Goal: Task Accomplishment & Management: Use online tool/utility

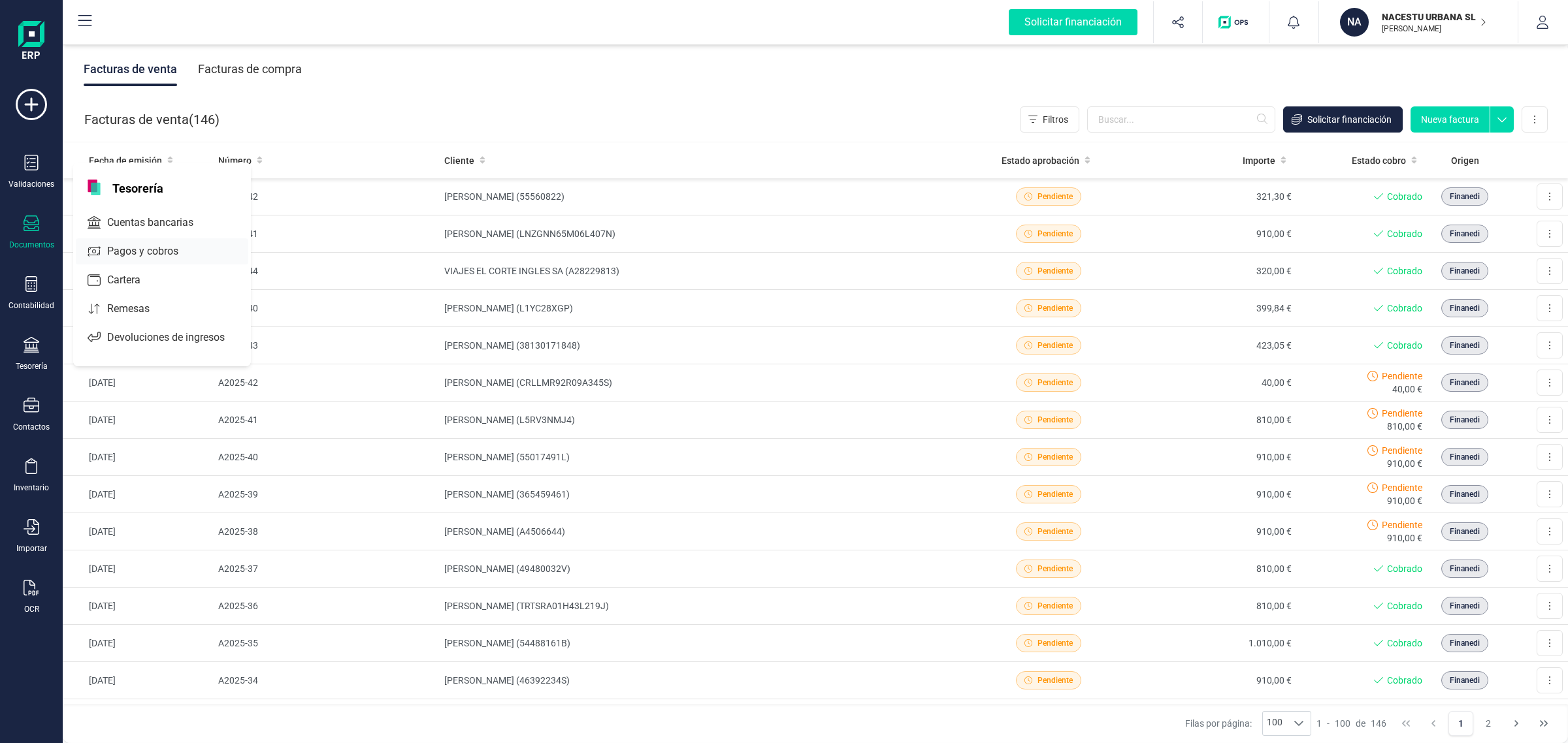
click at [158, 217] on span "Cuentas bancarias" at bounding box center [159, 222] width 115 height 16
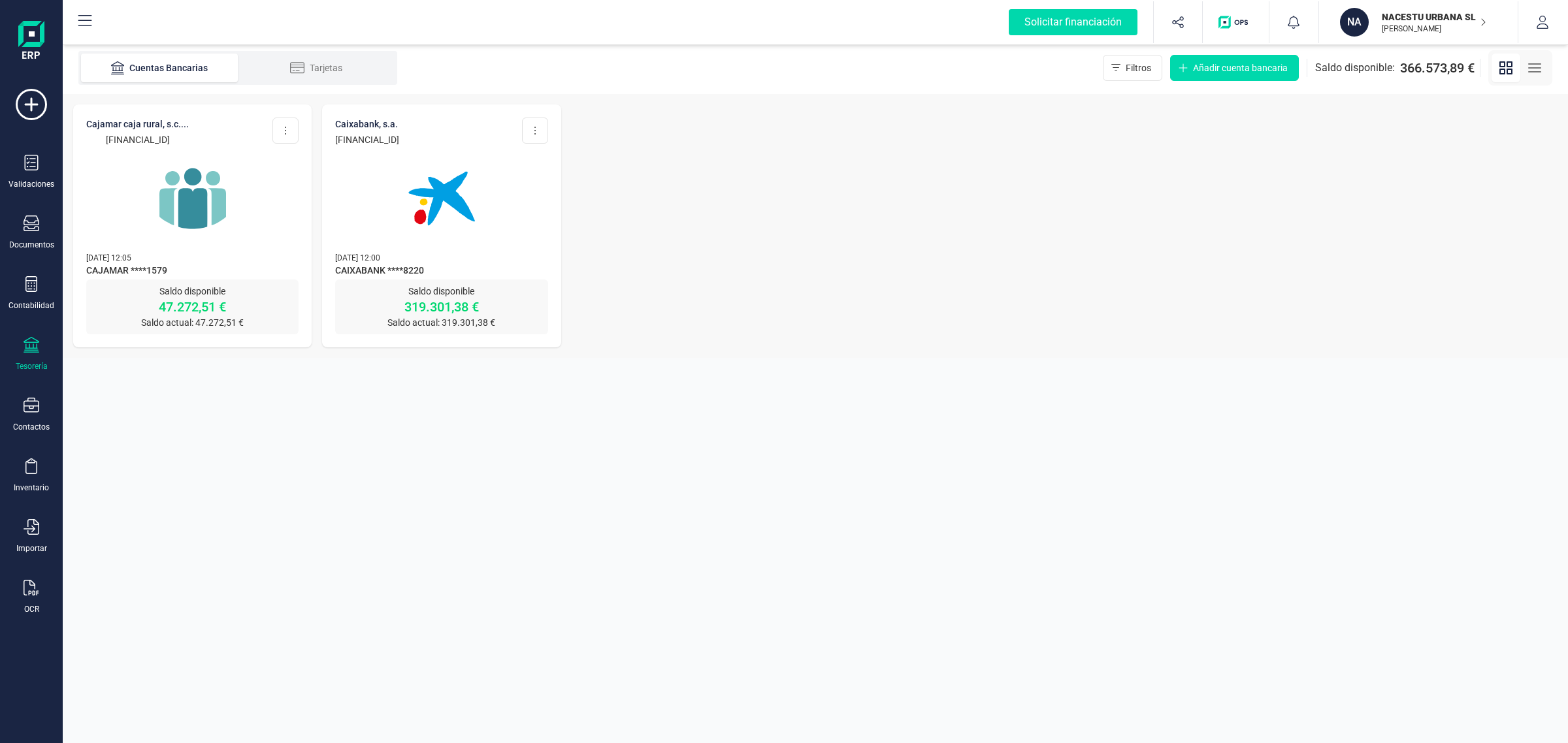
click at [214, 214] on img at bounding box center [193, 199] width 110 height 110
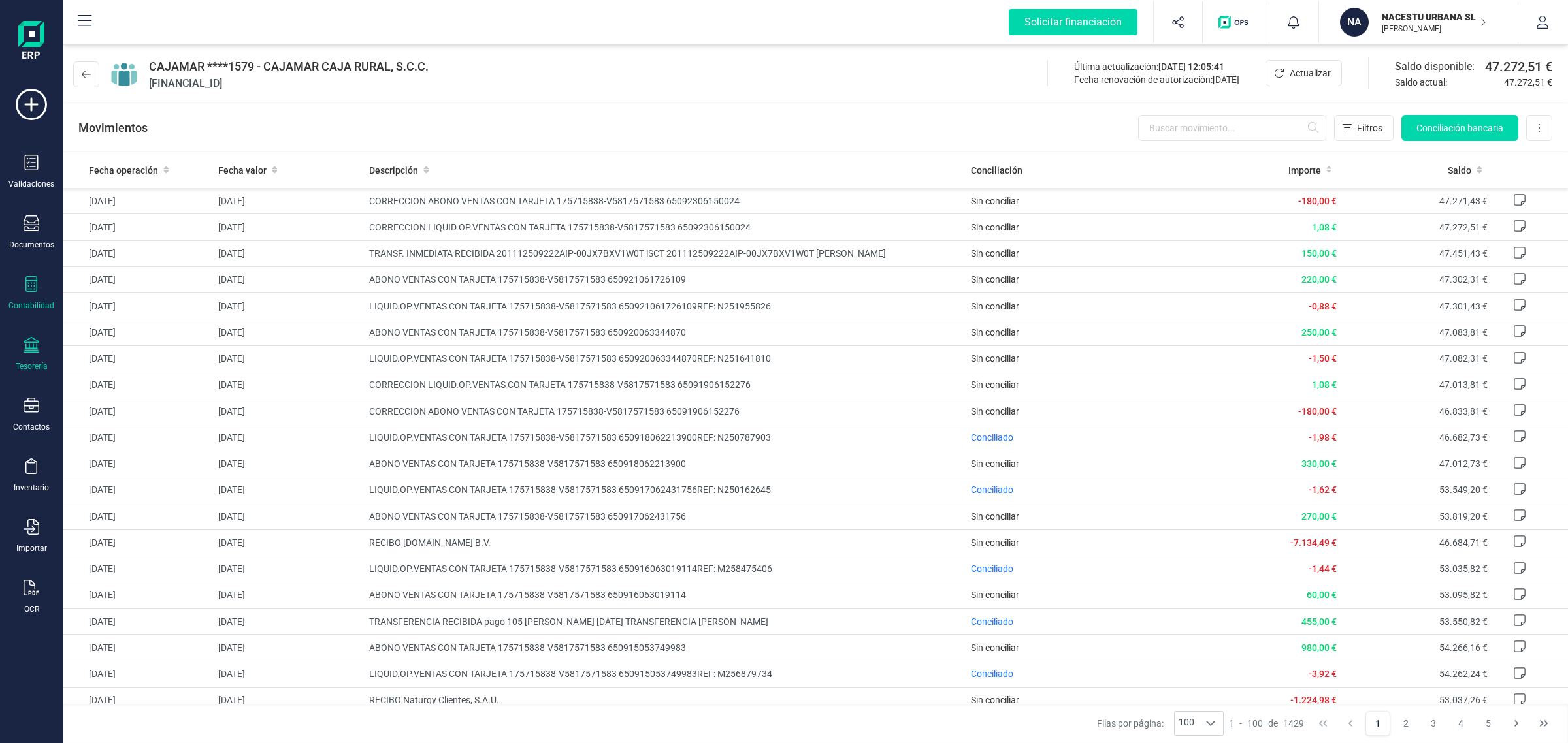
click at [36, 278] on icon at bounding box center [31, 284] width 12 height 16
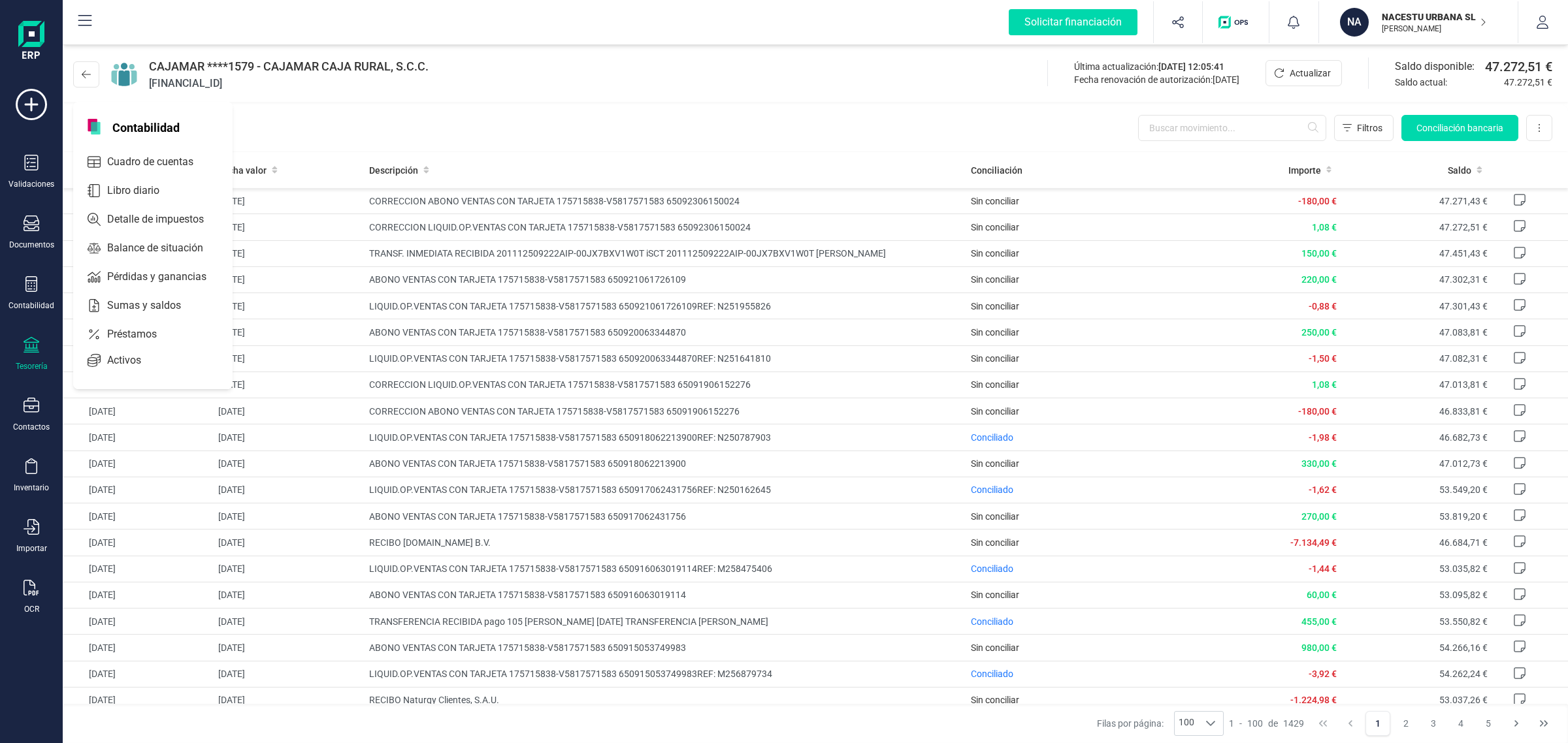
click at [28, 353] on div at bounding box center [31, 346] width 16 height 19
click at [28, 285] on icon at bounding box center [31, 284] width 12 height 16
click at [151, 161] on span "Cuadro de cuentas" at bounding box center [159, 161] width 115 height 16
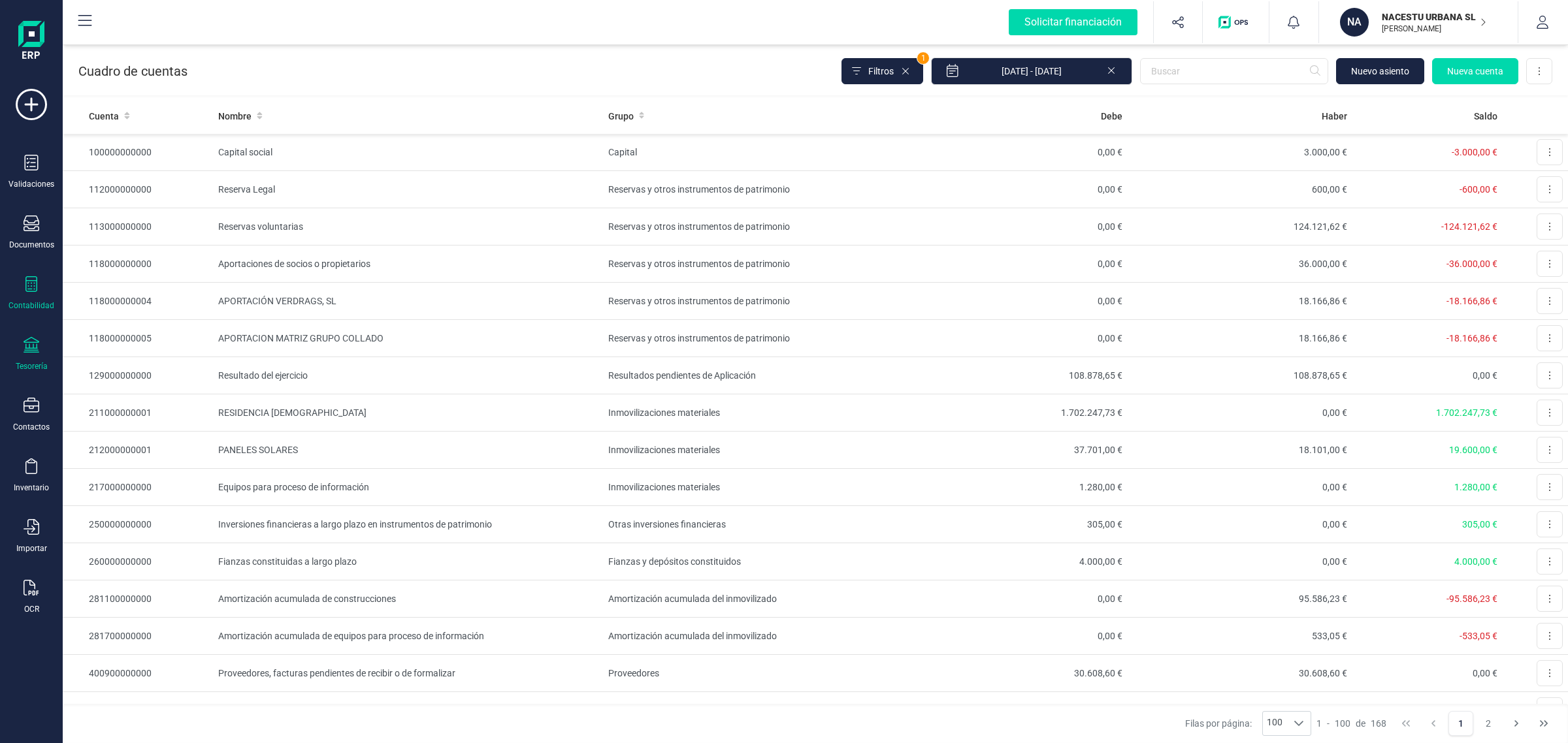
click at [35, 364] on div "Tesorería" at bounding box center [32, 366] width 32 height 10
click at [150, 218] on span "Cuentas bancarias" at bounding box center [159, 222] width 115 height 16
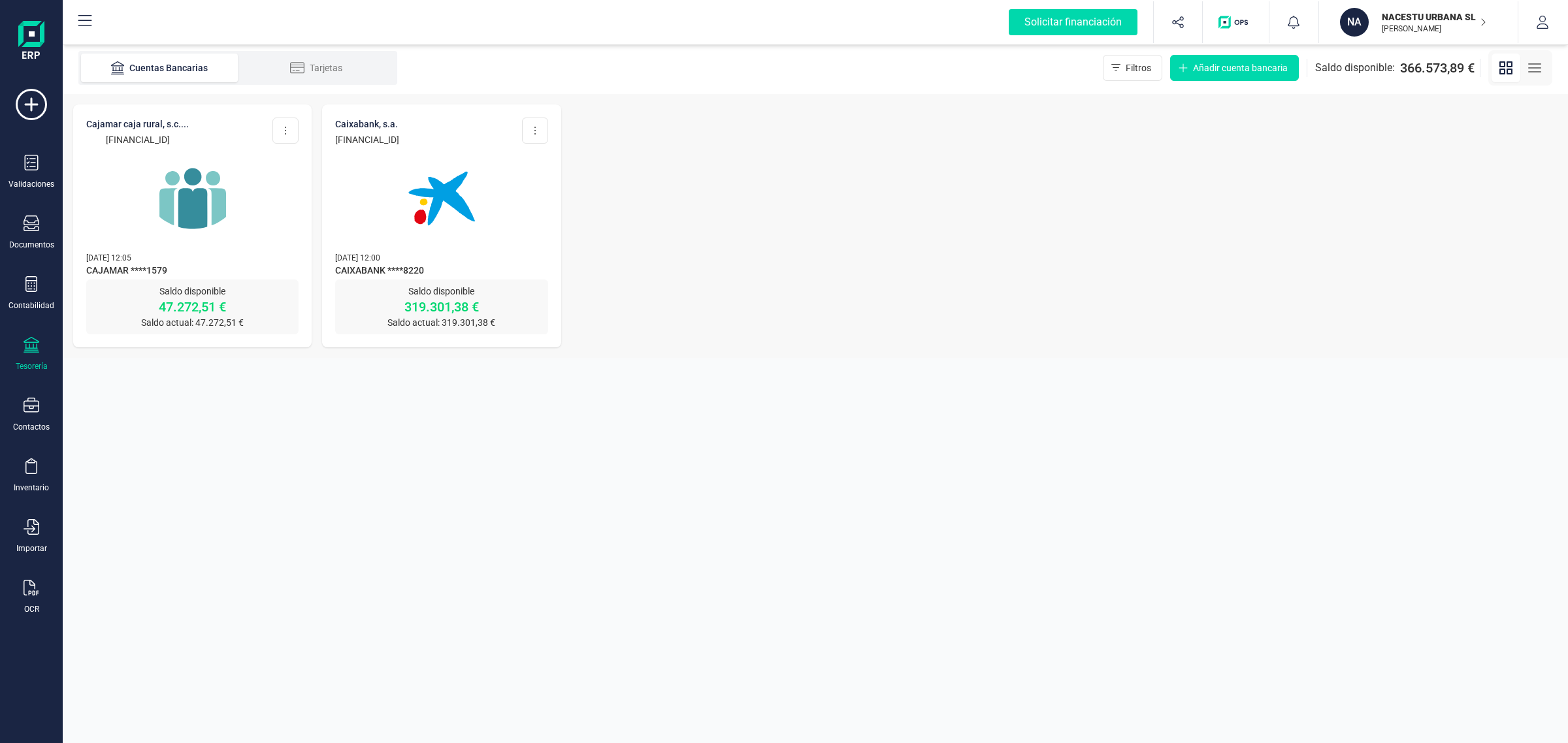
click at [214, 186] on img at bounding box center [193, 199] width 110 height 110
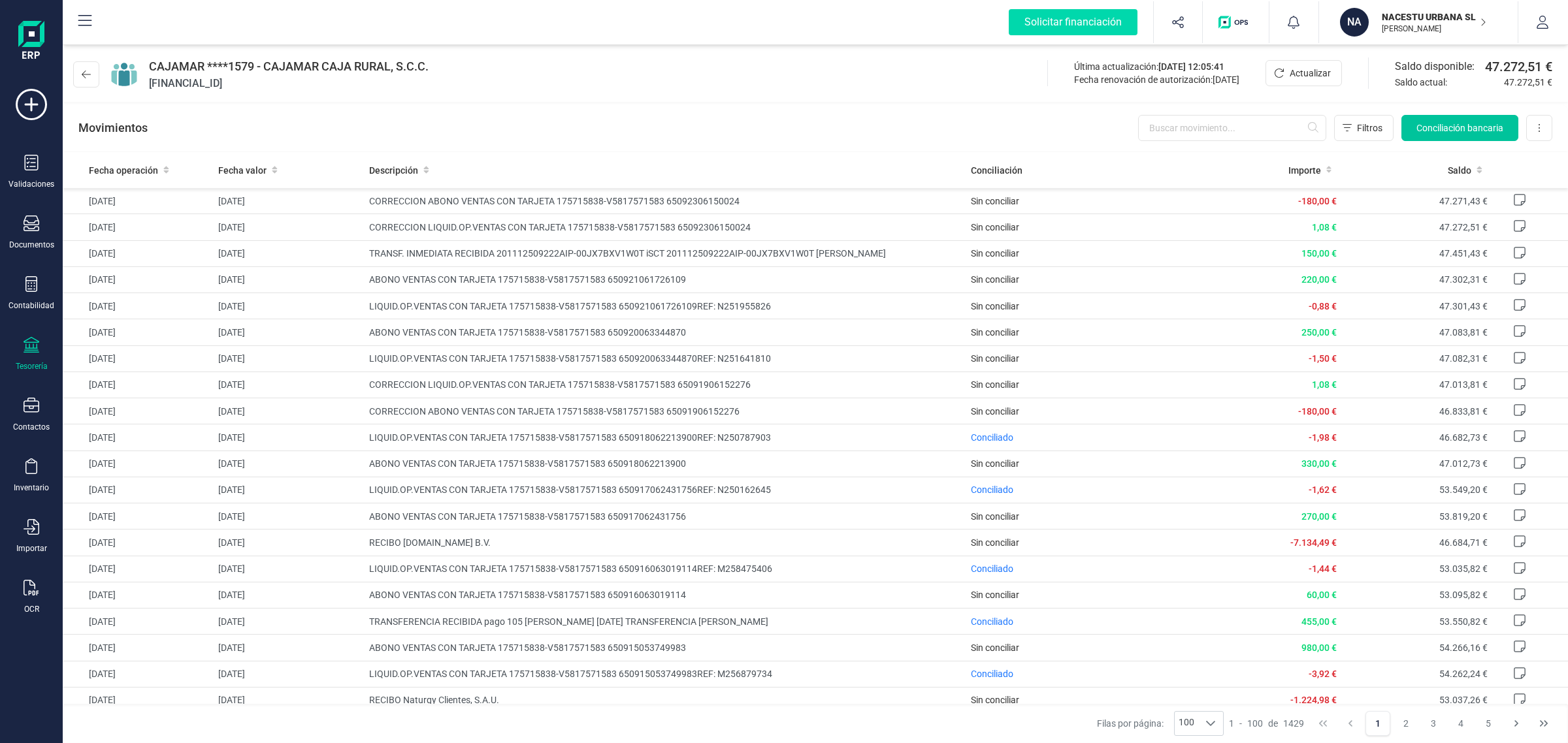
click at [1465, 125] on span "Conciliación bancaria" at bounding box center [1460, 128] width 87 height 13
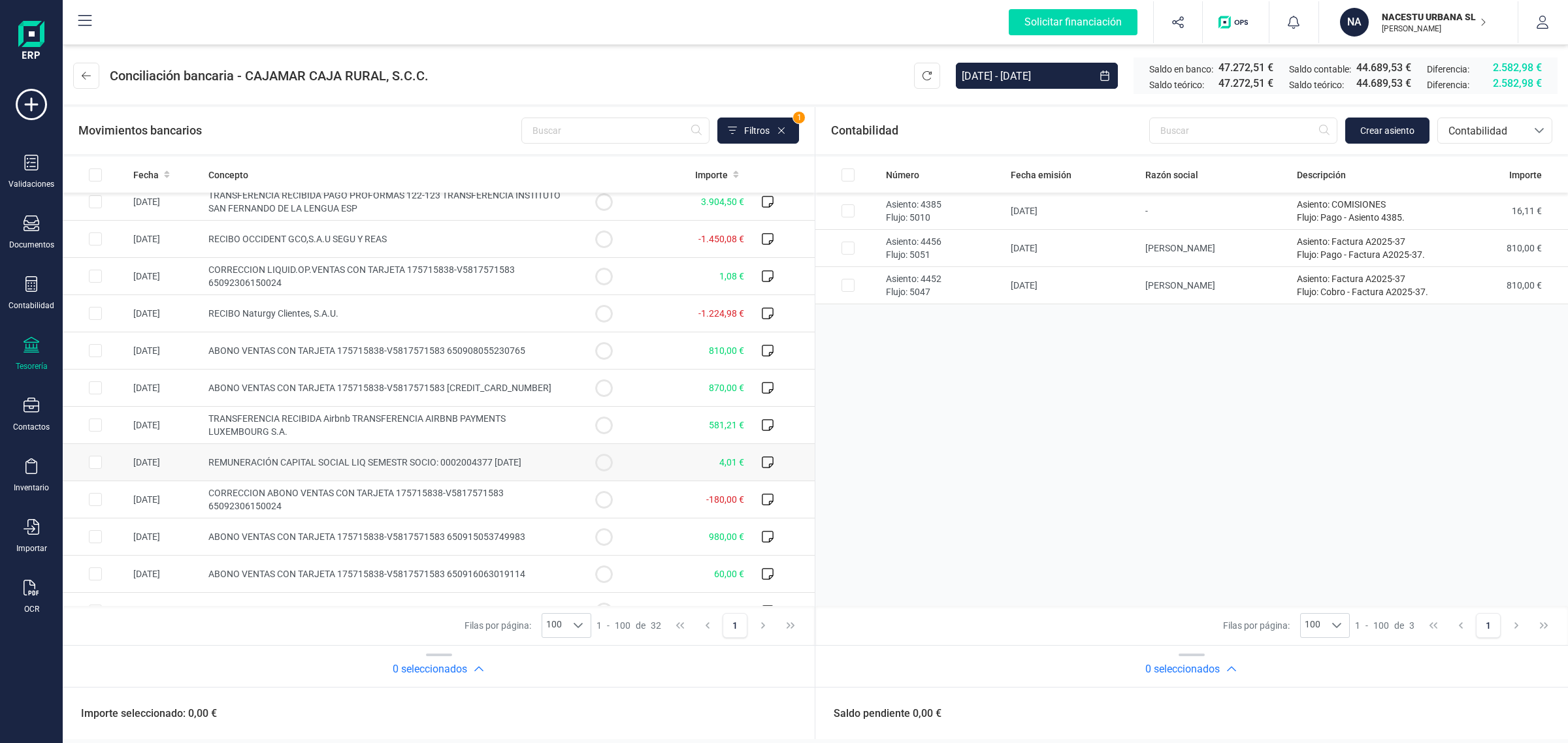
scroll to position [781, 0]
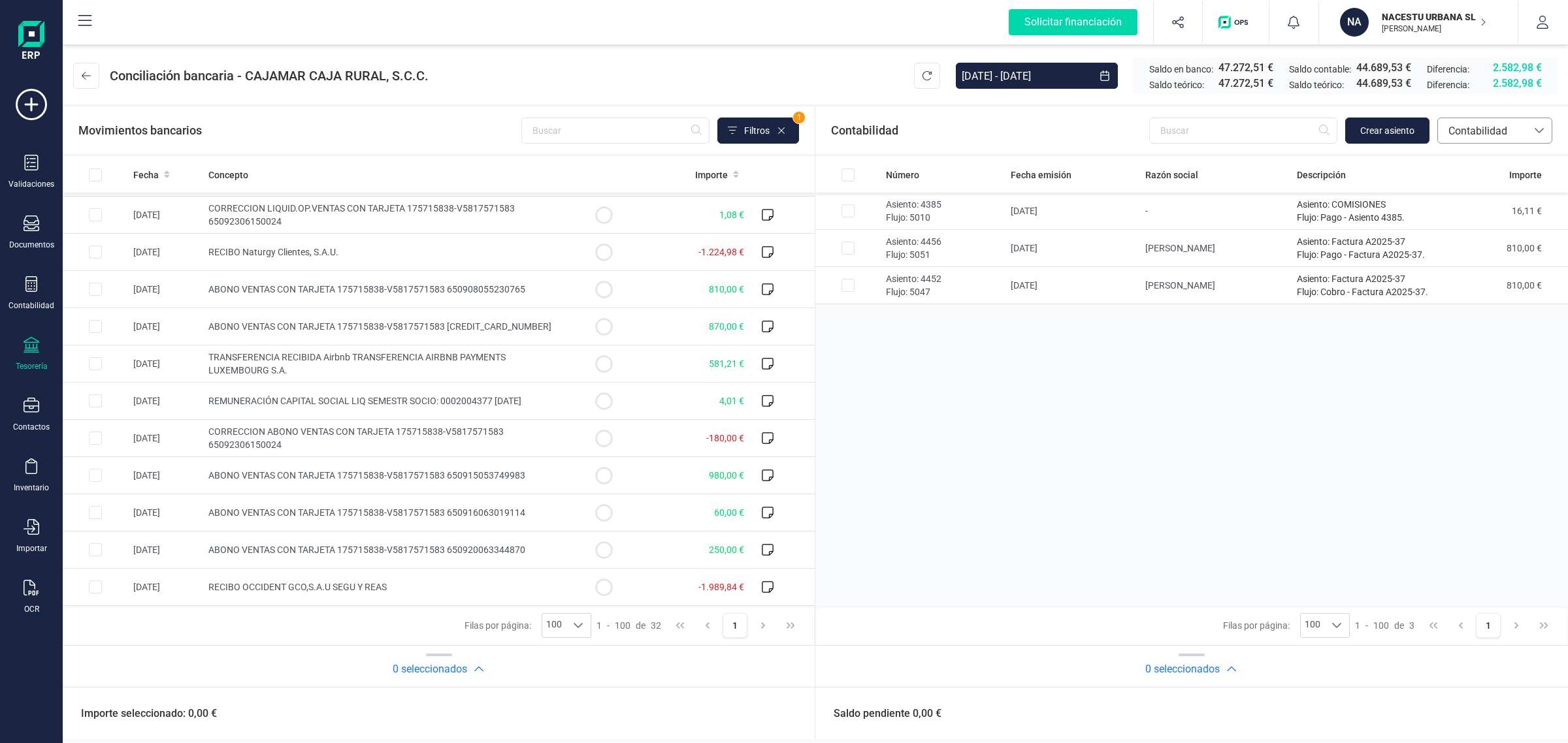
drag, startPoint x: 1459, startPoint y: 130, endPoint x: 1462, endPoint y: 138, distance: 8.5
click at [1461, 130] on span "Contabilidad" at bounding box center [1483, 131] width 78 height 16
click at [1472, 213] on span "Facturas" at bounding box center [1467, 219] width 40 height 16
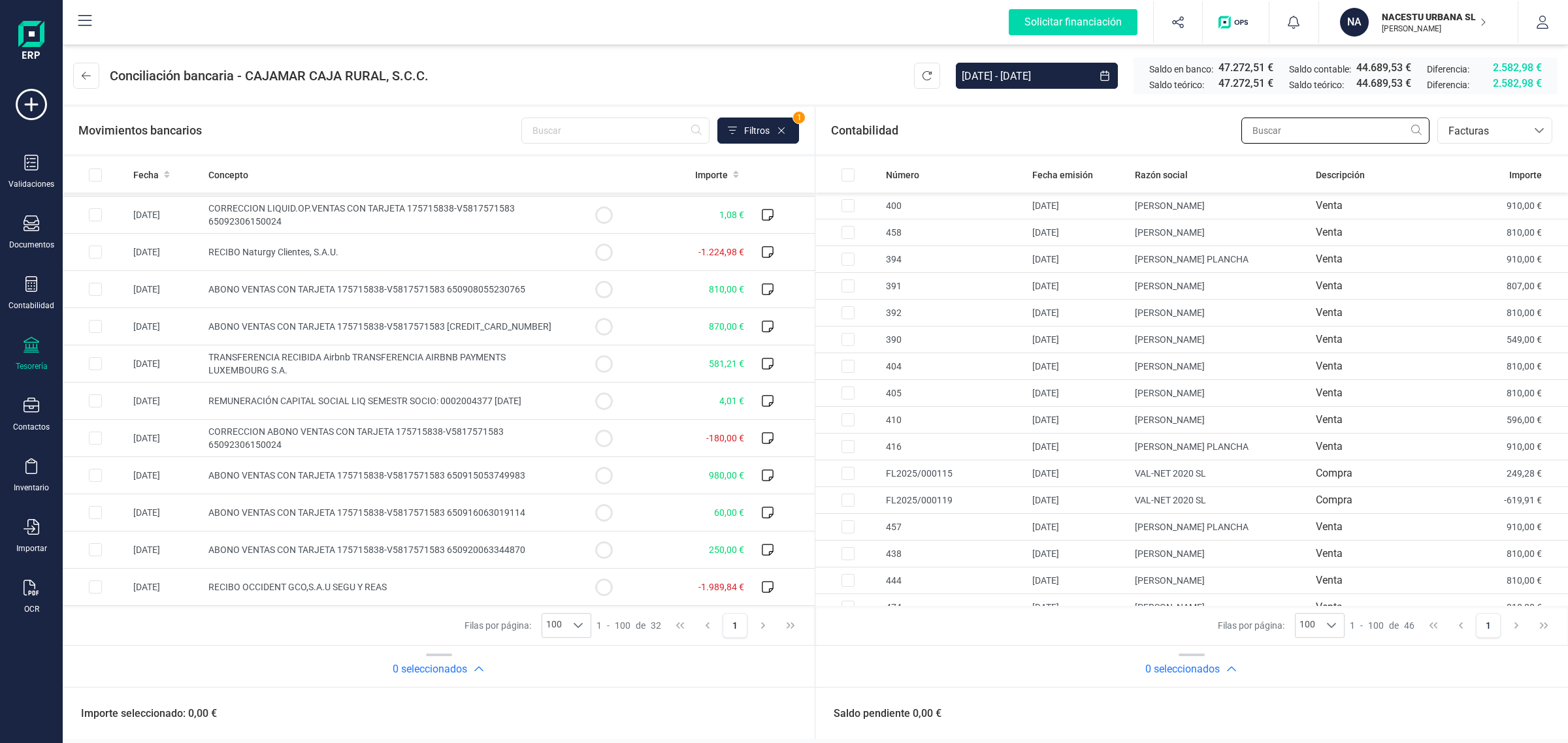
click at [1325, 133] on input "text" at bounding box center [1335, 131] width 188 height 26
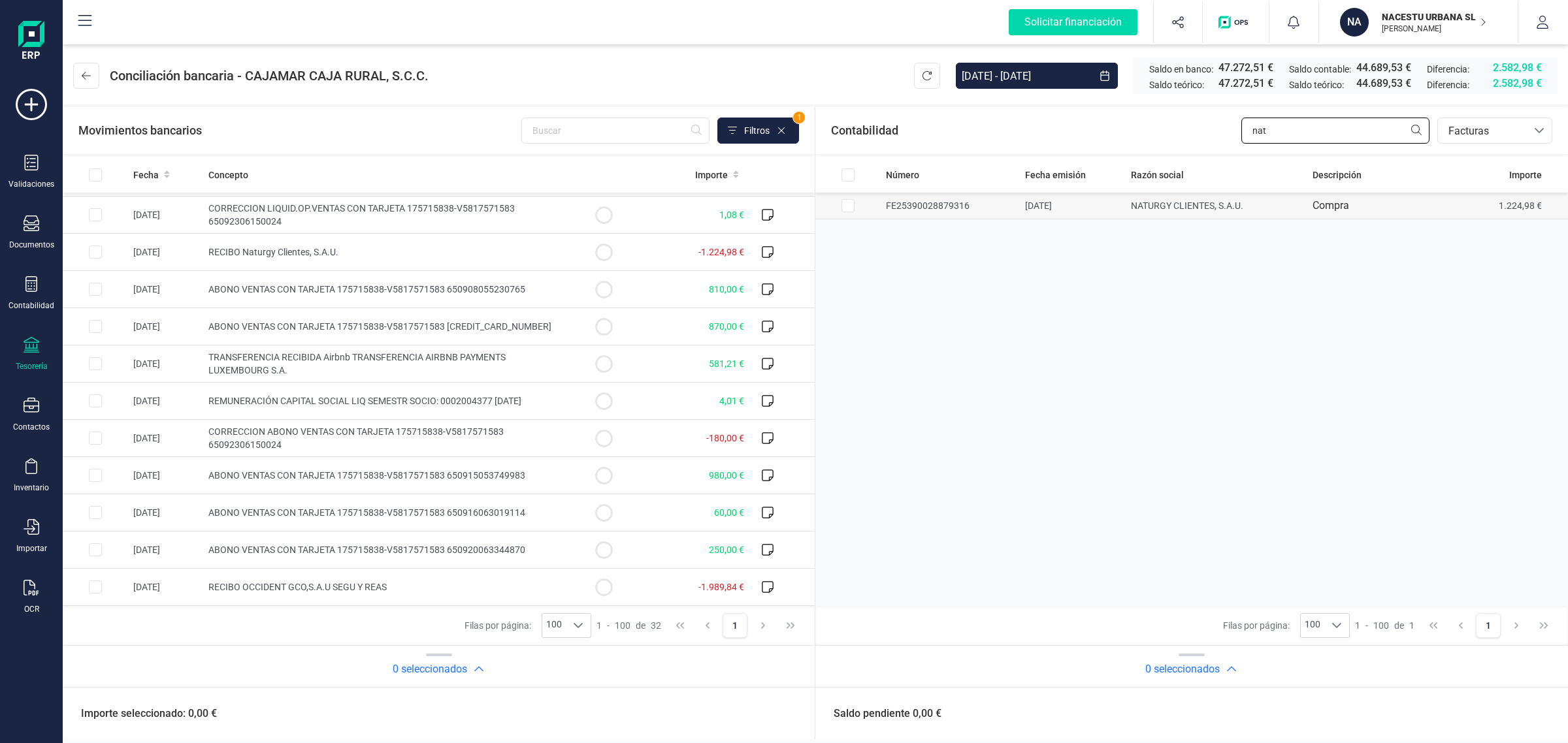
type input "nat"
click at [856, 205] on td at bounding box center [848, 205] width 65 height 27
checkbox input "true"
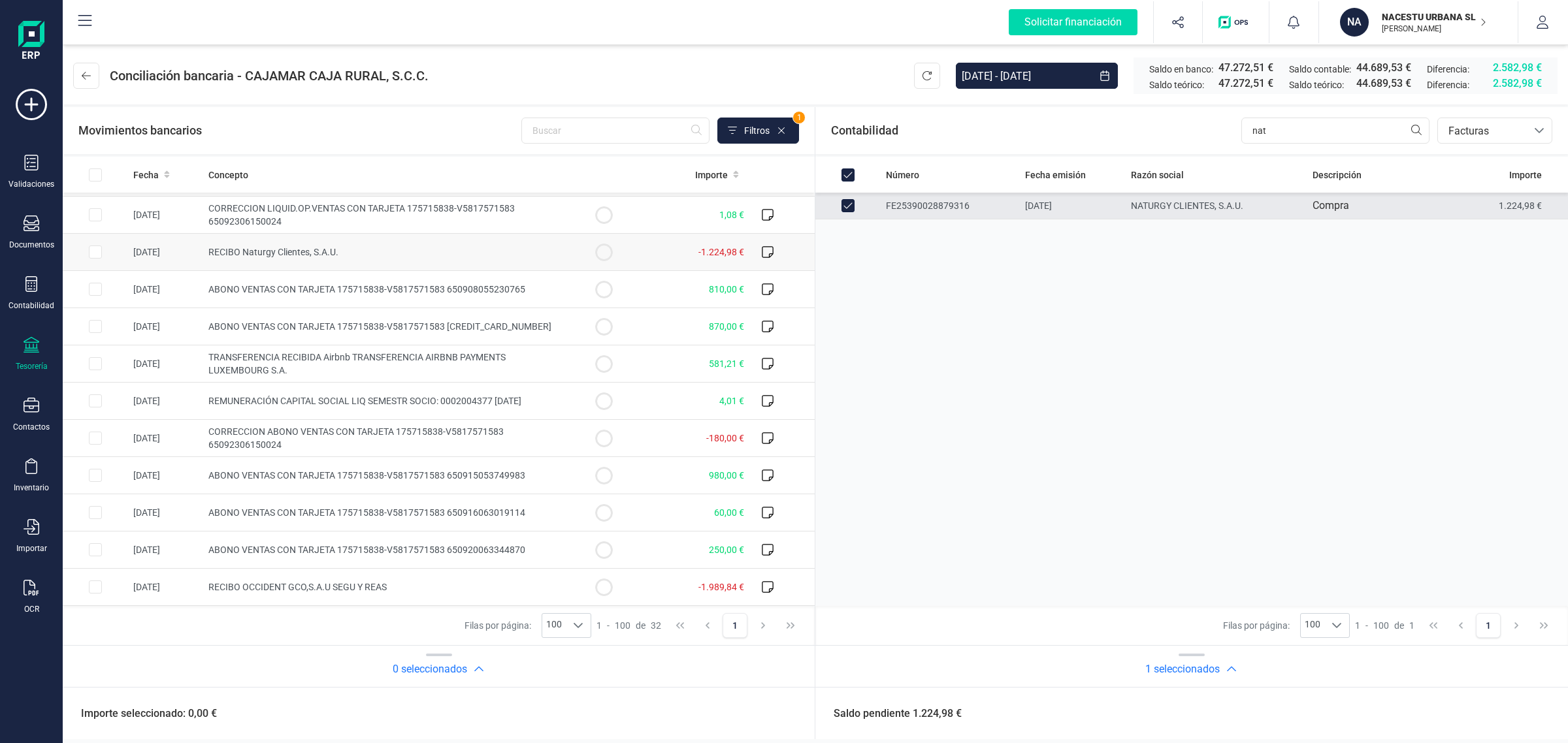
click at [665, 245] on td "-1.224,98 €" at bounding box center [692, 252] width 113 height 37
checkbox input "true"
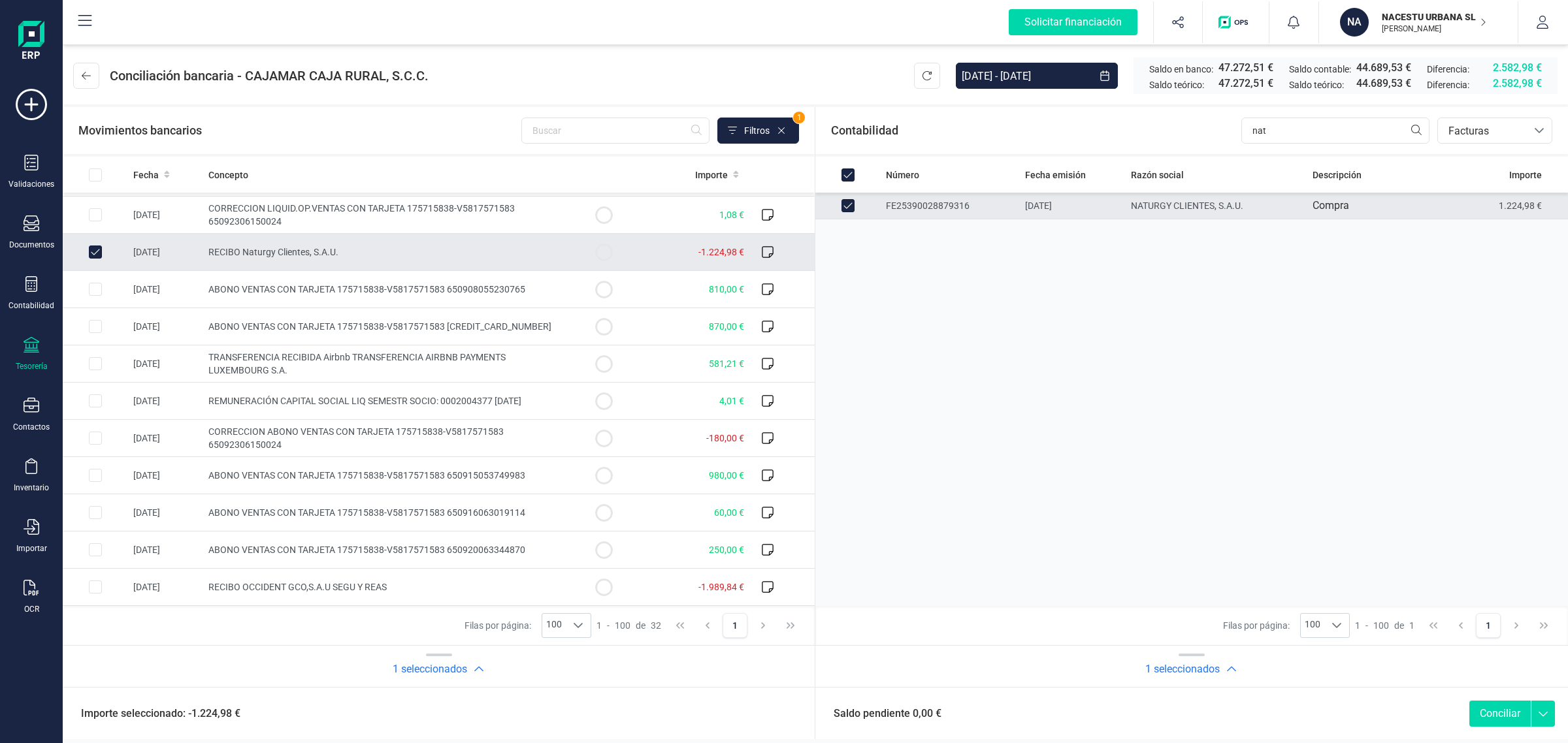
click at [1490, 704] on button "Conciliar" at bounding box center [1501, 714] width 62 height 26
checkbox input "false"
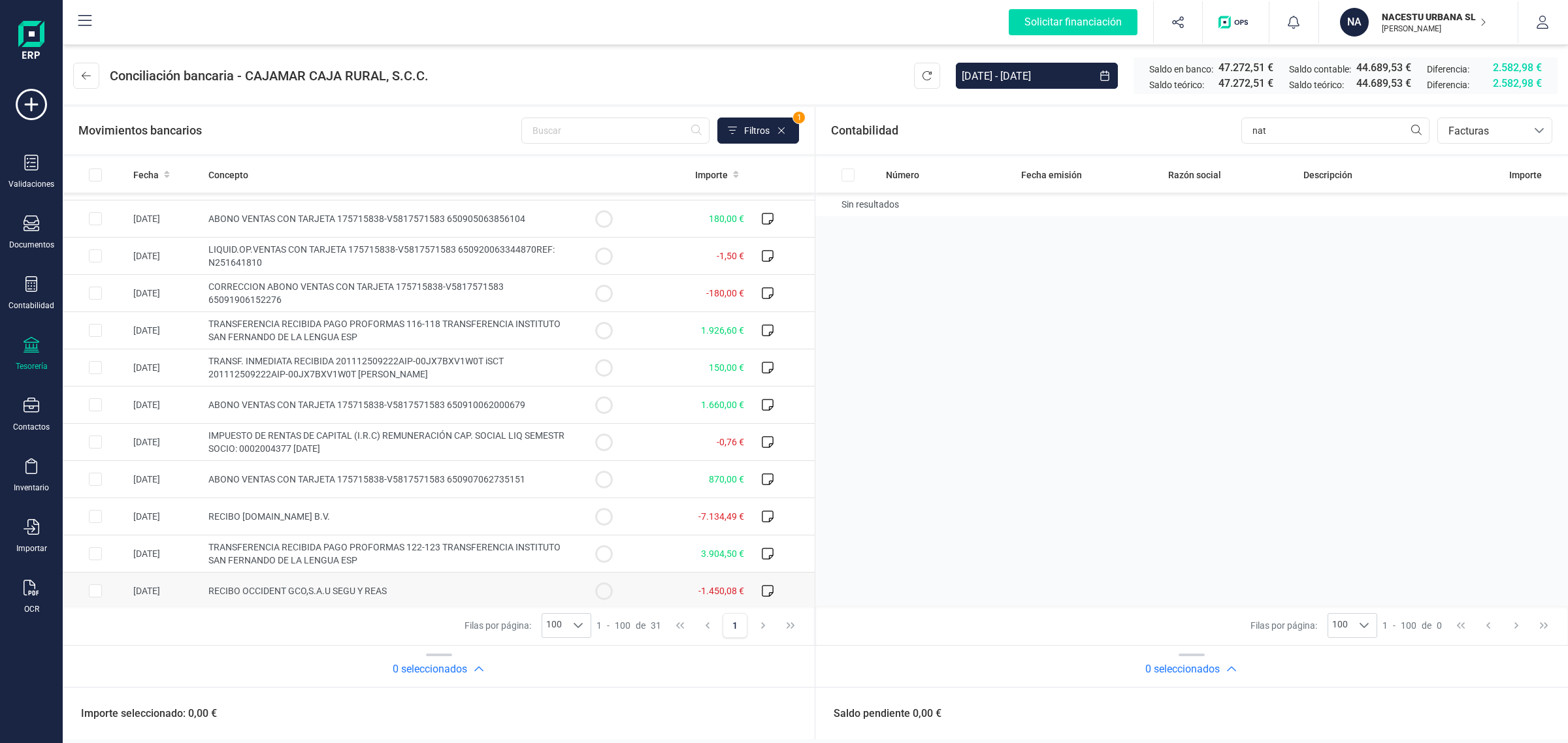
scroll to position [336, 0]
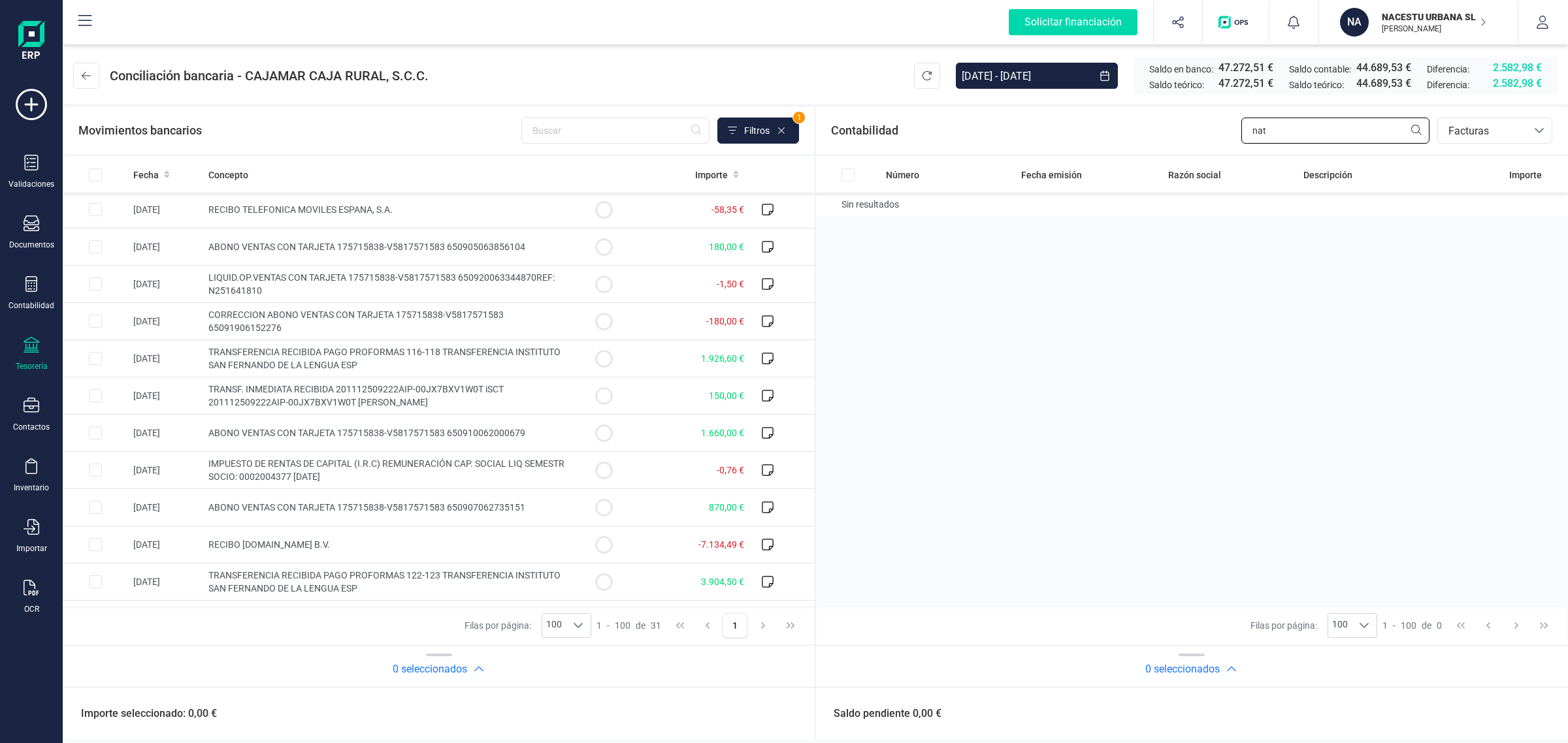
drag, startPoint x: 1346, startPoint y: 130, endPoint x: 1186, endPoint y: 135, distance: 160.1
click at [1186, 135] on div "Contabilidad nat bancos.conciliacion.modal.headerInvoce bancos.conciliacion.mod…" at bounding box center [1192, 131] width 753 height 47
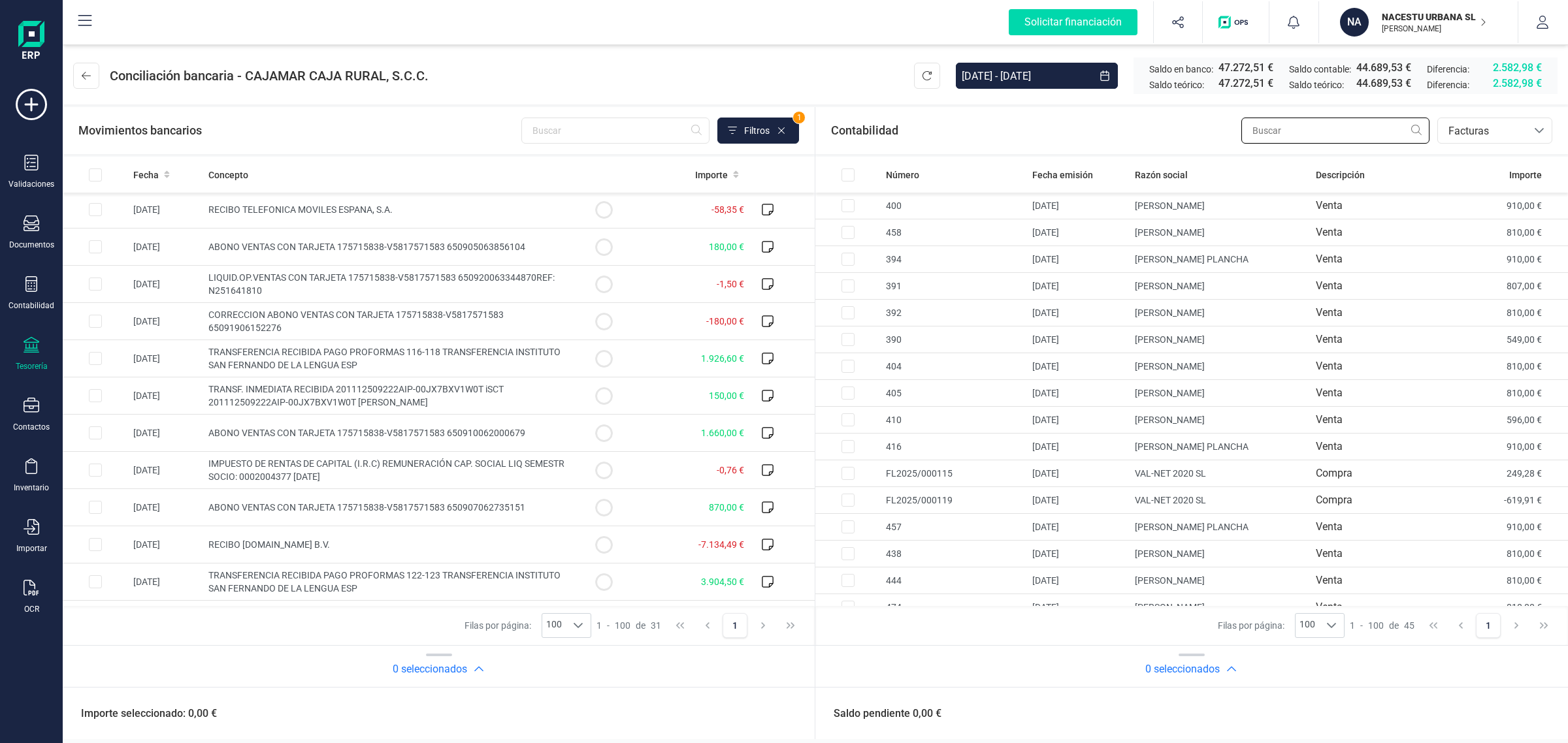
click at [1285, 130] on input "text" at bounding box center [1335, 131] width 188 height 26
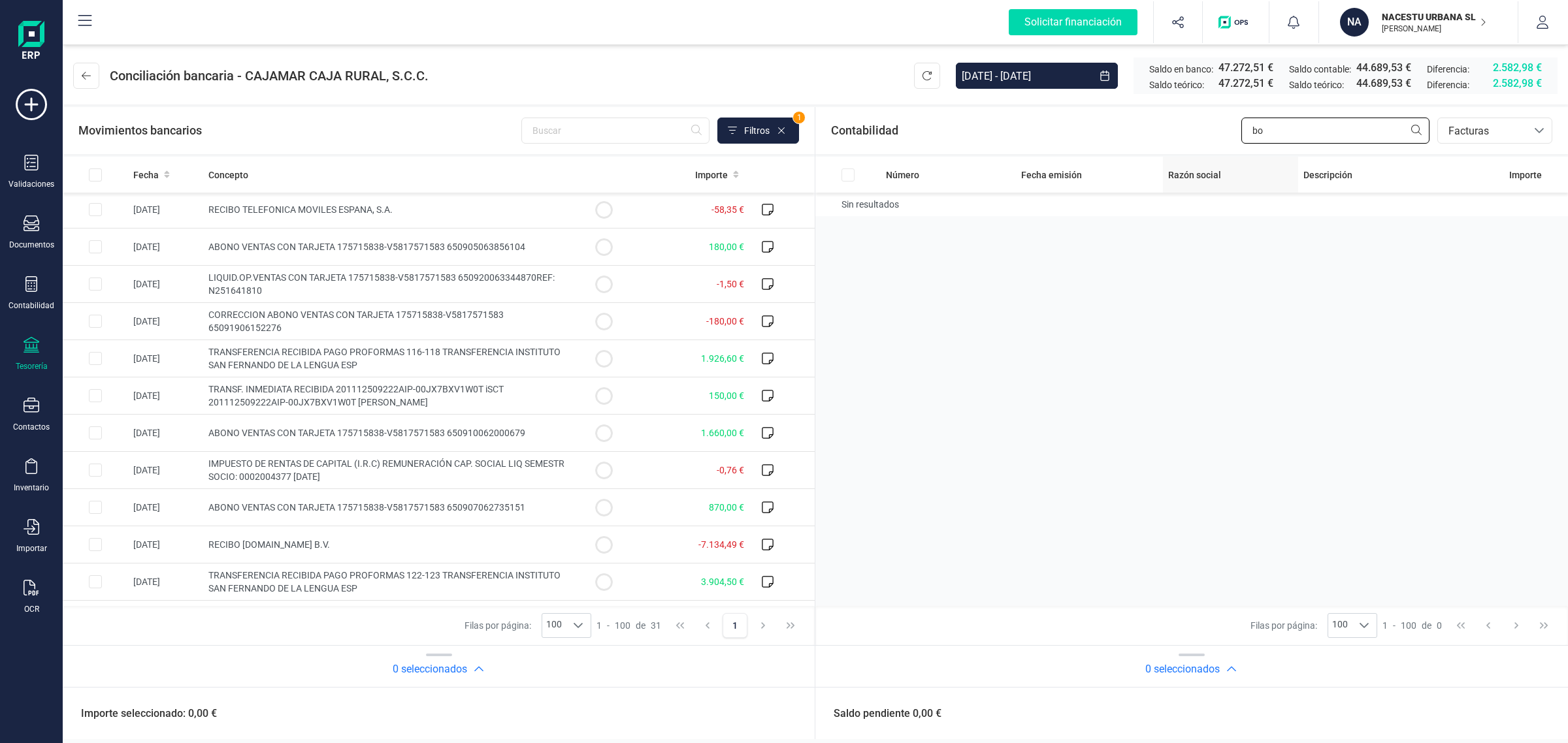
type input "b"
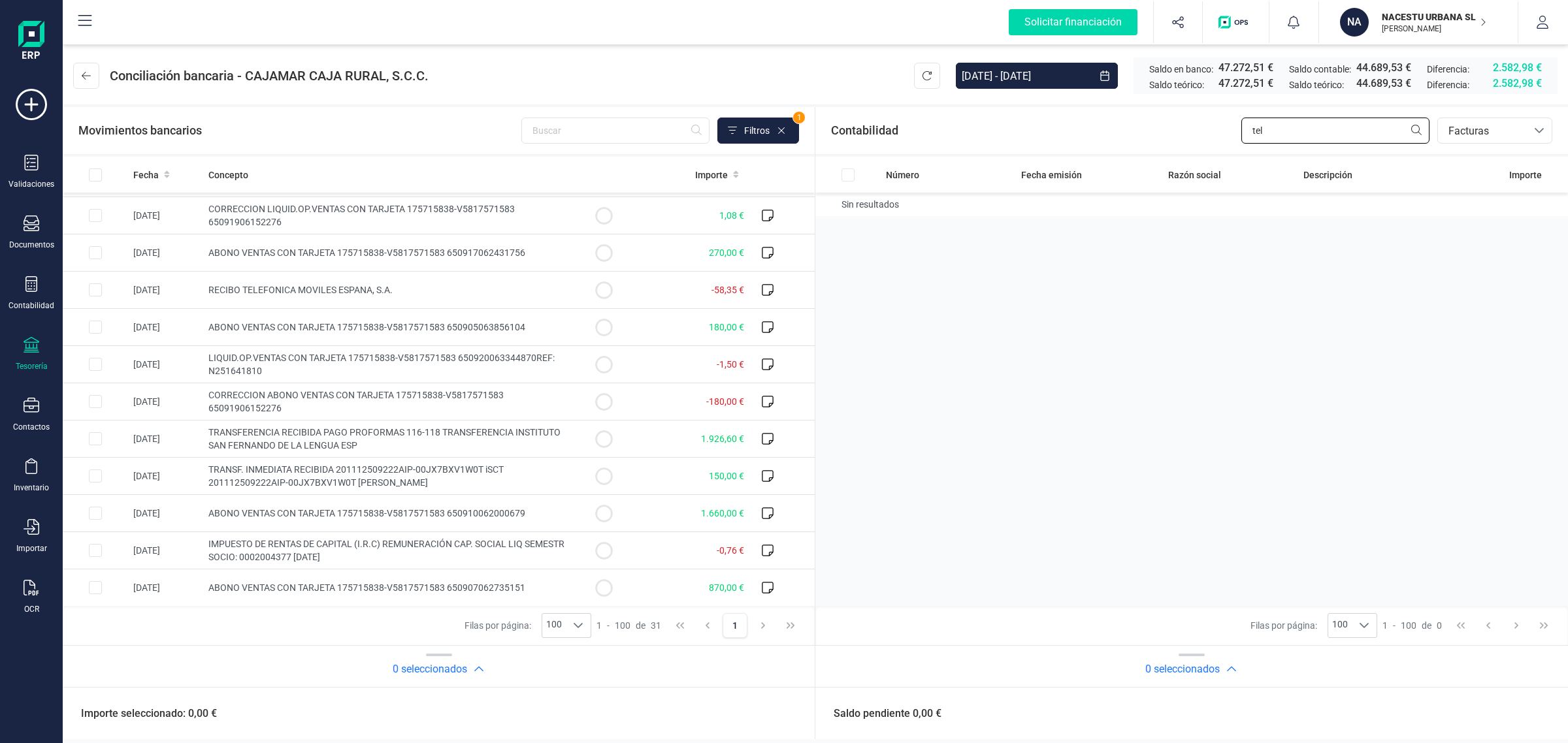
scroll to position [327, 0]
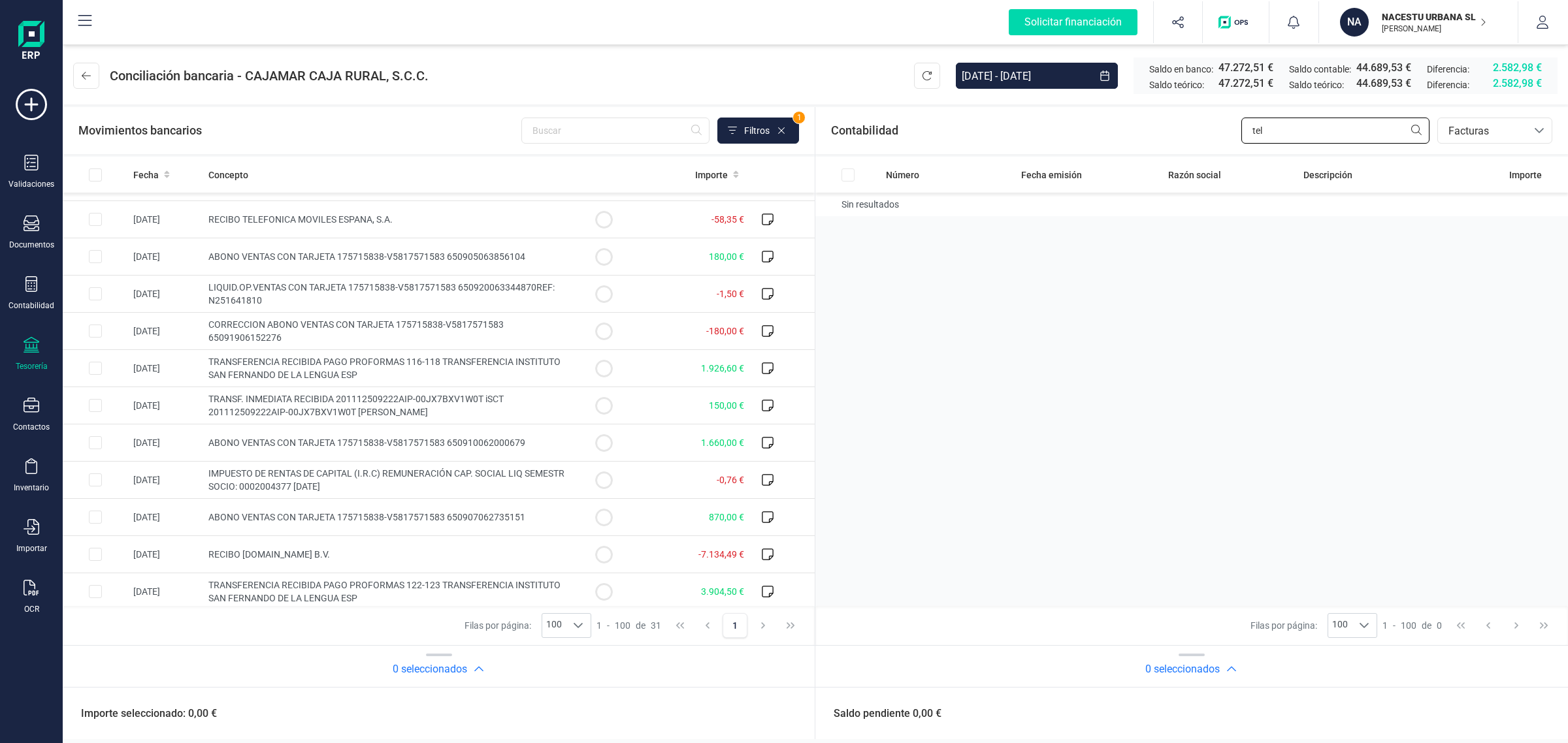
drag, startPoint x: 1374, startPoint y: 127, endPoint x: 1104, endPoint y: 154, distance: 271.3
click at [1104, 154] on section "Contabilidad tel bancos.conciliacion.modal.headerInvoce bancos.conciliacion.mod…" at bounding box center [1192, 397] width 753 height 580
type input "boo"
click at [843, 200] on input "Row Selected 128b01a2-1a25-4863-b2c6-a692a6c1e3cb" at bounding box center [848, 205] width 13 height 13
checkbox input "true"
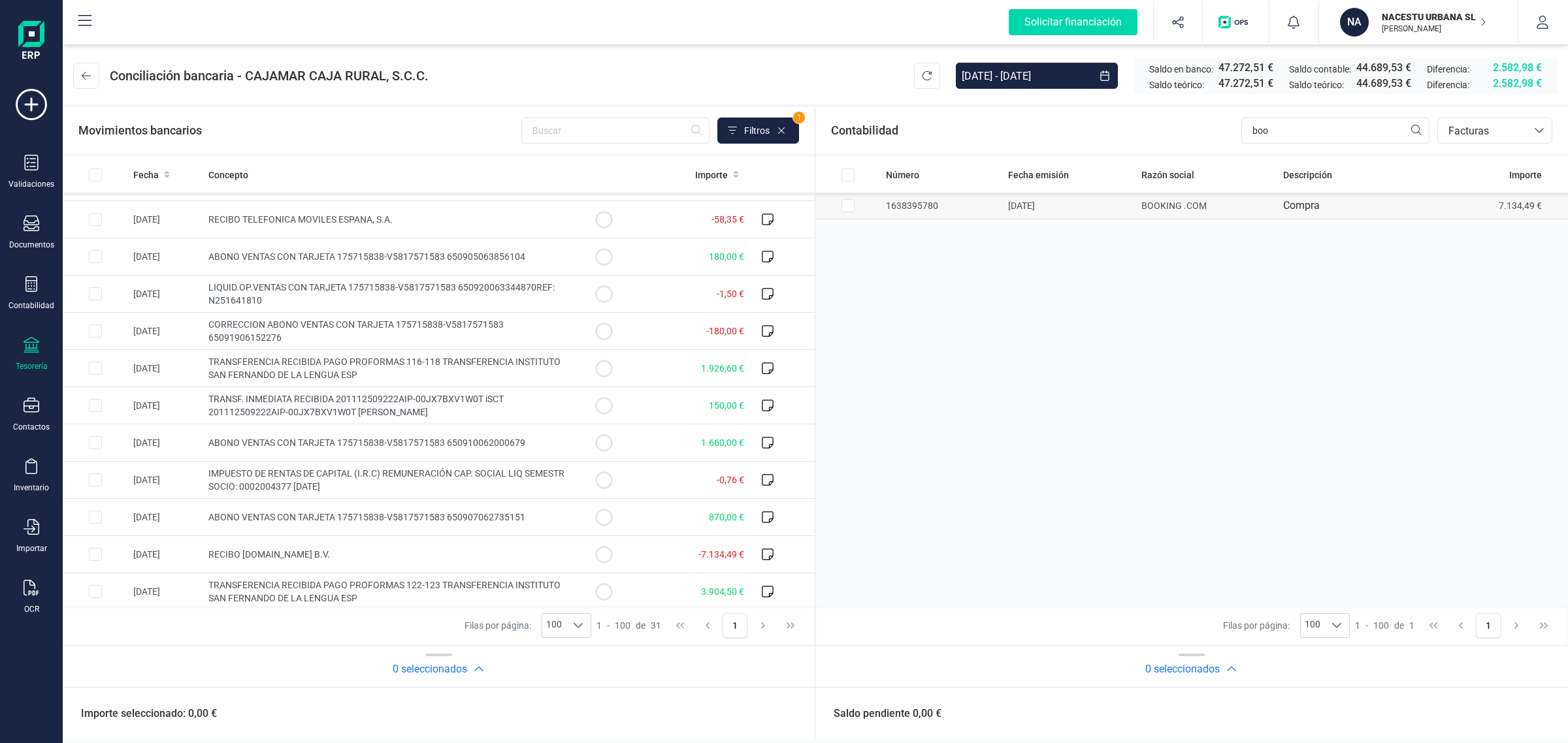
checkbox input "true"
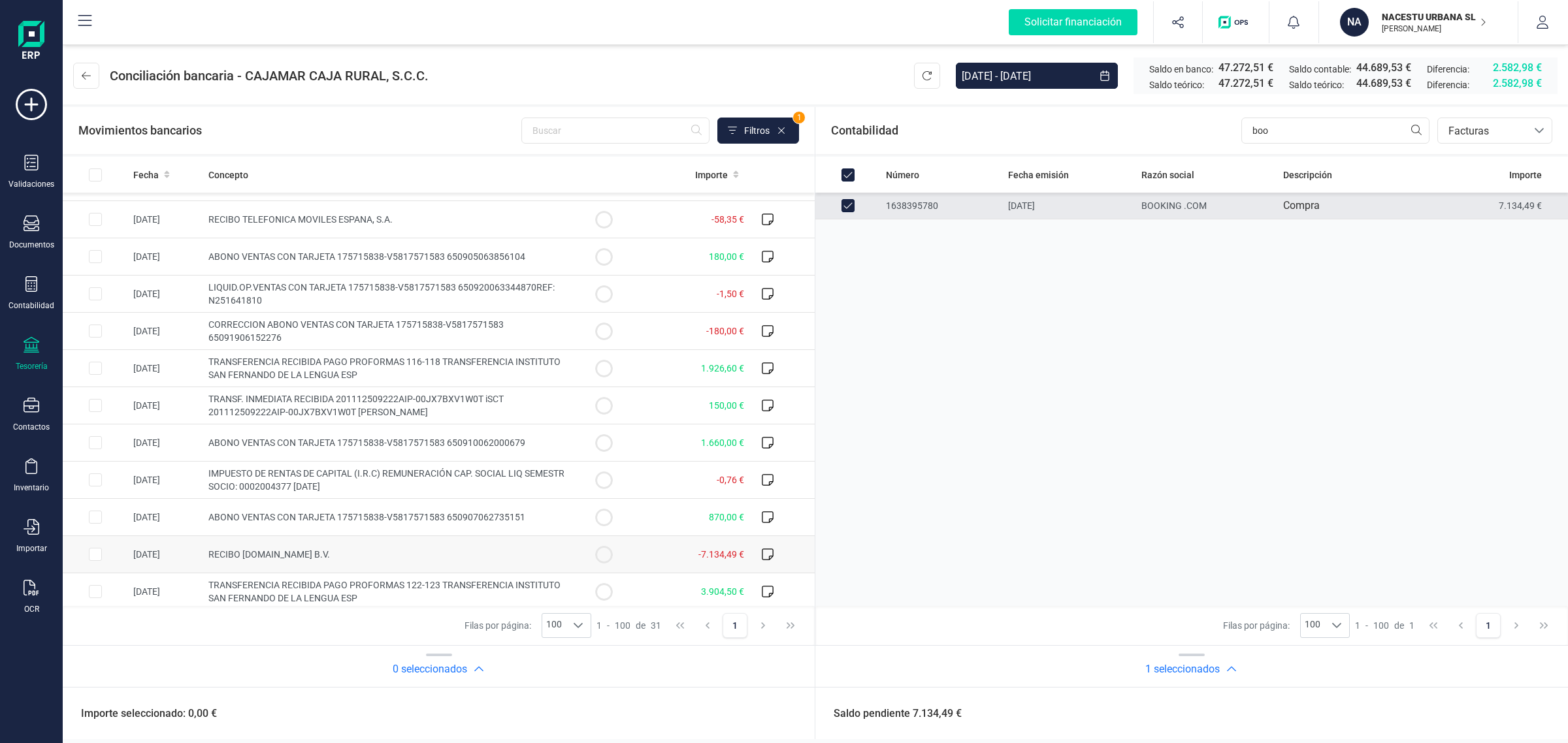
click at [671, 555] on td "-7.134,49 €" at bounding box center [692, 554] width 113 height 37
checkbox input "true"
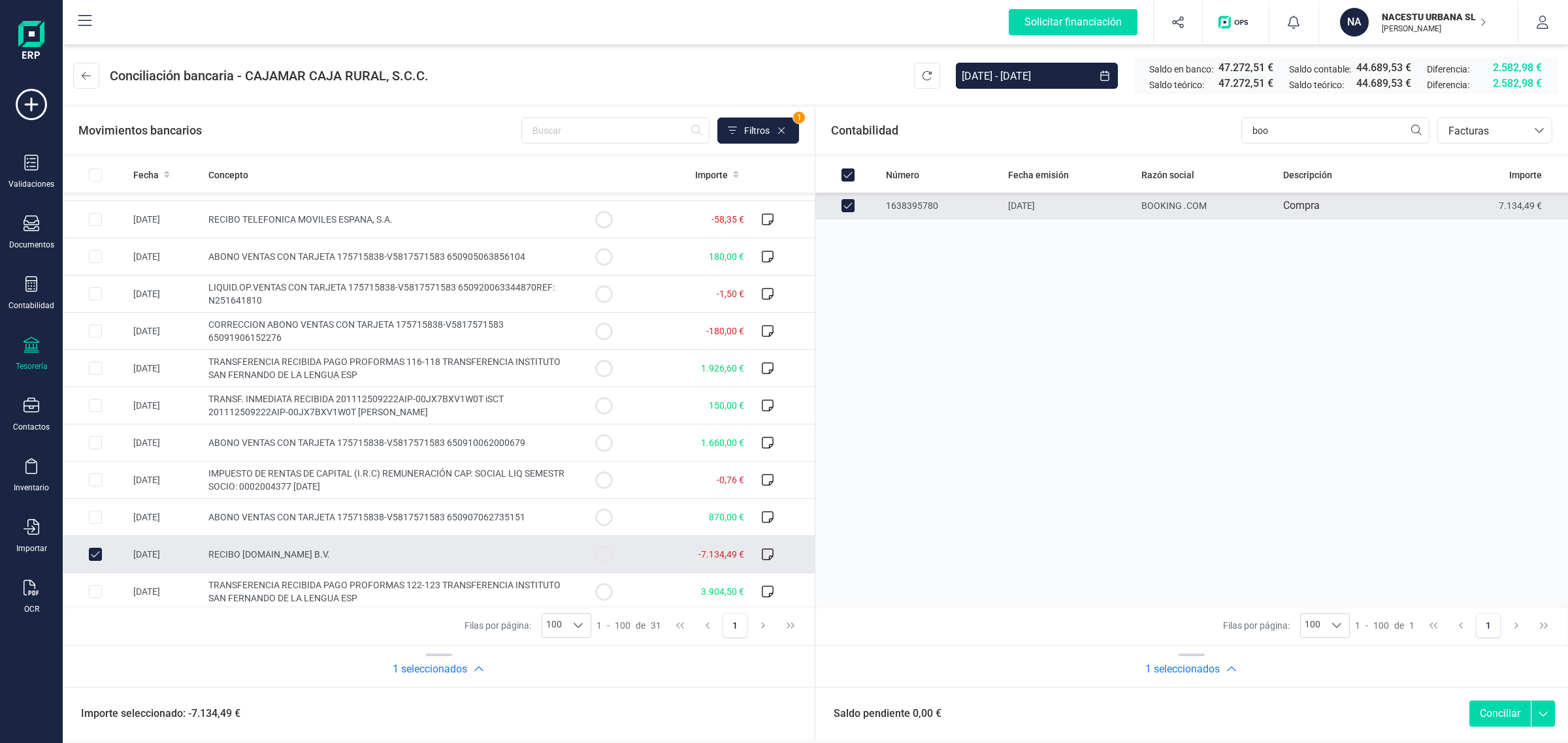
click at [1487, 717] on button "Conciliar" at bounding box center [1501, 714] width 62 height 26
checkbox input "false"
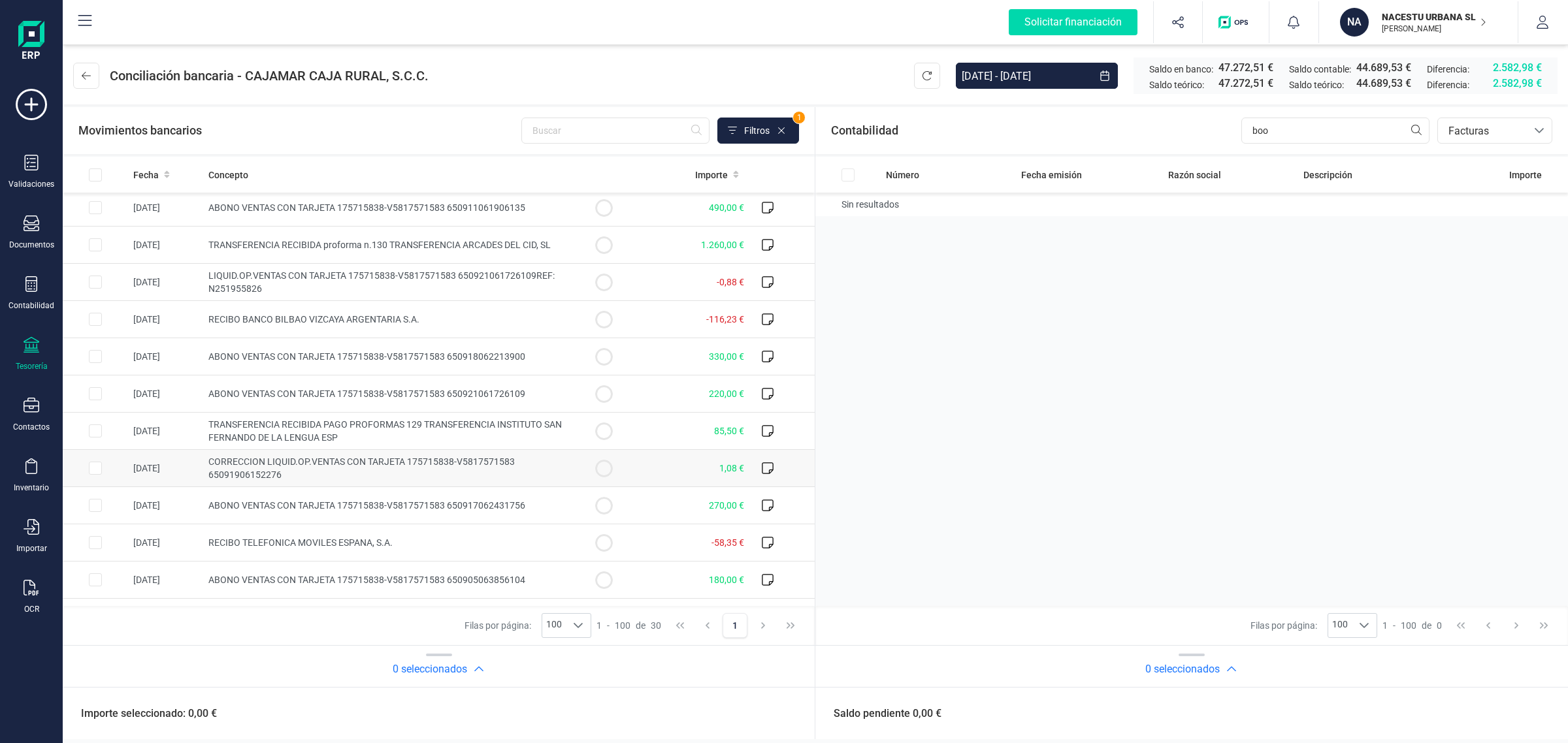
scroll to position [0, 0]
click at [84, 77] on icon at bounding box center [86, 76] width 9 height 10
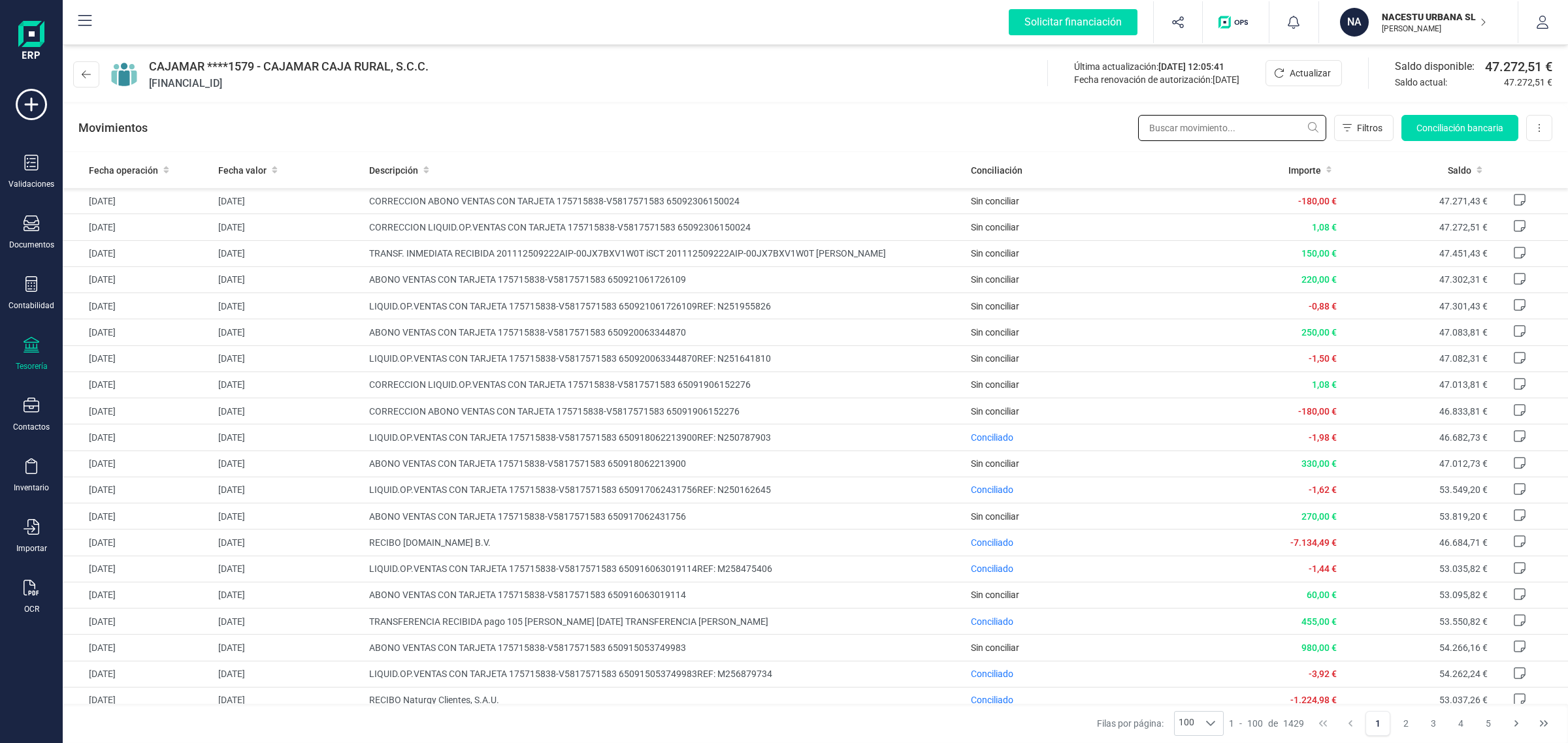
click at [1171, 130] on input "text" at bounding box center [1232, 128] width 188 height 26
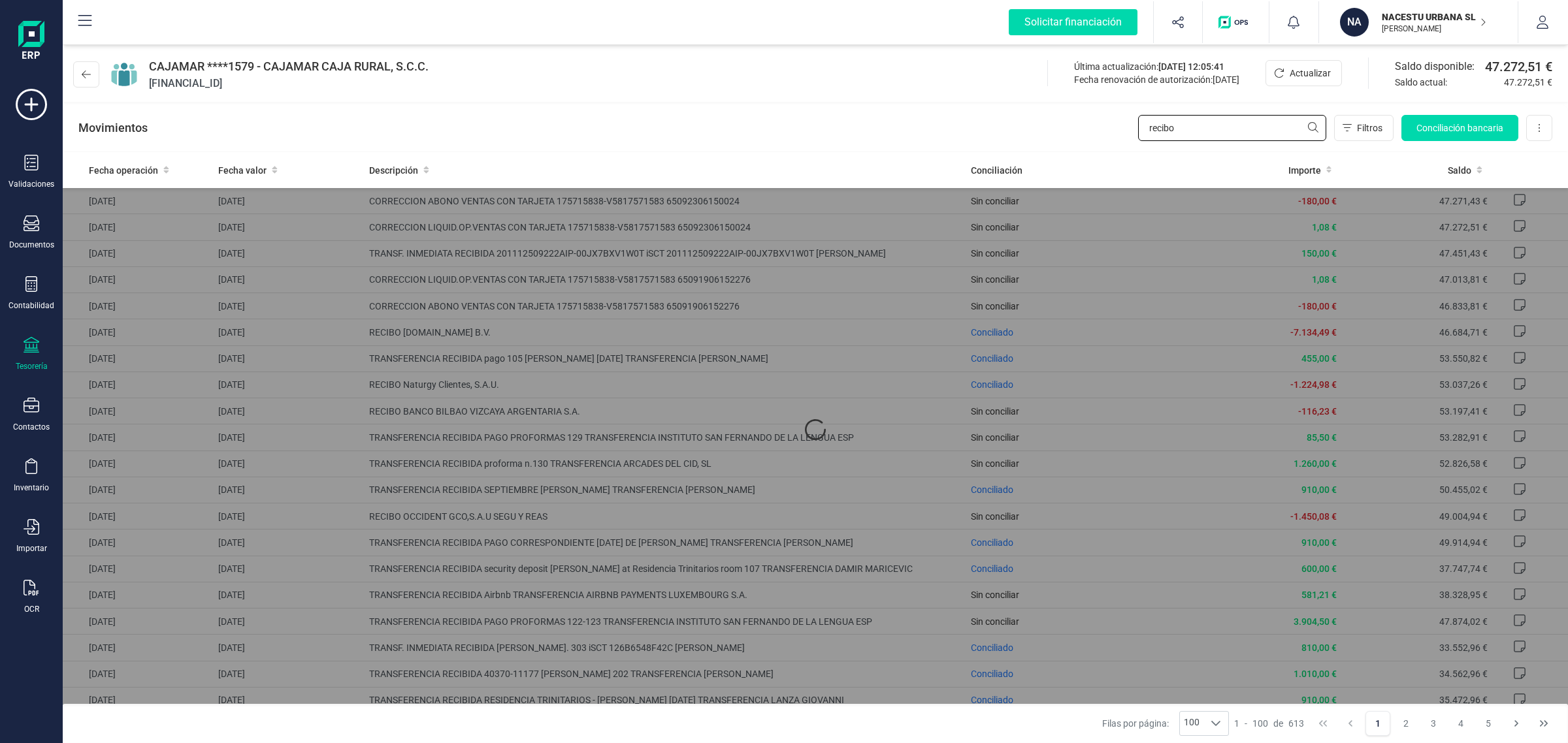
type input "recibo o"
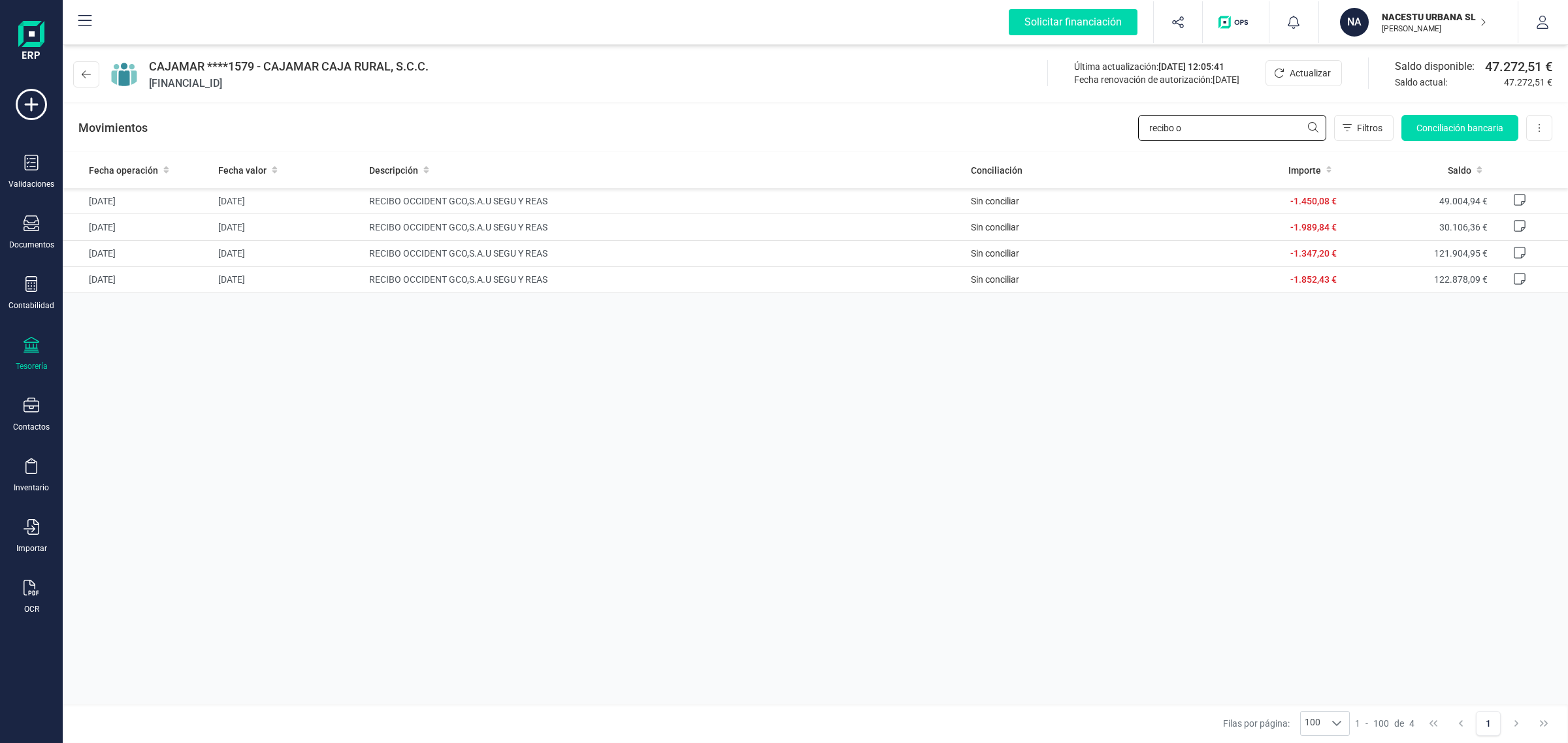
drag, startPoint x: 1204, startPoint y: 133, endPoint x: 1109, endPoint y: 137, distance: 95.1
click at [1109, 137] on div "Movimientos recibo o Filtros Conciliación bancaria Descargar Excel Eliminar cue…" at bounding box center [815, 128] width 1505 height 47
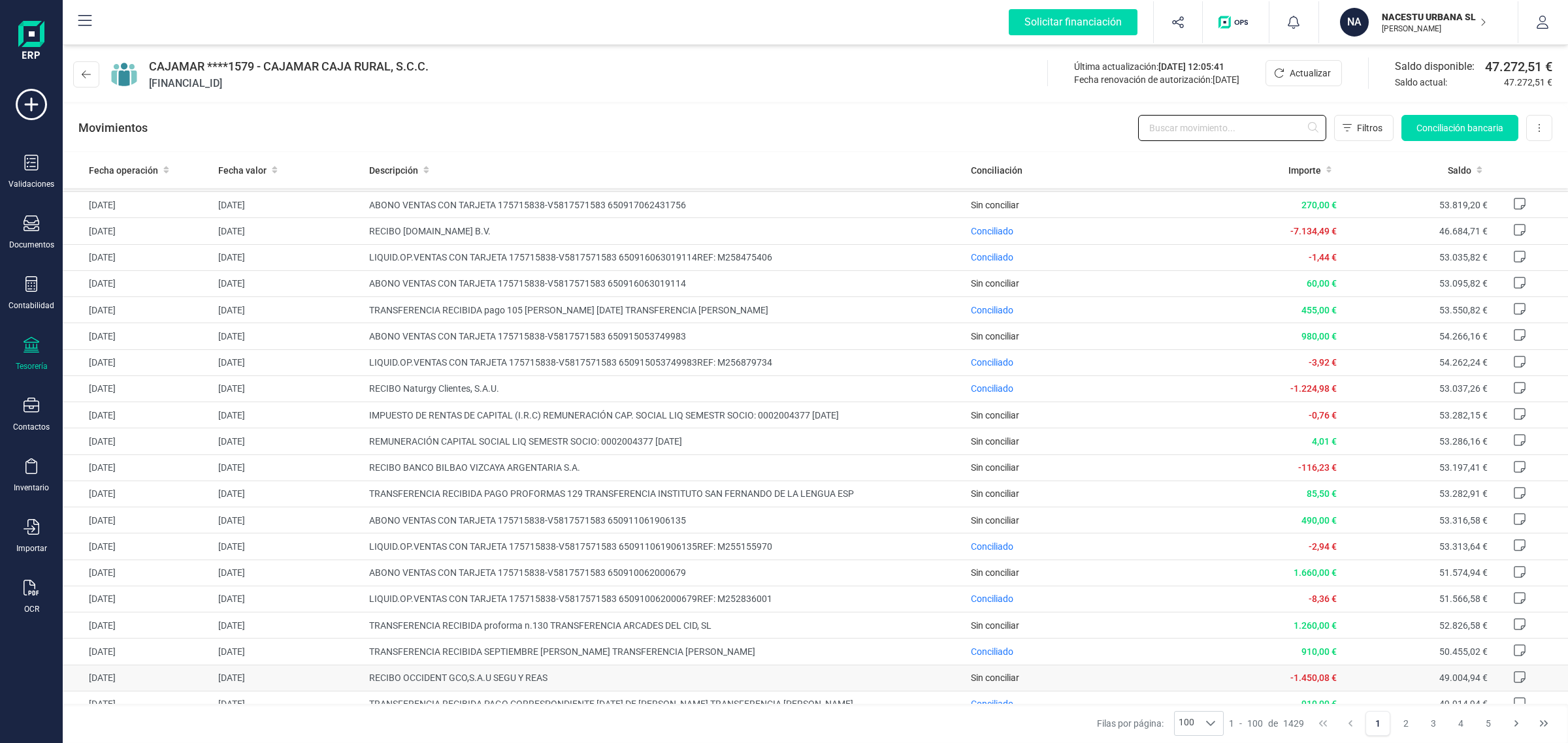
scroll to position [571, 0]
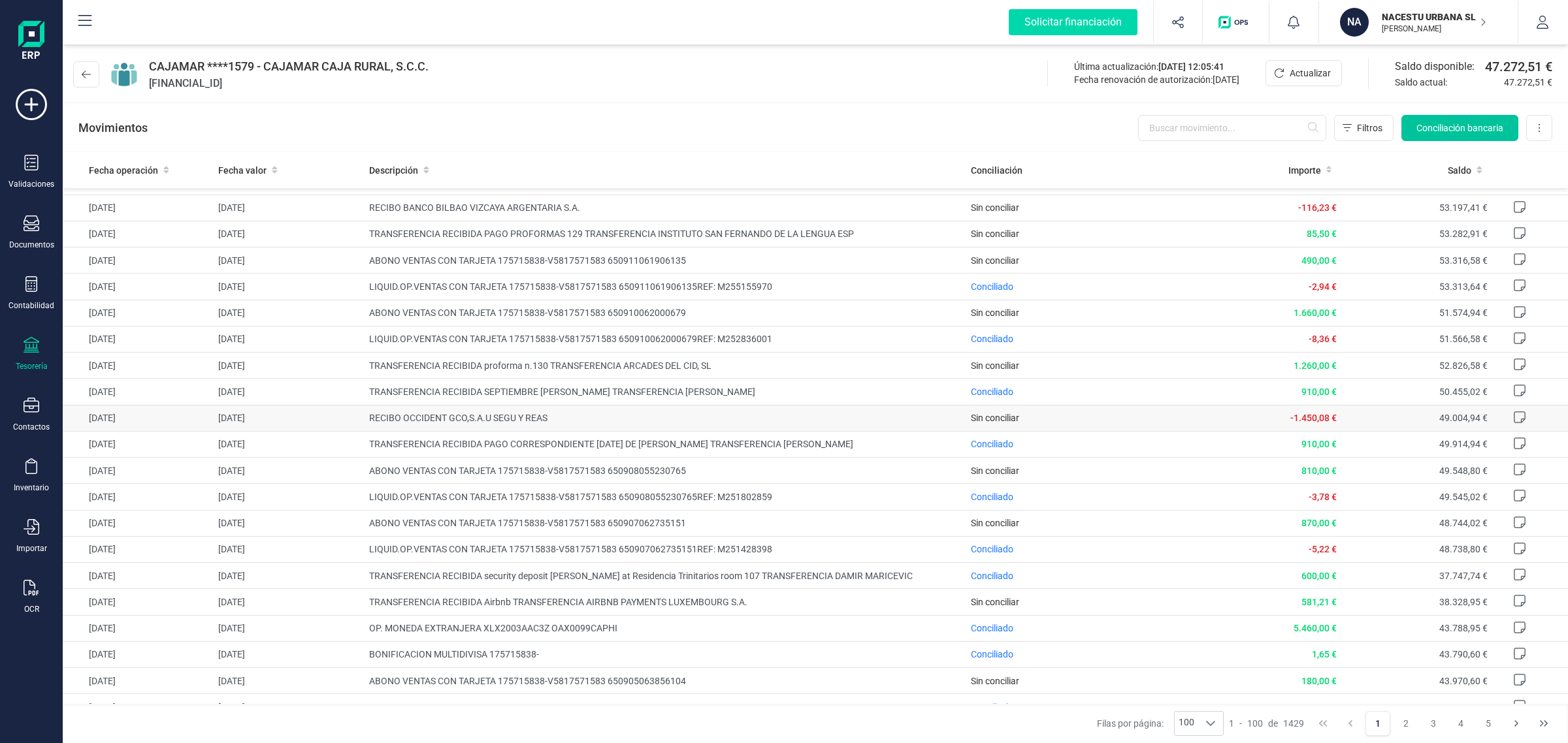
click at [1431, 132] on span "Conciliación bancaria" at bounding box center [1460, 128] width 87 height 13
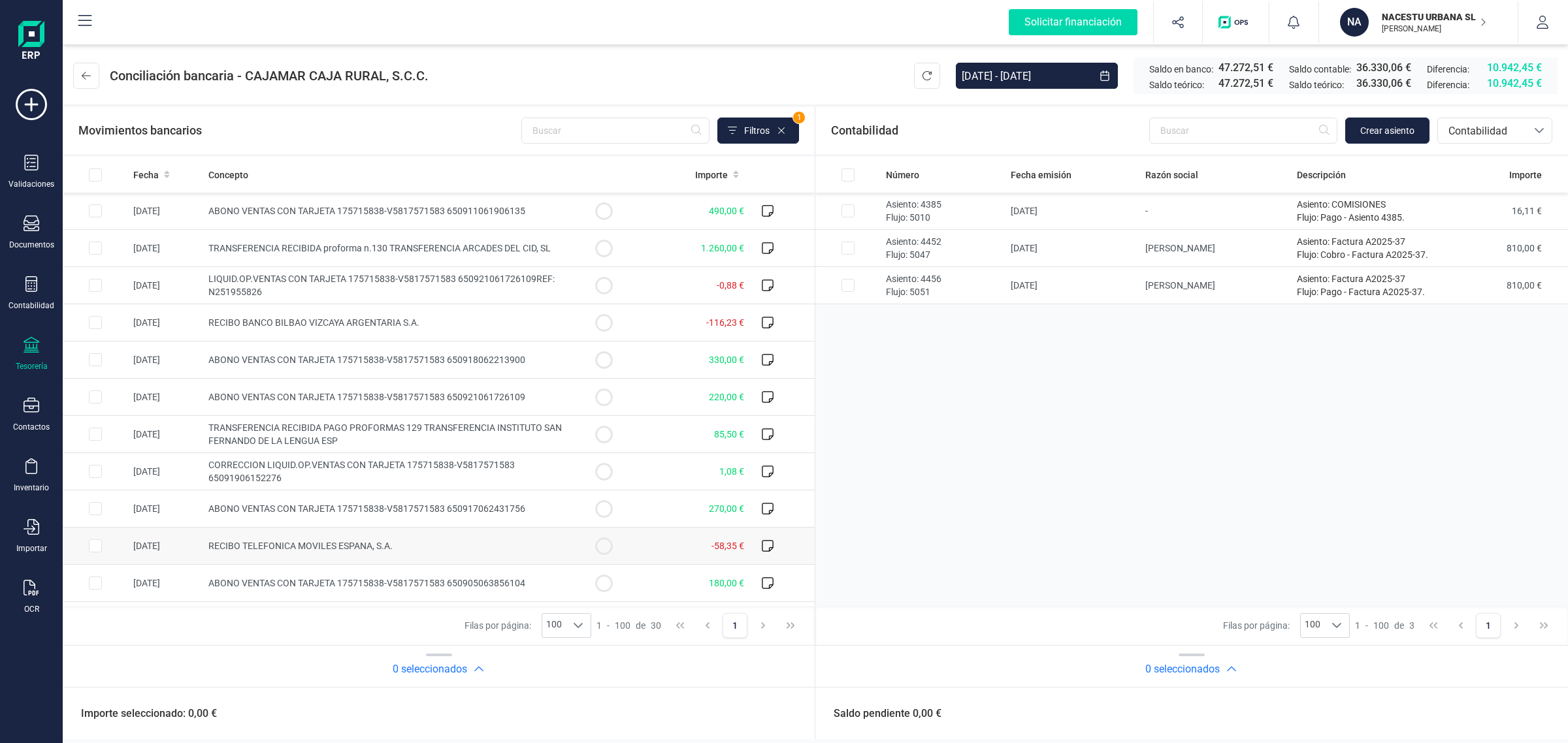
click at [636, 553] on td "-58,35 €" at bounding box center [692, 546] width 113 height 37
checkbox input "true"
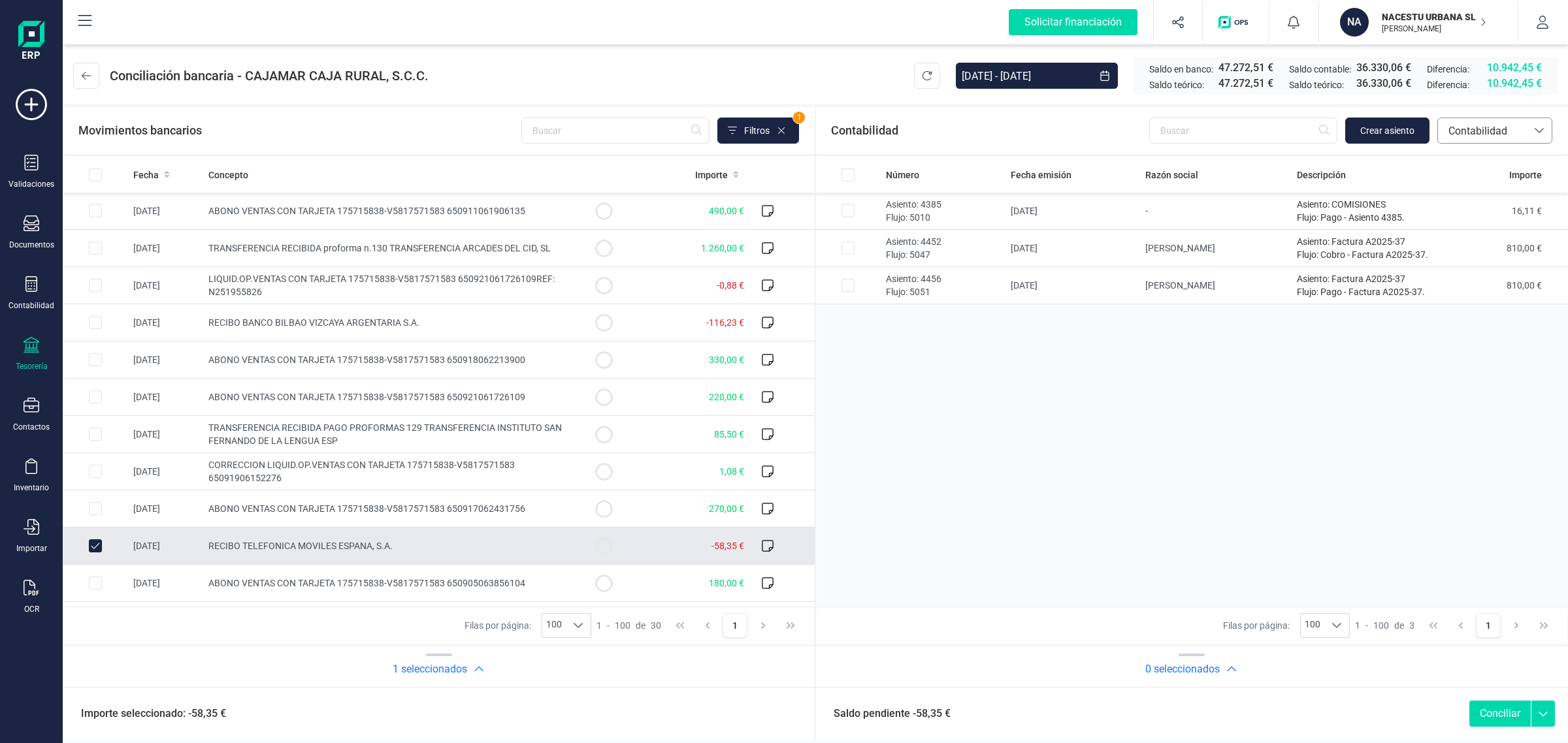
click at [1506, 132] on span "Contabilidad" at bounding box center [1483, 131] width 78 height 16
click at [1491, 213] on li "Facturas" at bounding box center [1494, 219] width 115 height 26
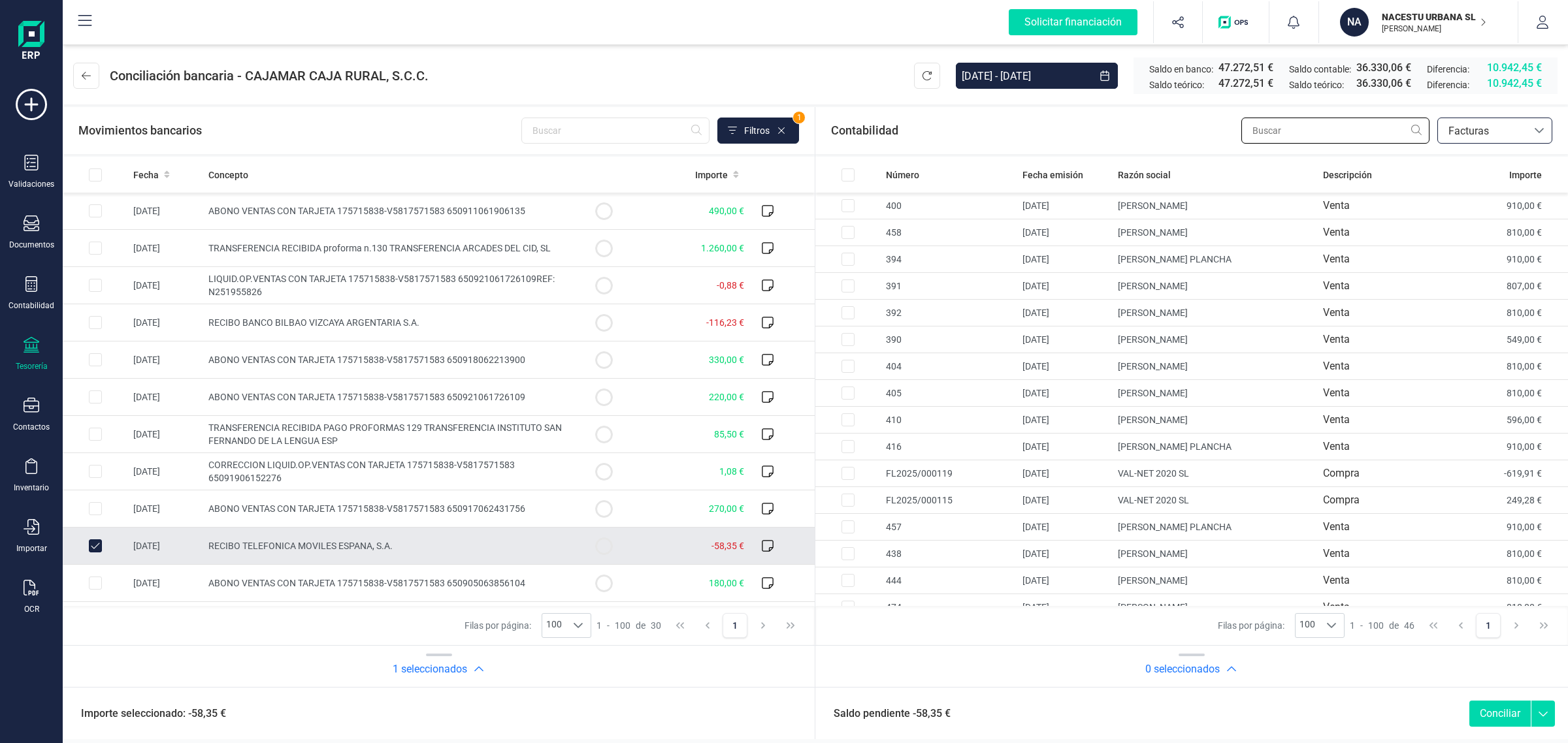
click at [1335, 136] on input "text" at bounding box center [1335, 131] width 188 height 26
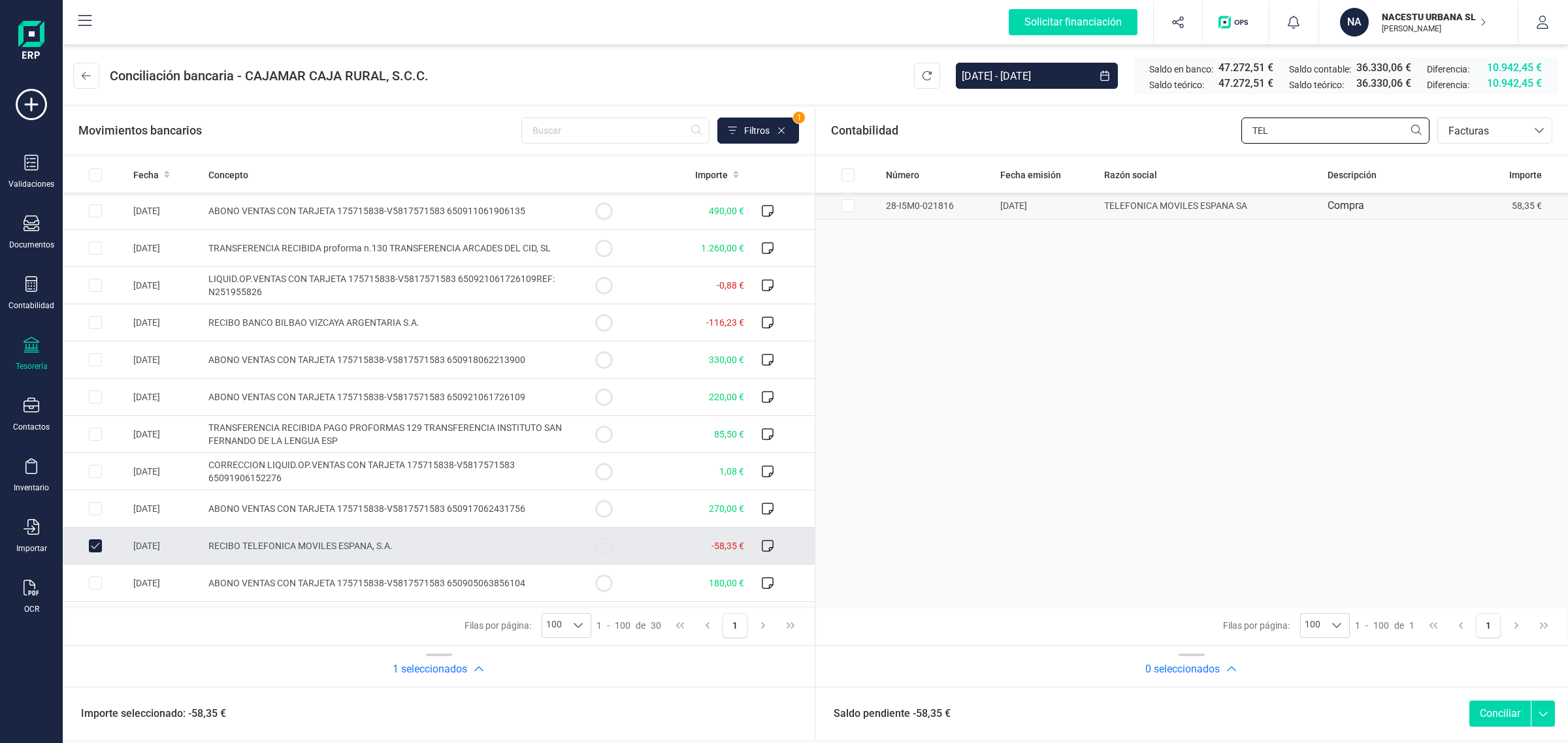
type input "TEL"
click at [1470, 211] on td "Compra" at bounding box center [1397, 205] width 150 height 27
checkbox input "true"
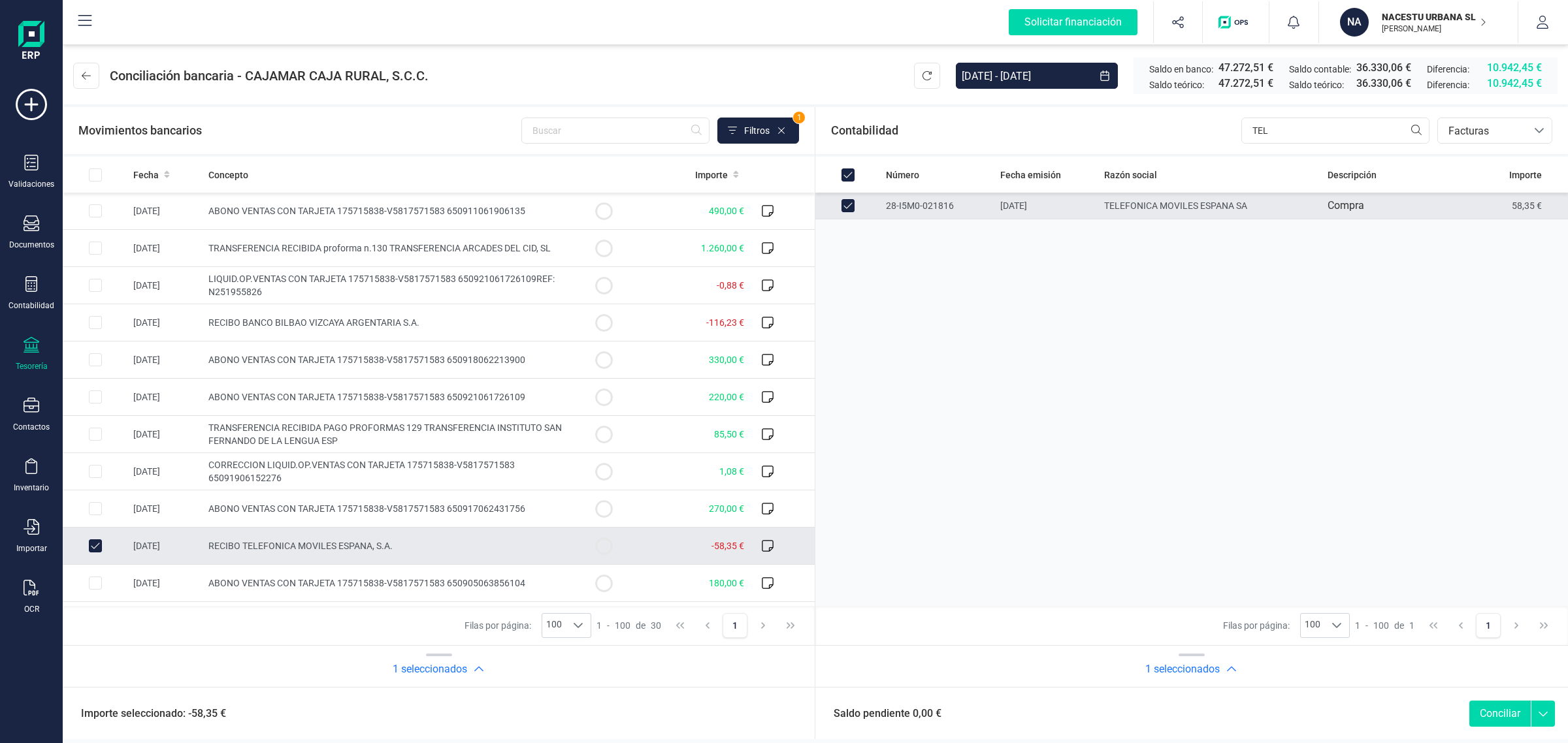
click at [1504, 712] on button "Conciliar" at bounding box center [1501, 714] width 62 height 26
checkbox input "false"
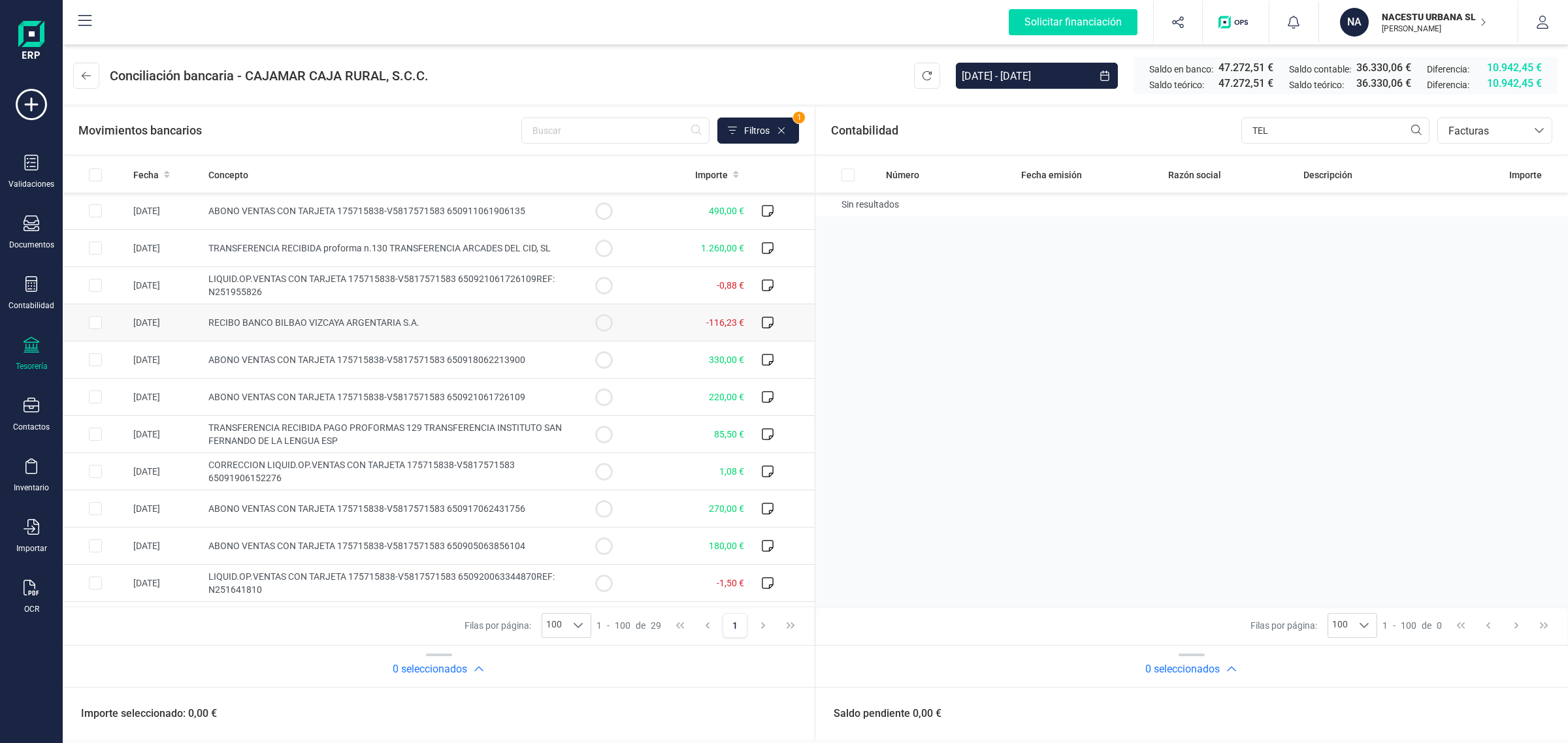
click at [516, 327] on td "RECIBO BANCO BILBAO VIZCAYA ARGENTARIA S.A." at bounding box center [388, 323] width 368 height 37
checkbox input "true"
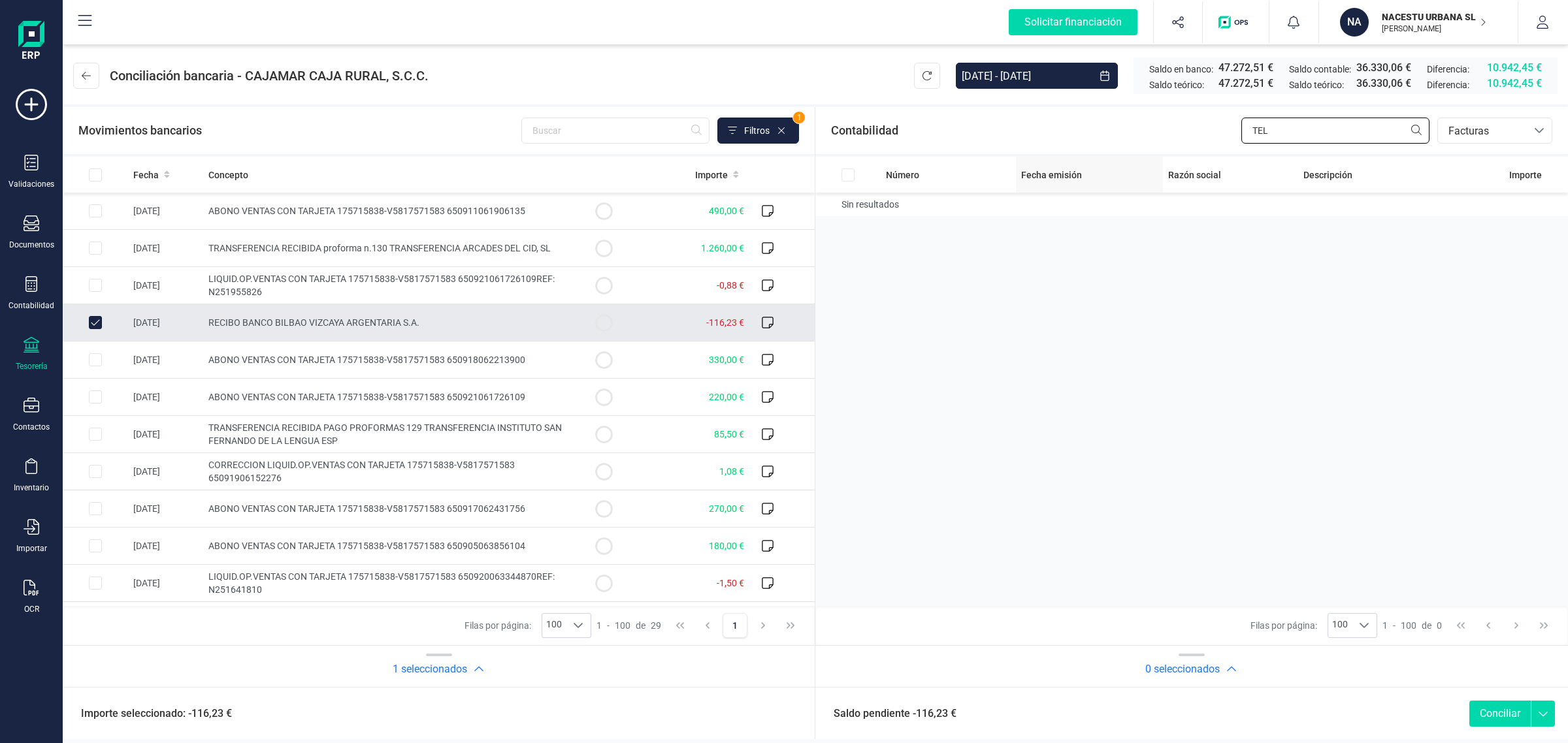
drag, startPoint x: 1323, startPoint y: 135, endPoint x: 1097, endPoint y: 157, distance: 227.1
click at [1097, 157] on section "Contabilidad TEL bancos.conciliacion.modal.headerInvoce bancos.conciliacion.mod…" at bounding box center [1192, 397] width 753 height 580
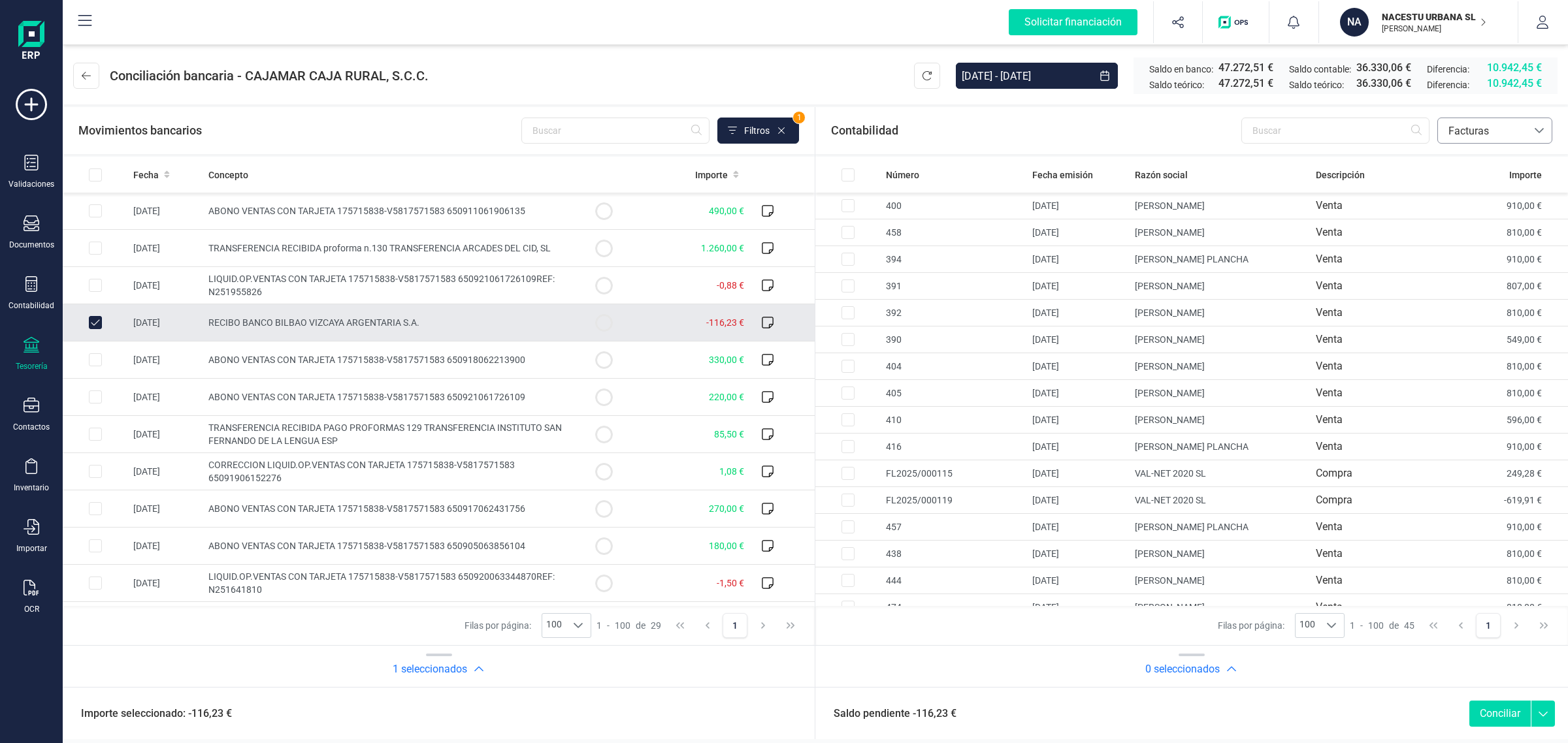
click at [1456, 137] on span "Facturas" at bounding box center [1483, 131] width 78 height 16
click at [1449, 161] on span "Contabilidad" at bounding box center [1476, 161] width 59 height 16
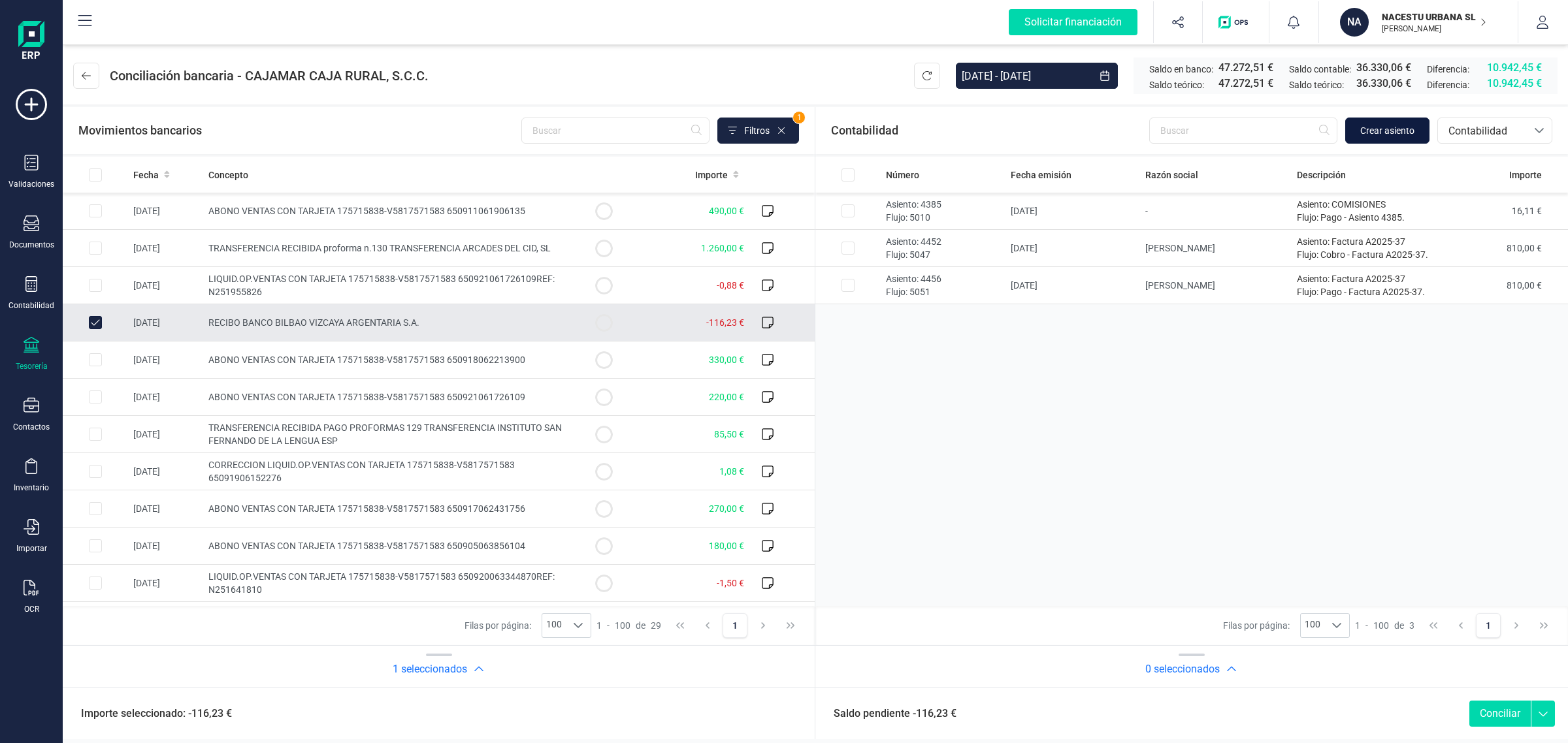
click at [1393, 131] on span "Crear asiento" at bounding box center [1388, 131] width 54 height 13
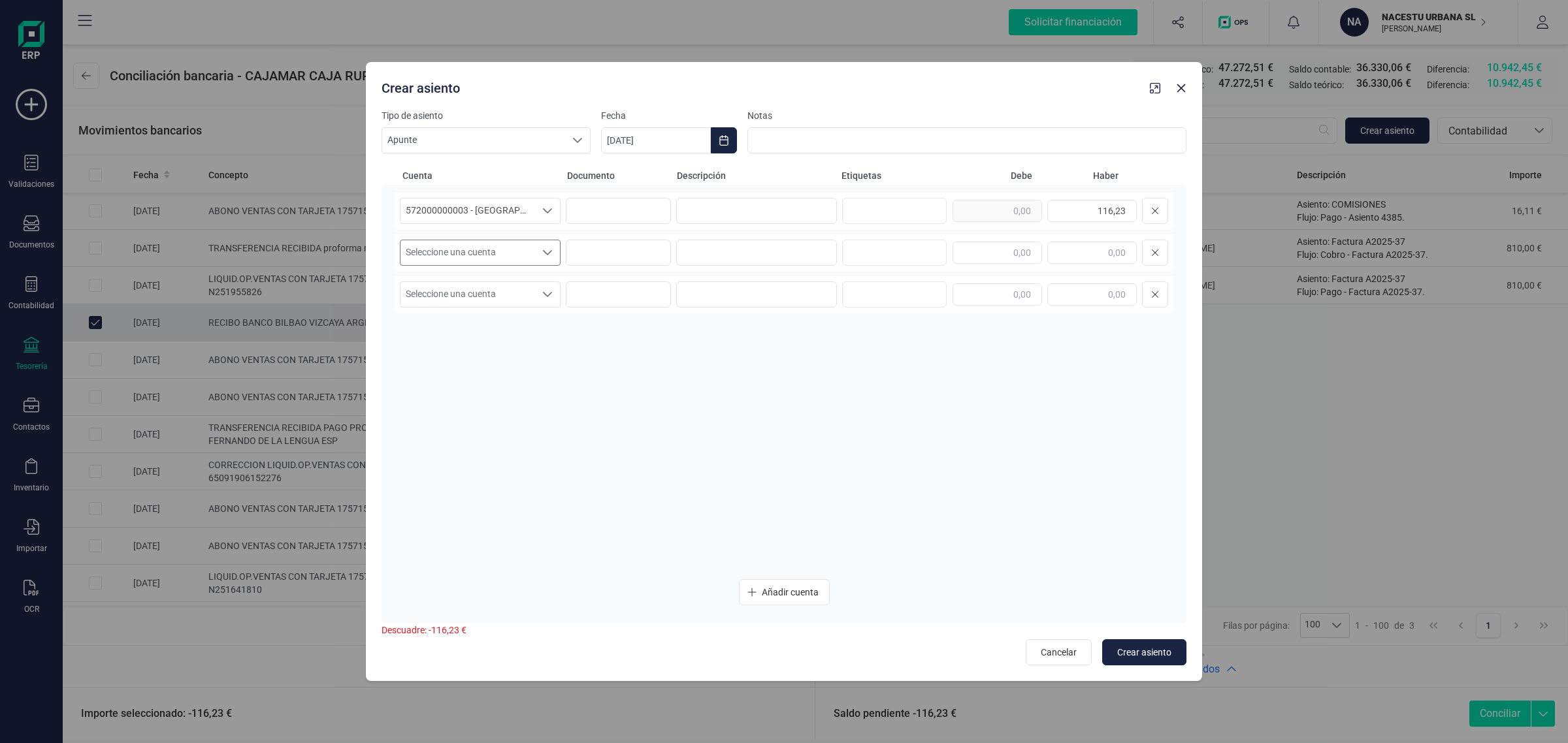
click at [513, 259] on span "Seleccione una cuenta" at bounding box center [468, 252] width 134 height 25
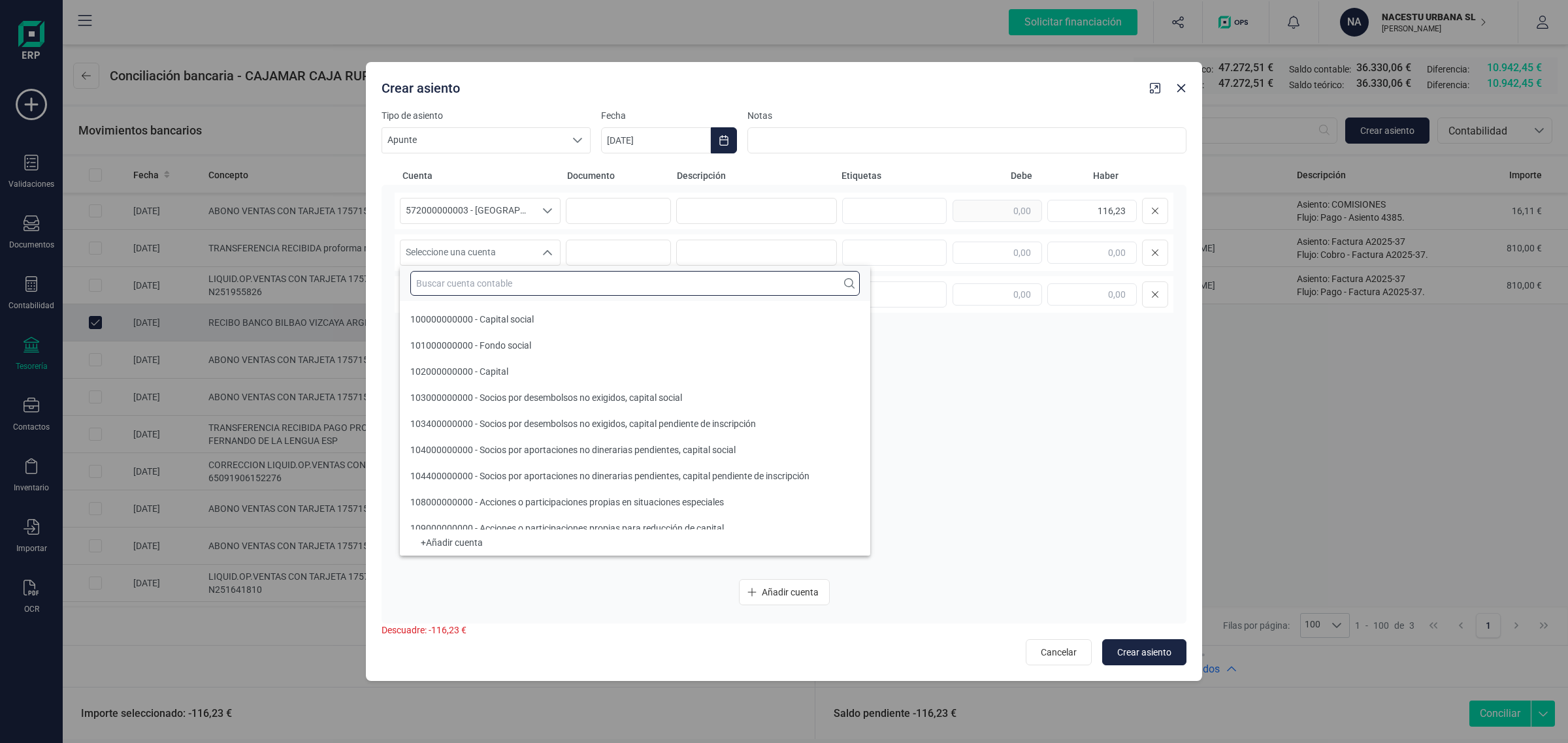
click at [439, 287] on input "text" at bounding box center [634, 283] width 449 height 25
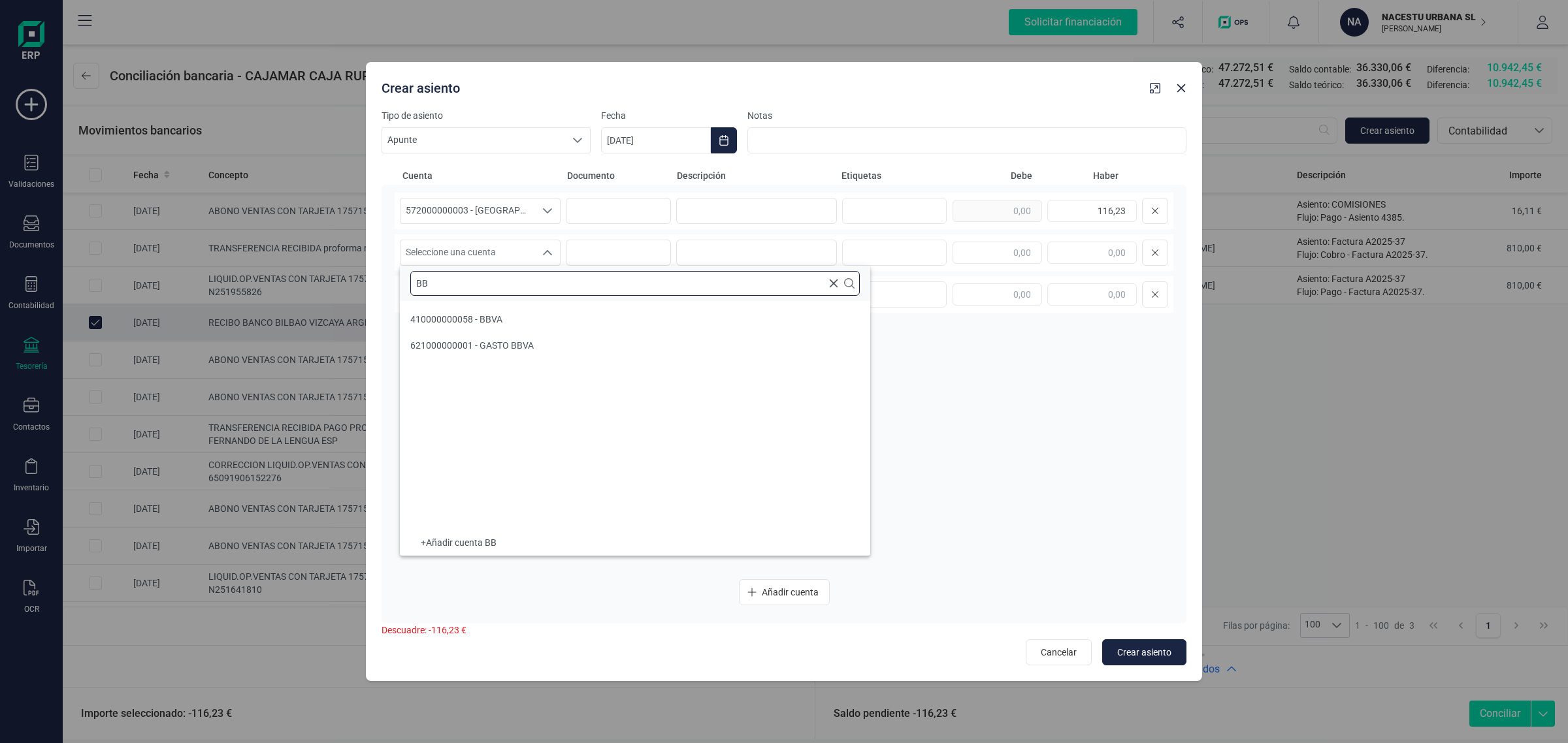
type input "BB"
click at [494, 315] on span "410000000058 - BBVA" at bounding box center [456, 319] width 92 height 10
drag, startPoint x: 1088, startPoint y: 214, endPoint x: 1154, endPoint y: 220, distance: 66.3
click at [1154, 220] on div "116,23" at bounding box center [1060, 211] width 216 height 26
drag, startPoint x: 997, startPoint y: 250, endPoint x: 1005, endPoint y: 243, distance: 10.6
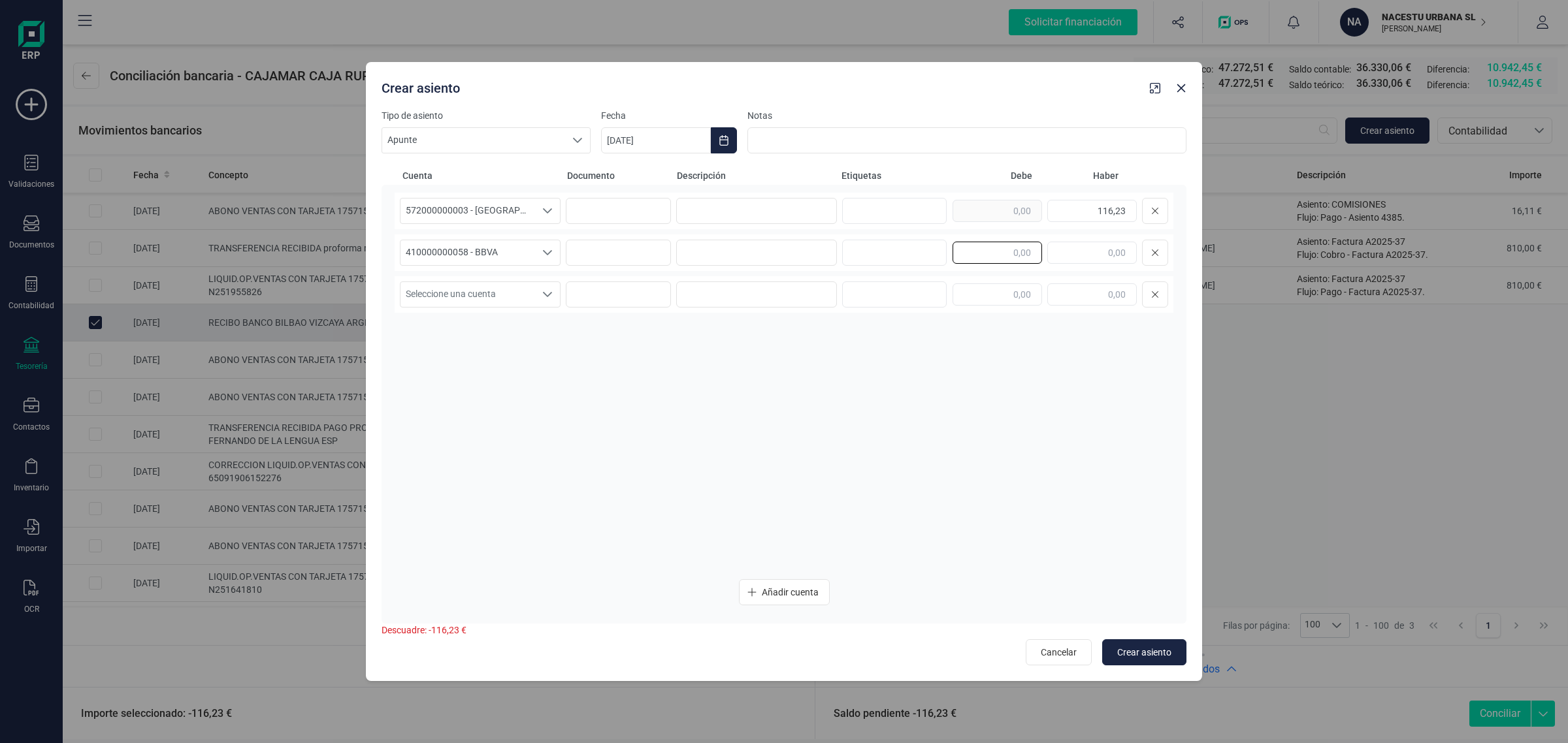
click at [1005, 243] on input "text" at bounding box center [997, 253] width 90 height 22
paste input "116,23"
type input "116,23"
click at [728, 210] on input at bounding box center [756, 211] width 161 height 26
drag, startPoint x: 787, startPoint y: 212, endPoint x: 658, endPoint y: 224, distance: 129.6
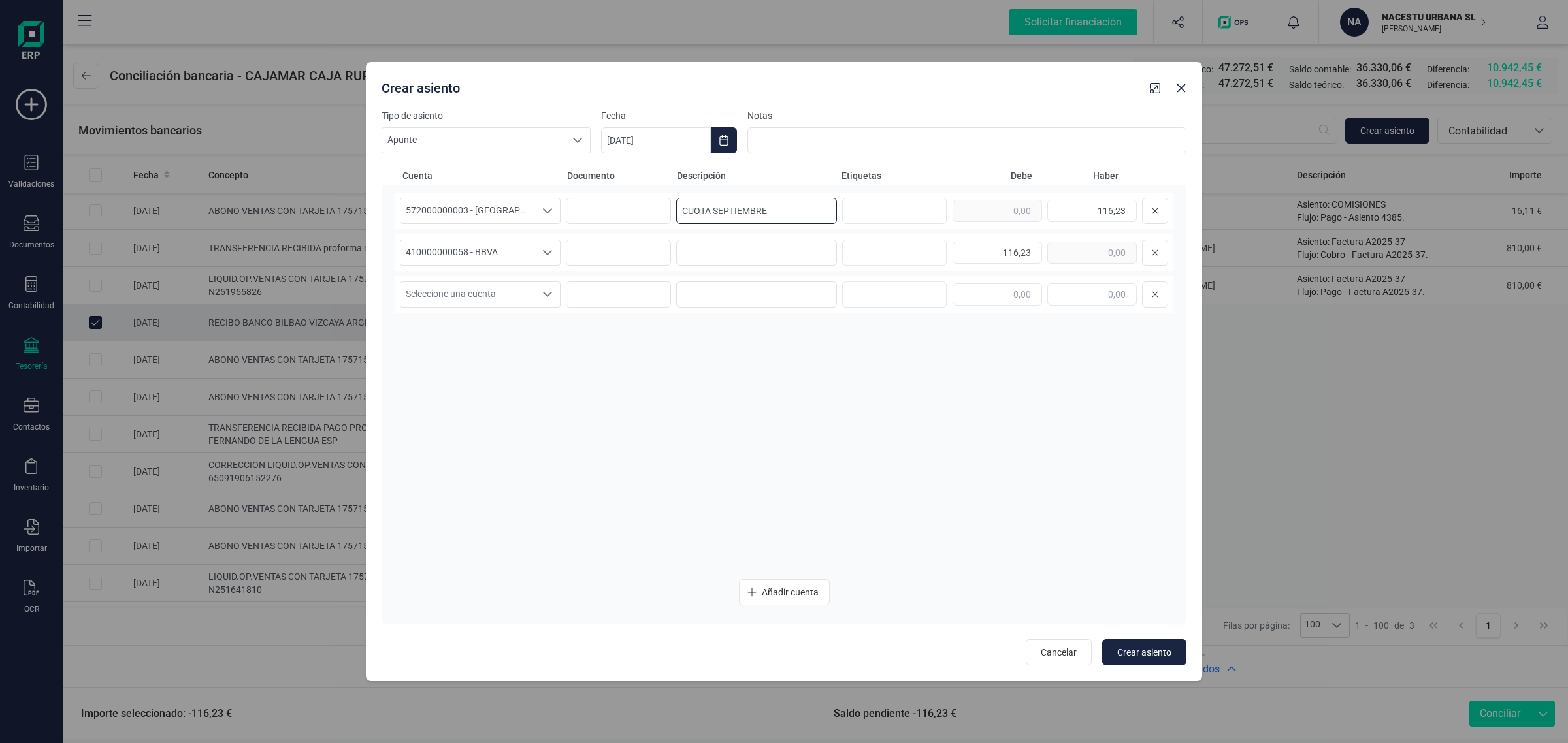
click at [658, 224] on div "572000000003 - [GEOGRAPHIC_DATA] -1579 572000000003 - [GEOGRAPHIC_DATA] -1579 […" at bounding box center [784, 210] width 779 height 36
type input "CUOTA SEPTIEMBRE"
click at [708, 258] on input at bounding box center [756, 253] width 161 height 26
paste input "CUOTA SEPTIEMBRE"
type input "CUOTA SEPTIEMBRE"
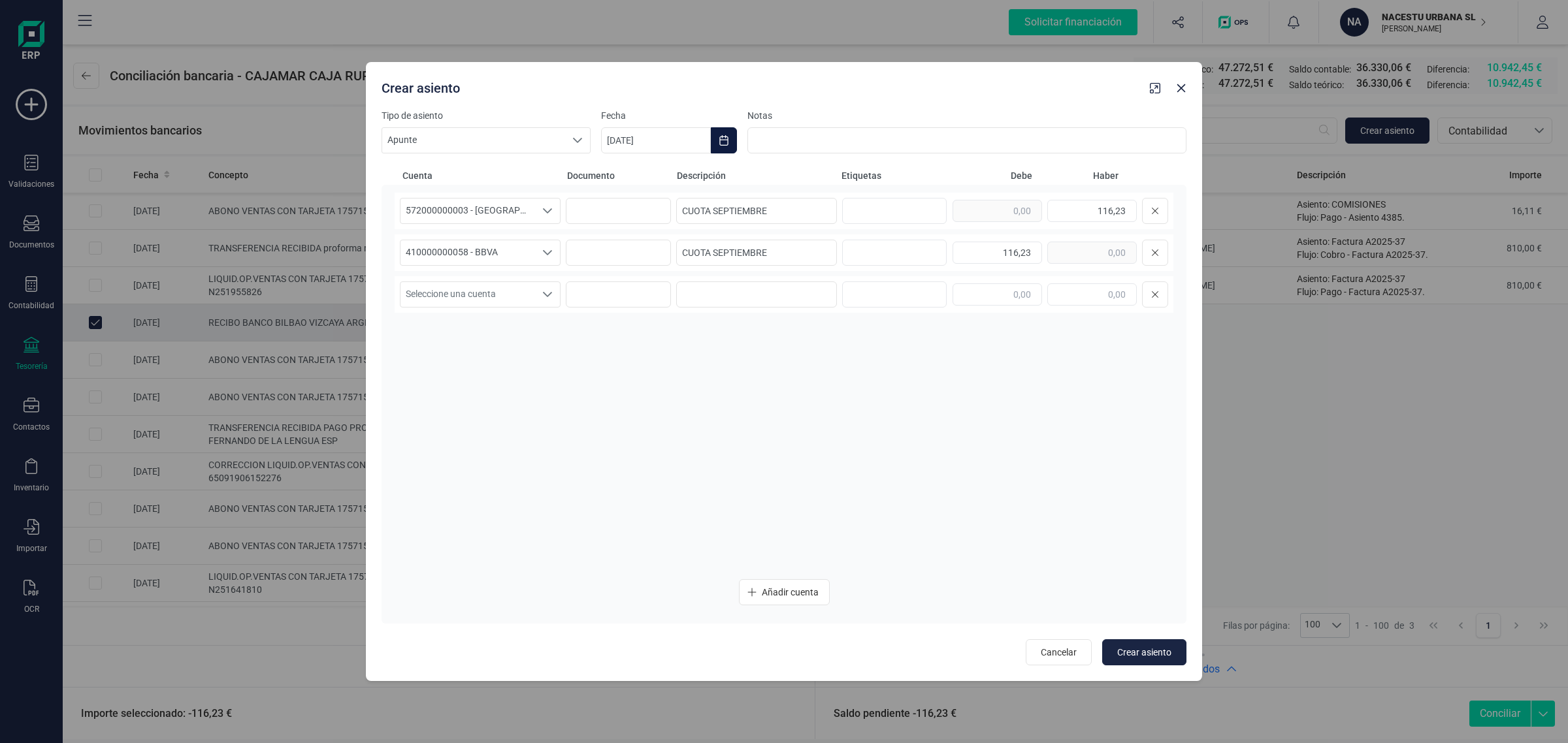
click at [724, 138] on icon "Choose Date" at bounding box center [724, 140] width 10 height 10
click at [853, 295] on span "12" at bounding box center [850, 292] width 26 height 26
type input "[DATE]"
click at [1132, 652] on span "Crear asiento" at bounding box center [1144, 652] width 54 height 13
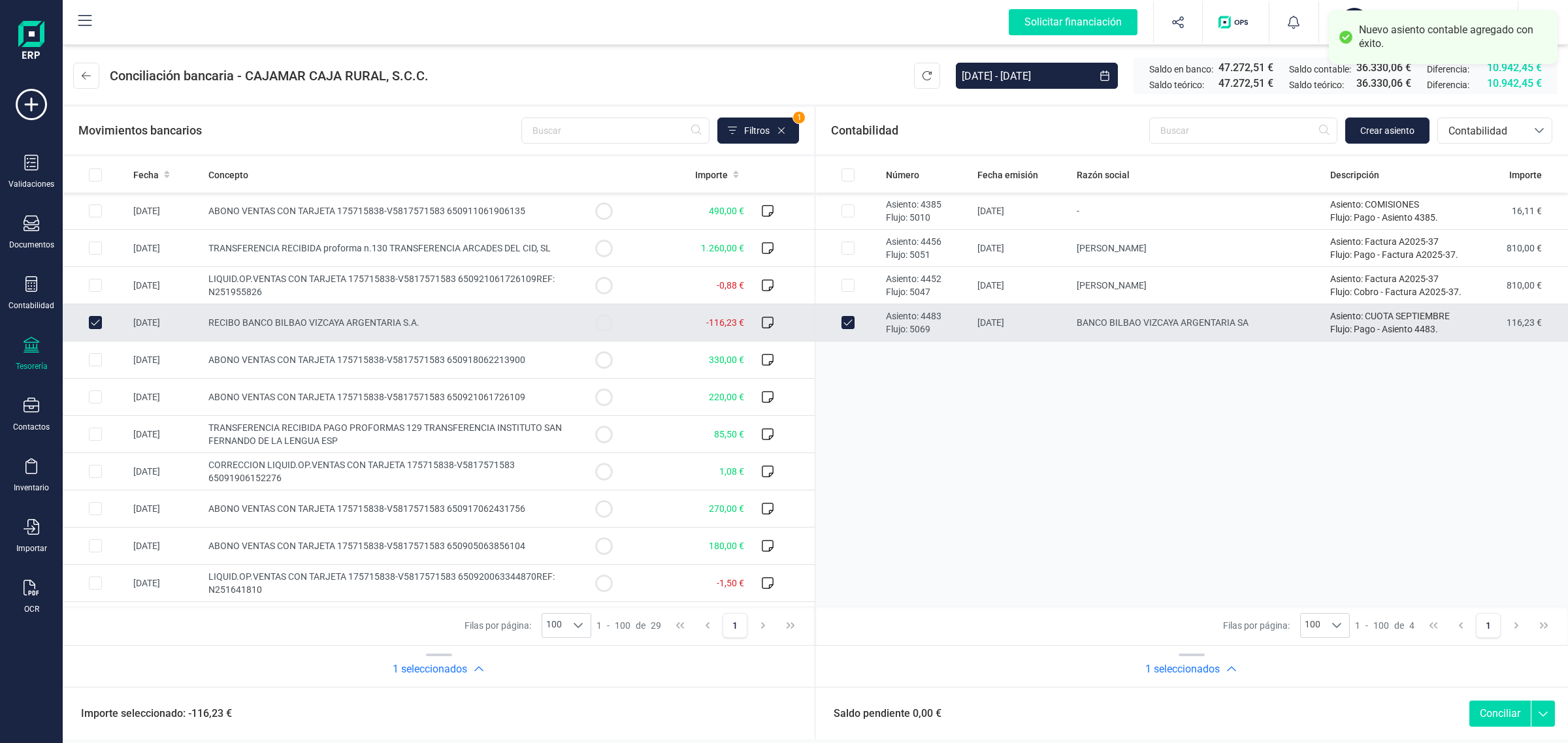
click at [1491, 709] on button "Conciliar" at bounding box center [1501, 714] width 62 height 26
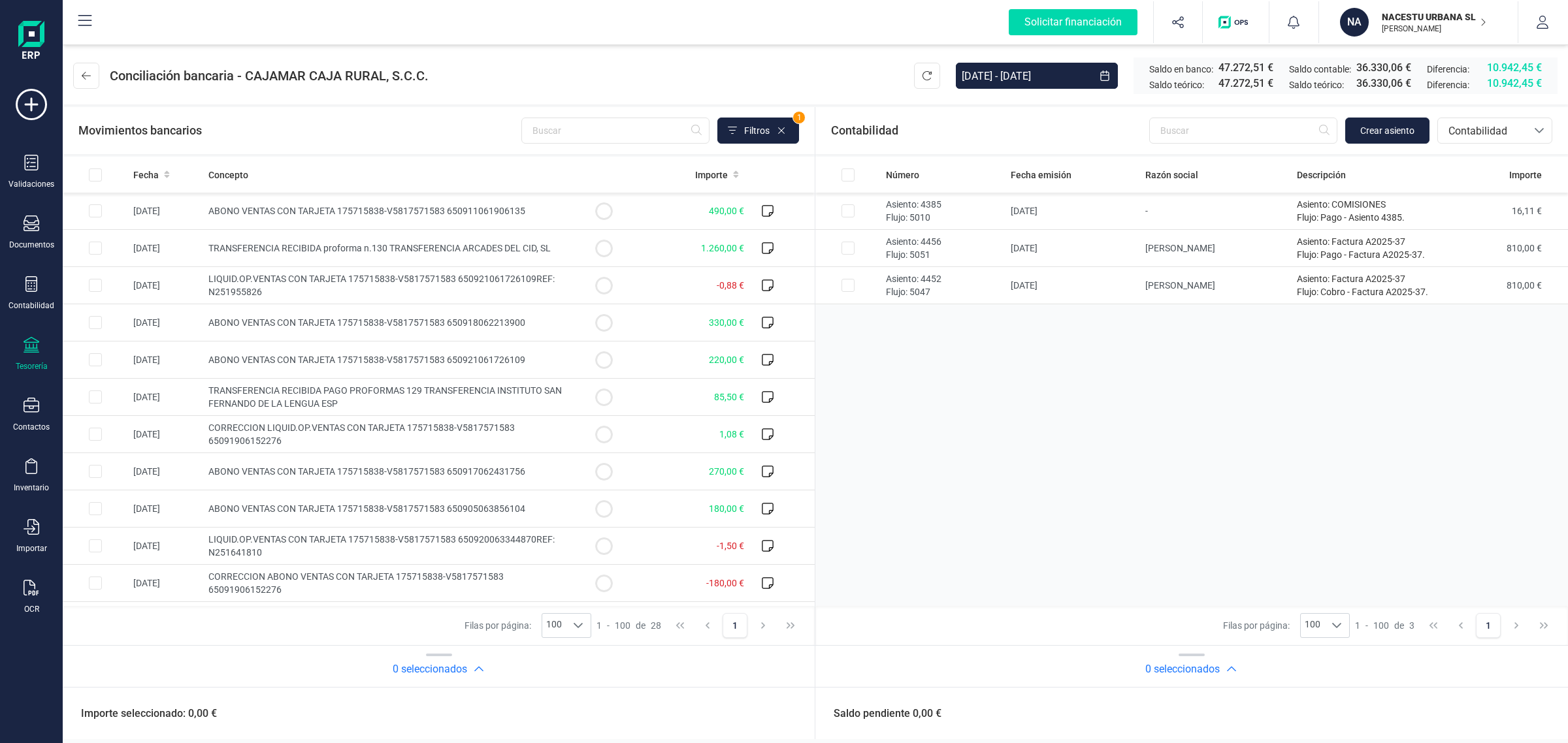
click at [32, 274] on div "Validaciones Documentos Documentos Presupuestos Pedidos Albaranes Facturas Fact…" at bounding box center [32, 357] width 52 height 536
click at [32, 291] on div at bounding box center [31, 286] width 16 height 19
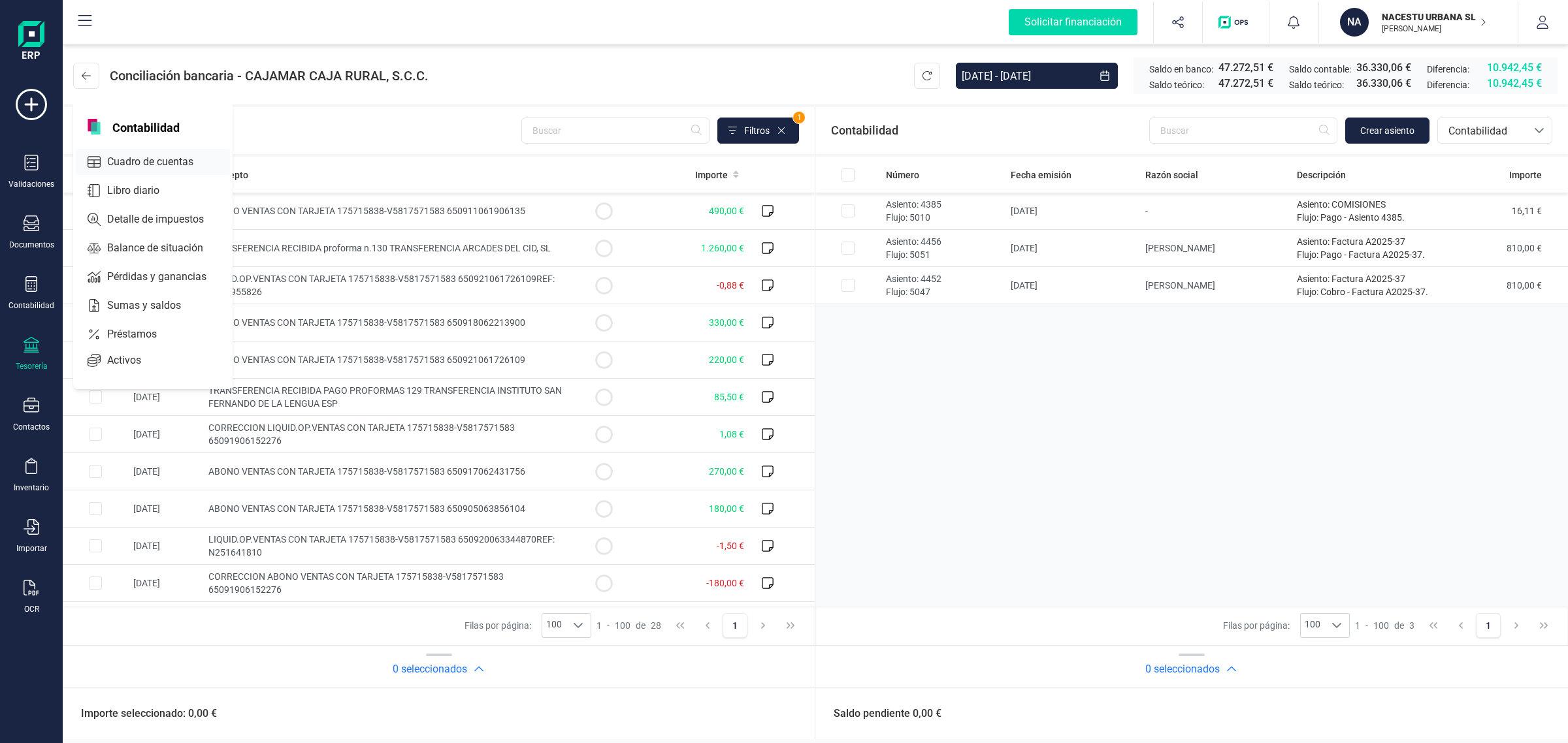
click at [154, 161] on span "Cuadro de cuentas" at bounding box center [159, 161] width 115 height 16
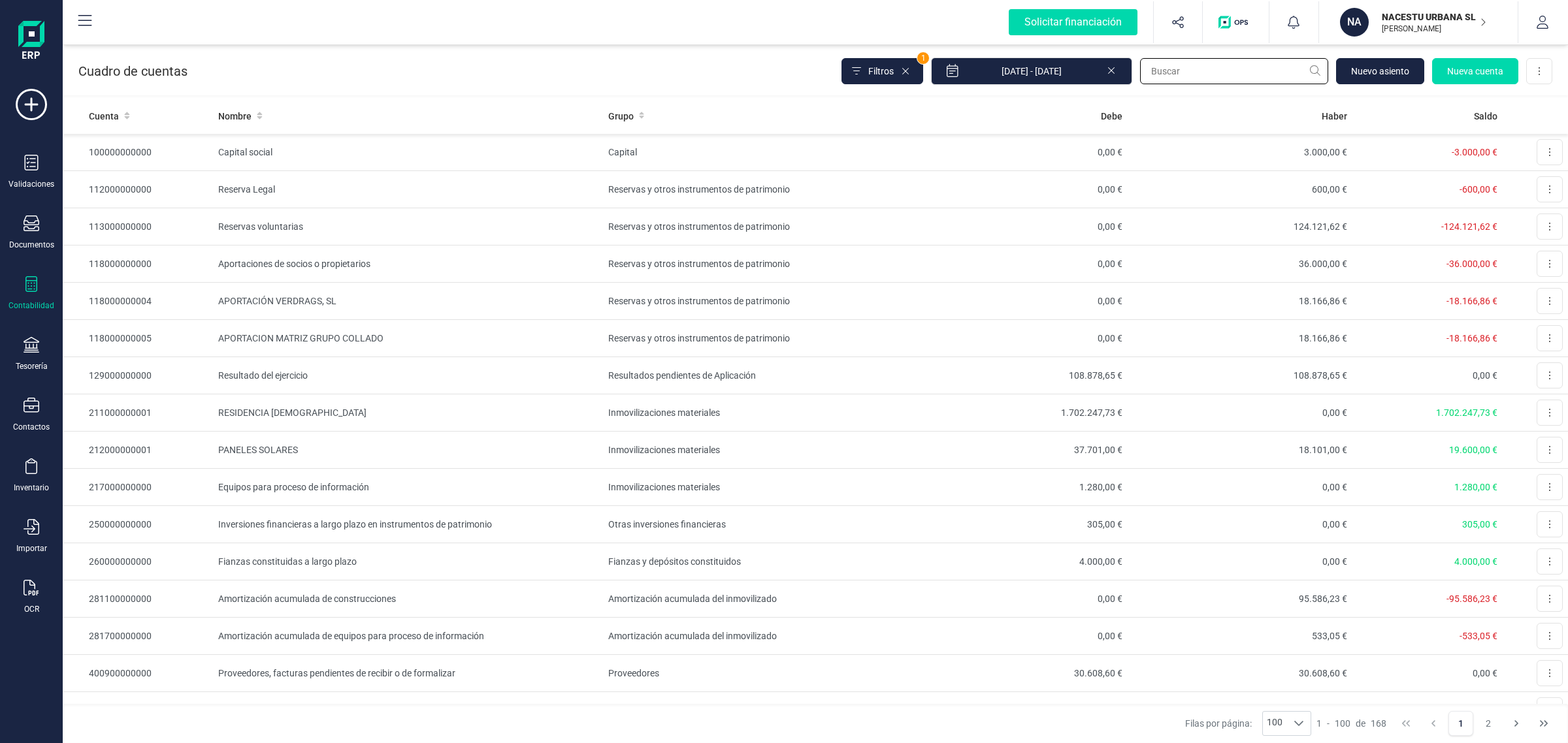
click at [1267, 71] on input "text" at bounding box center [1234, 71] width 188 height 26
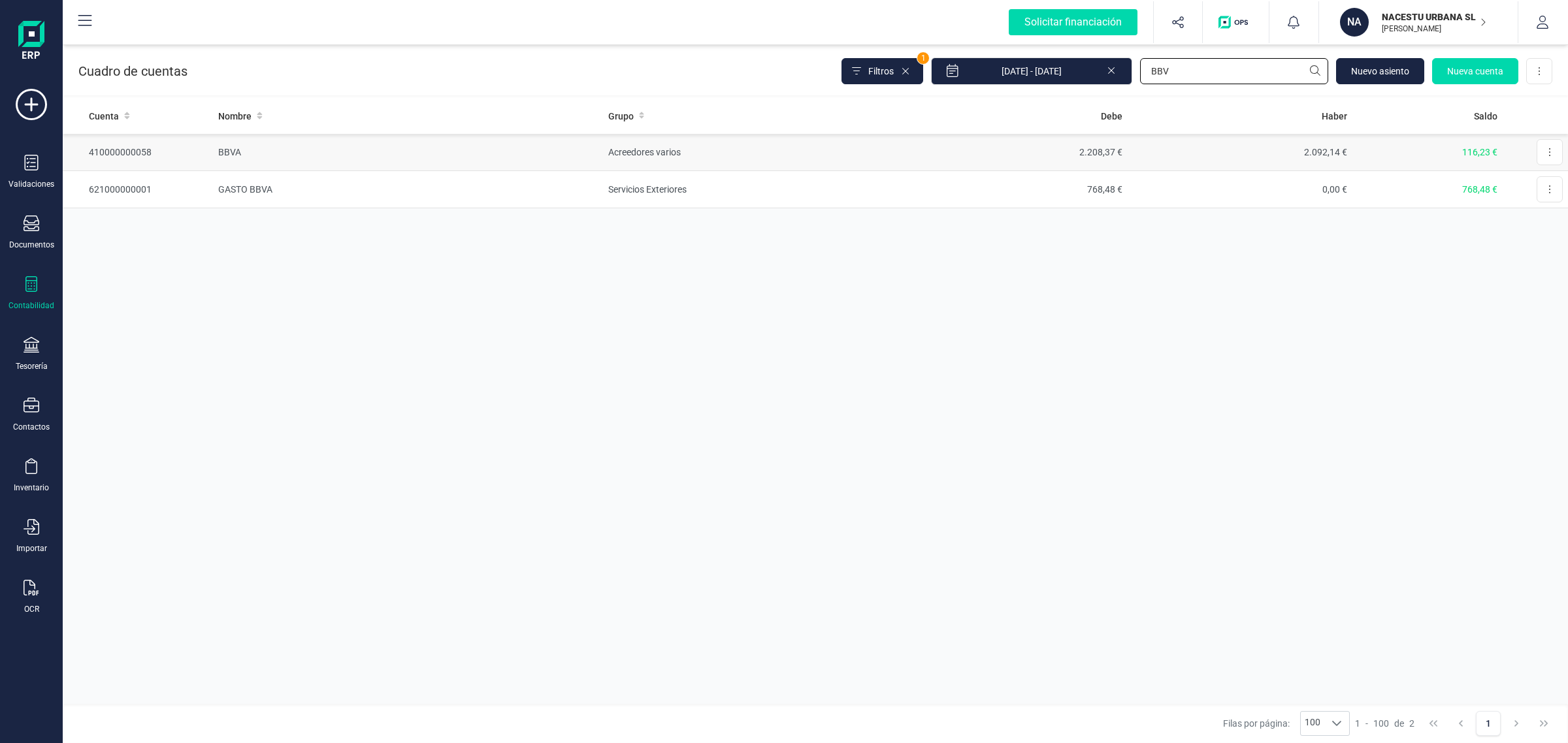
type input "BBV"
click at [1212, 164] on td "2.092,14 €" at bounding box center [1240, 152] width 225 height 37
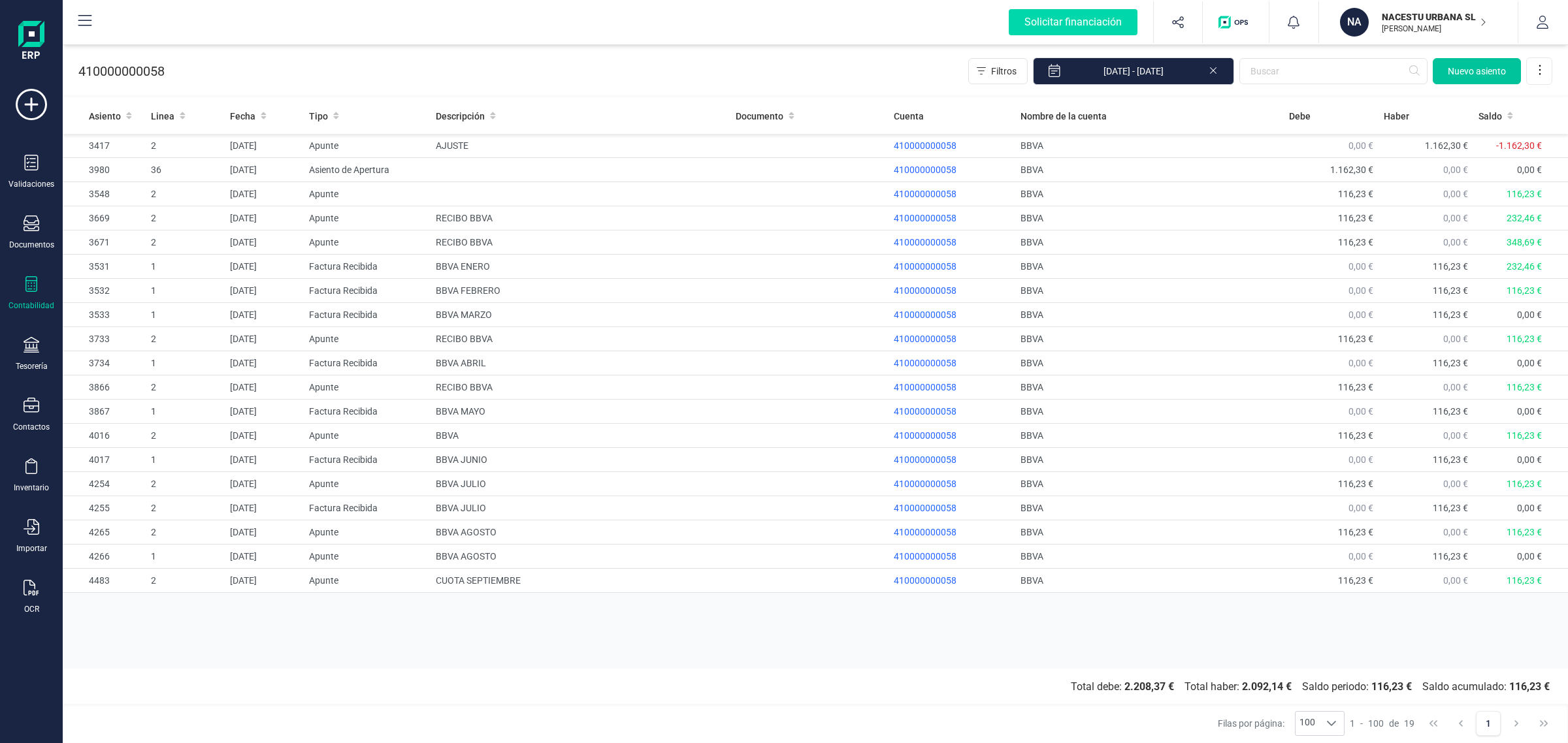
click at [1459, 71] on span "Nuevo asiento" at bounding box center [1476, 71] width 58 height 13
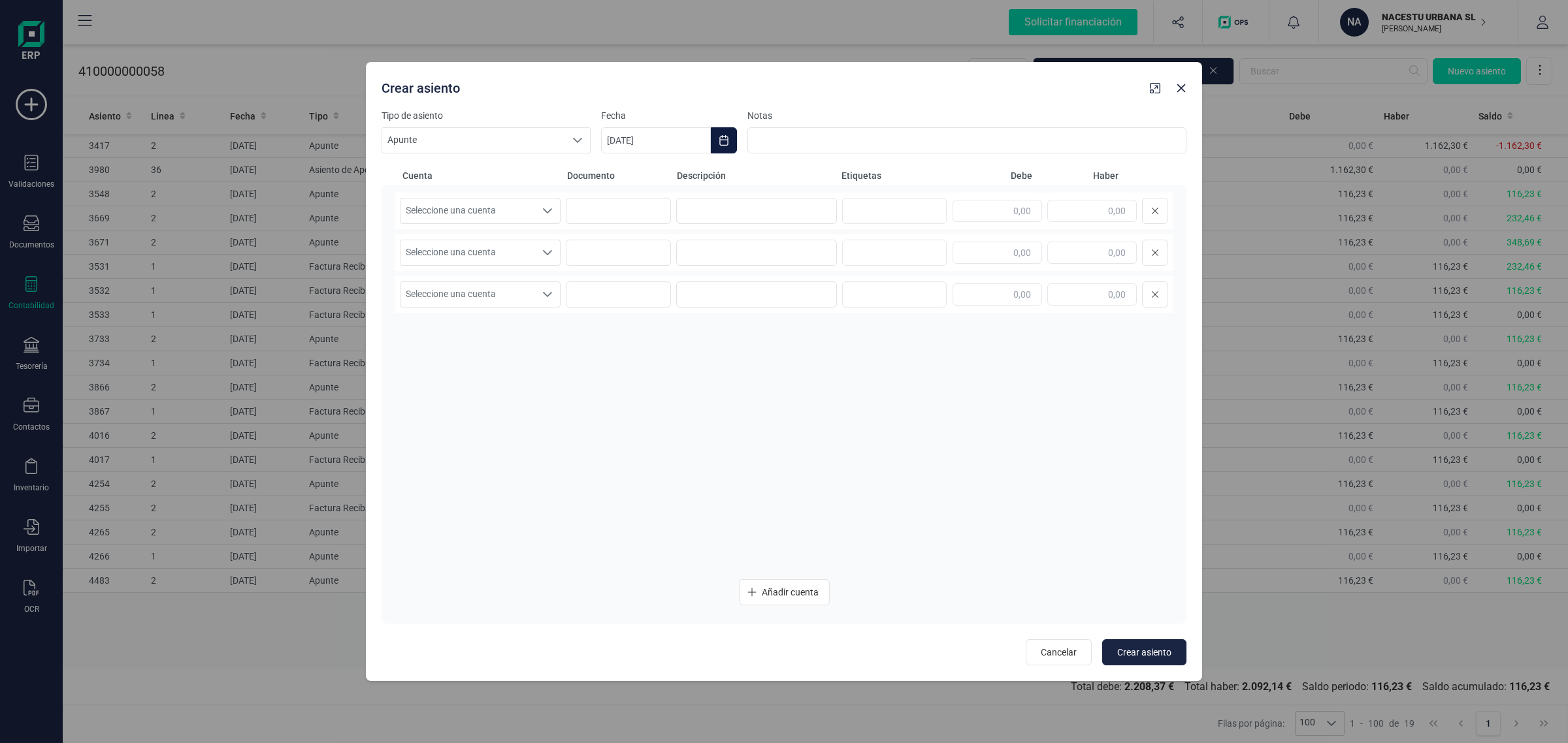
click at [732, 144] on button "Choose Date" at bounding box center [724, 140] width 26 height 26
click at [857, 292] on span "12" at bounding box center [850, 292] width 26 height 26
type input "[DATE]"
click at [500, 213] on span "Seleccione una cuenta" at bounding box center [468, 211] width 134 height 25
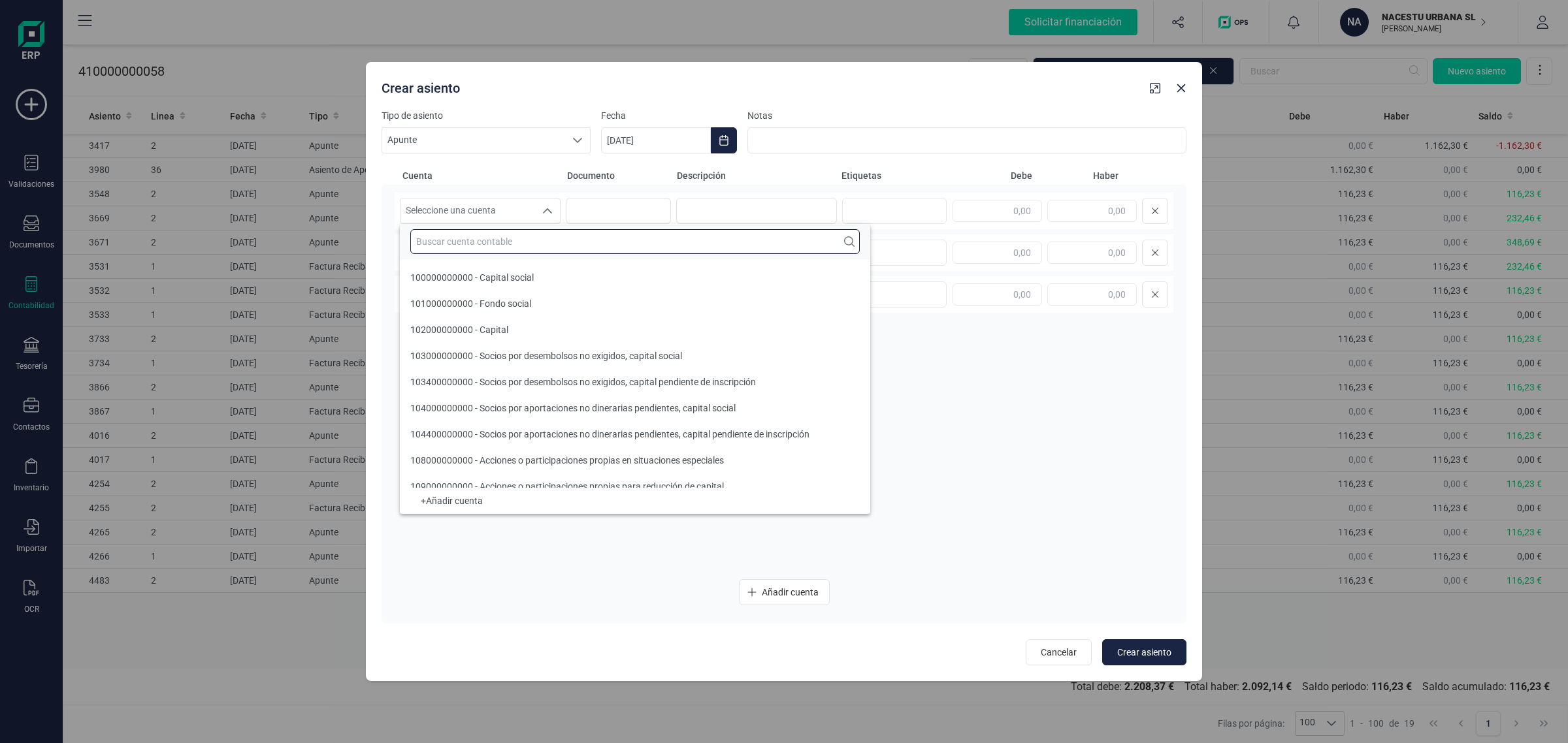
click at [473, 239] on input "text" at bounding box center [634, 242] width 449 height 25
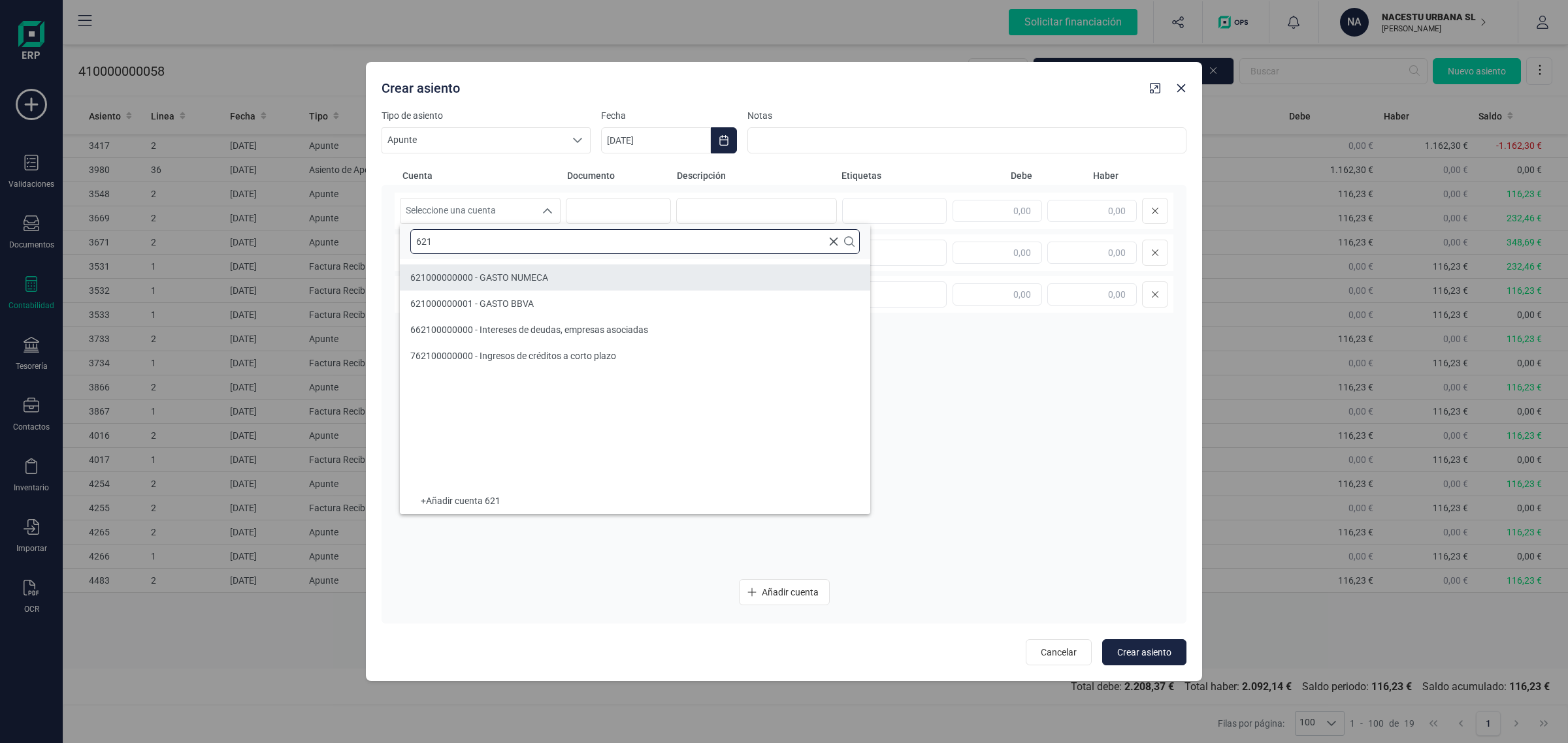
type input "621"
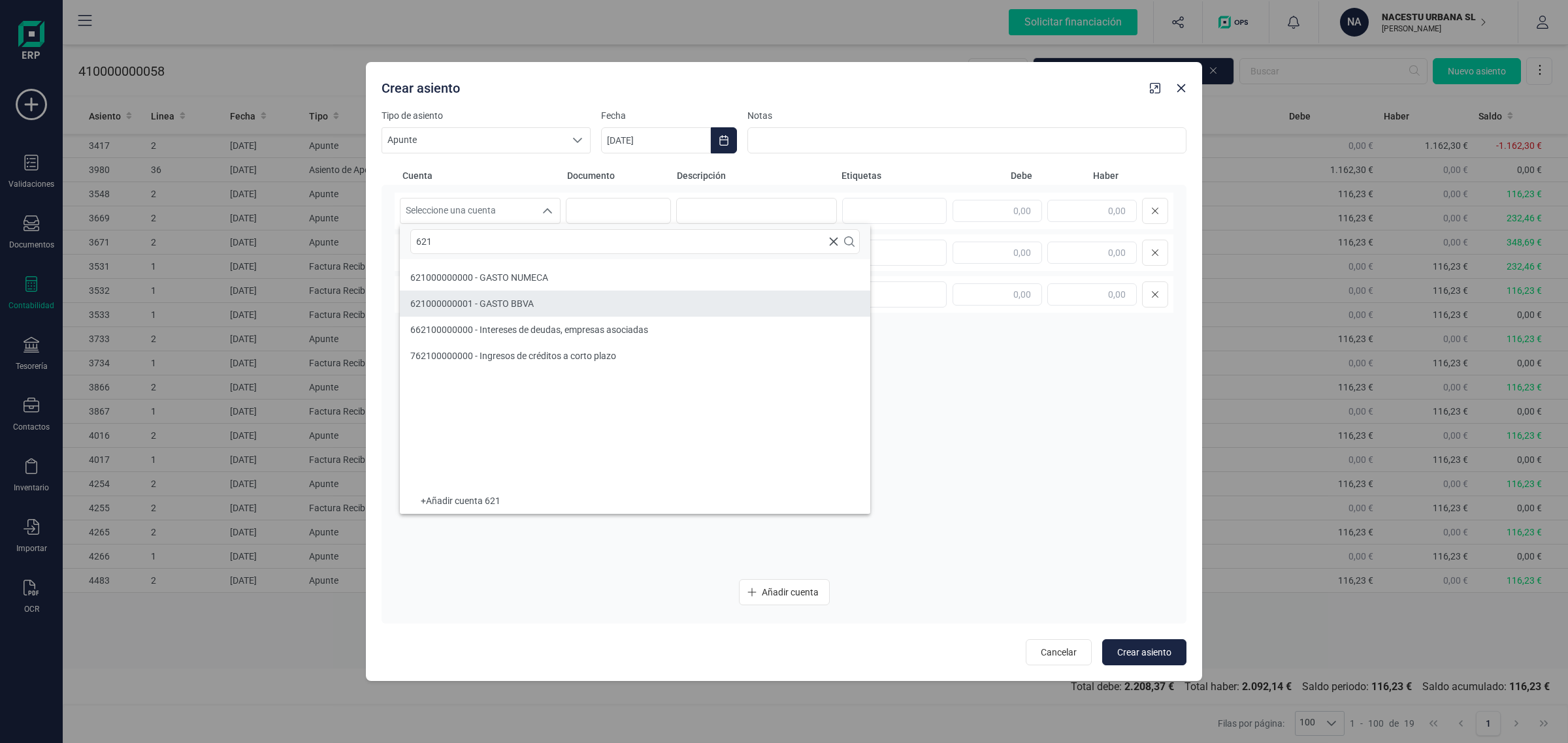
click at [495, 296] on li "621000000001 - GASTO BBVA" at bounding box center [635, 303] width 471 height 26
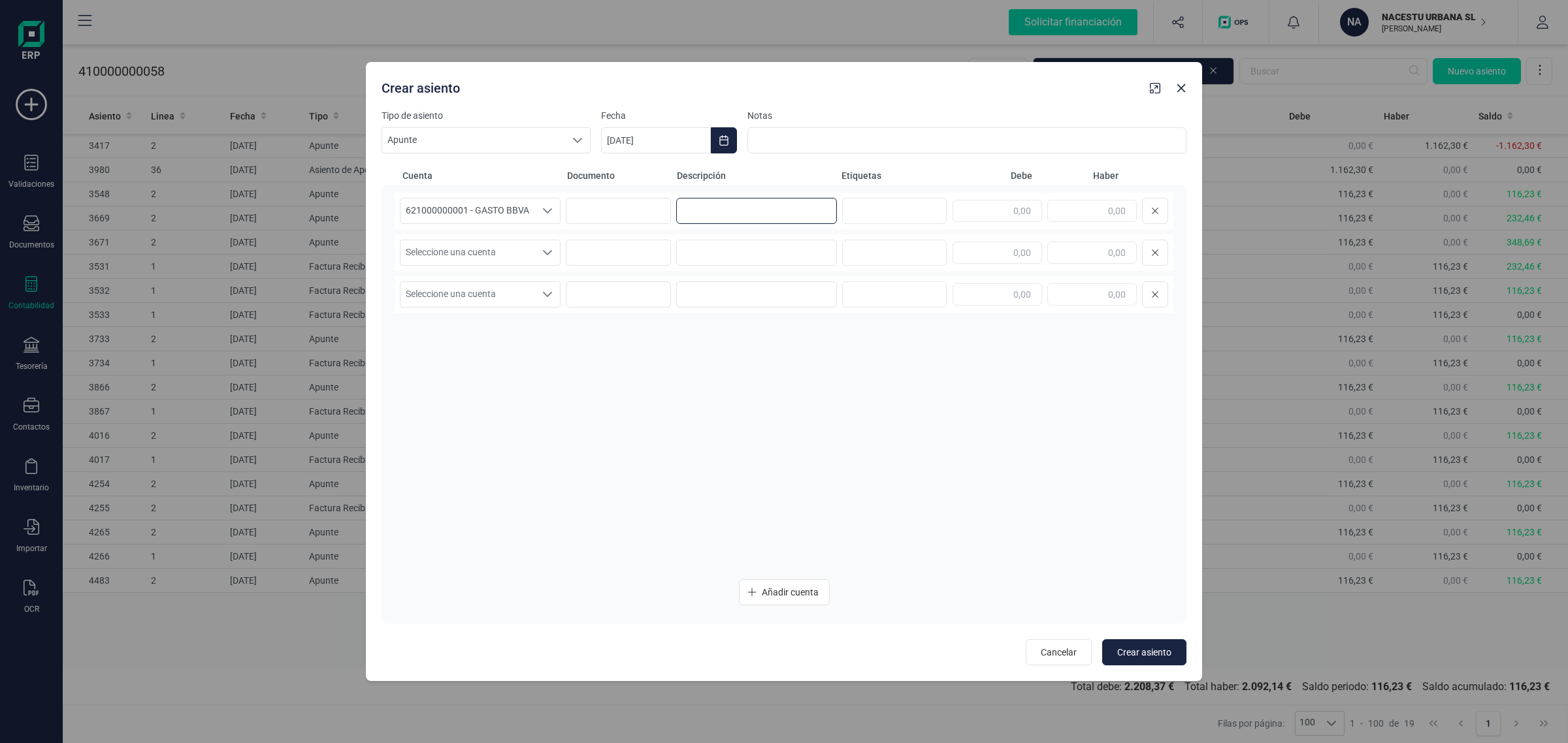
click at [702, 207] on input at bounding box center [756, 211] width 161 height 26
type input "C"
drag, startPoint x: 798, startPoint y: 207, endPoint x: 675, endPoint y: 225, distance: 124.3
click at [675, 225] on div "621000000001 - GASTO BBVA 621000000001 - GASTO BBVA 621000000001 - GASTO BBVA B…" at bounding box center [784, 210] width 779 height 36
type input "BBVA SEPTIEMBRE"
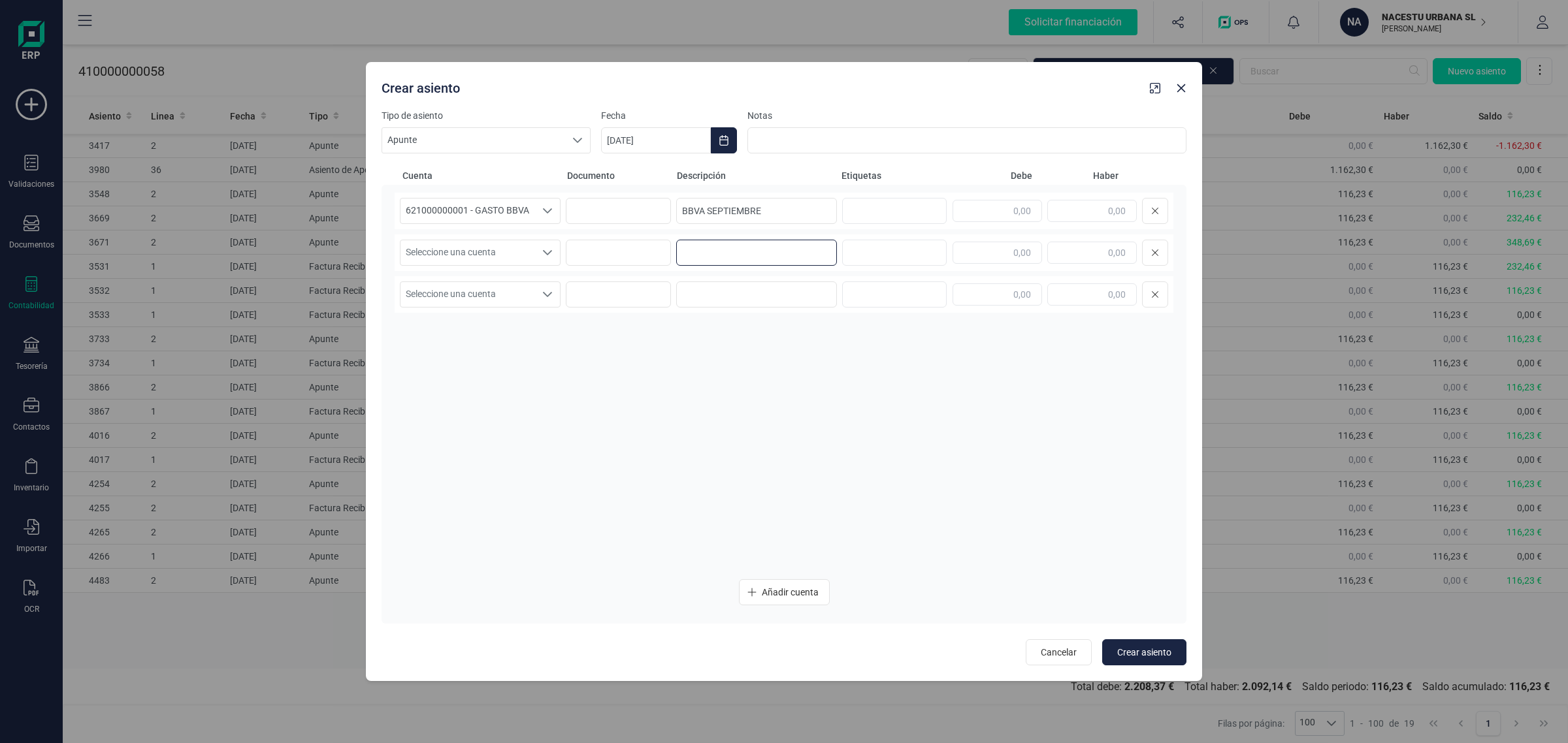
click at [709, 253] on input at bounding box center [756, 253] width 161 height 26
paste input "BBVA SEPTIEMBRE"
type input "BBVA SEPTIEMBRE"
click at [698, 295] on input at bounding box center [756, 295] width 161 height 26
paste input "BBVA SEPTIEMBRE"
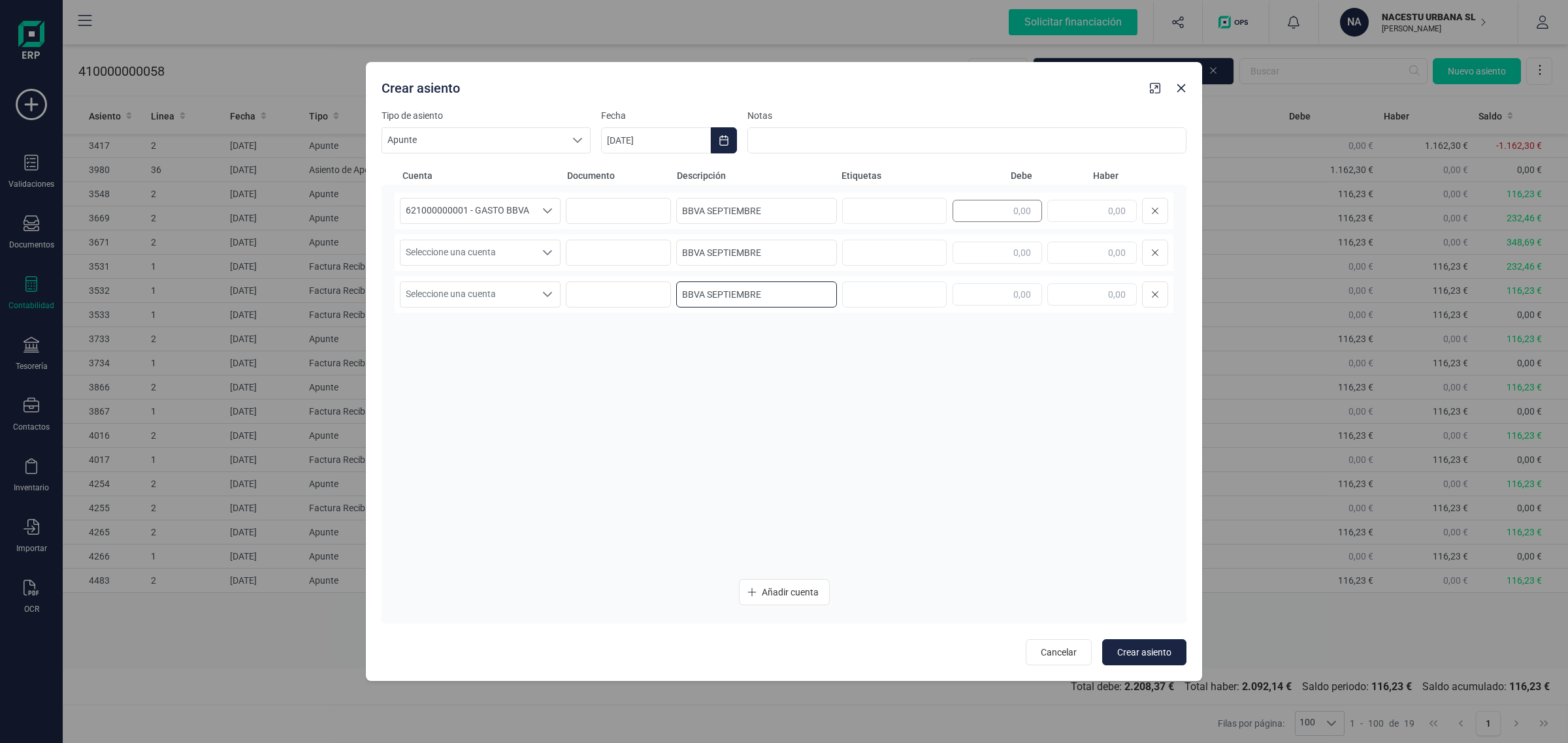
type input "BBVA SEPTIEMBRE"
click at [1005, 212] on input "text" at bounding box center [997, 211] width 90 height 22
type input "96,06"
click at [452, 249] on span "Seleccione una cuenta" at bounding box center [468, 252] width 134 height 25
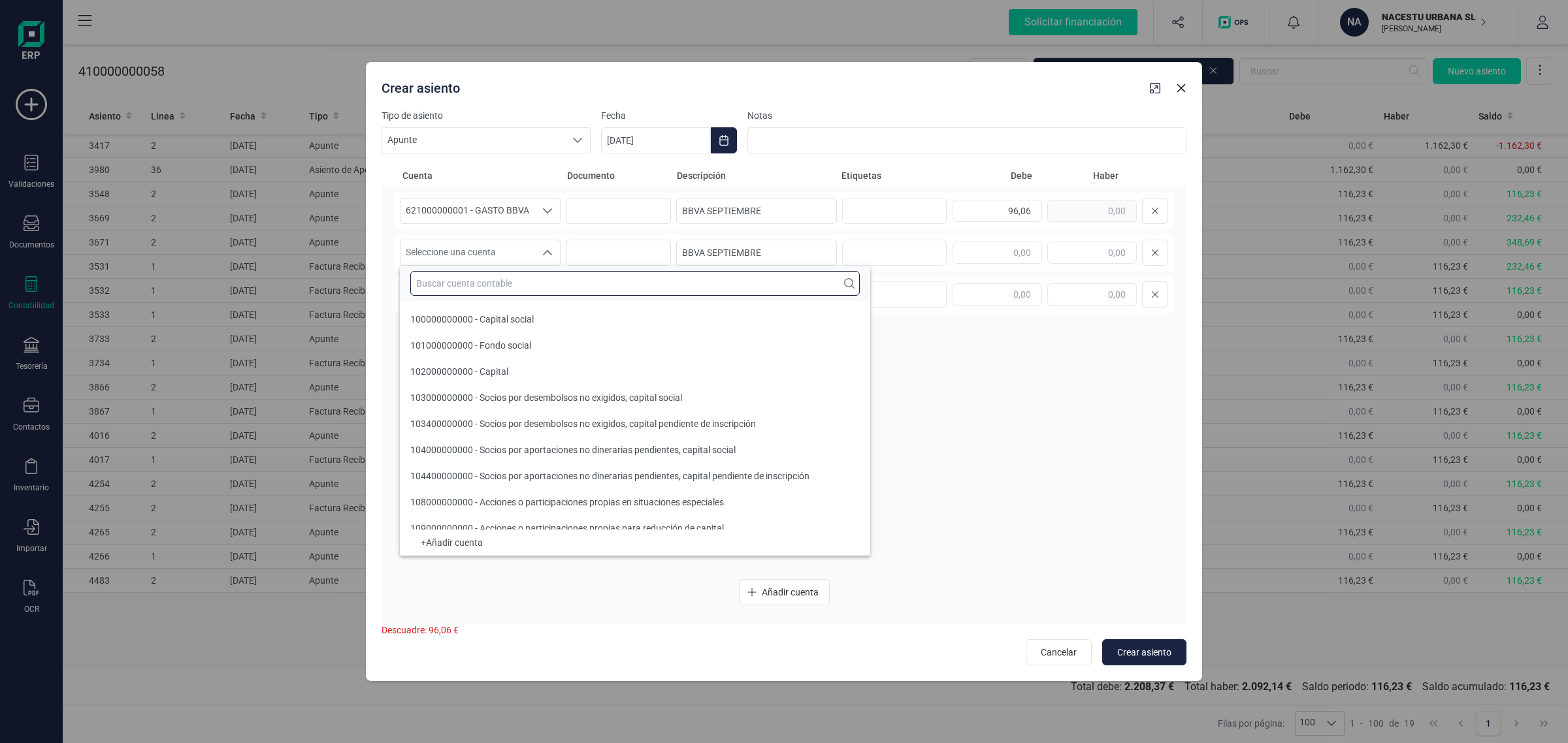
click at [458, 291] on input "text" at bounding box center [634, 283] width 449 height 25
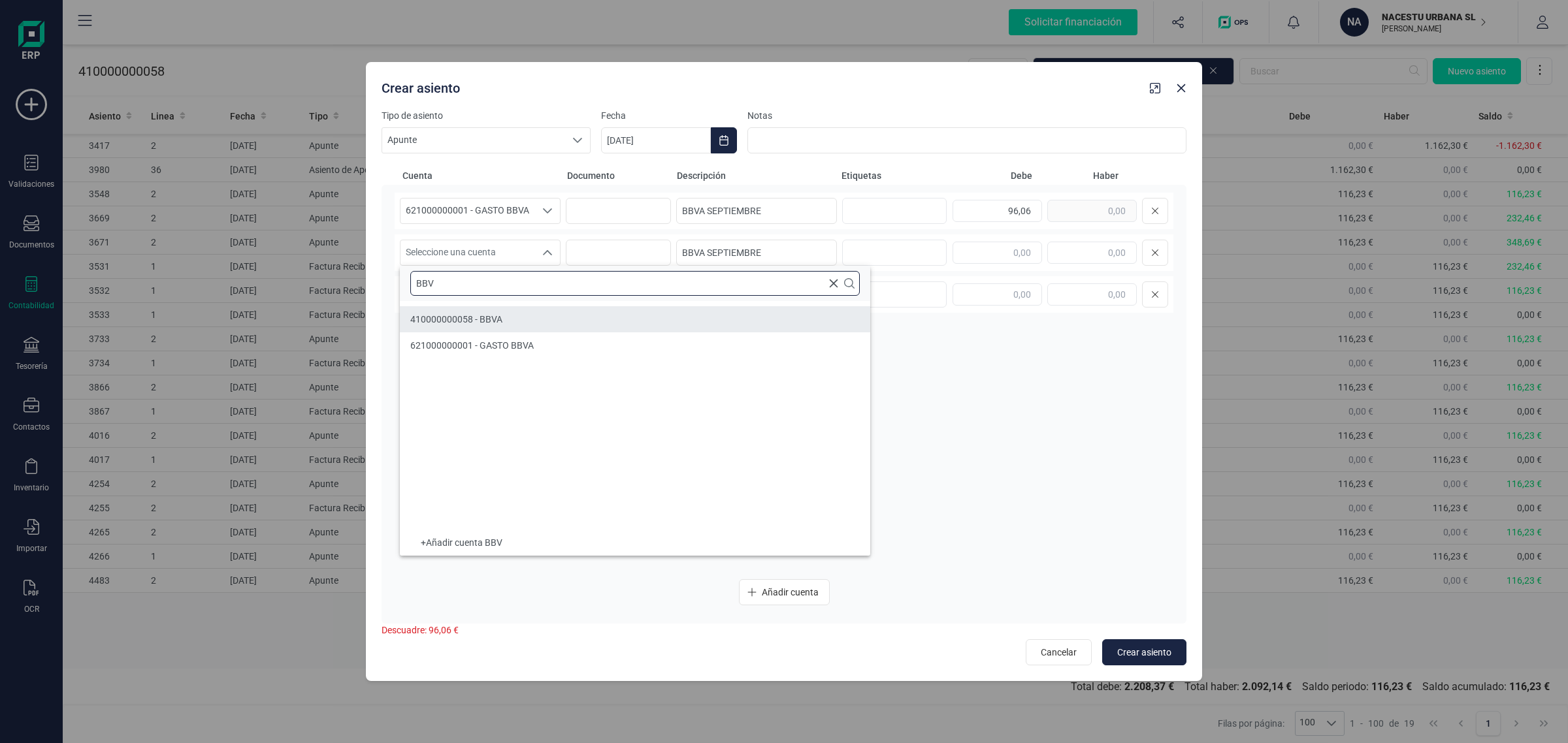
type input "BBV"
click at [484, 318] on span "410000000058 - BBVA" at bounding box center [456, 319] width 92 height 10
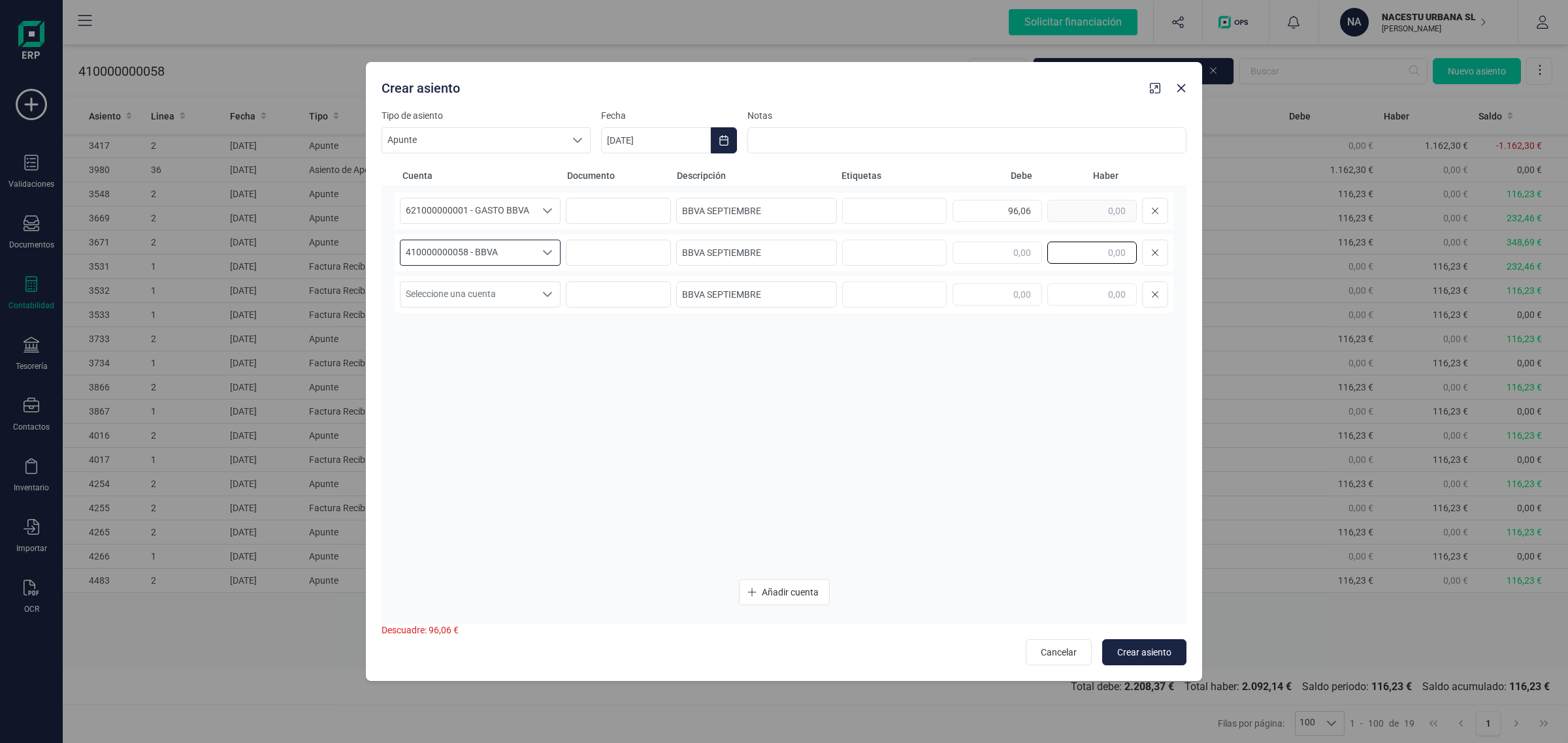
click at [1105, 252] on input "text" at bounding box center [1093, 253] width 90 height 22
type input "116,23"
click at [1017, 298] on input "text" at bounding box center [997, 295] width 90 height 22
click at [498, 292] on span "Seleccione una cuenta" at bounding box center [468, 294] width 134 height 25
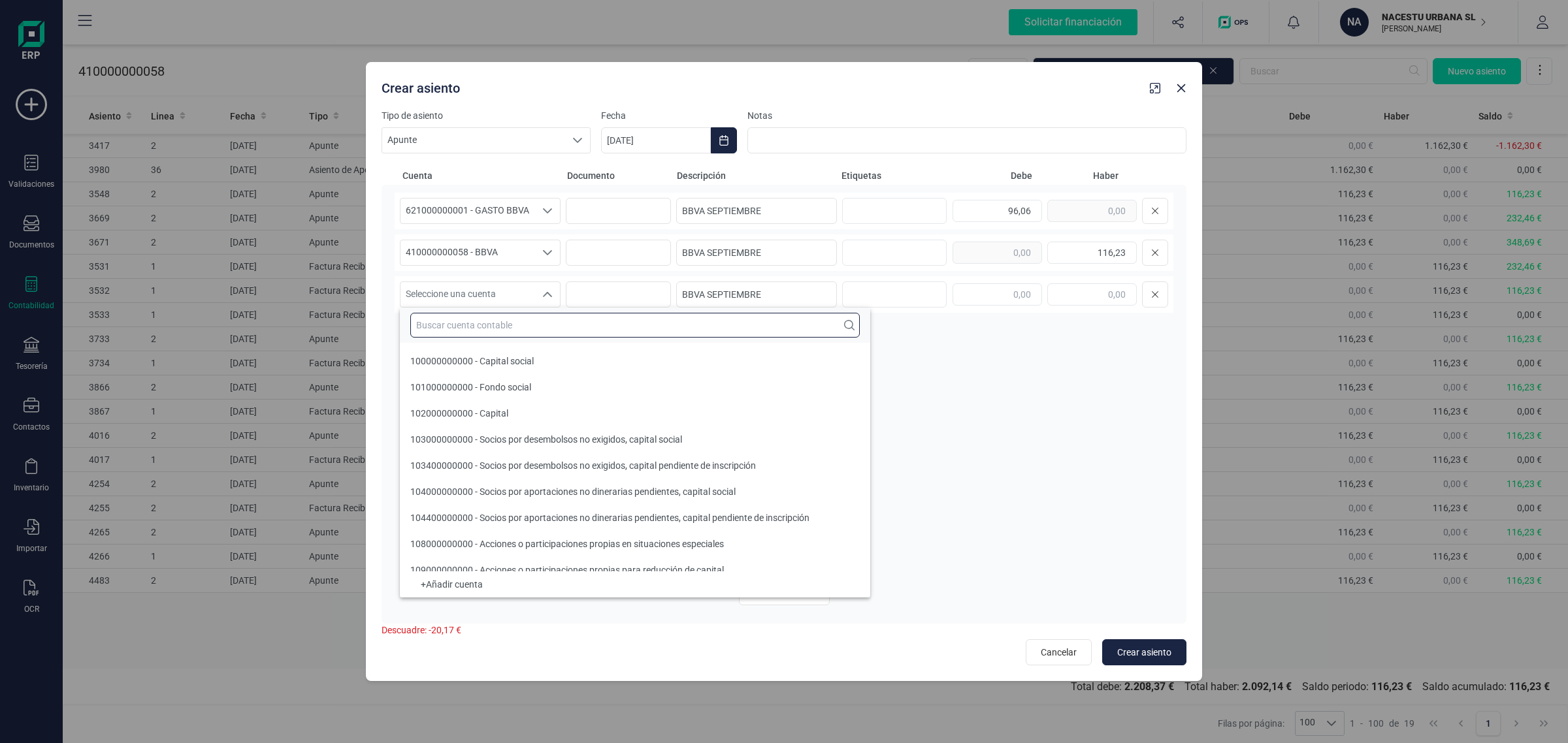
click at [436, 324] on input "text" at bounding box center [634, 325] width 449 height 25
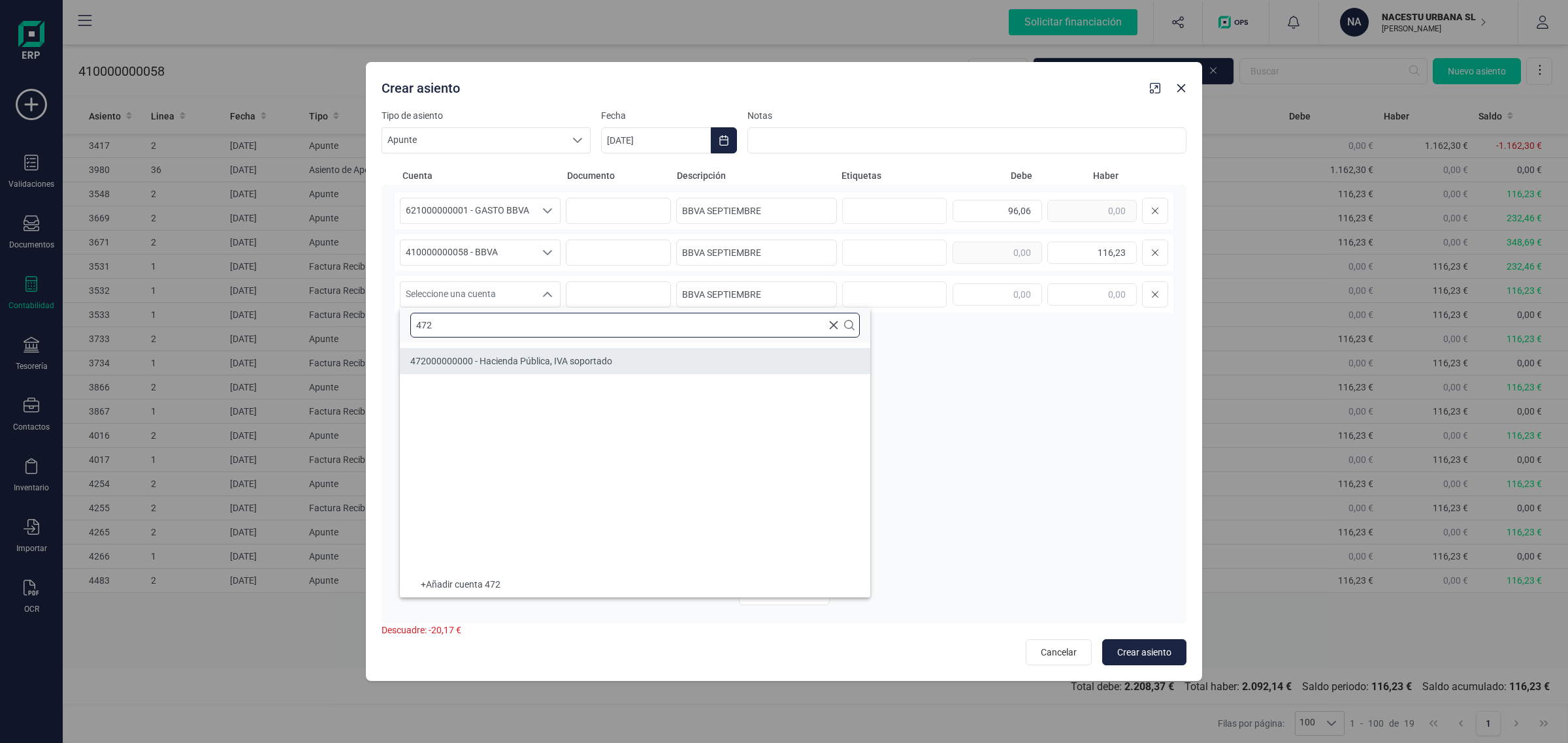
type input "472"
click at [516, 357] on span "472000000000 - Hacienda Pública, IVA soportado" at bounding box center [511, 360] width 202 height 10
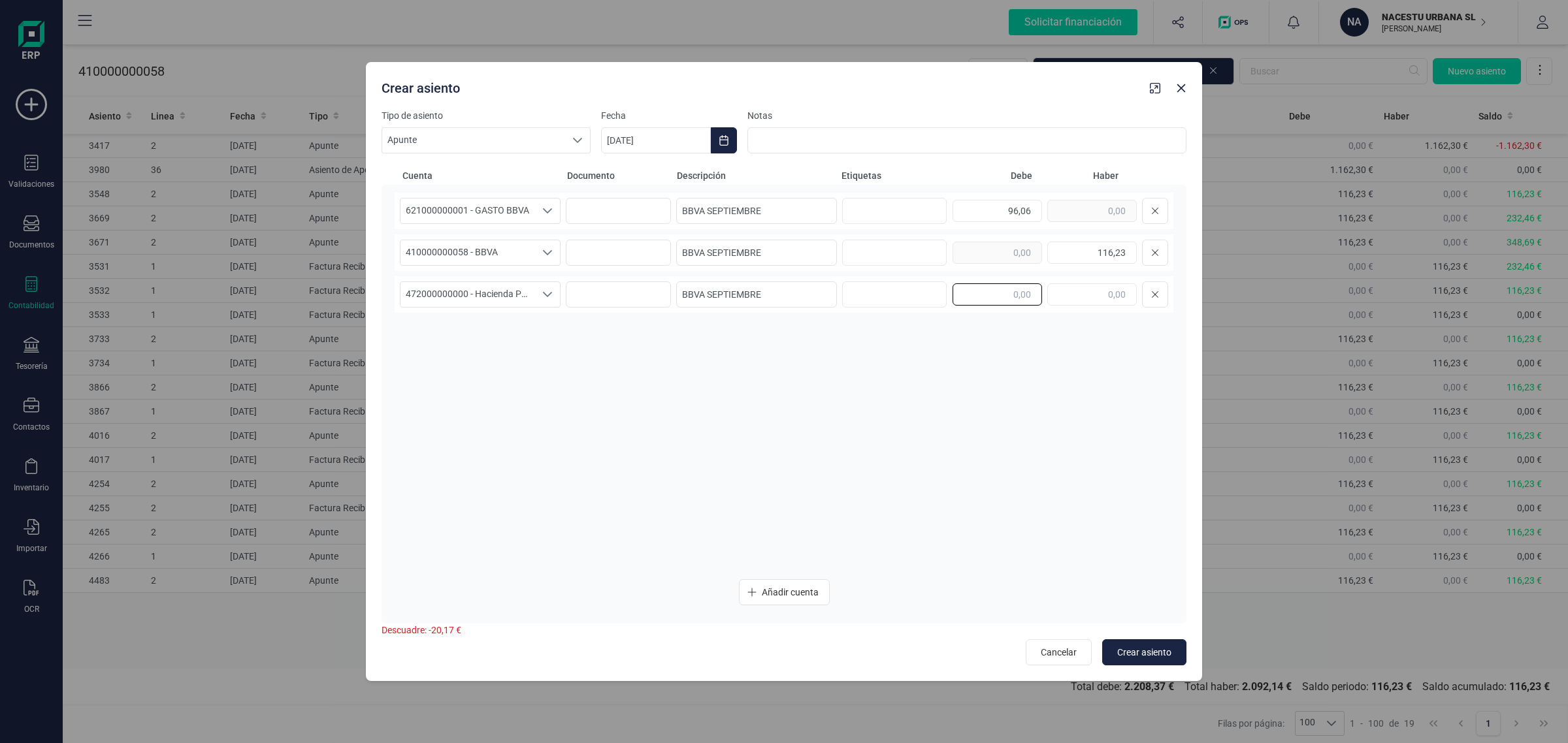
click at [989, 290] on input "text" at bounding box center [997, 295] width 90 height 22
type input "20,17"
click at [558, 138] on span "Apunte" at bounding box center [473, 140] width 183 height 25
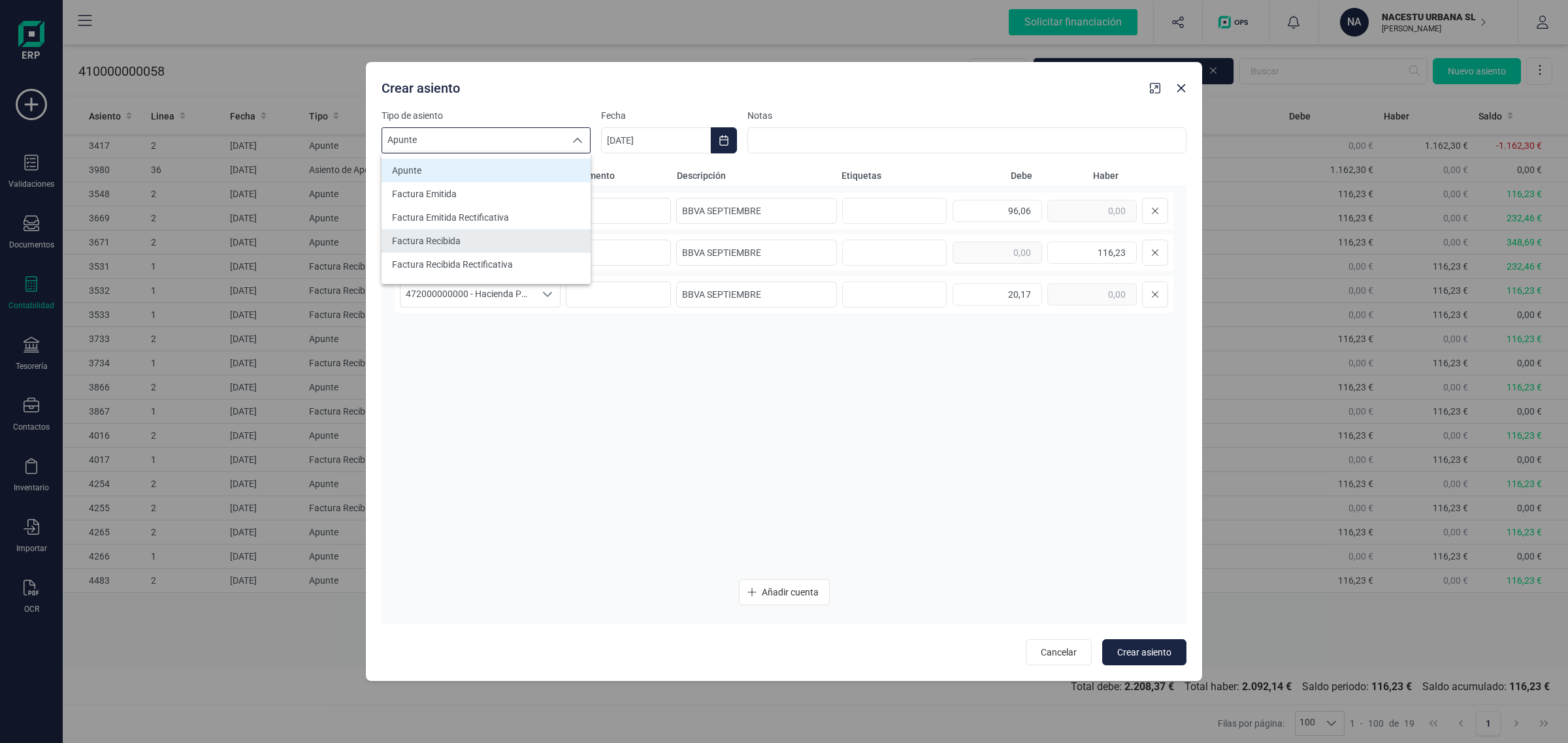
click at [497, 236] on li "Factura Recibida" at bounding box center [487, 241] width 209 height 23
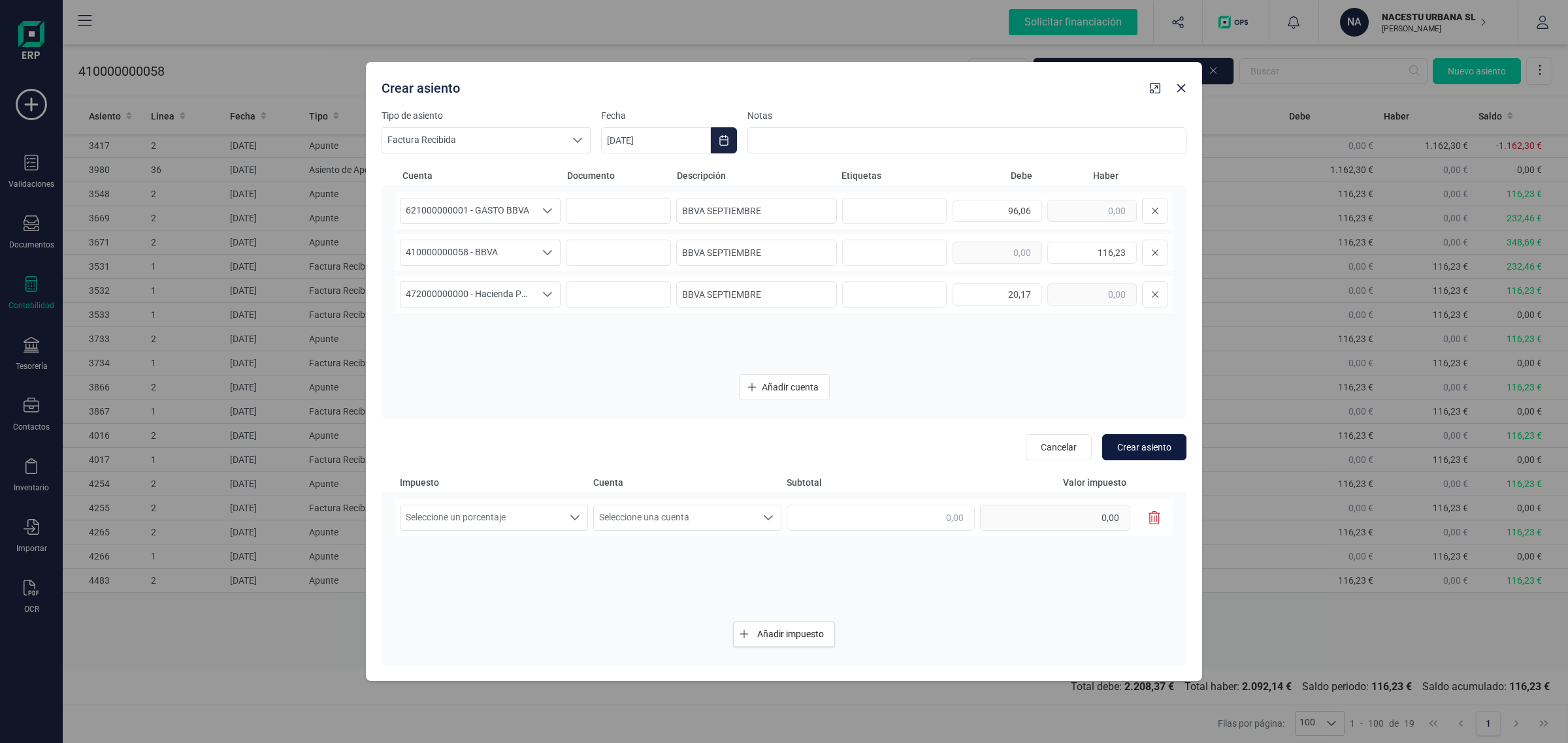
click at [1144, 451] on span "Crear asiento" at bounding box center [1144, 447] width 54 height 13
type input "[DATE]"
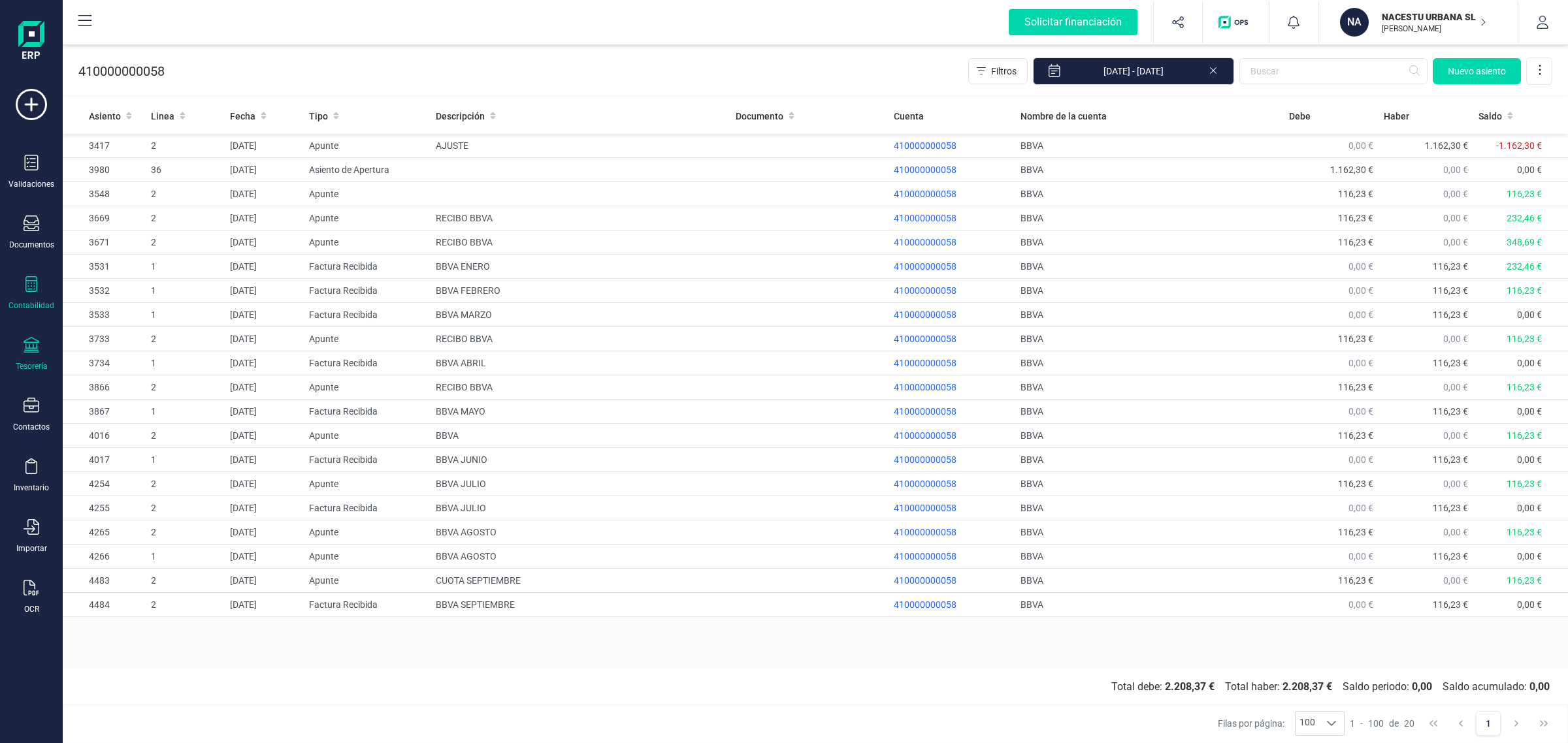
click at [15, 344] on div "Tesorería" at bounding box center [32, 354] width 52 height 35
click at [160, 225] on span "Cuentas bancarias" at bounding box center [159, 222] width 115 height 16
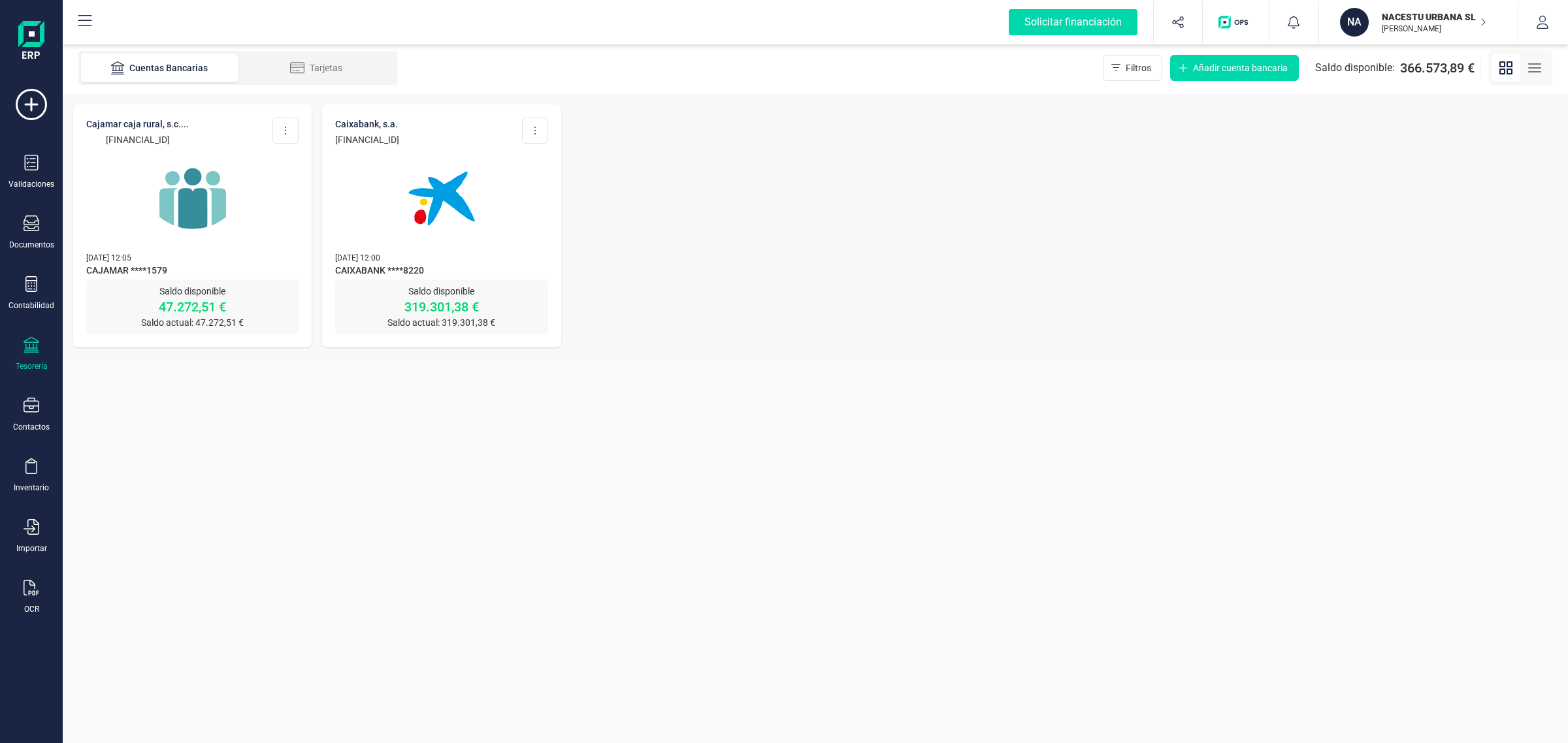
click at [278, 251] on p "[DATE] 12:05" at bounding box center [191, 258] width 212 height 13
click at [261, 190] on div at bounding box center [191, 190] width 212 height 89
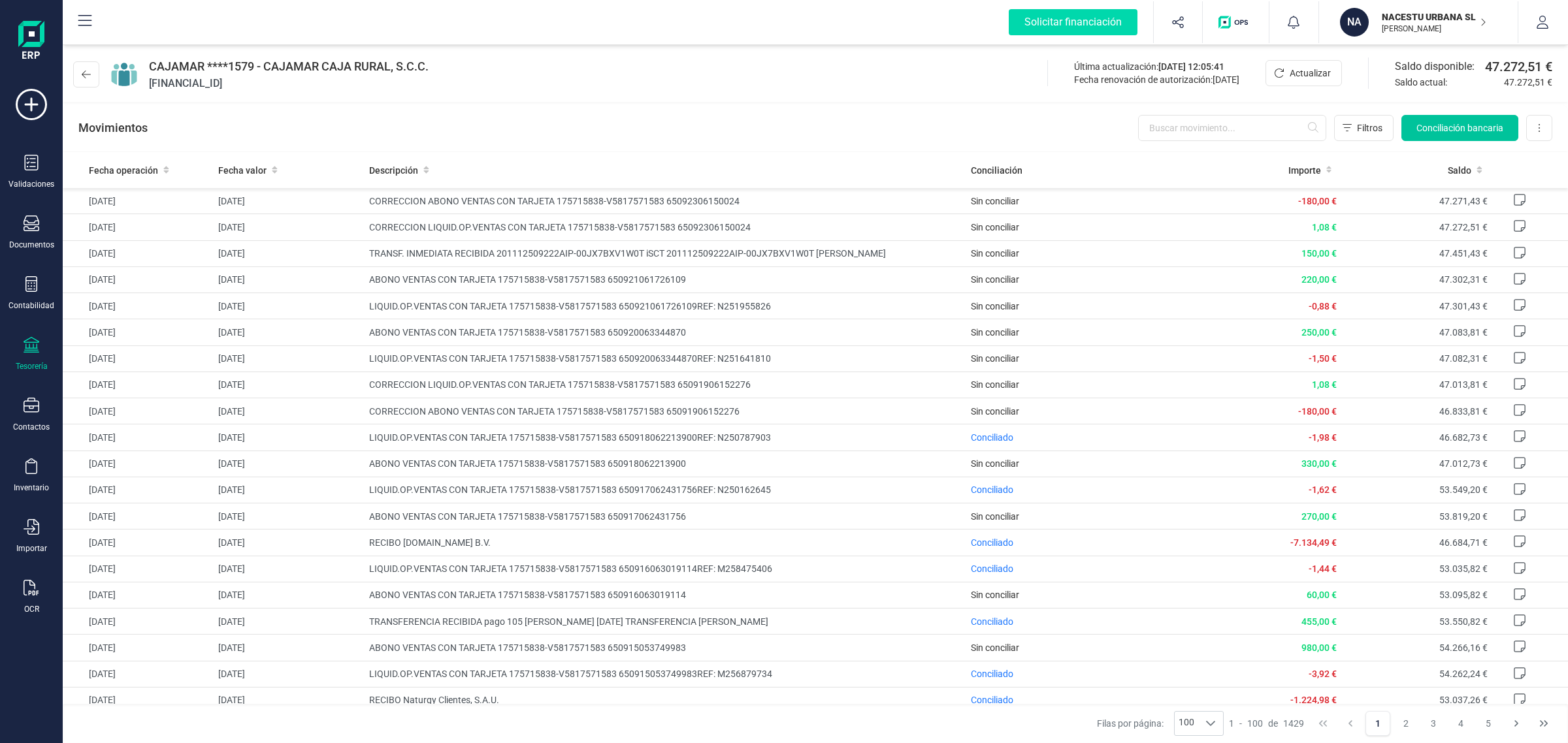
click at [1476, 123] on span "Conciliación bancaria" at bounding box center [1460, 128] width 87 height 13
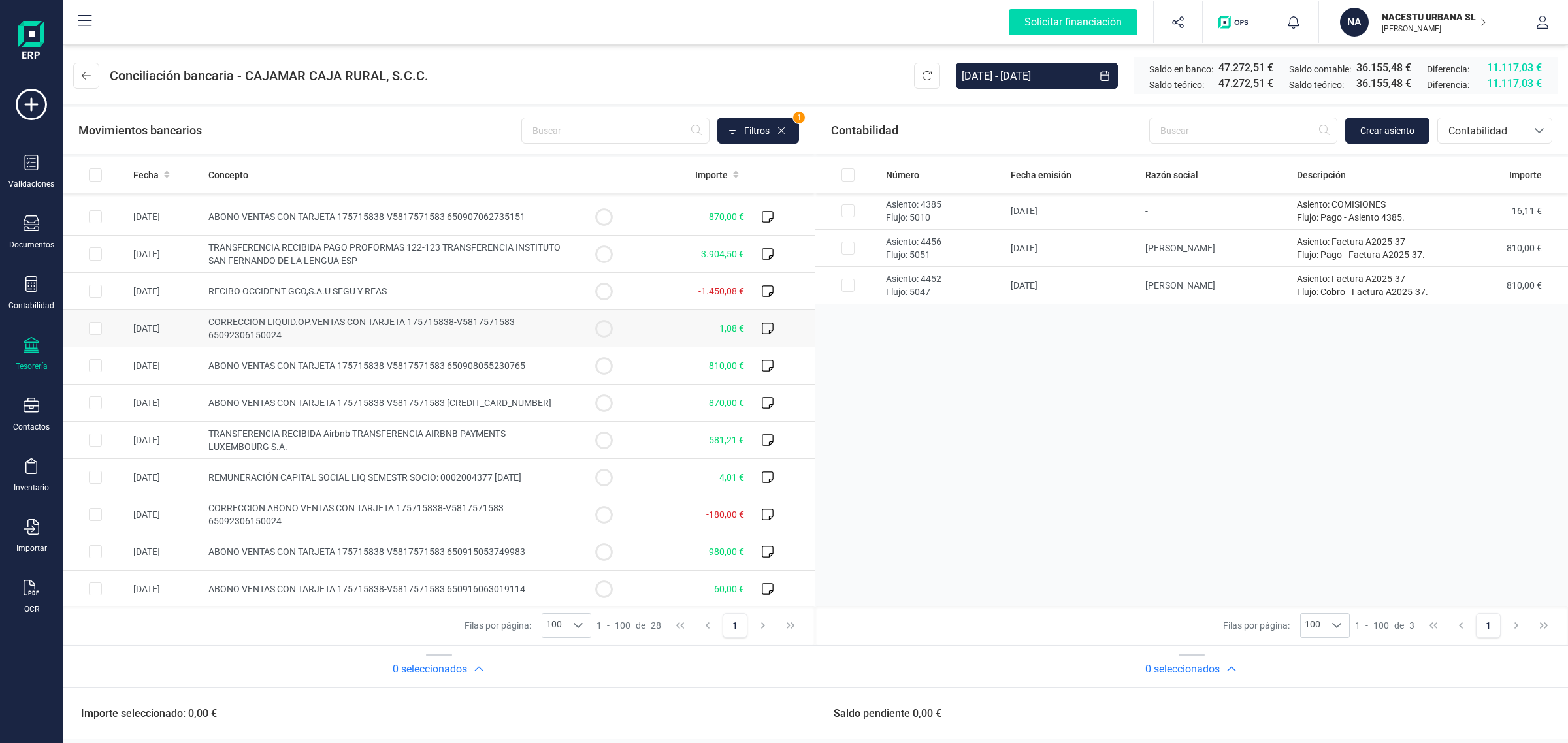
scroll to position [632, 0]
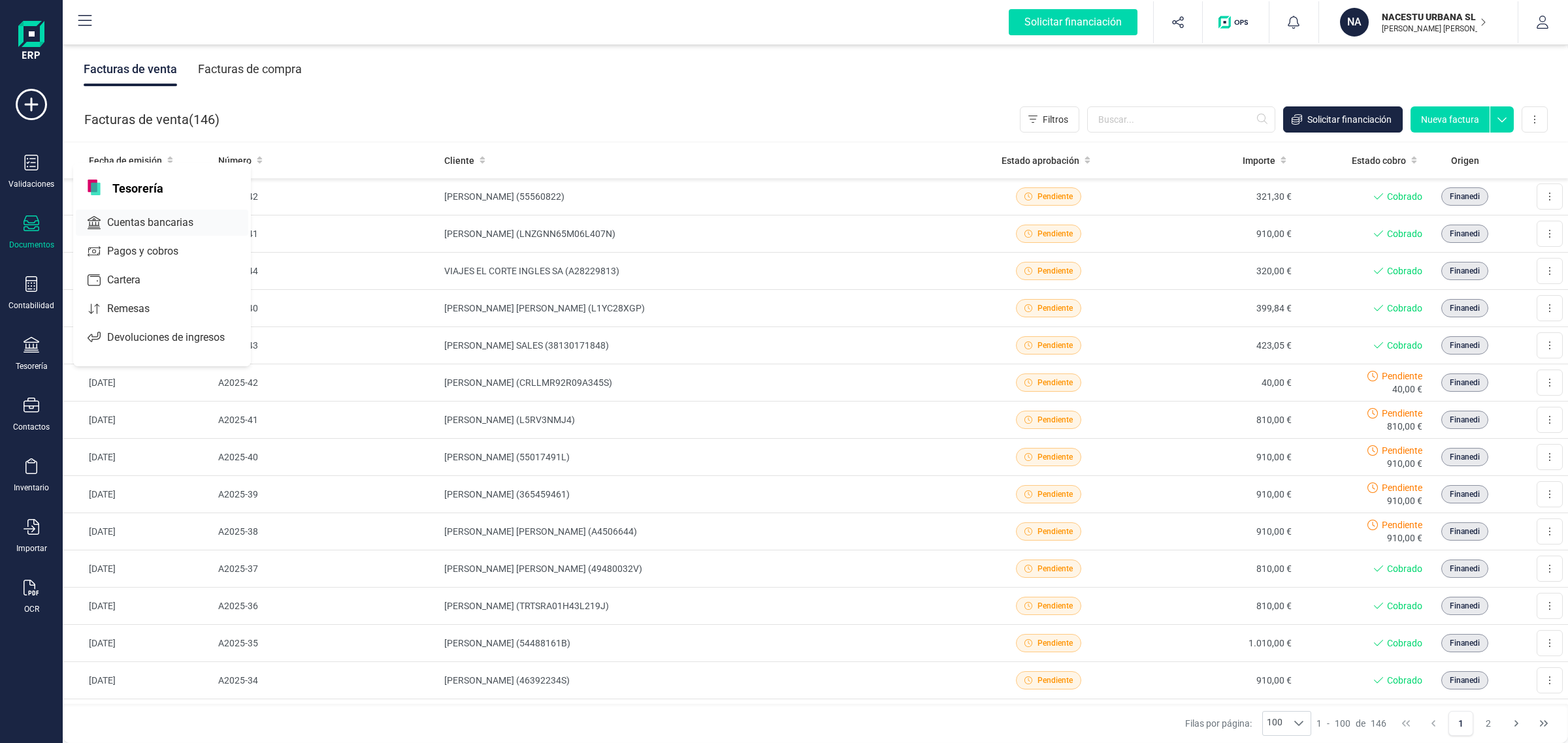
click at [182, 218] on span "Cuentas bancarias" at bounding box center [159, 222] width 115 height 16
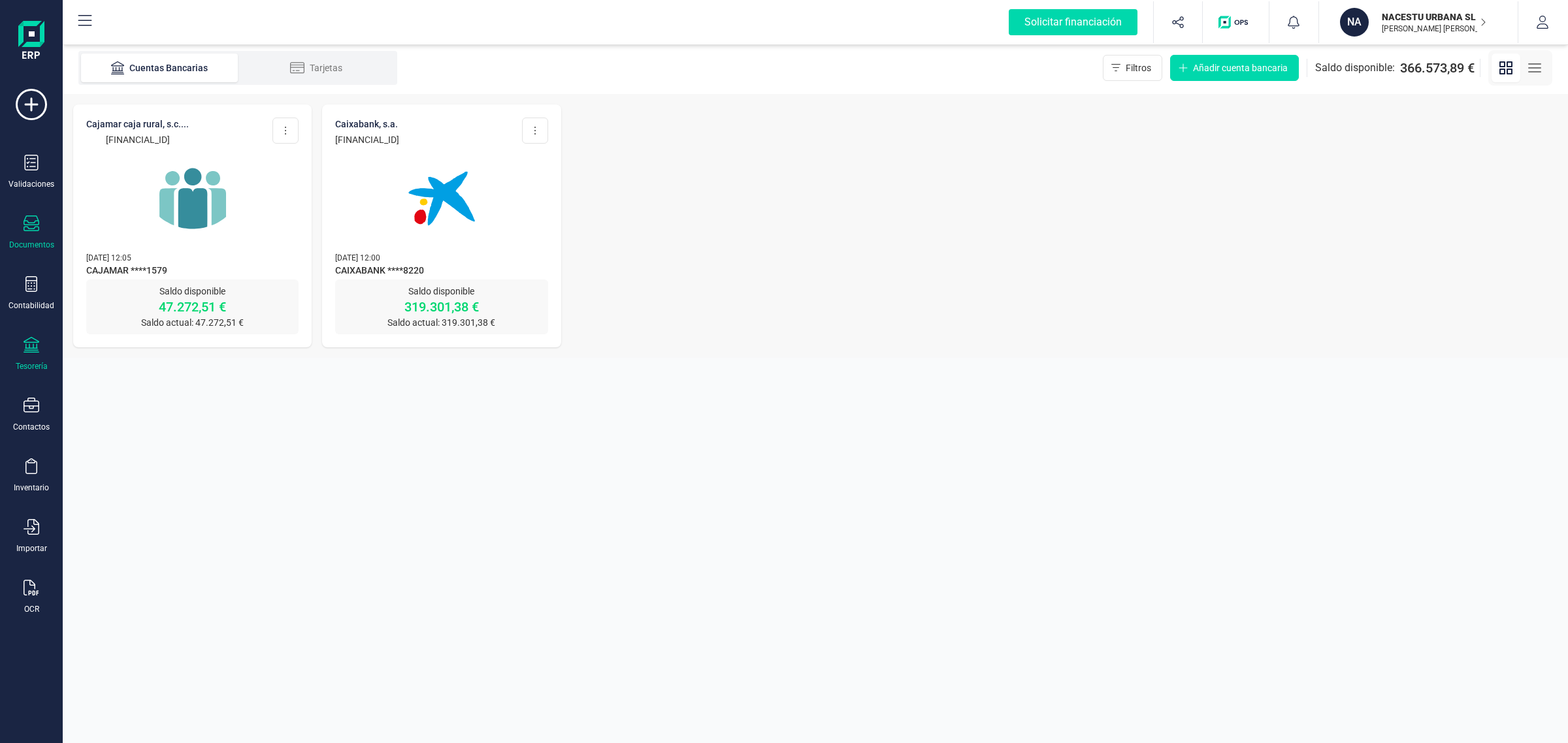
click at [38, 240] on div "Documentos" at bounding box center [32, 245] width 45 height 10
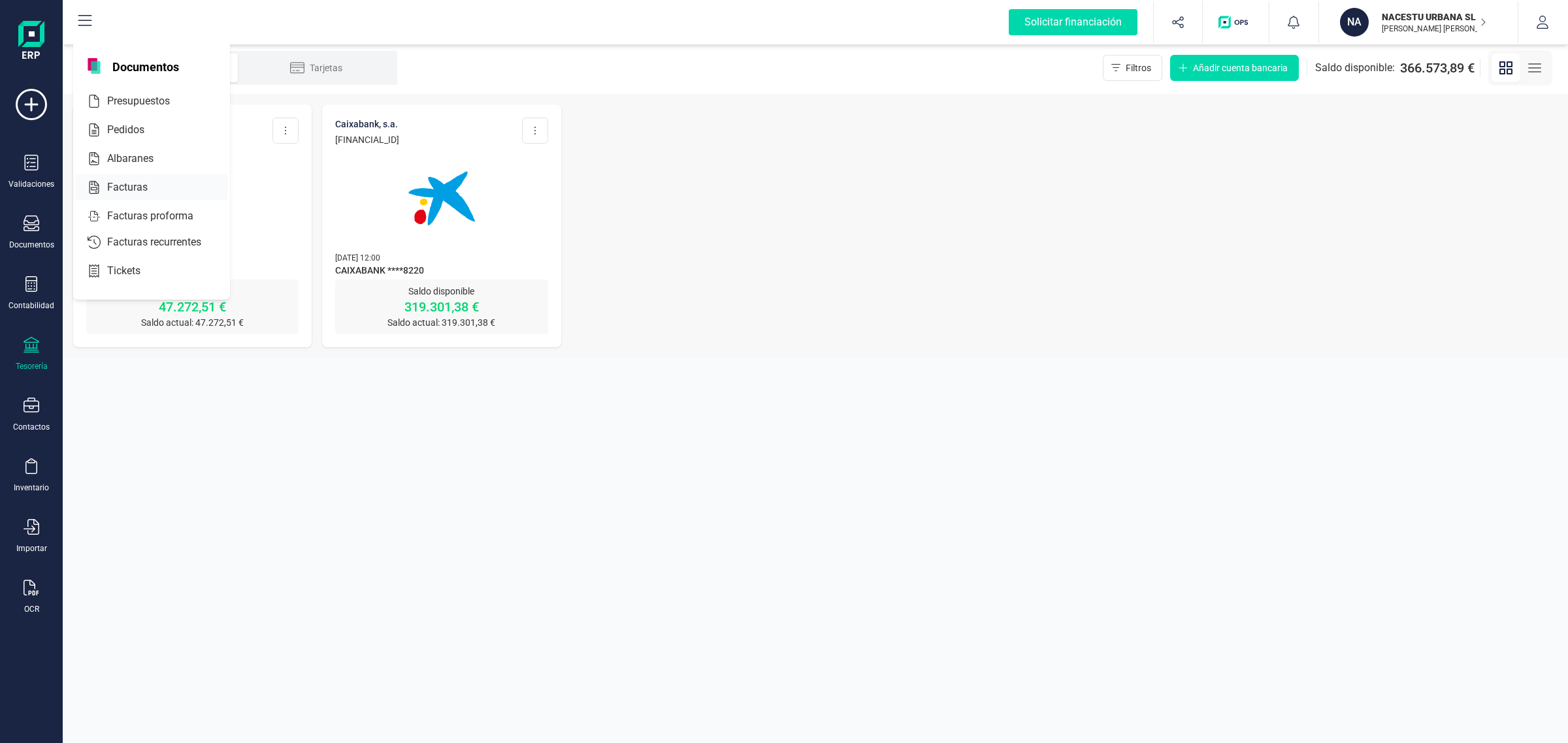
click at [128, 183] on span "Facturas" at bounding box center [136, 187] width 69 height 16
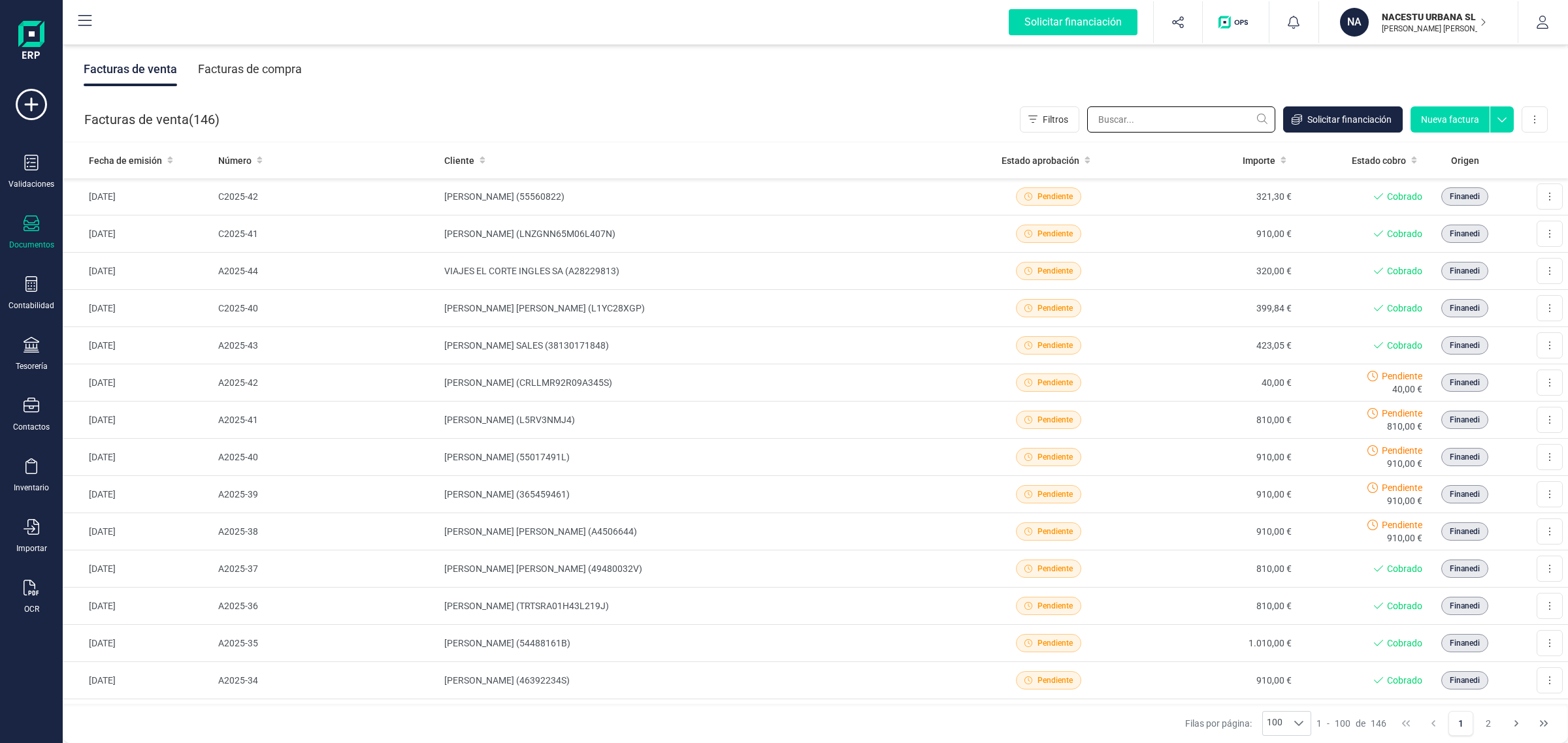
click at [1125, 119] on input "text" at bounding box center [1180, 119] width 188 height 26
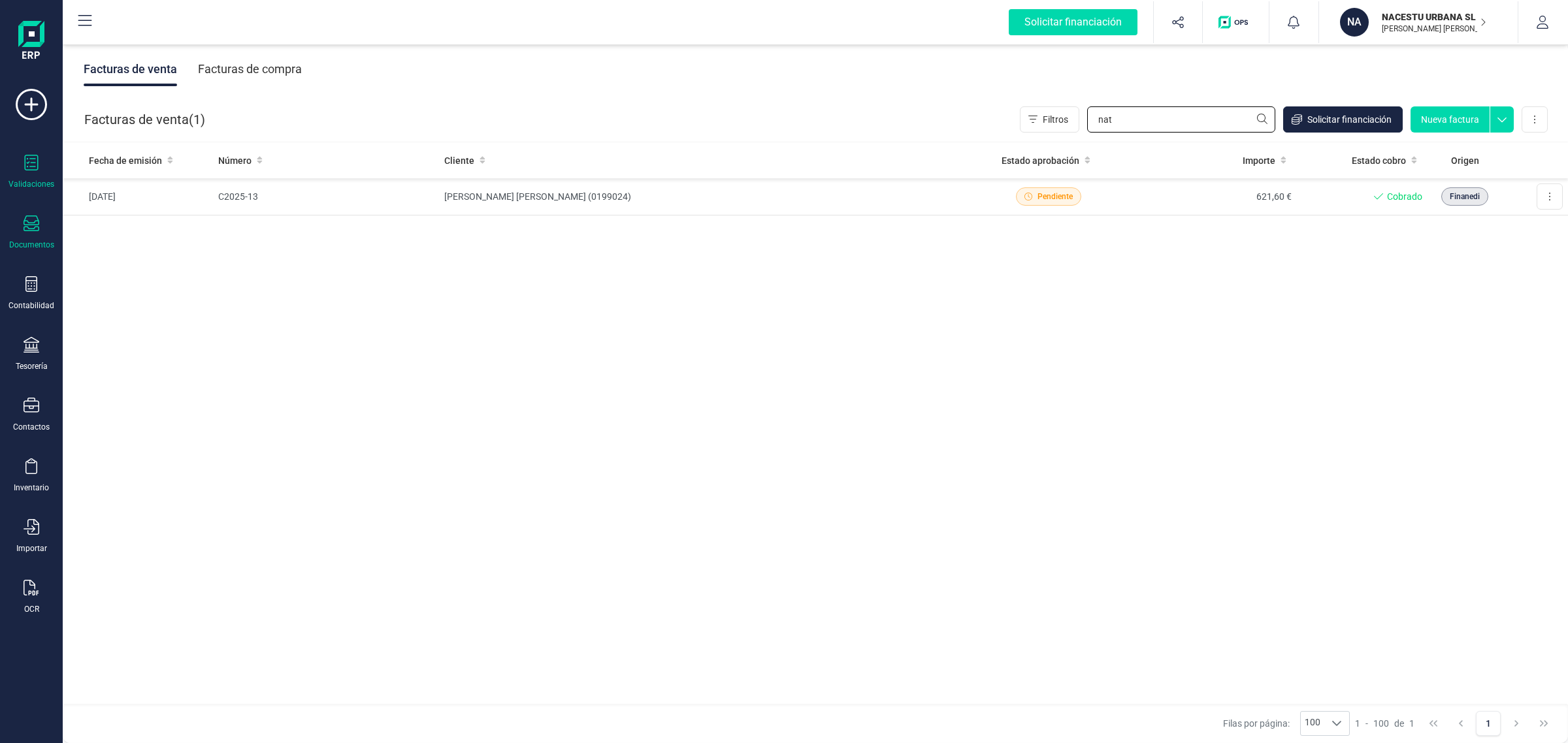
type input "nat"
click at [37, 169] on icon at bounding box center [32, 162] width 14 height 16
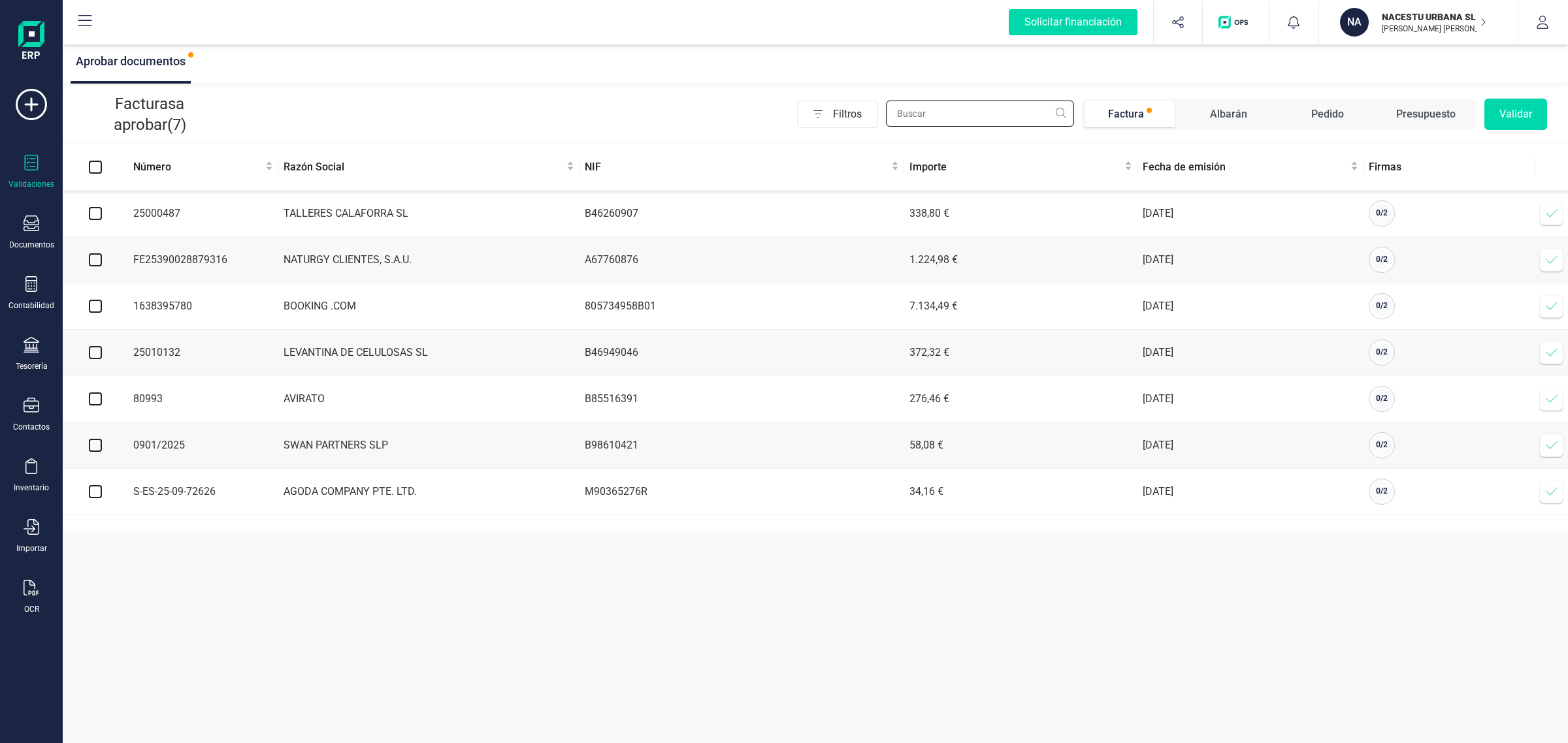
click at [984, 106] on input "text" at bounding box center [980, 114] width 188 height 26
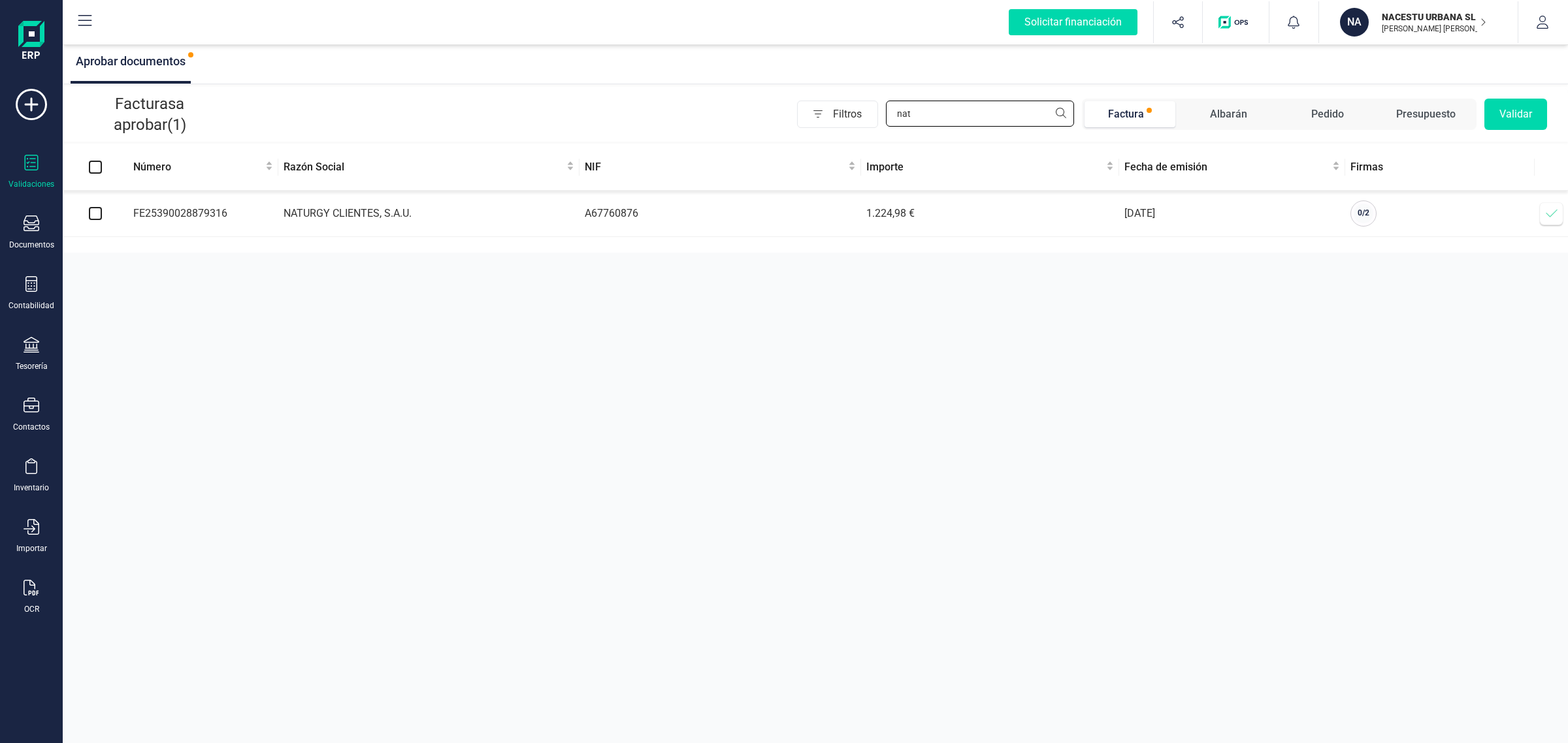
type input "nat"
click at [100, 216] on input "checkbox" at bounding box center [95, 214] width 13 height 13
checkbox input "true"
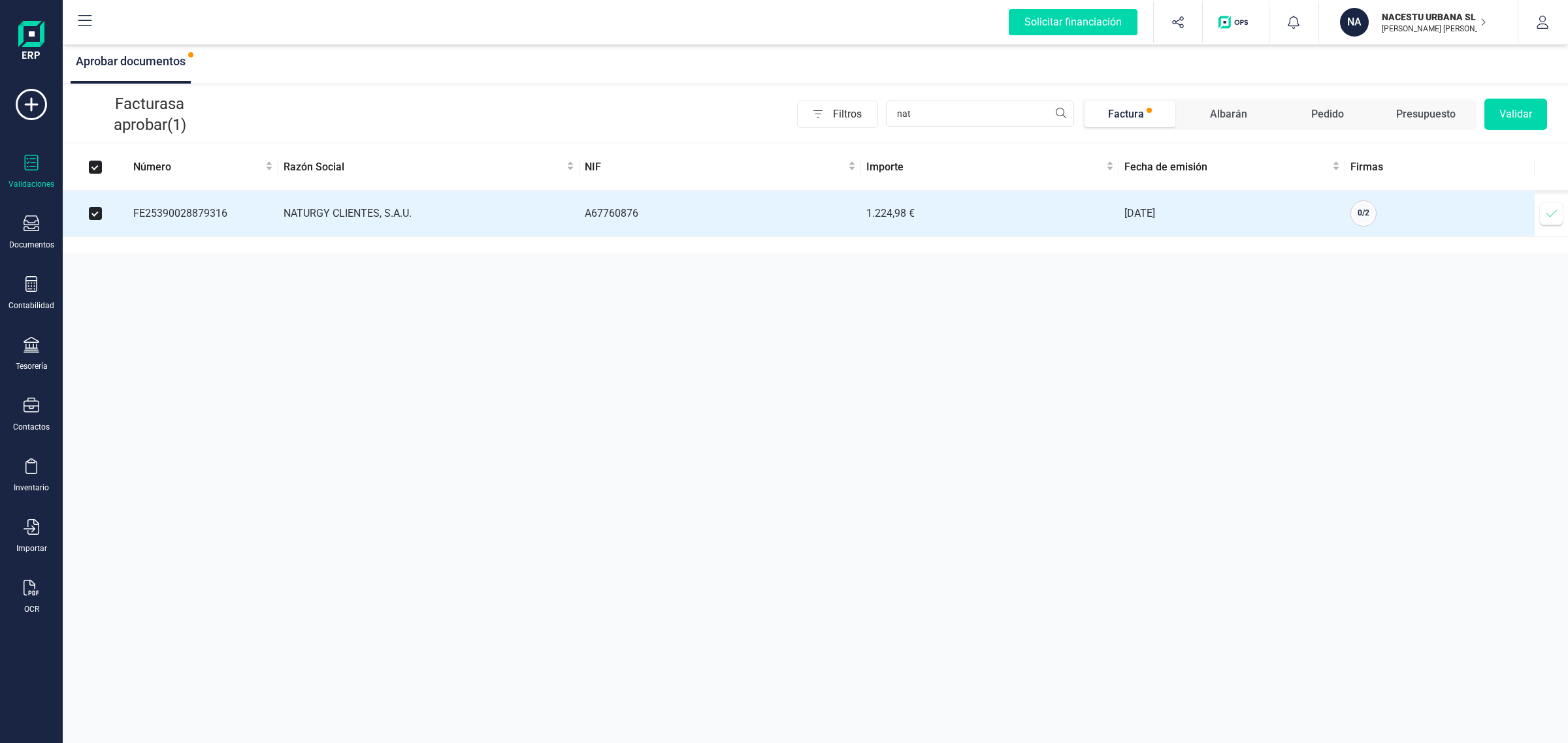
click at [1511, 123] on button "Validar" at bounding box center [1516, 115] width 63 height 32
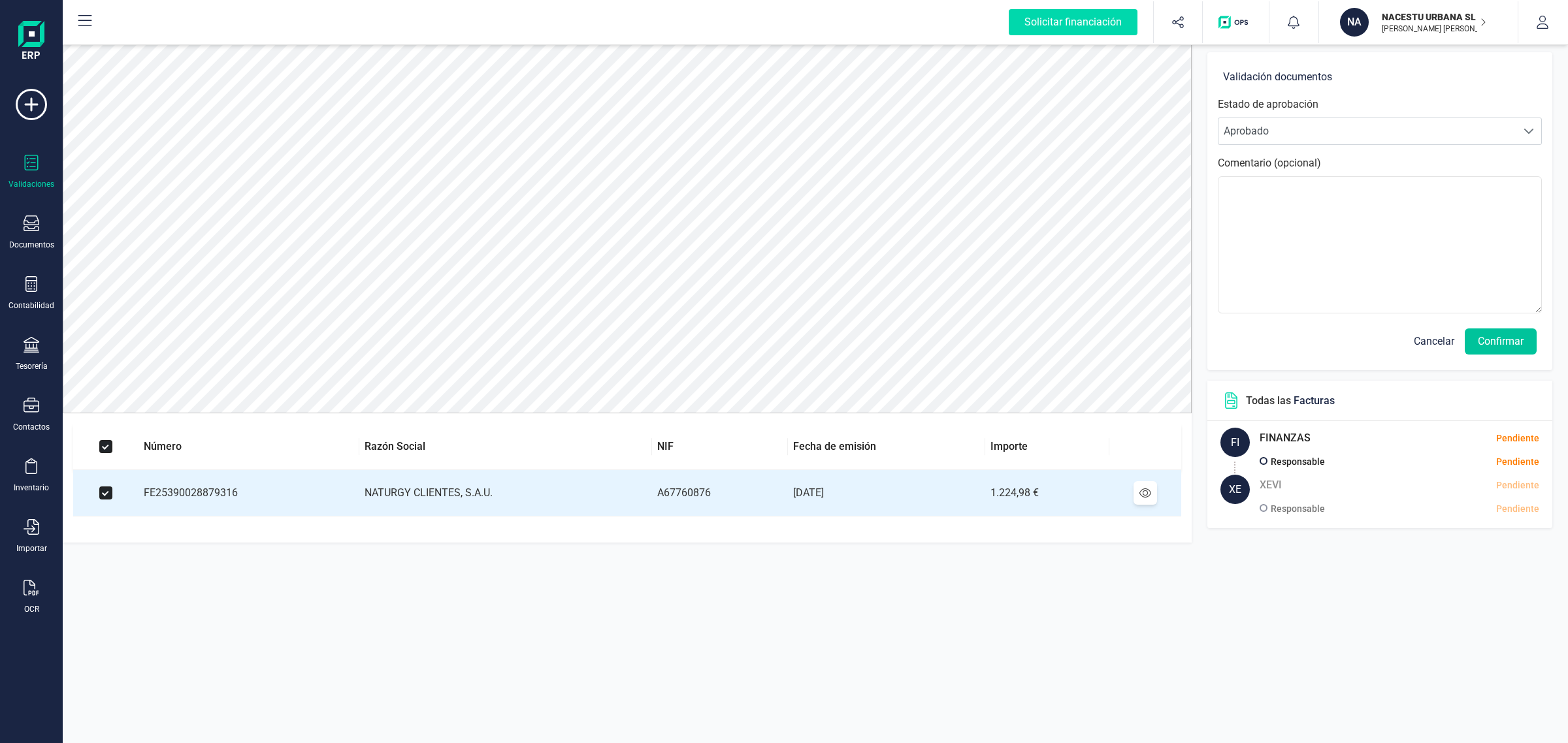
click at [1500, 347] on button "Confirmar" at bounding box center [1501, 342] width 72 height 26
click at [1491, 333] on button "Confirmar" at bounding box center [1501, 342] width 72 height 26
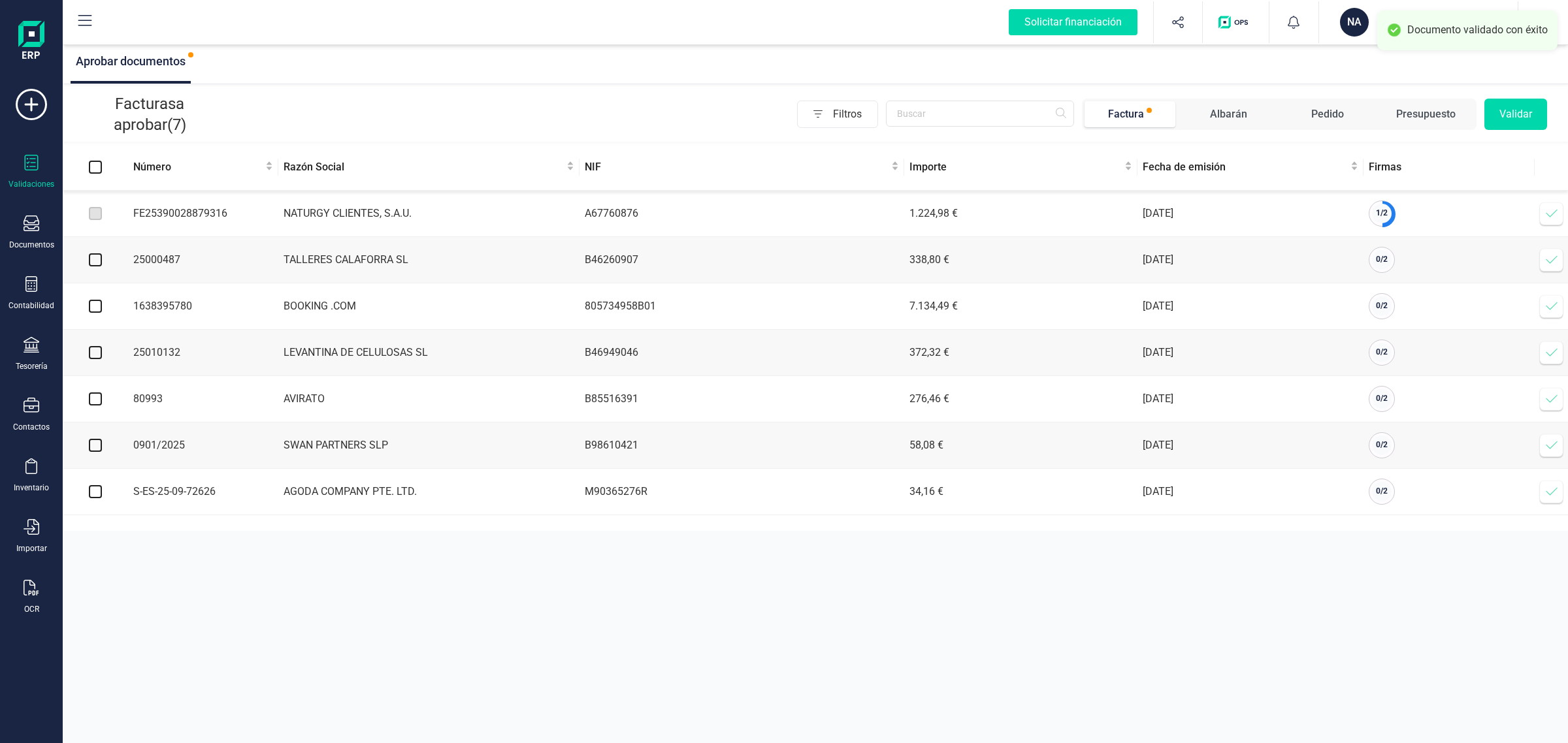
click at [1549, 216] on icon at bounding box center [1552, 214] width 13 height 13
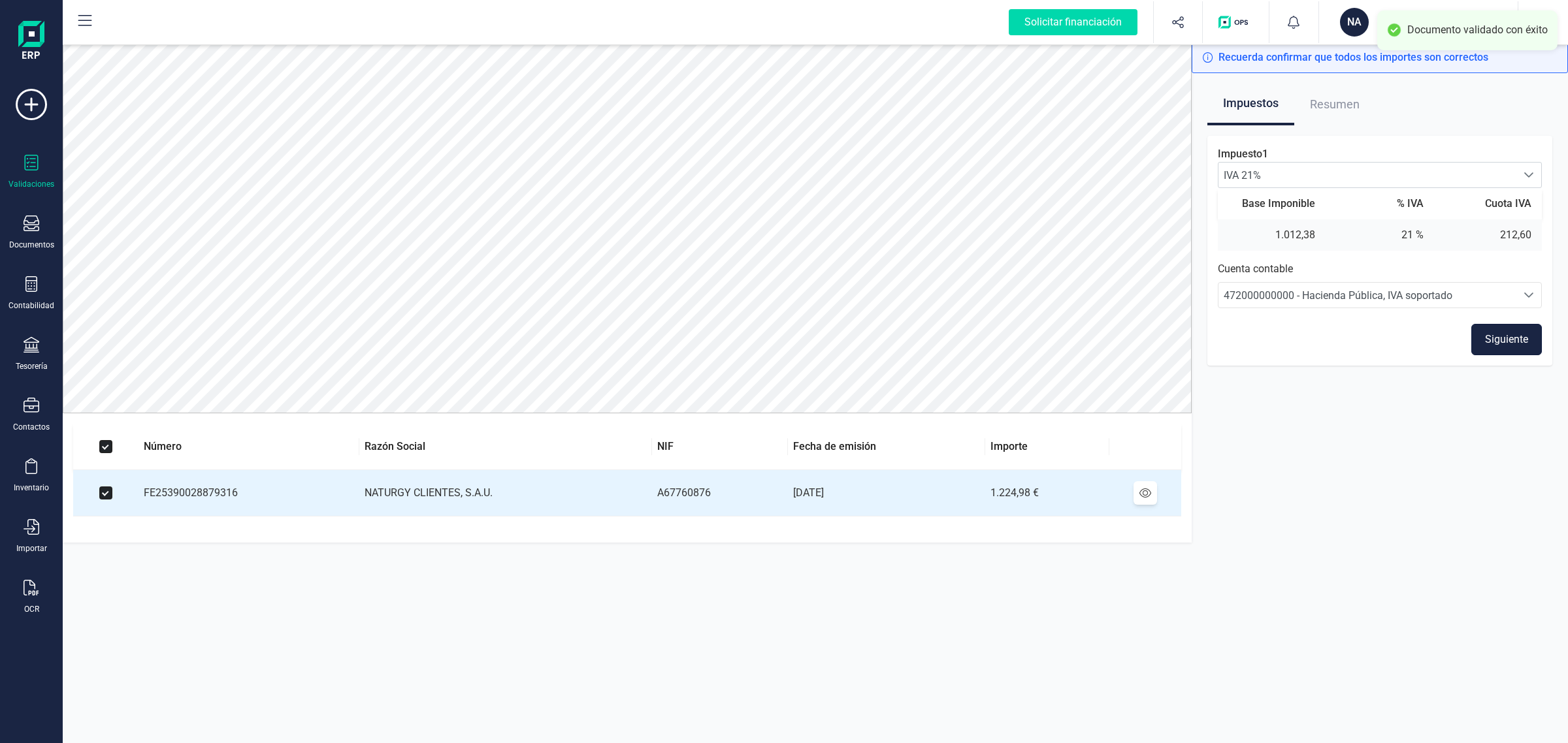
click at [1497, 336] on button "Siguiente" at bounding box center [1507, 340] width 71 height 32
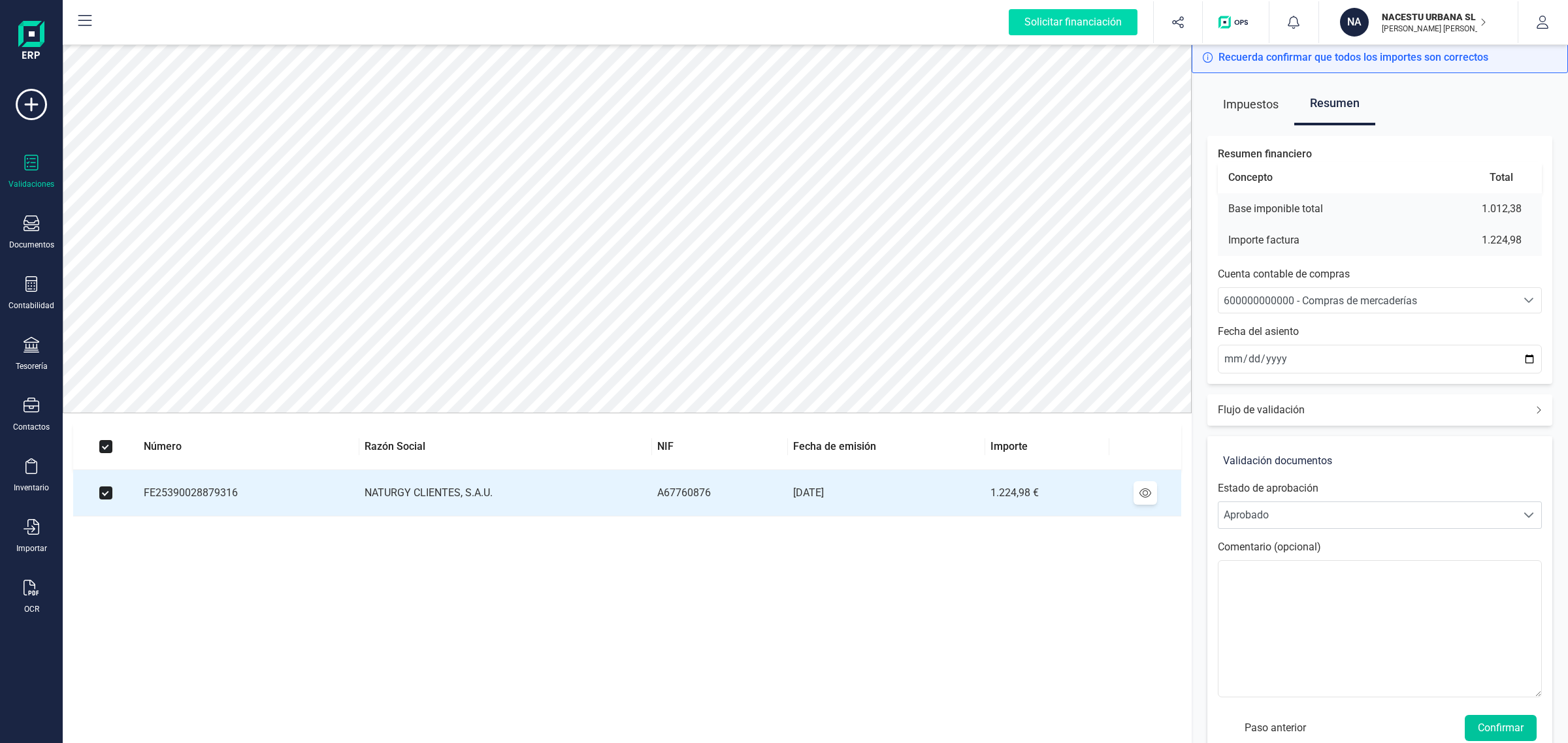
click at [1513, 725] on button "Confirmar" at bounding box center [1501, 728] width 72 height 26
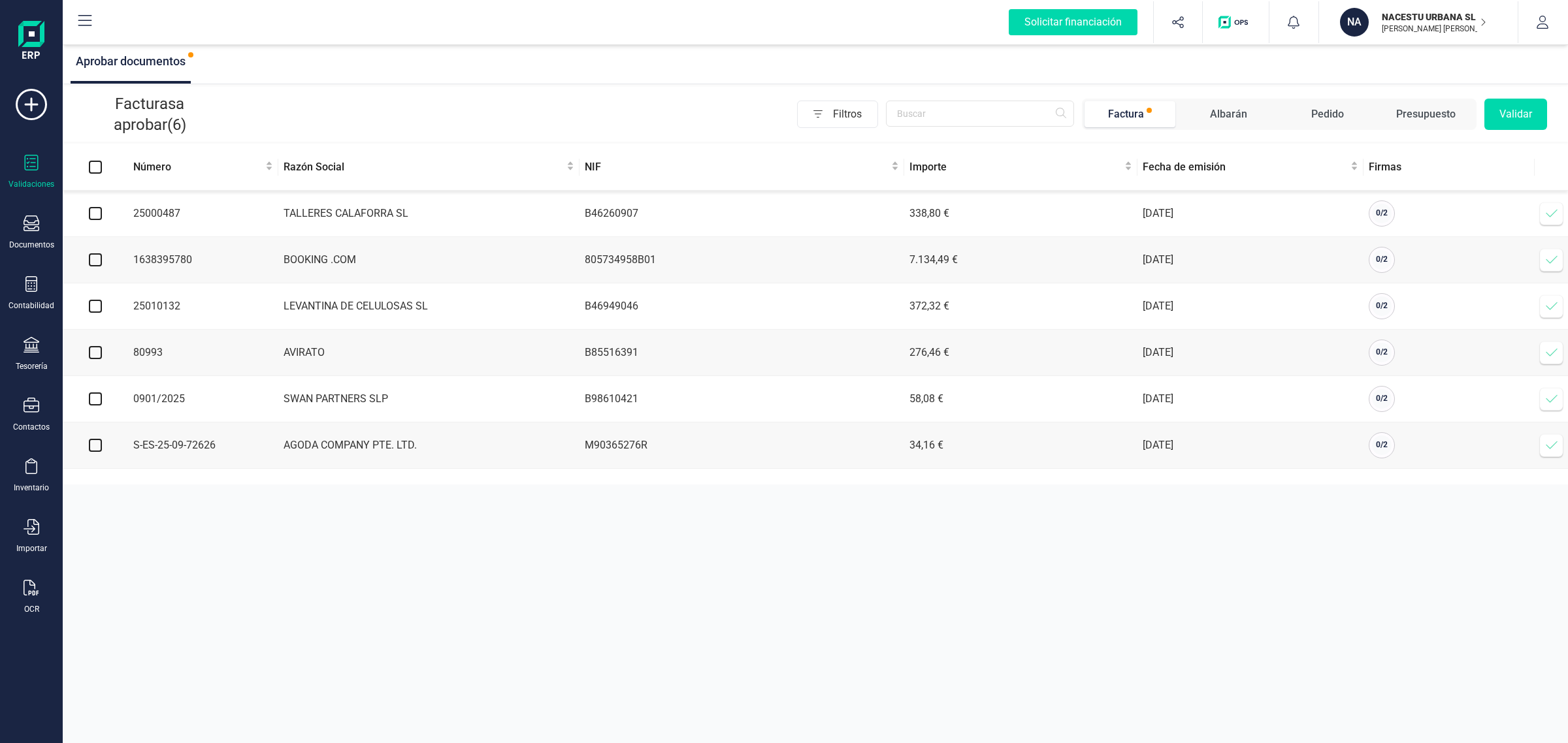
click at [986, 129] on div "Filtros Factura Albarán Pedido Presupuesto Validar" at bounding box center [1172, 115] width 750 height 32
click at [977, 119] on input "text" at bounding box center [980, 114] width 188 height 26
click at [93, 263] on input "checkbox" at bounding box center [95, 259] width 13 height 13
checkbox input "true"
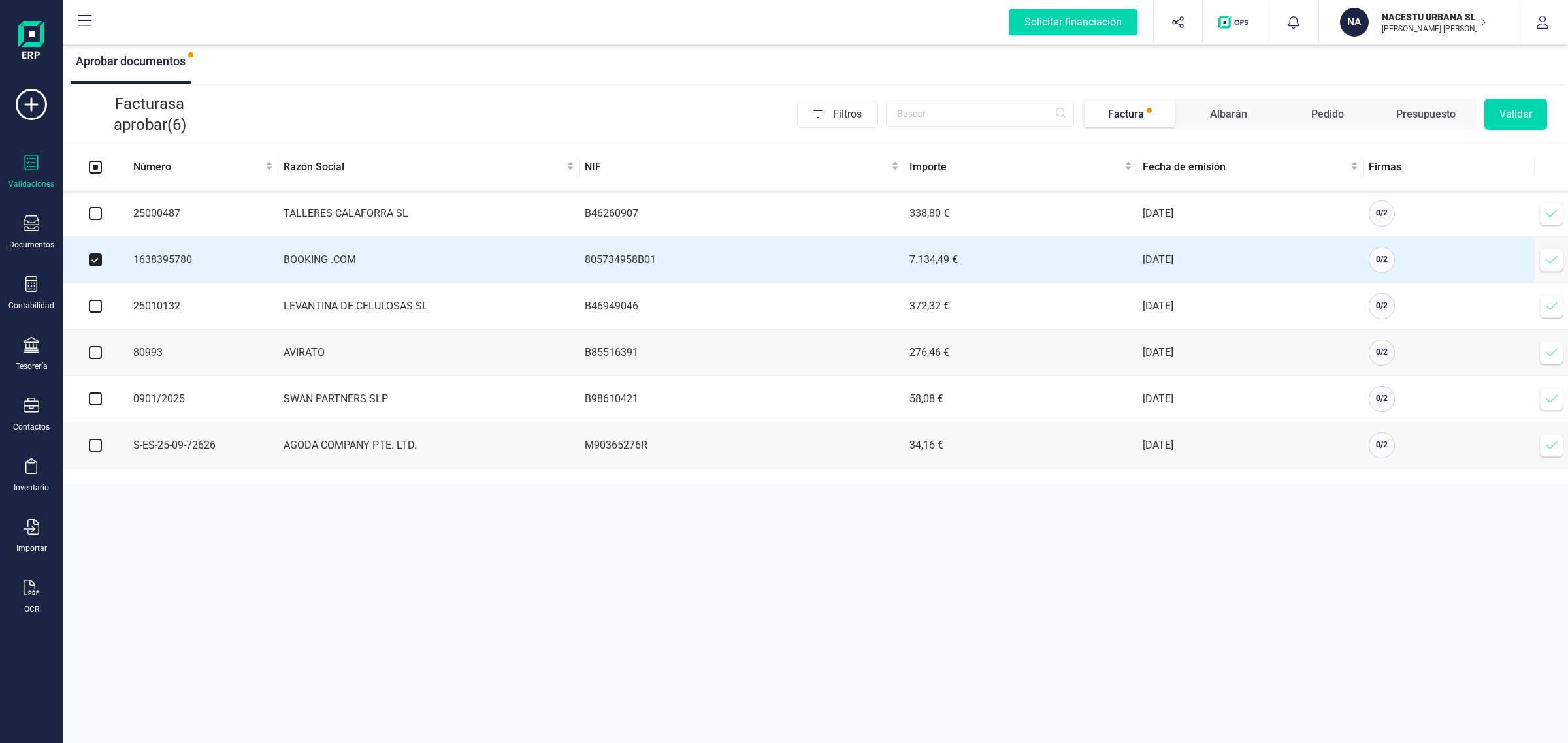
click at [1510, 111] on button "Validar" at bounding box center [1516, 115] width 63 height 32
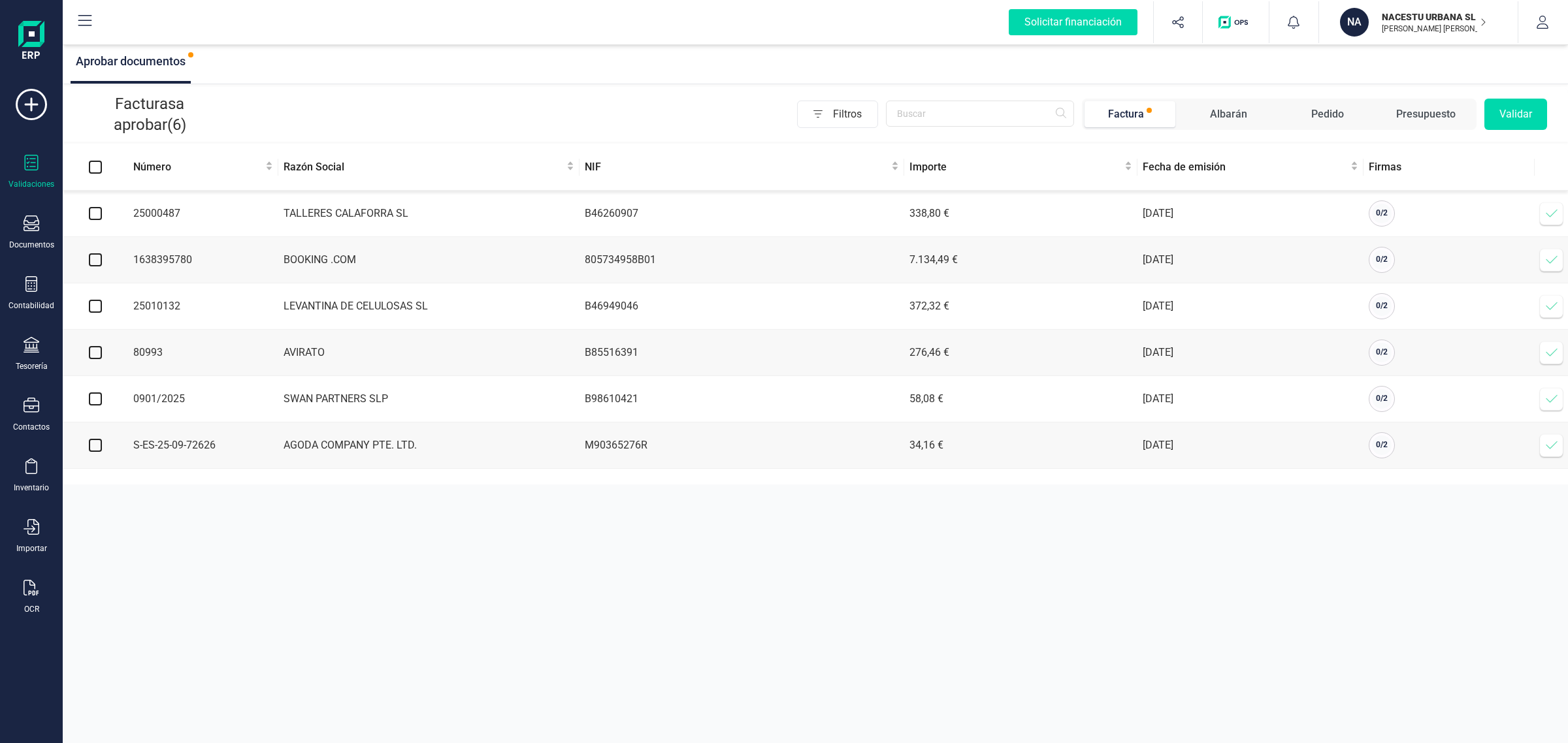
click at [1554, 257] on icon at bounding box center [1552, 259] width 13 height 13
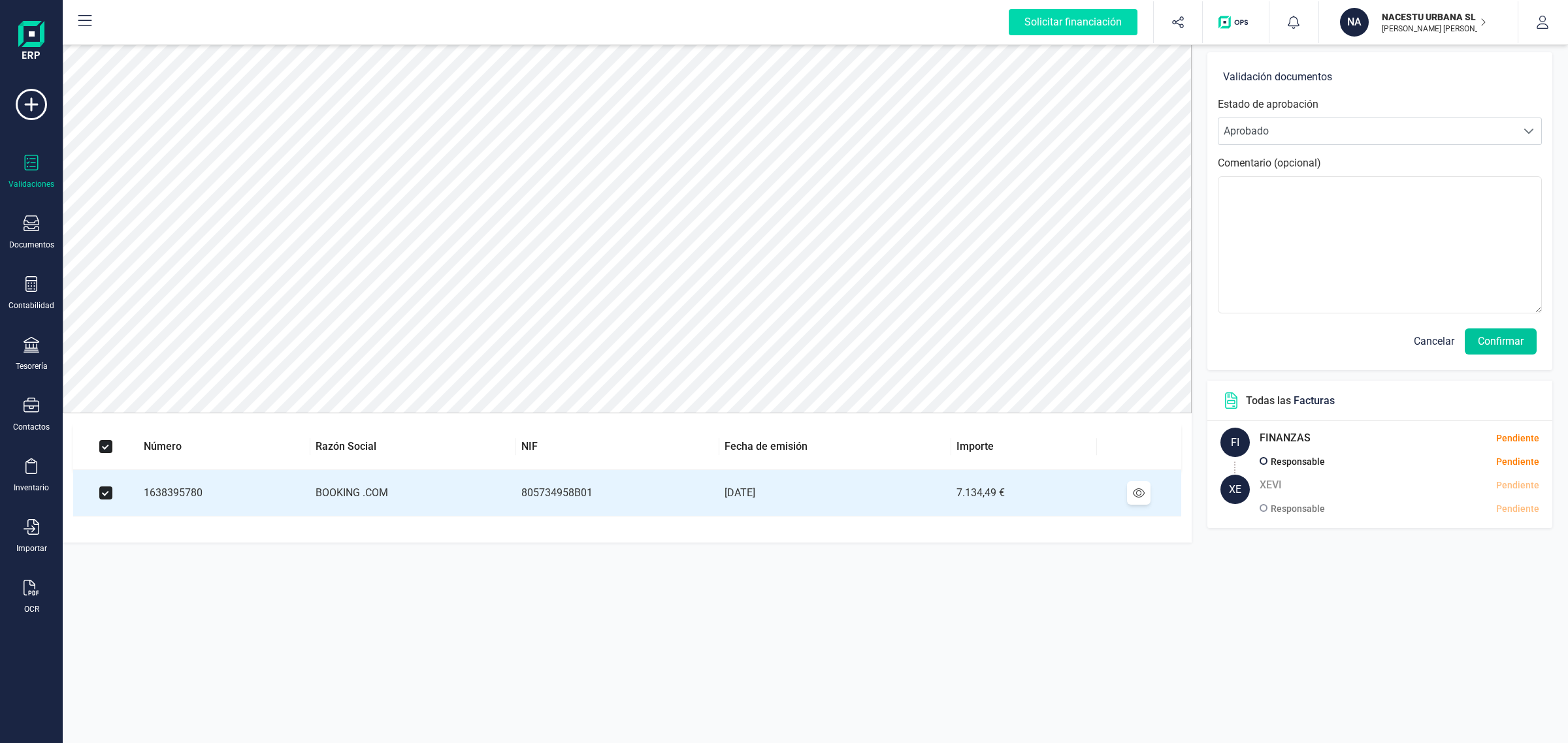
click at [1504, 342] on button "Confirmar" at bounding box center [1501, 342] width 72 height 26
click at [1500, 338] on button "Confirmar" at bounding box center [1501, 342] width 72 height 26
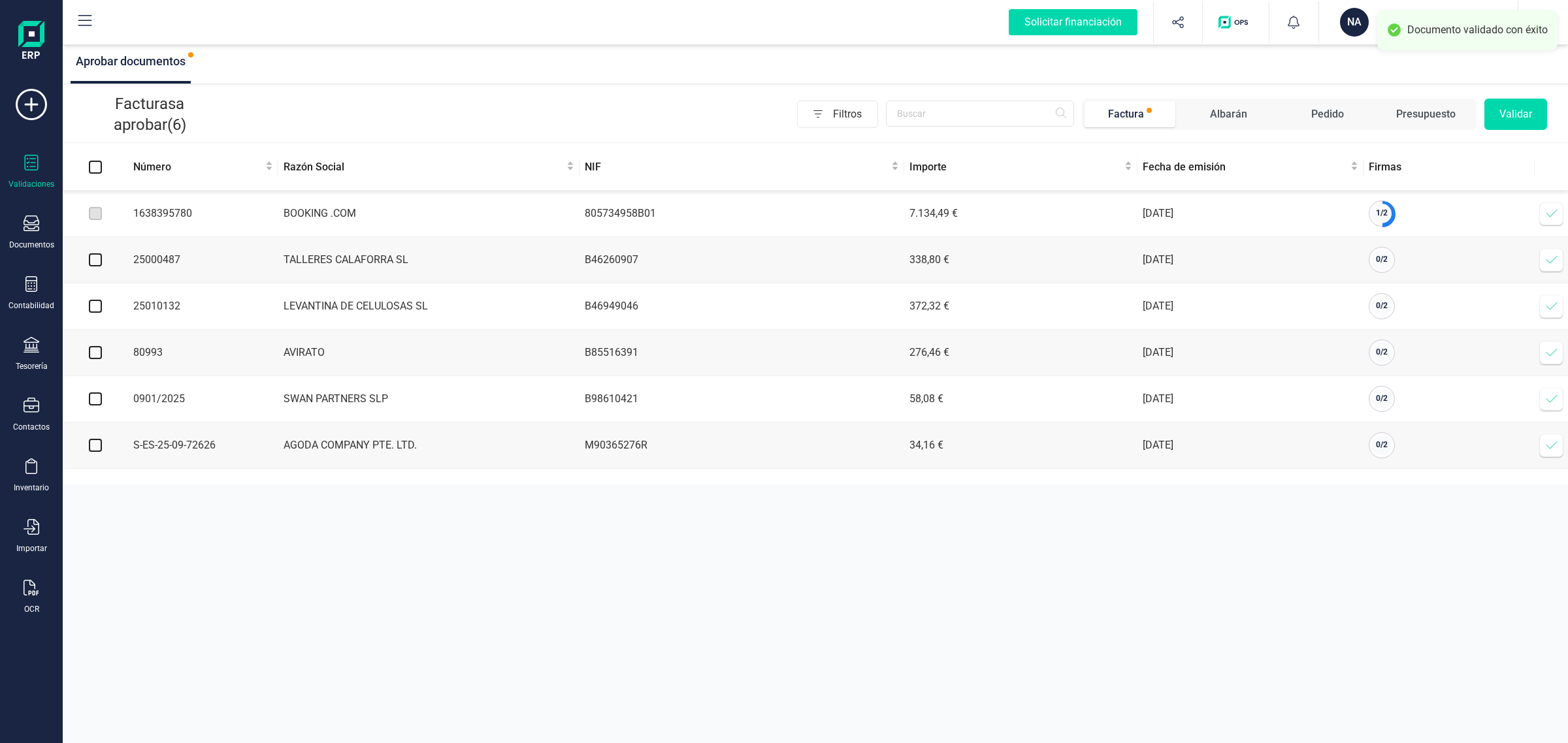
click at [1547, 214] on icon at bounding box center [1552, 214] width 13 height 13
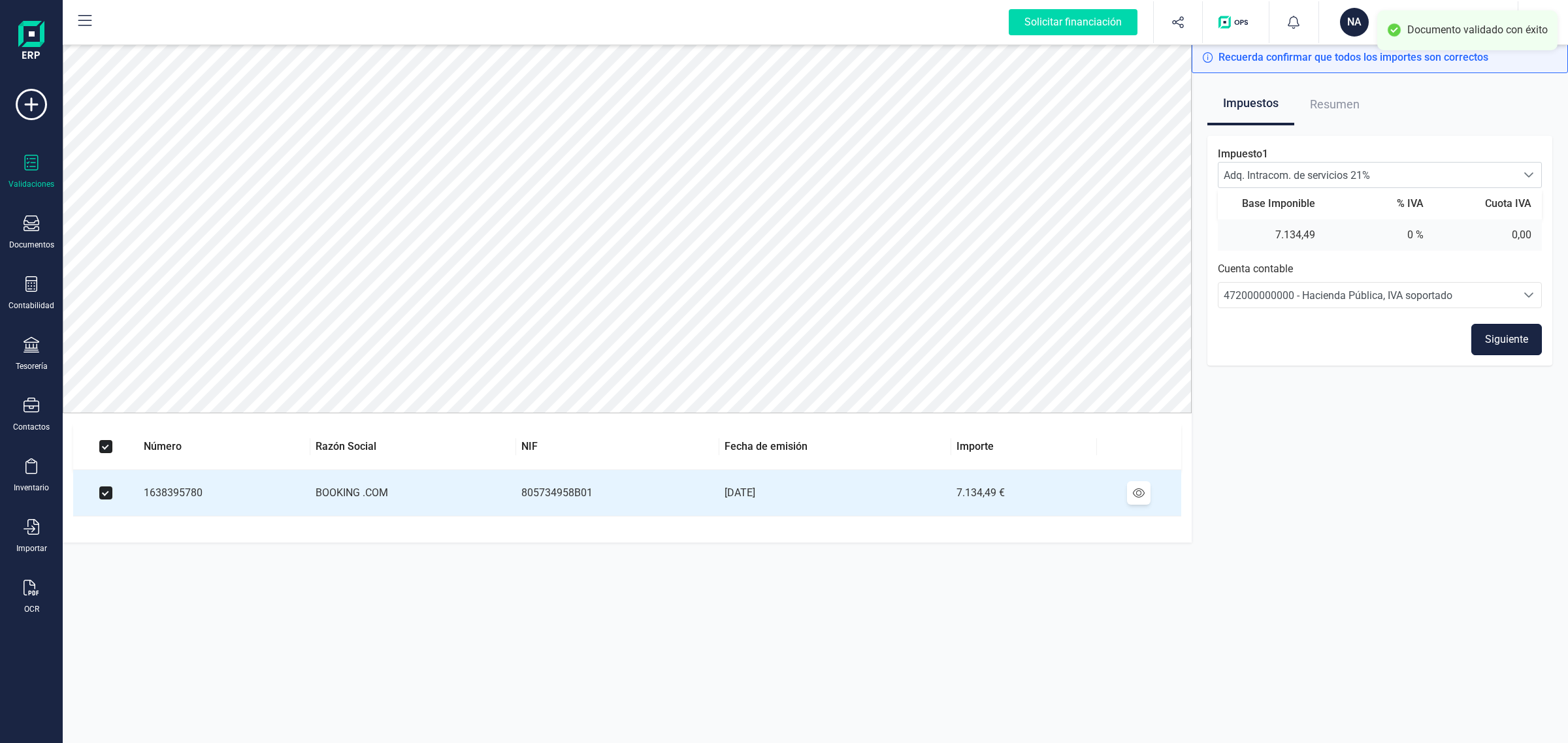
click at [1487, 341] on button "Siguiente" at bounding box center [1507, 340] width 71 height 32
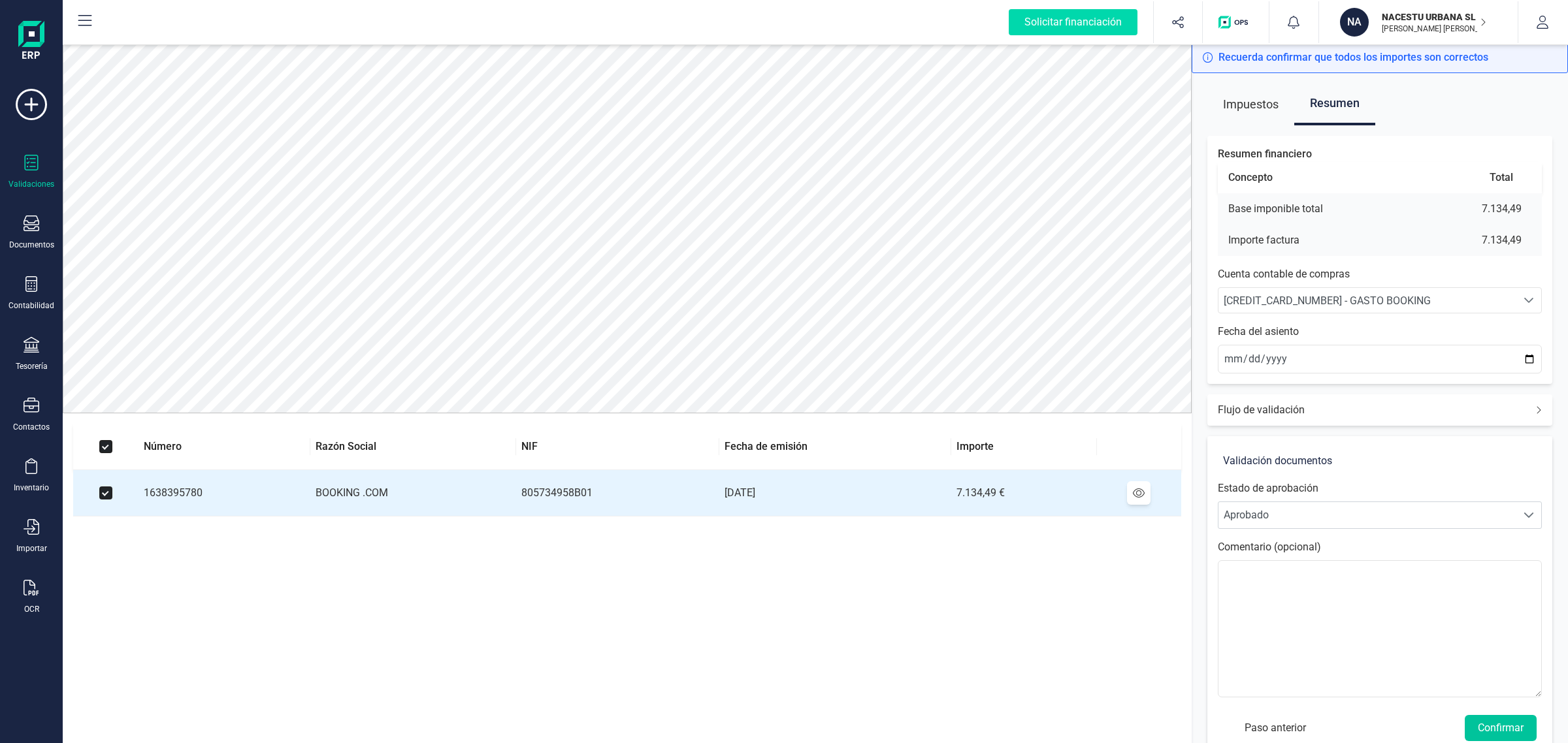
click at [1502, 722] on button "Confirmar" at bounding box center [1501, 728] width 72 height 26
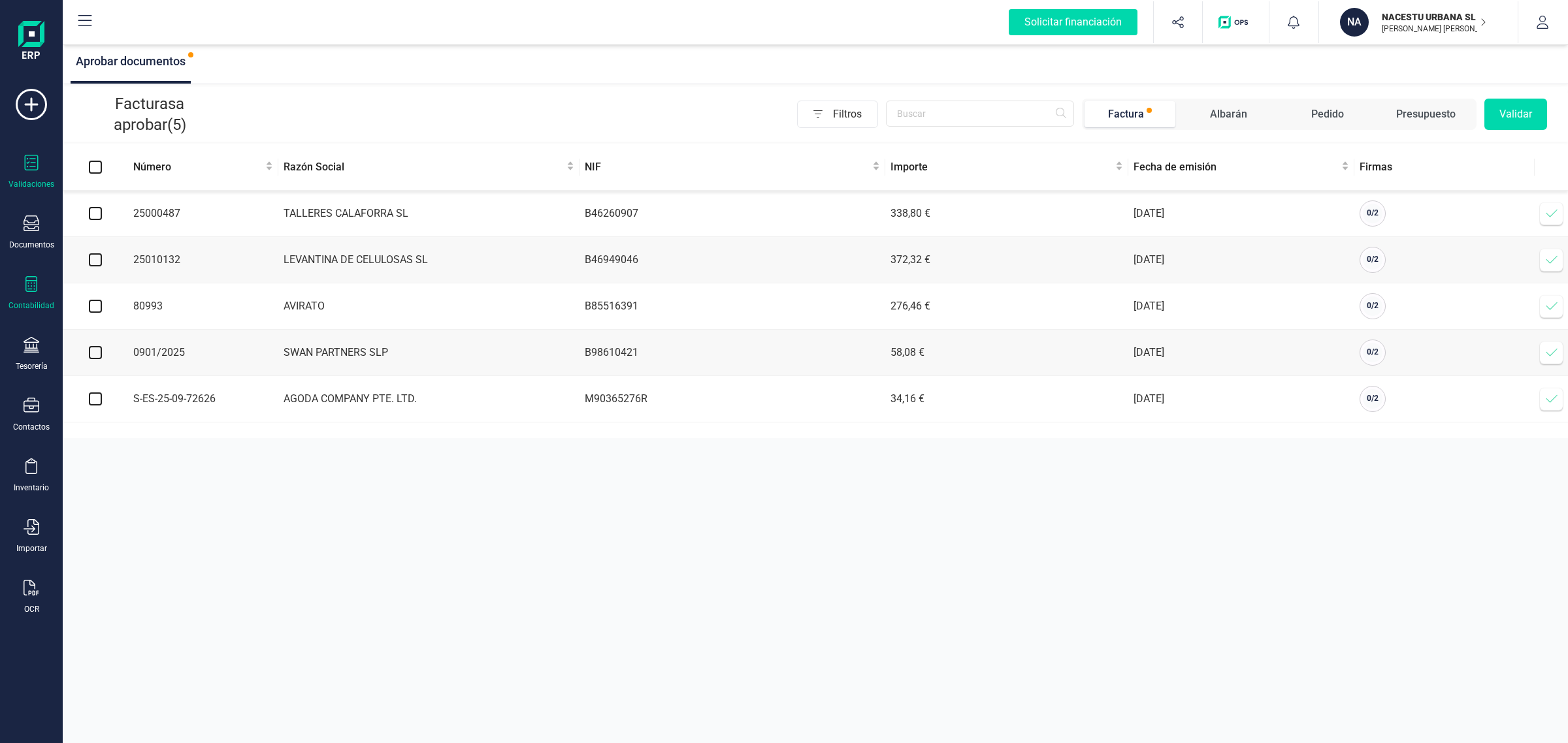
click at [43, 290] on div "Contabilidad" at bounding box center [32, 293] width 52 height 35
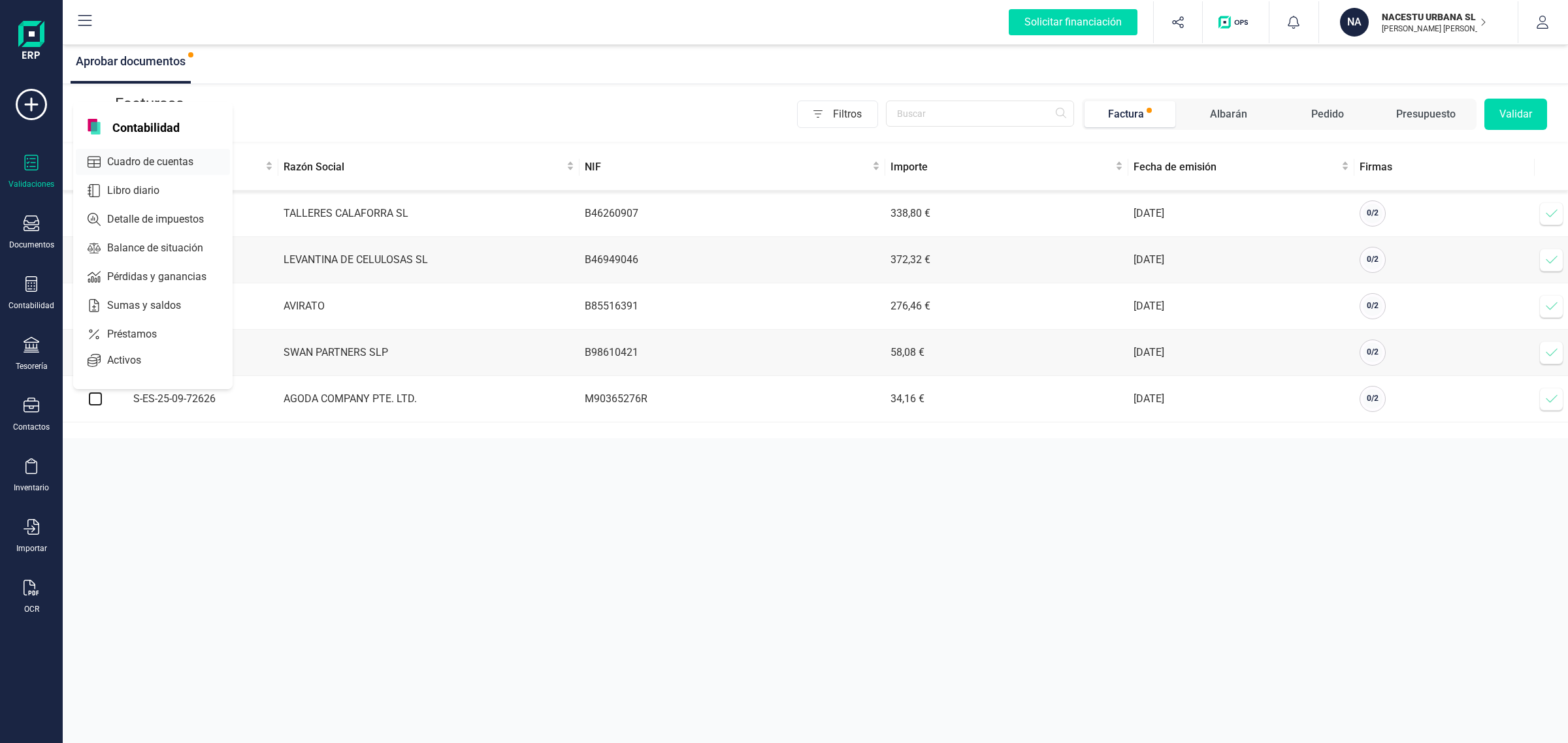
click at [154, 149] on div "Cuadro de cuentas" at bounding box center [152, 162] width 154 height 26
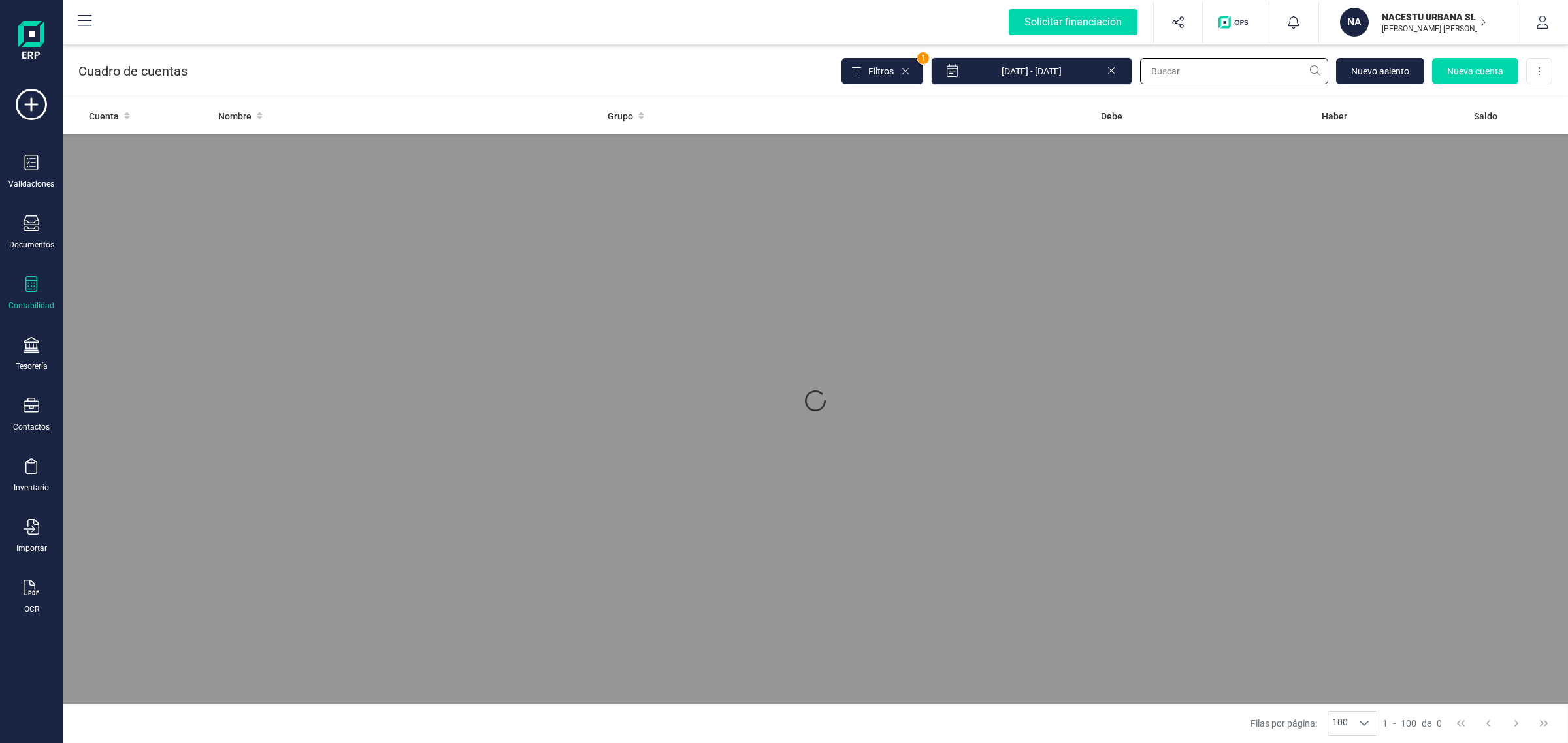
click at [1180, 67] on input "text" at bounding box center [1234, 71] width 188 height 26
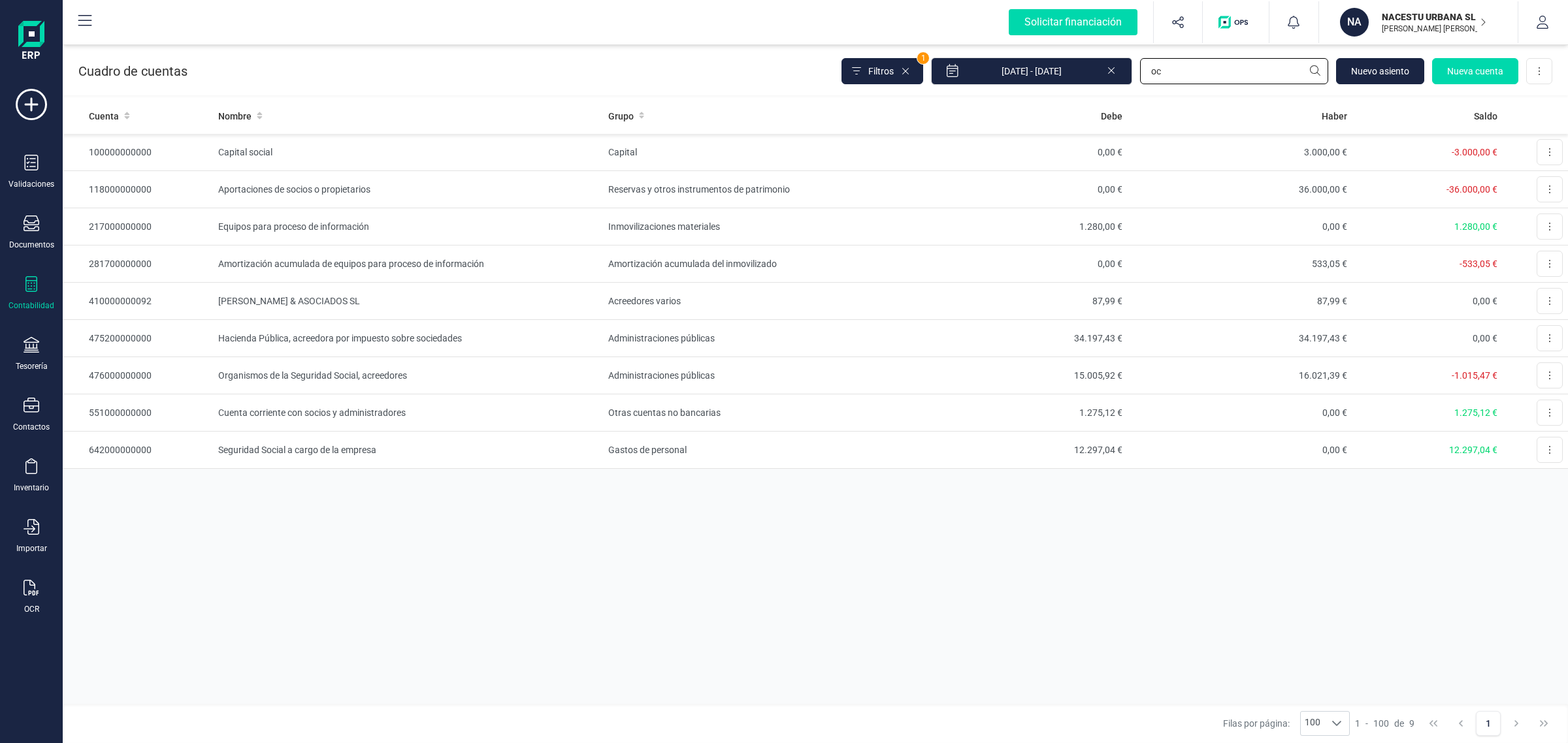
type input "o"
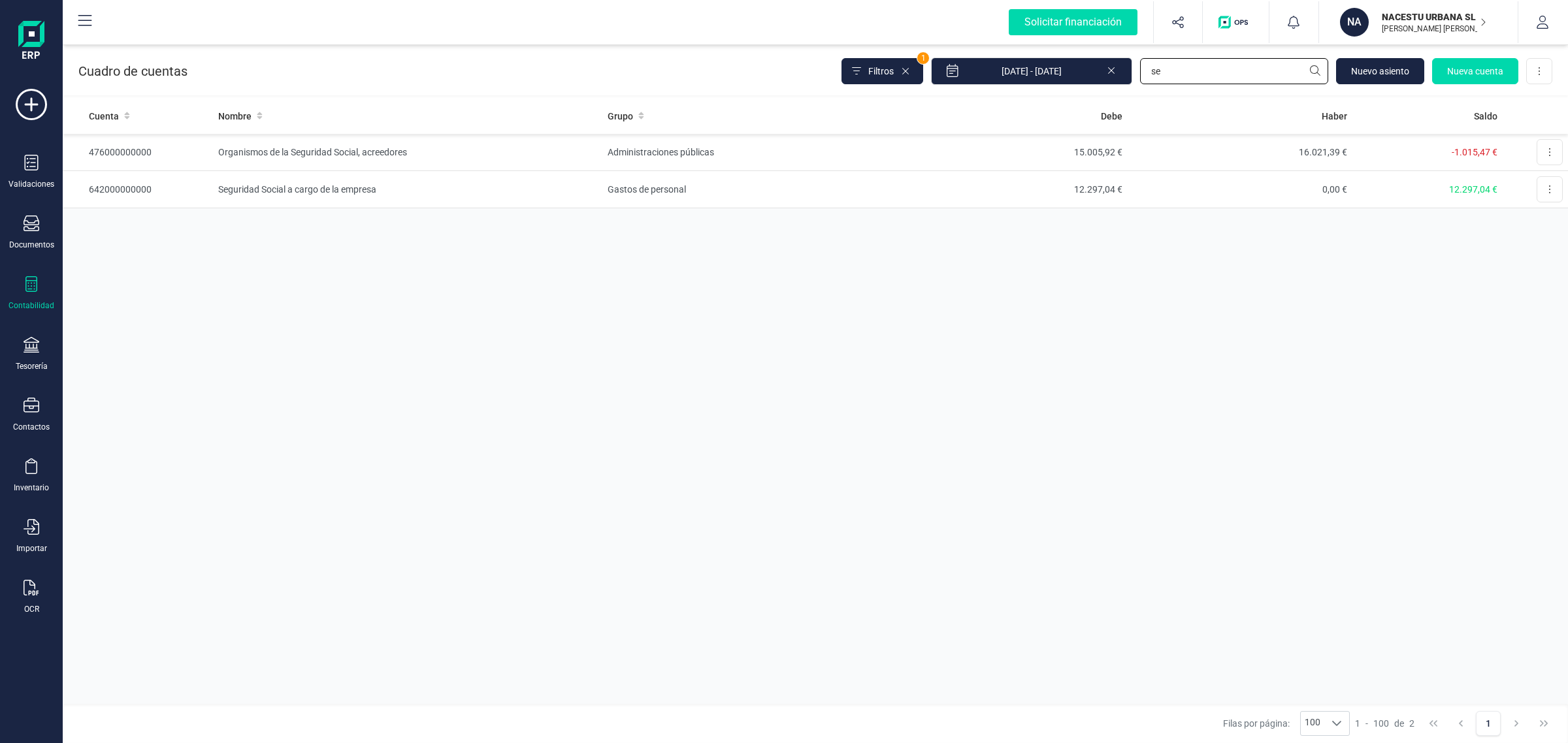
type input "s"
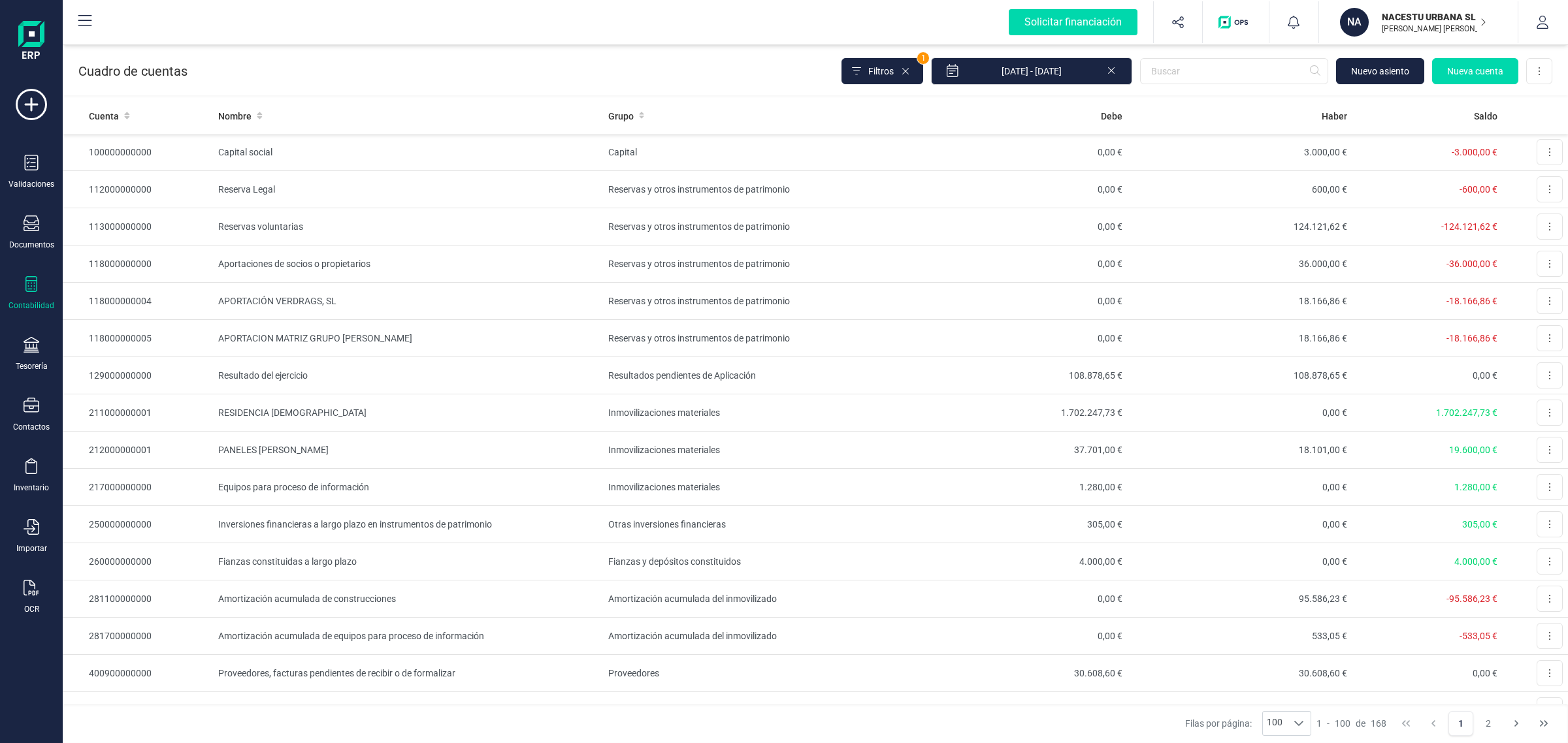
click at [23, 282] on icon at bounding box center [31, 284] width 16 height 16
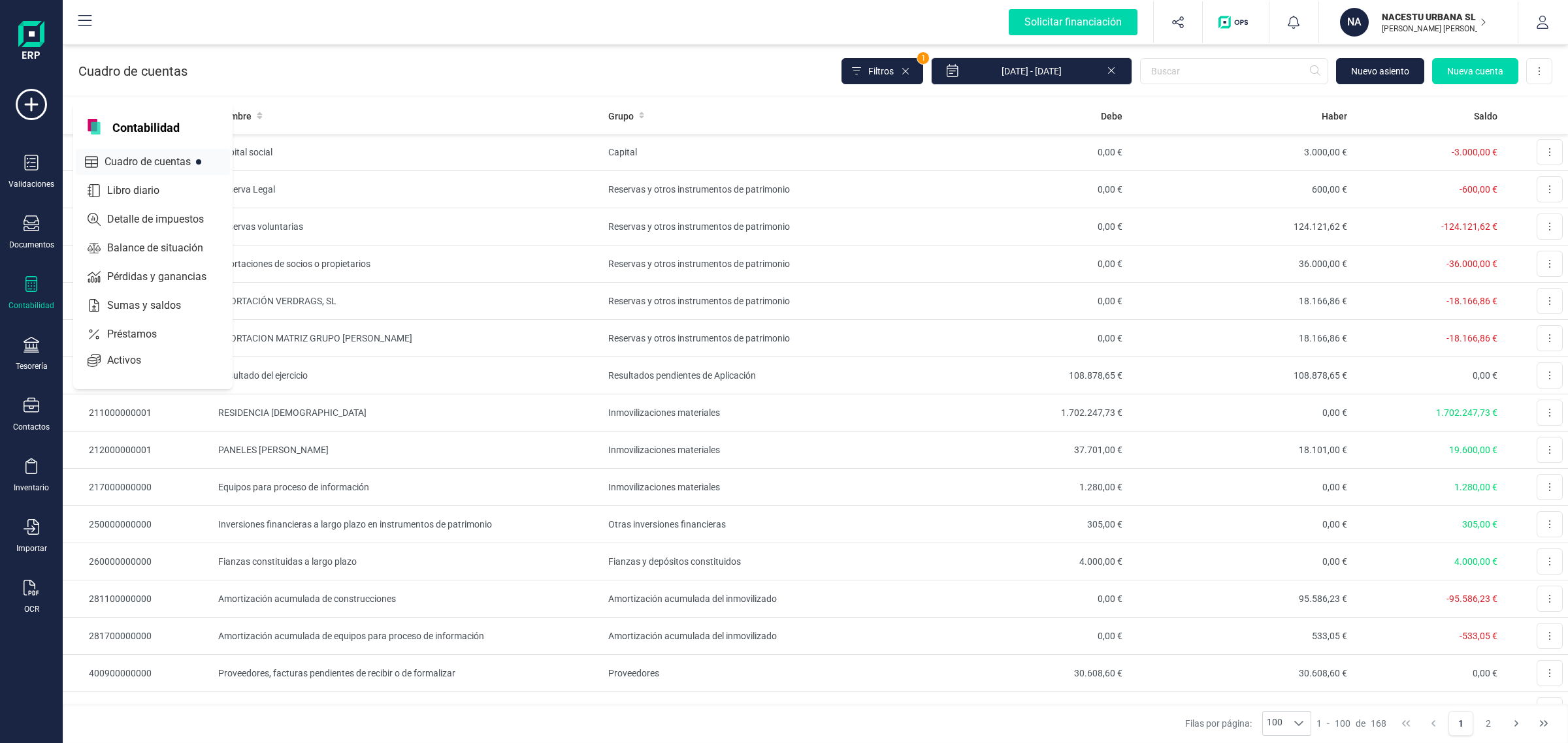
click at [144, 155] on span "Cuadro de cuentas" at bounding box center [156, 161] width 115 height 16
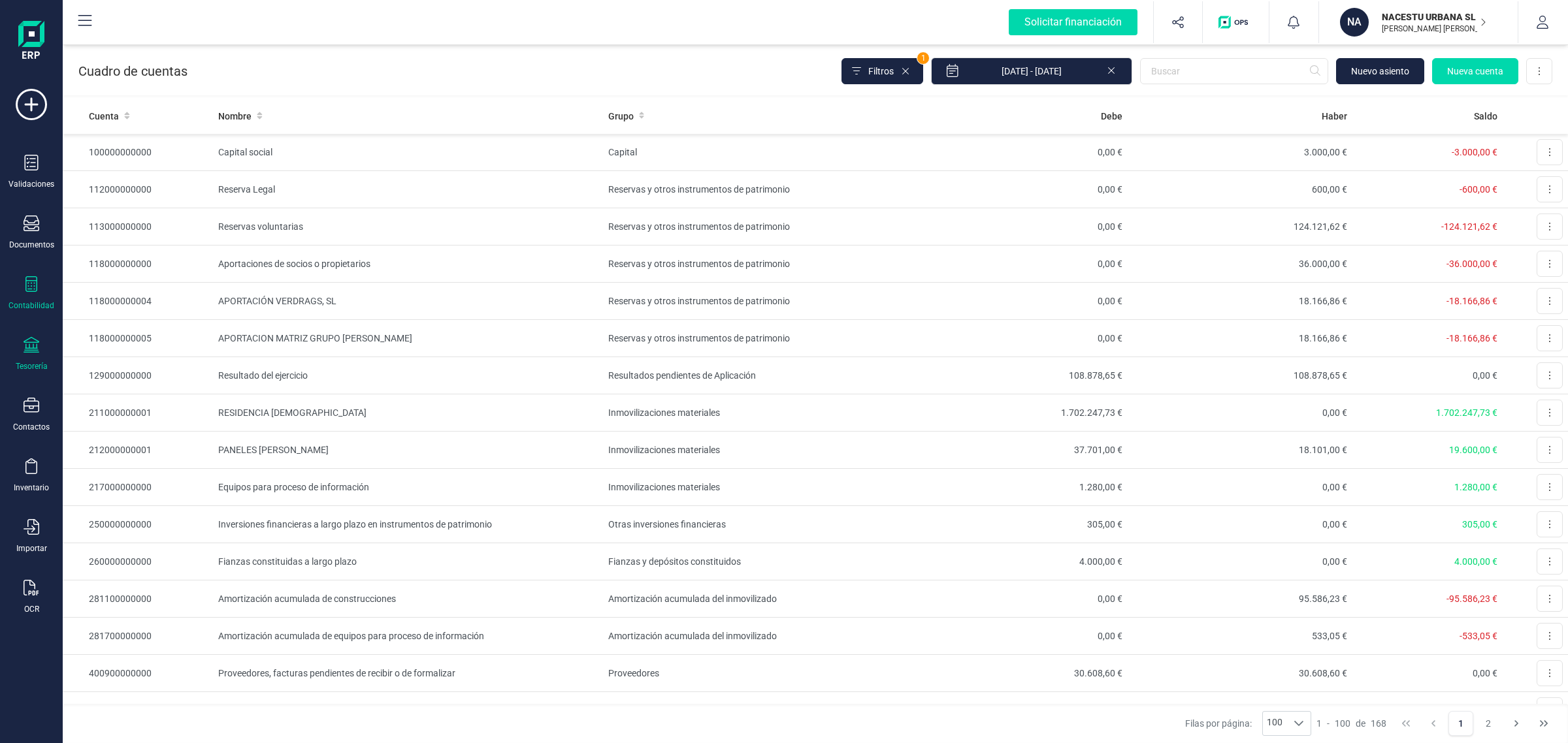
click at [24, 349] on icon at bounding box center [31, 344] width 16 height 16
click at [157, 184] on span "Tesorería" at bounding box center [137, 187] width 66 height 16
click at [162, 217] on span "Cuentas bancarias" at bounding box center [159, 222] width 115 height 16
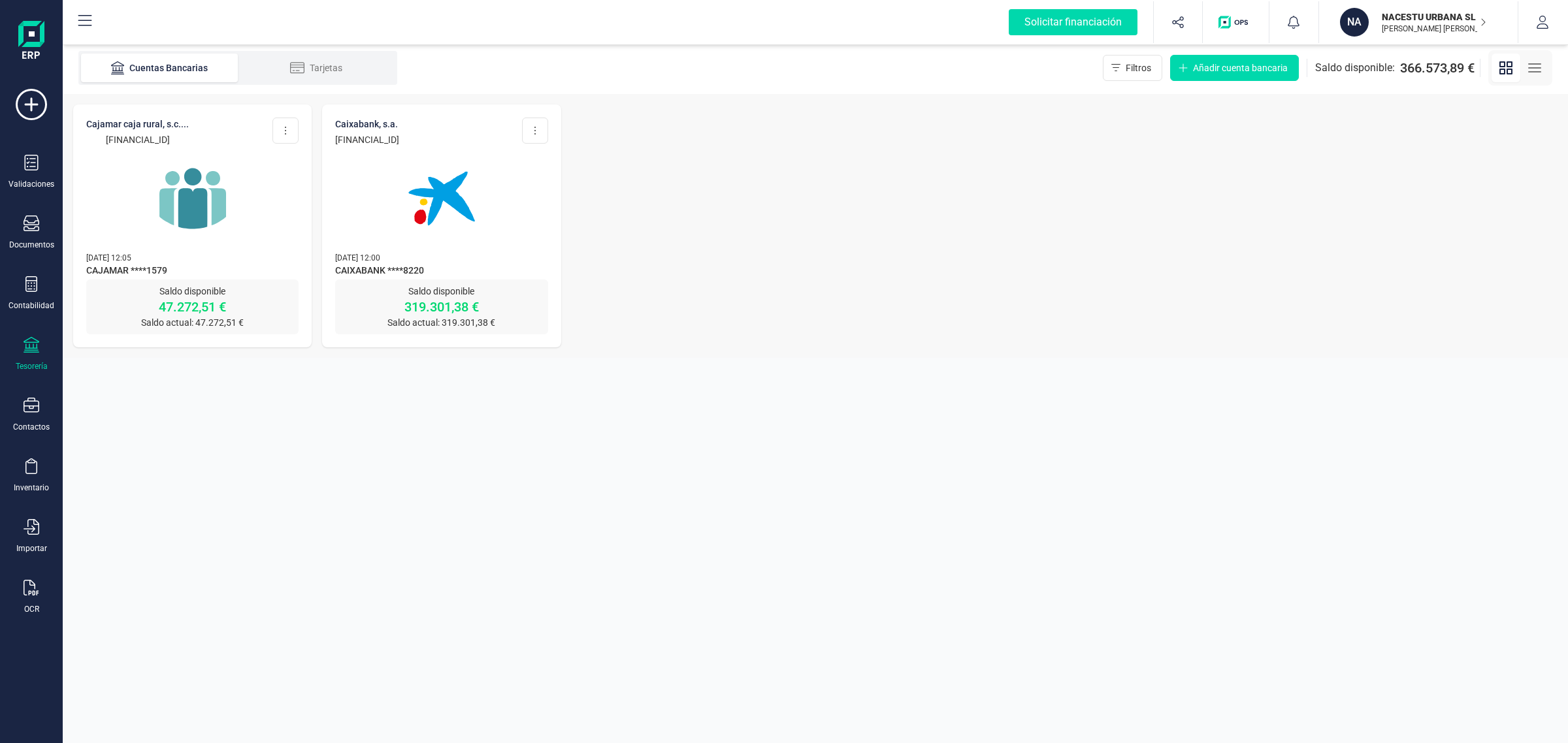
click at [170, 203] on img at bounding box center [193, 199] width 110 height 110
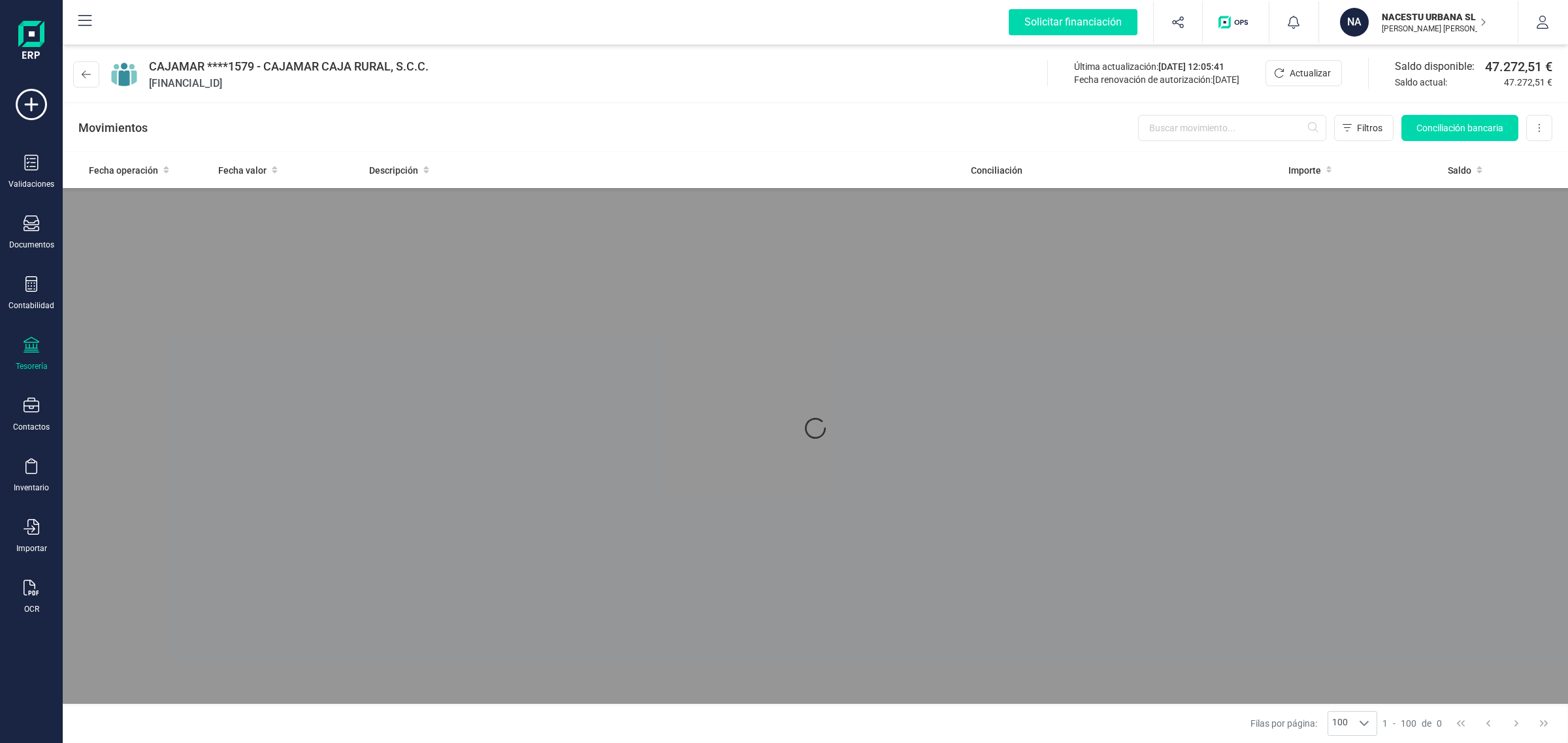
click at [201, 223] on div at bounding box center [815, 428] width 1505 height 552
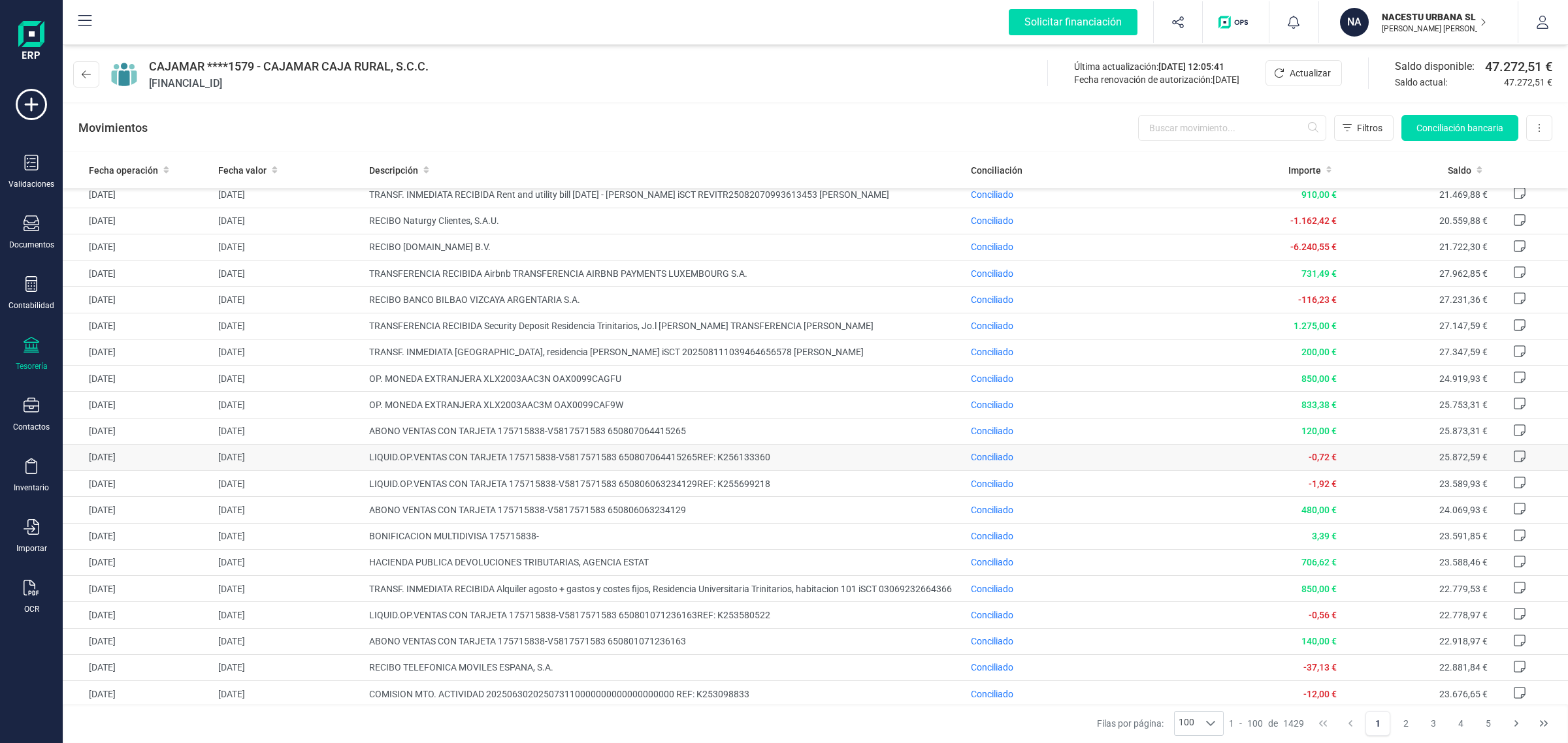
scroll to position [2156, 0]
click at [1409, 720] on button "2" at bounding box center [1406, 723] width 25 height 25
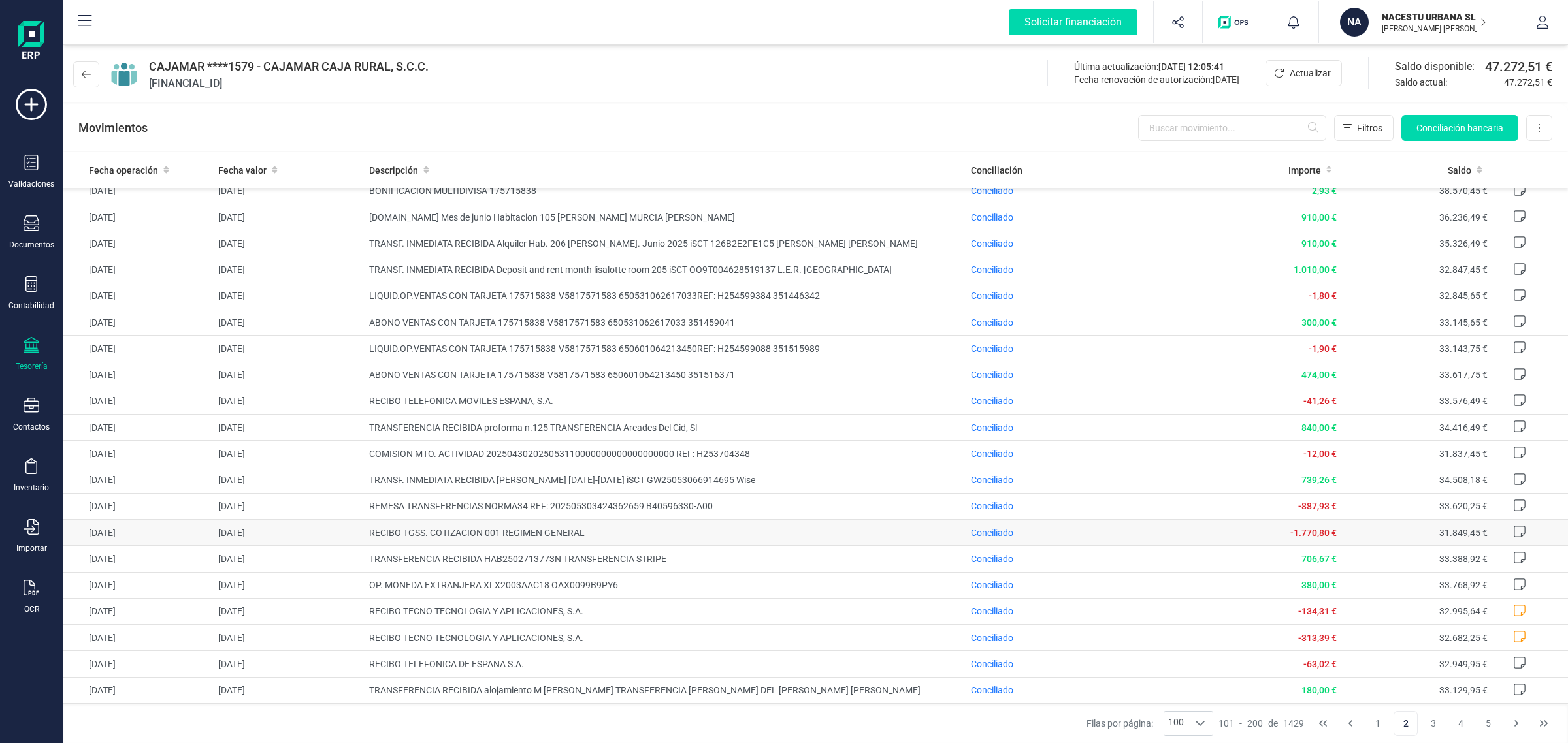
scroll to position [2146, 0]
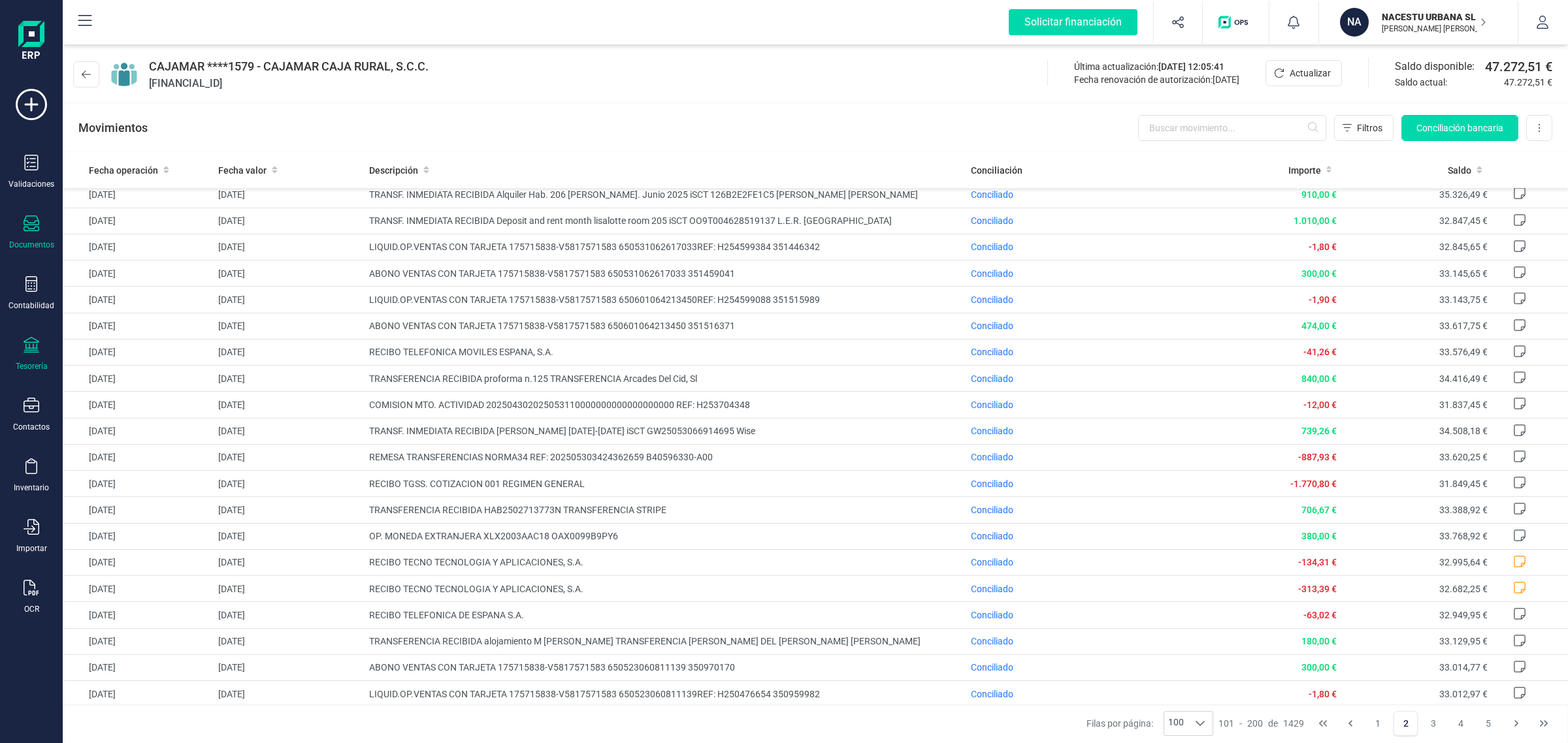
click at [43, 227] on div "Documentos" at bounding box center [32, 232] width 52 height 35
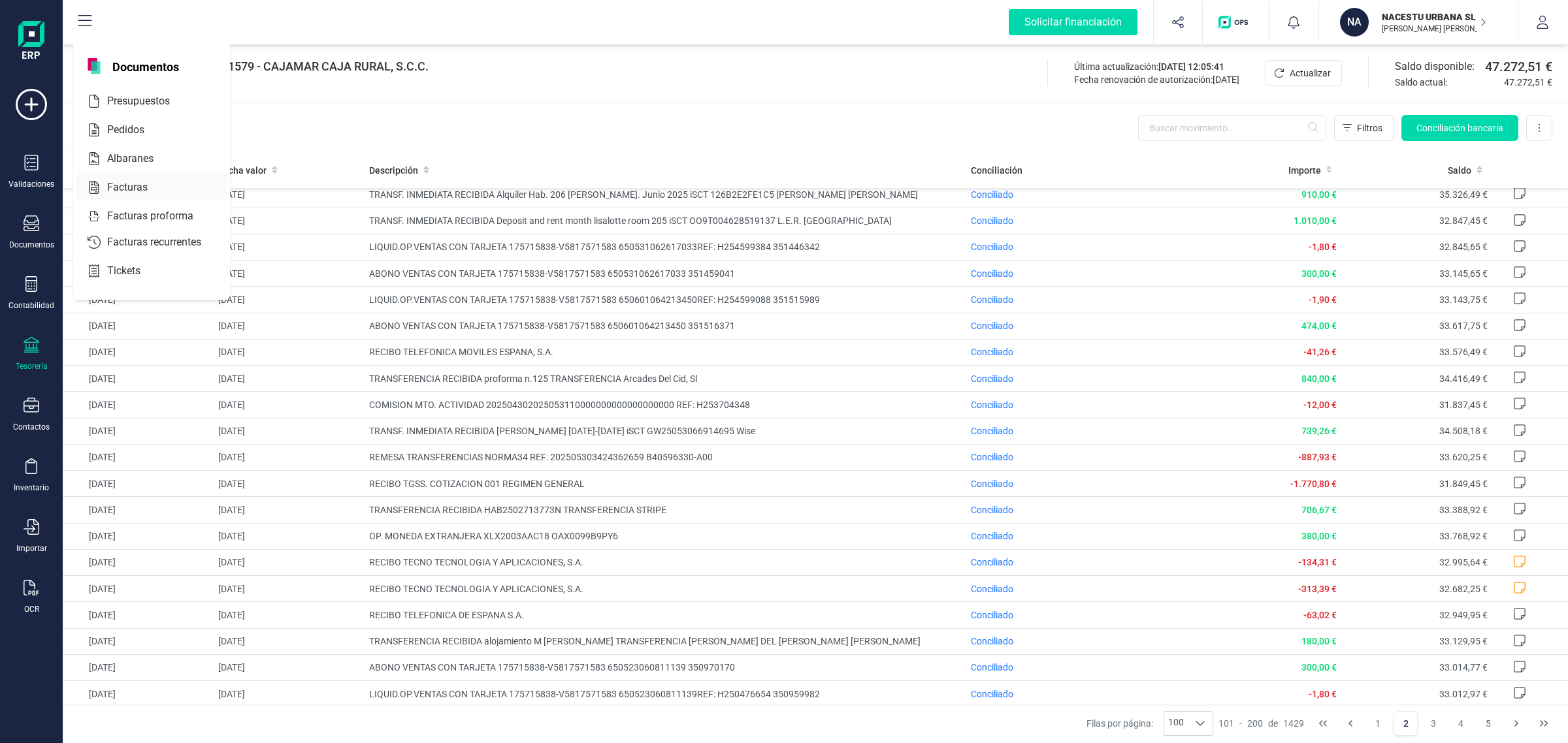
click at [158, 180] on div at bounding box center [159, 187] width 23 height 16
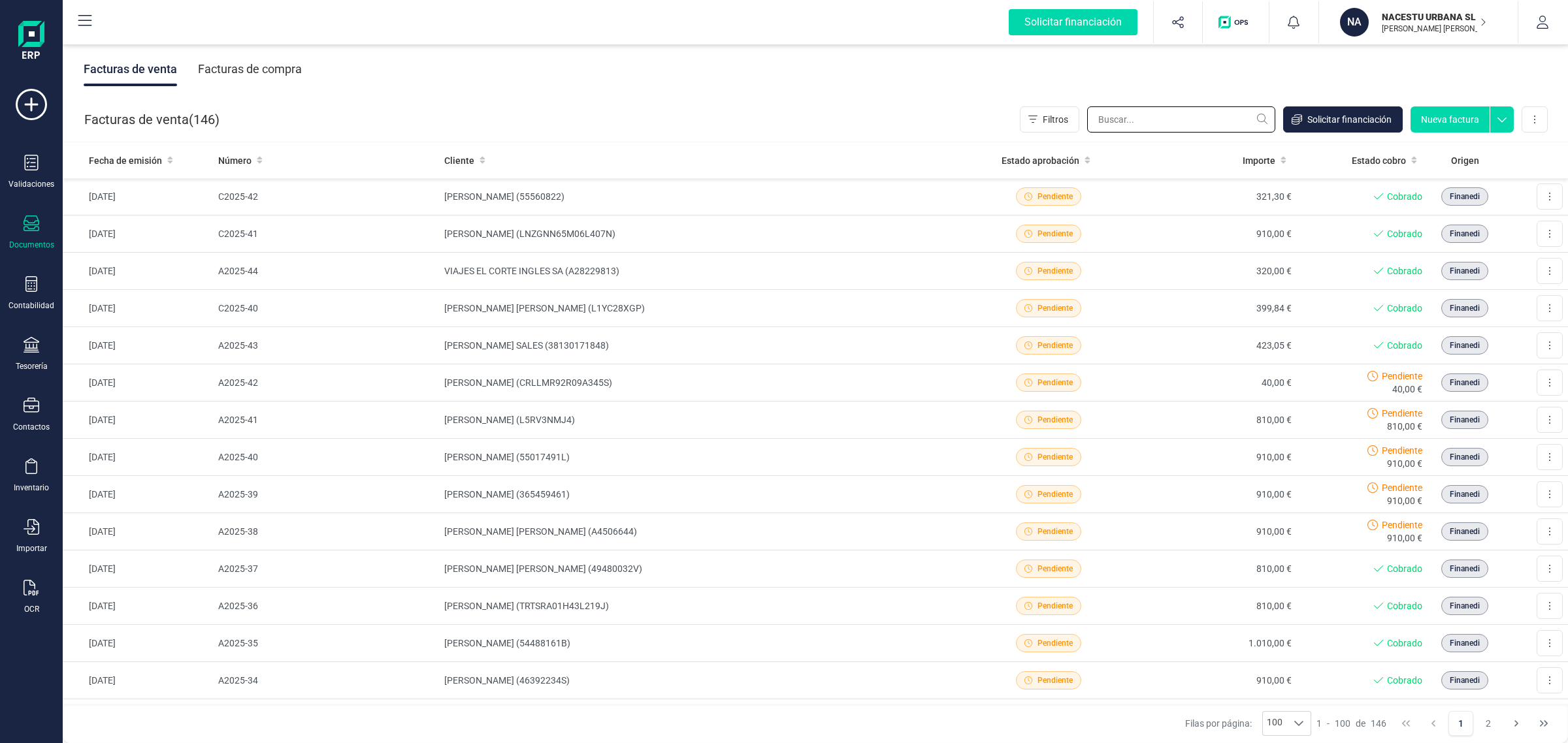
click at [1164, 125] on input "text" at bounding box center [1180, 119] width 188 height 26
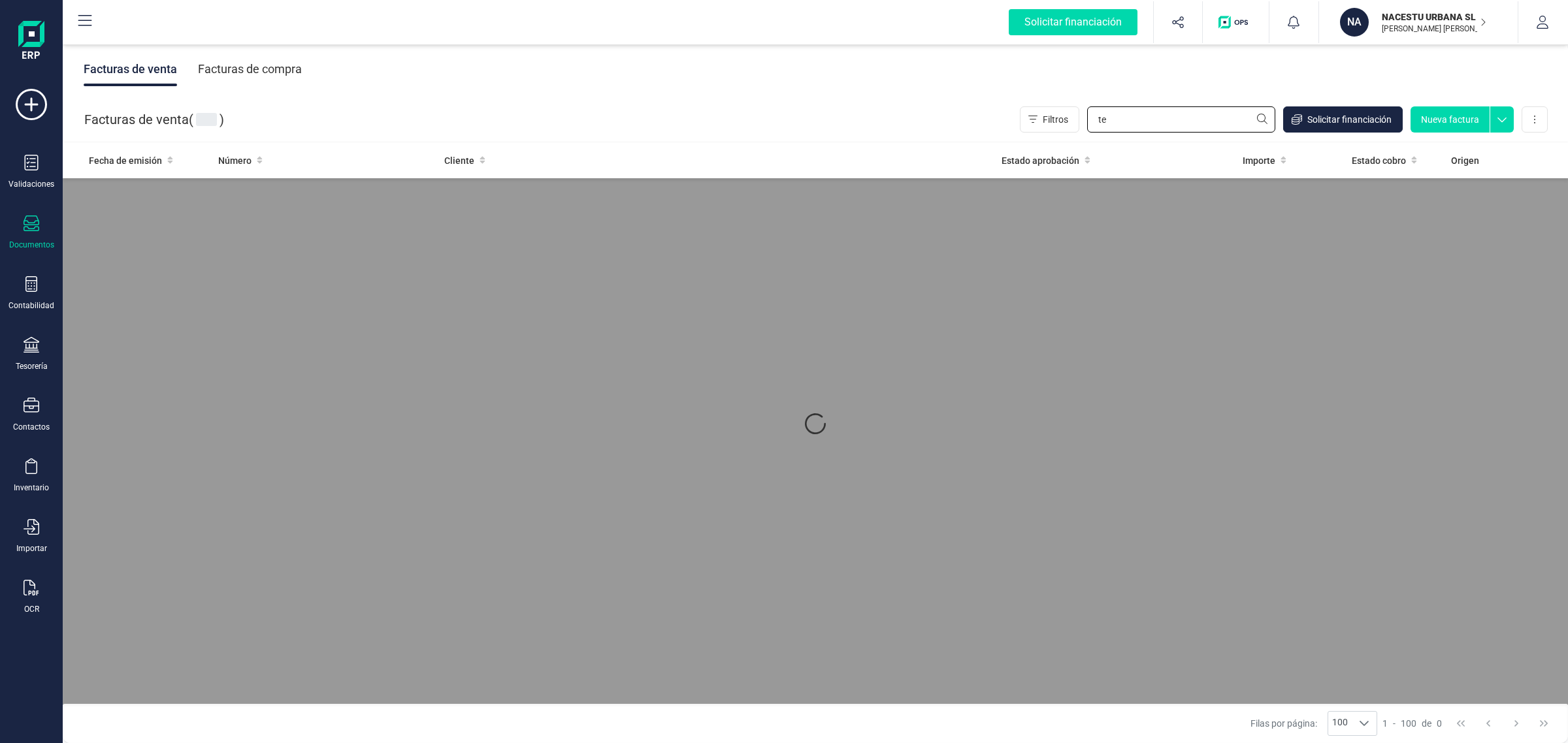
type input "t"
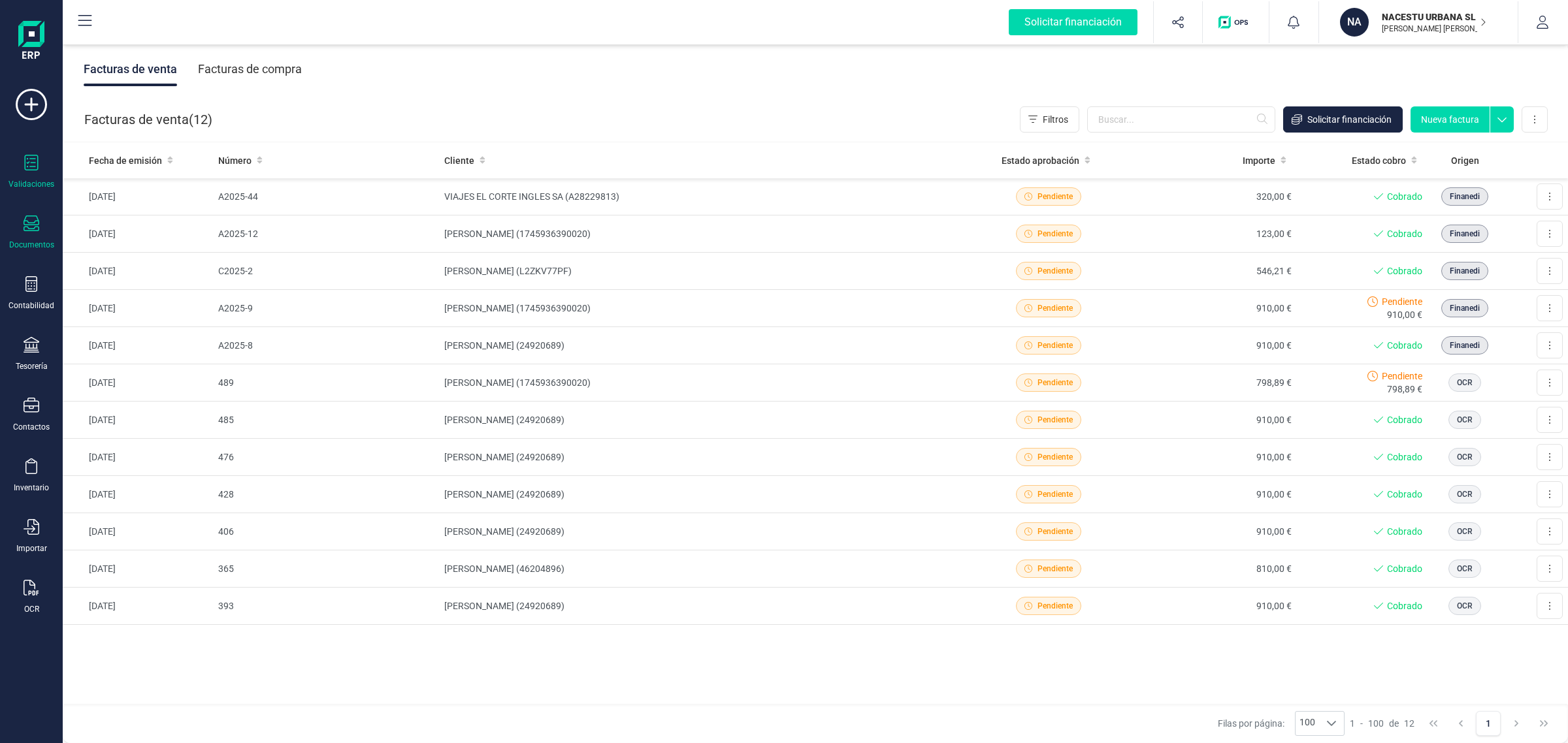
click at [26, 179] on div "Validaciones" at bounding box center [31, 184] width 46 height 10
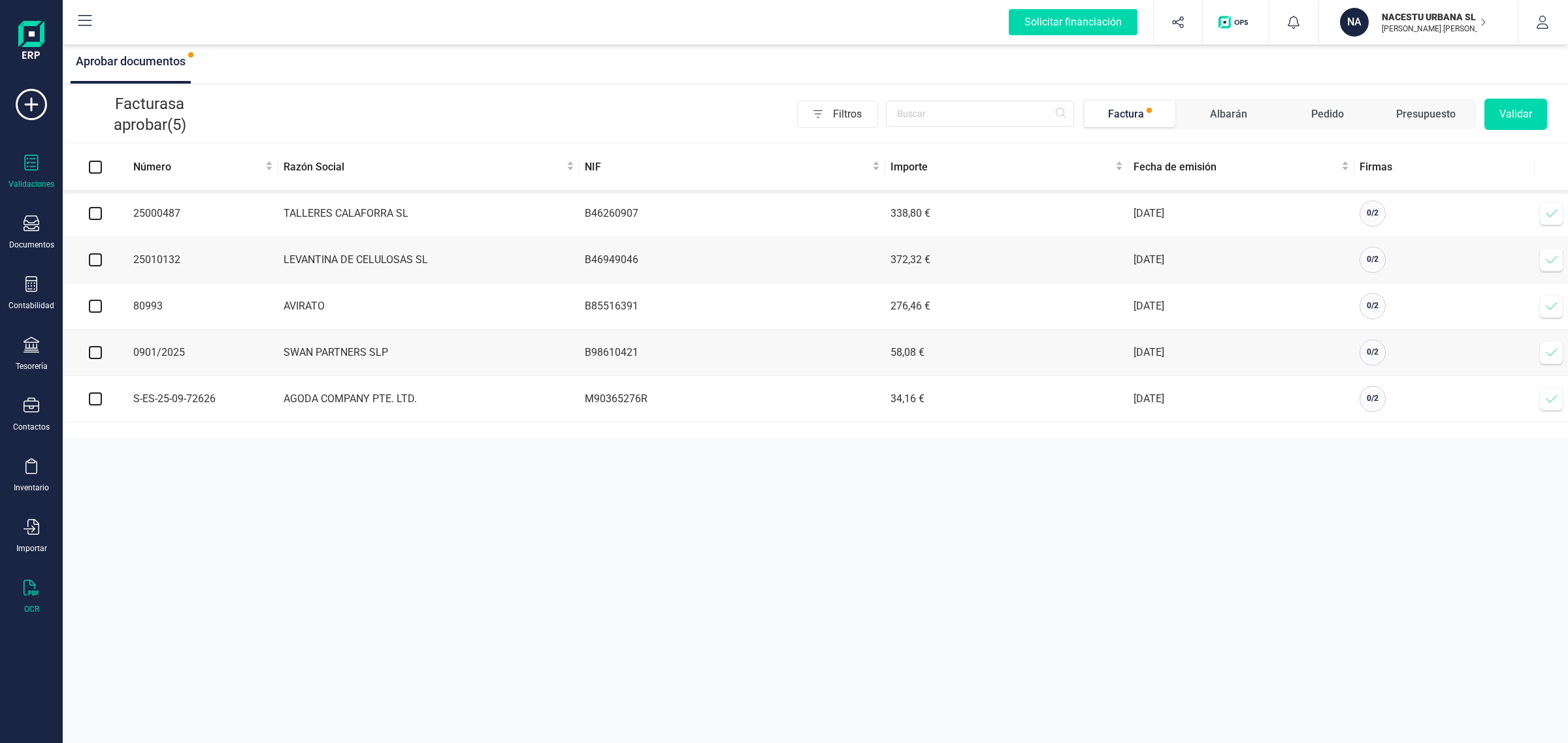
click at [27, 604] on div "OCR" at bounding box center [32, 609] width 15 height 10
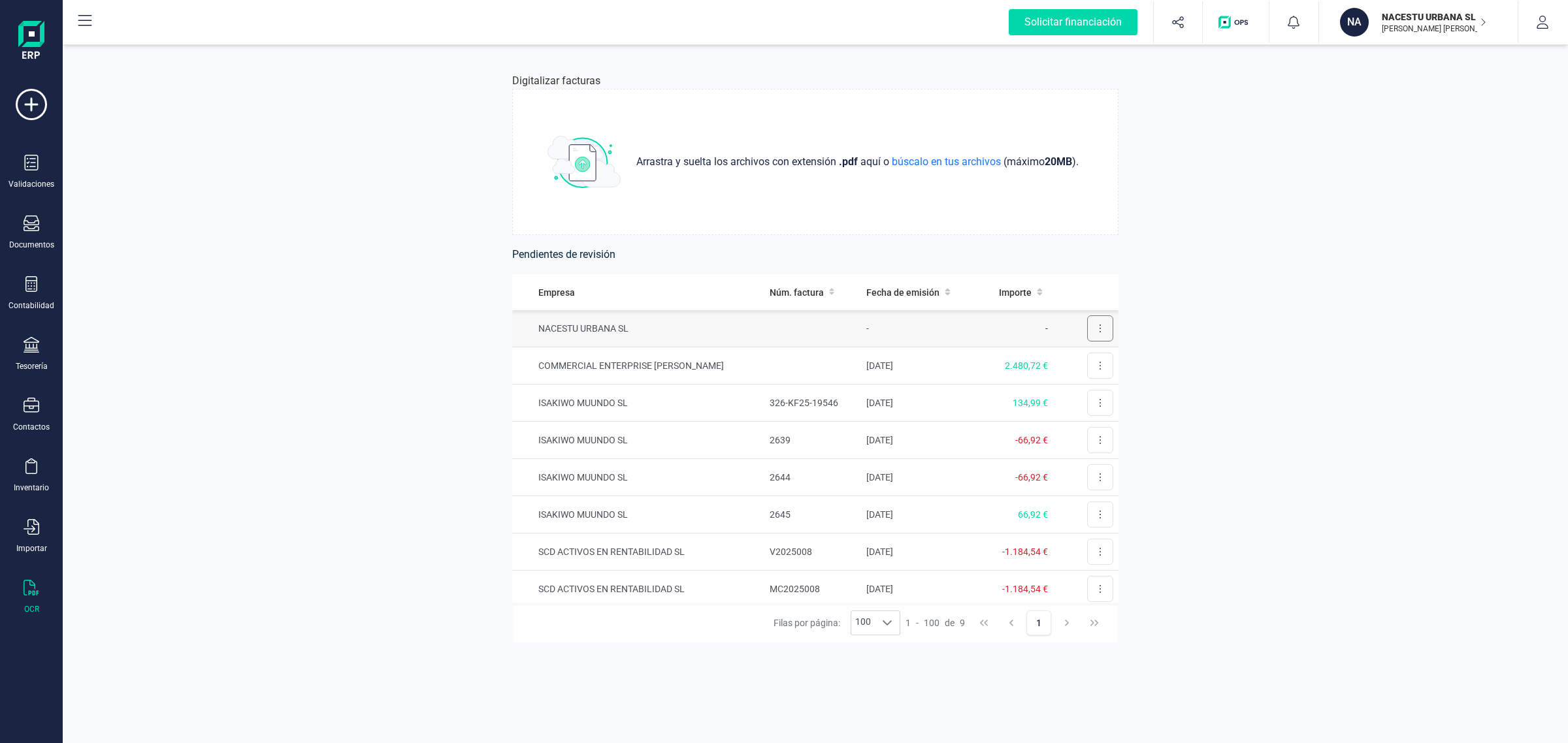
click at [1099, 331] on icon at bounding box center [1100, 328] width 3 height 10
click at [890, 322] on td "-" at bounding box center [919, 329] width 116 height 37
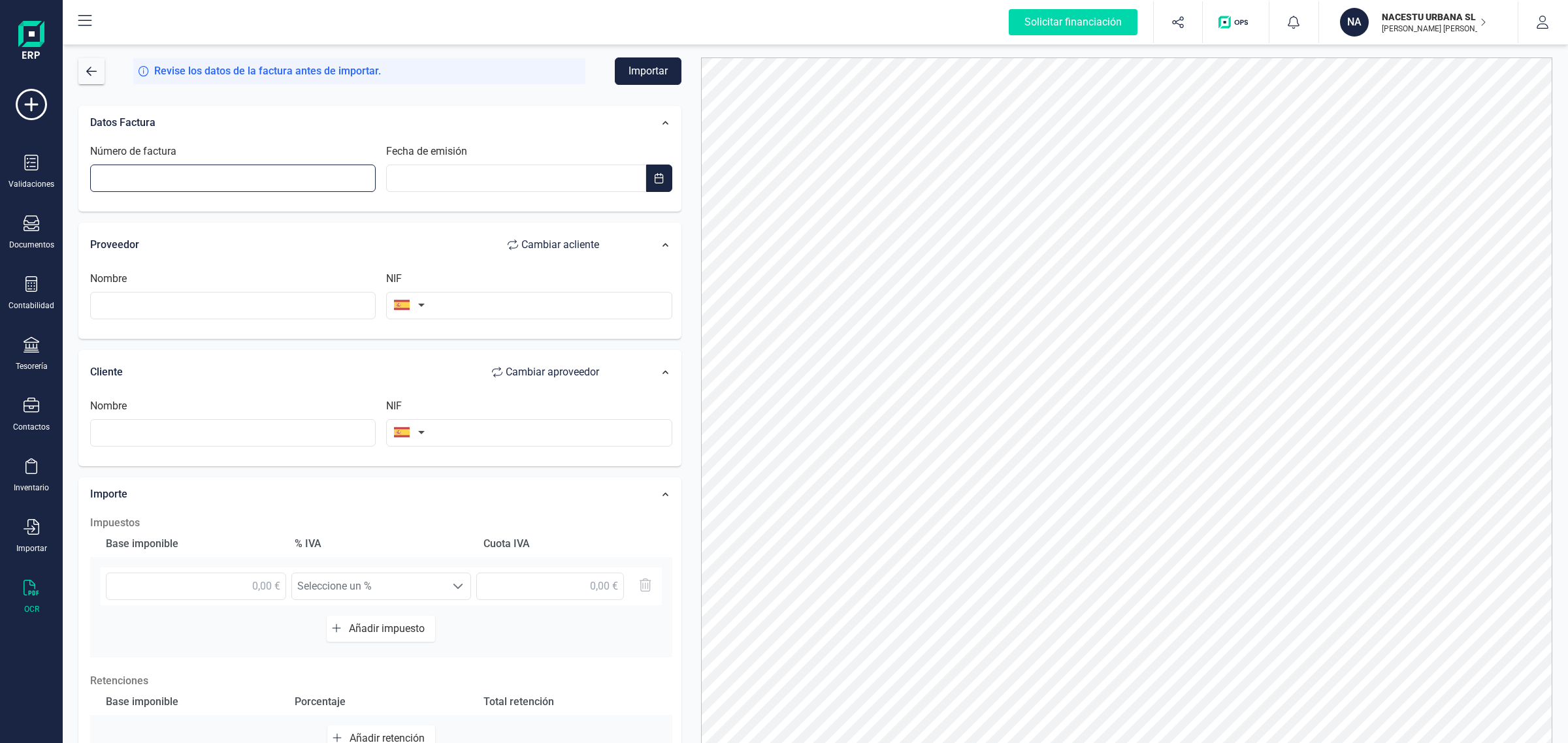
click at [156, 173] on input "Número de factura" at bounding box center [233, 177] width 286 height 27
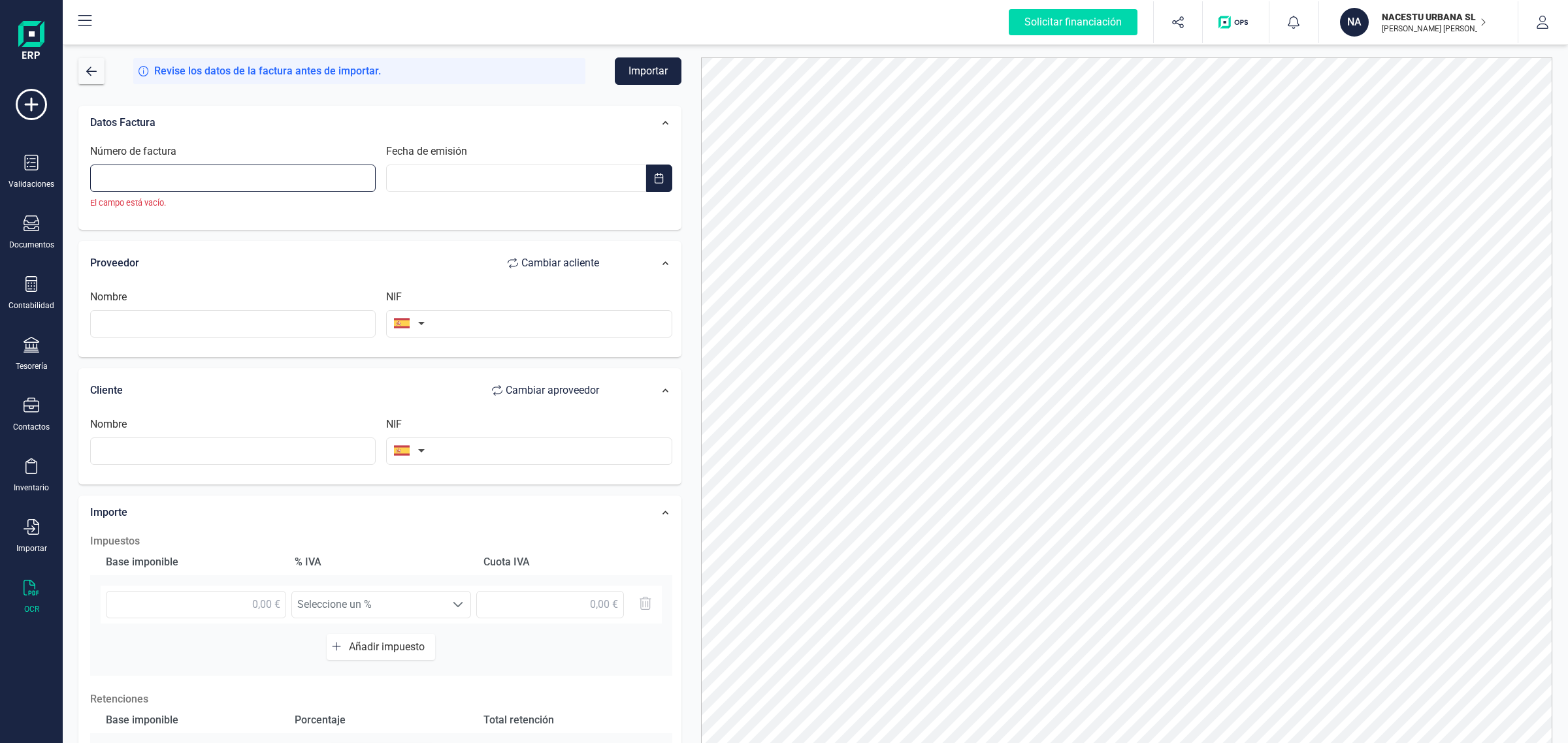
click at [137, 179] on input "Número de factura" at bounding box center [233, 177] width 286 height 27
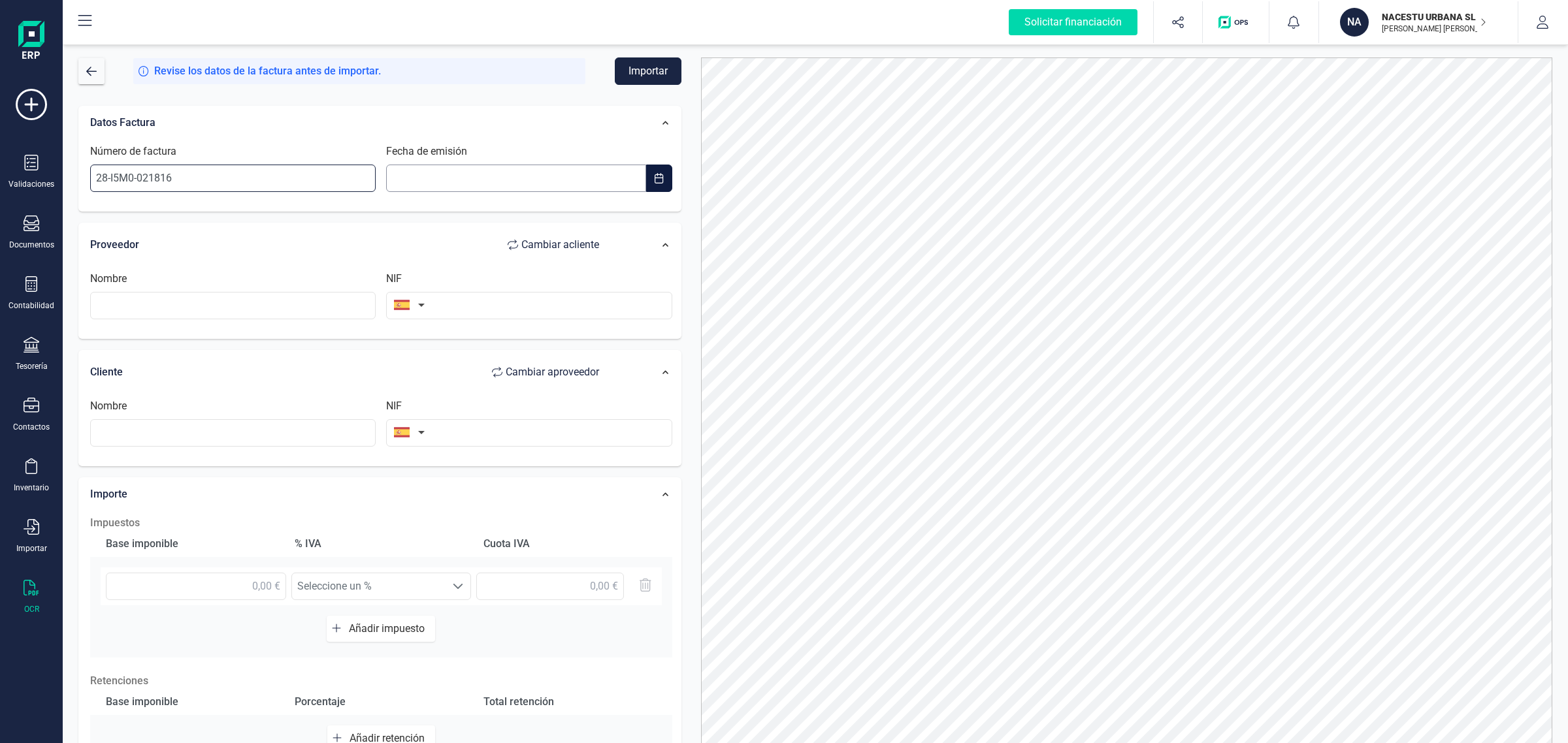
type input "28-I5M0-021816"
type input "__/__/____"
click at [521, 178] on input "__/__/____" at bounding box center [516, 177] width 260 height 27
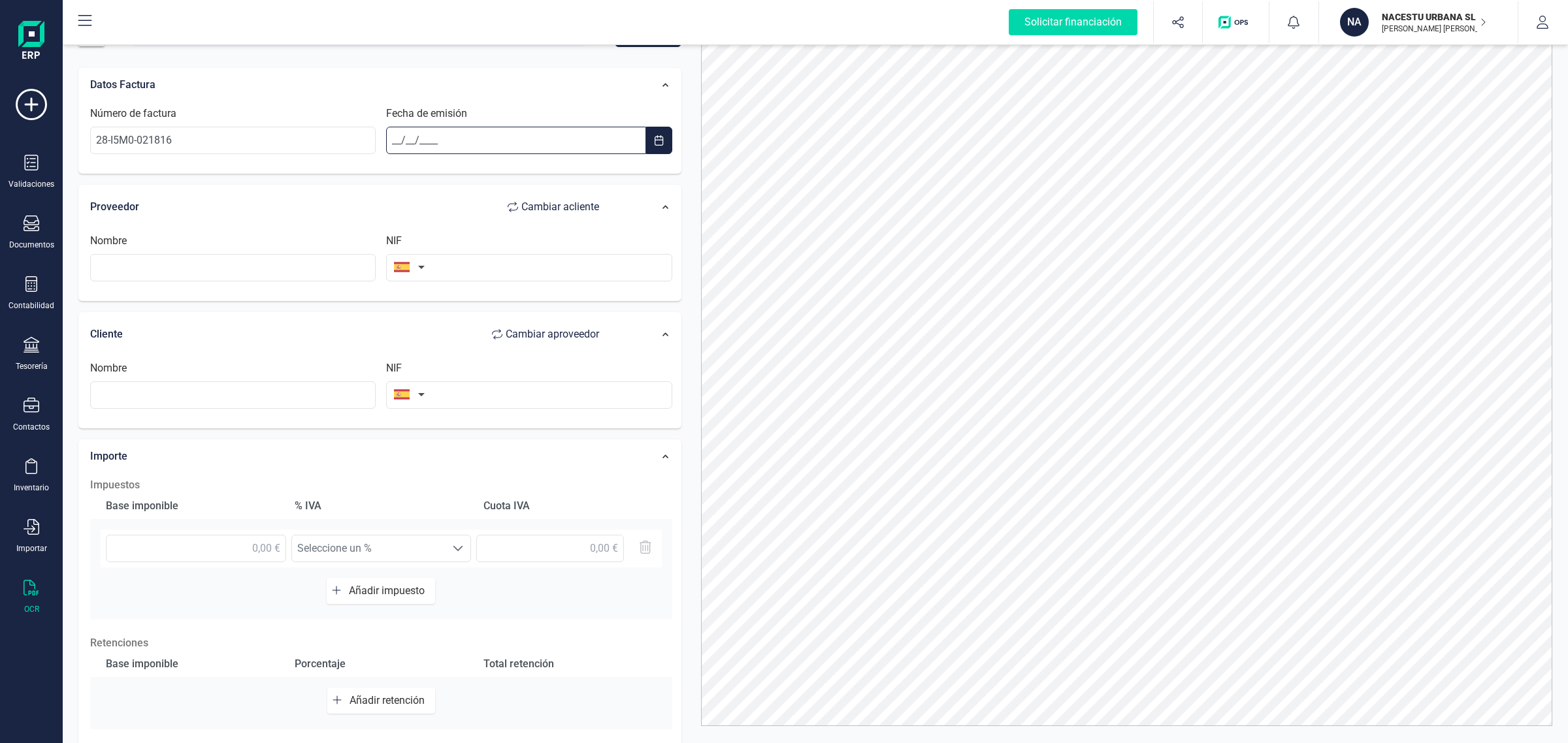
scroll to position [58, 0]
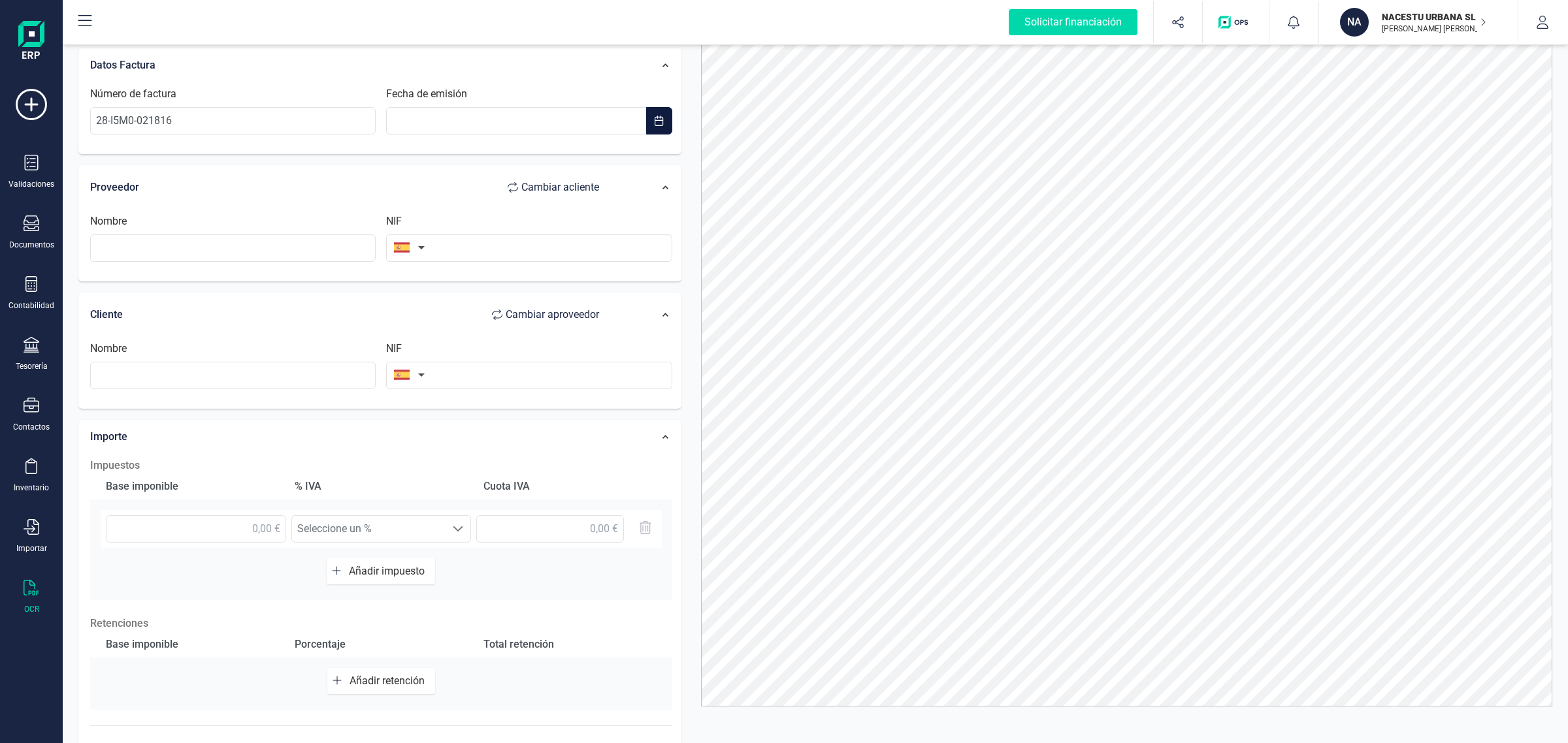
click at [649, 125] on button "button" at bounding box center [659, 120] width 26 height 27
click at [413, 219] on span "1" at bounding box center [411, 221] width 26 height 26
type input "[DATE]"
click at [266, 240] on input "text" at bounding box center [233, 247] width 286 height 27
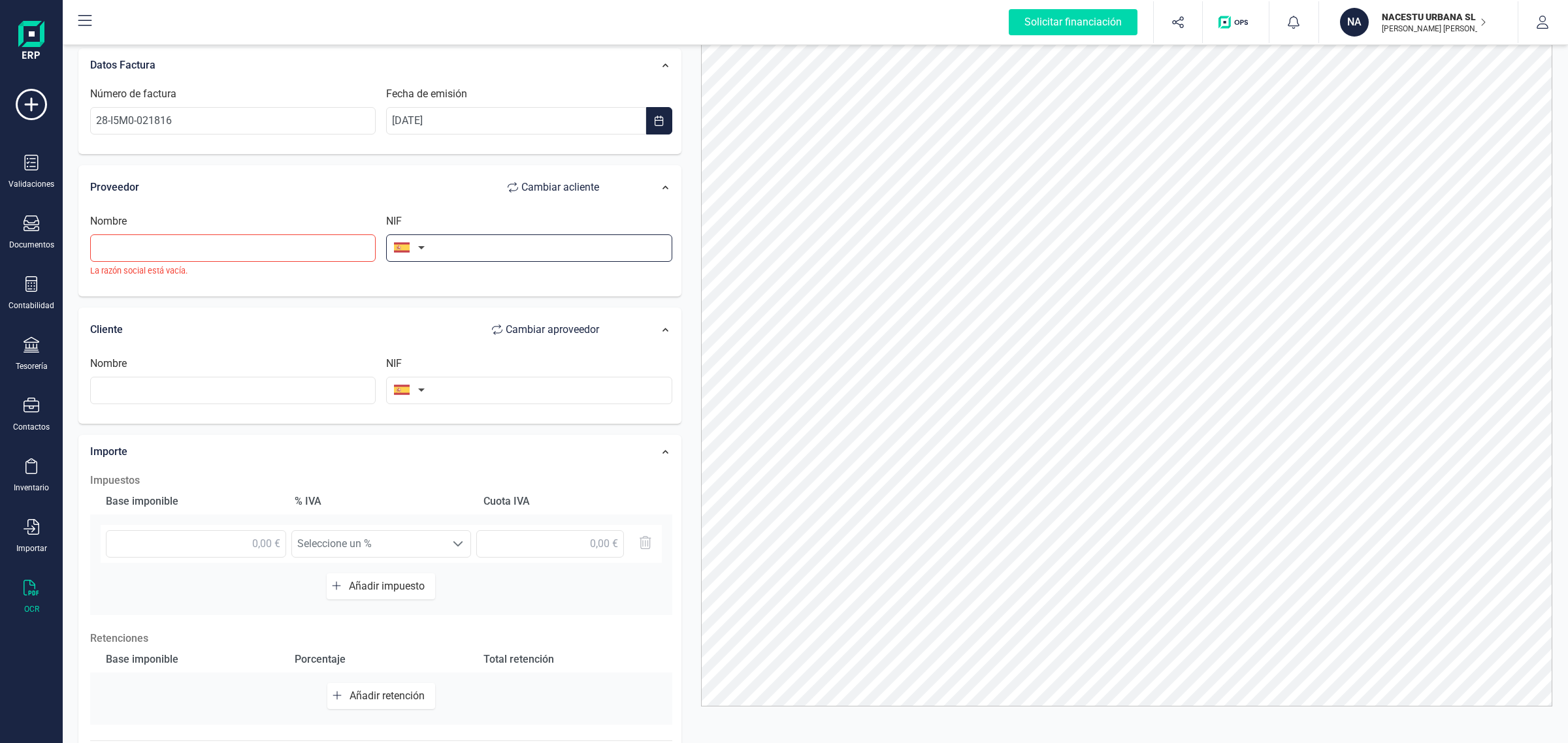
click at [464, 243] on input "text" at bounding box center [529, 247] width 286 height 27
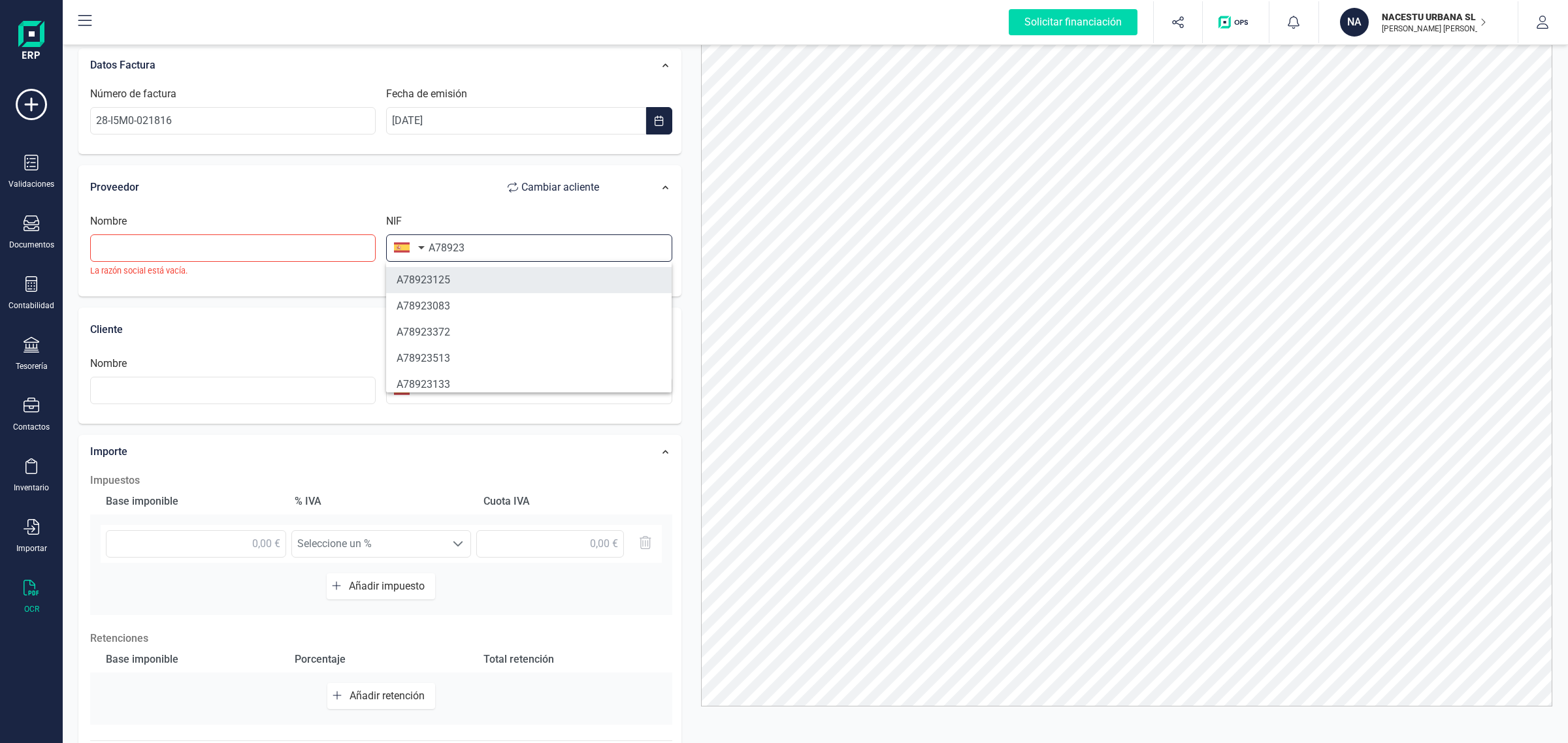
type input "A78923"
click at [456, 282] on li "A78923125" at bounding box center [529, 280] width 286 height 26
type input "TELEFONICA MOVILES ESPANA SA"
type input "A78923125"
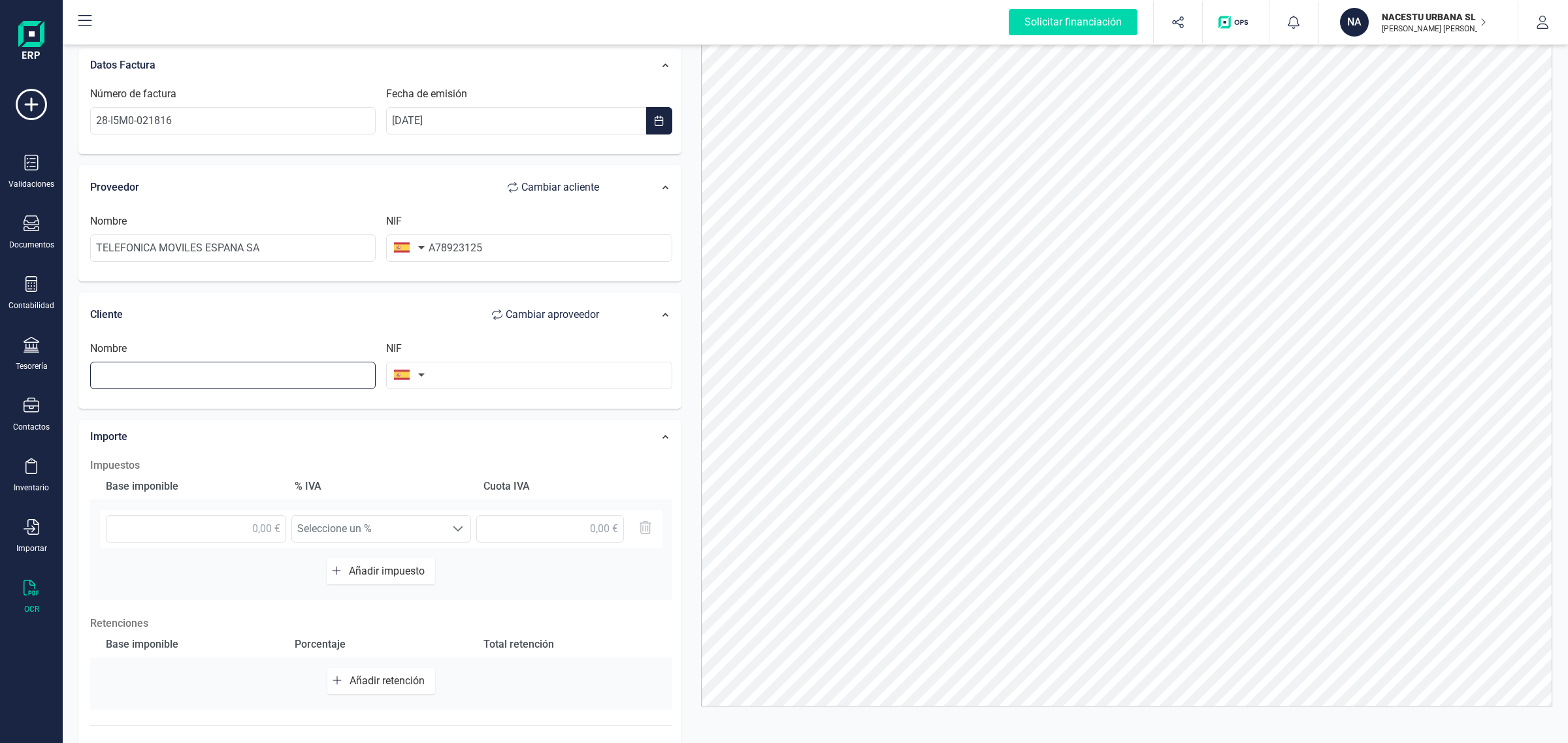
click at [146, 373] on input "text" at bounding box center [233, 375] width 286 height 27
click at [217, 440] on li "NACESTU URBANA SL" at bounding box center [233, 434] width 286 height 26
type input "NACESTU URBANA SL"
type input "B40596330"
click at [197, 537] on input "text" at bounding box center [195, 528] width 180 height 27
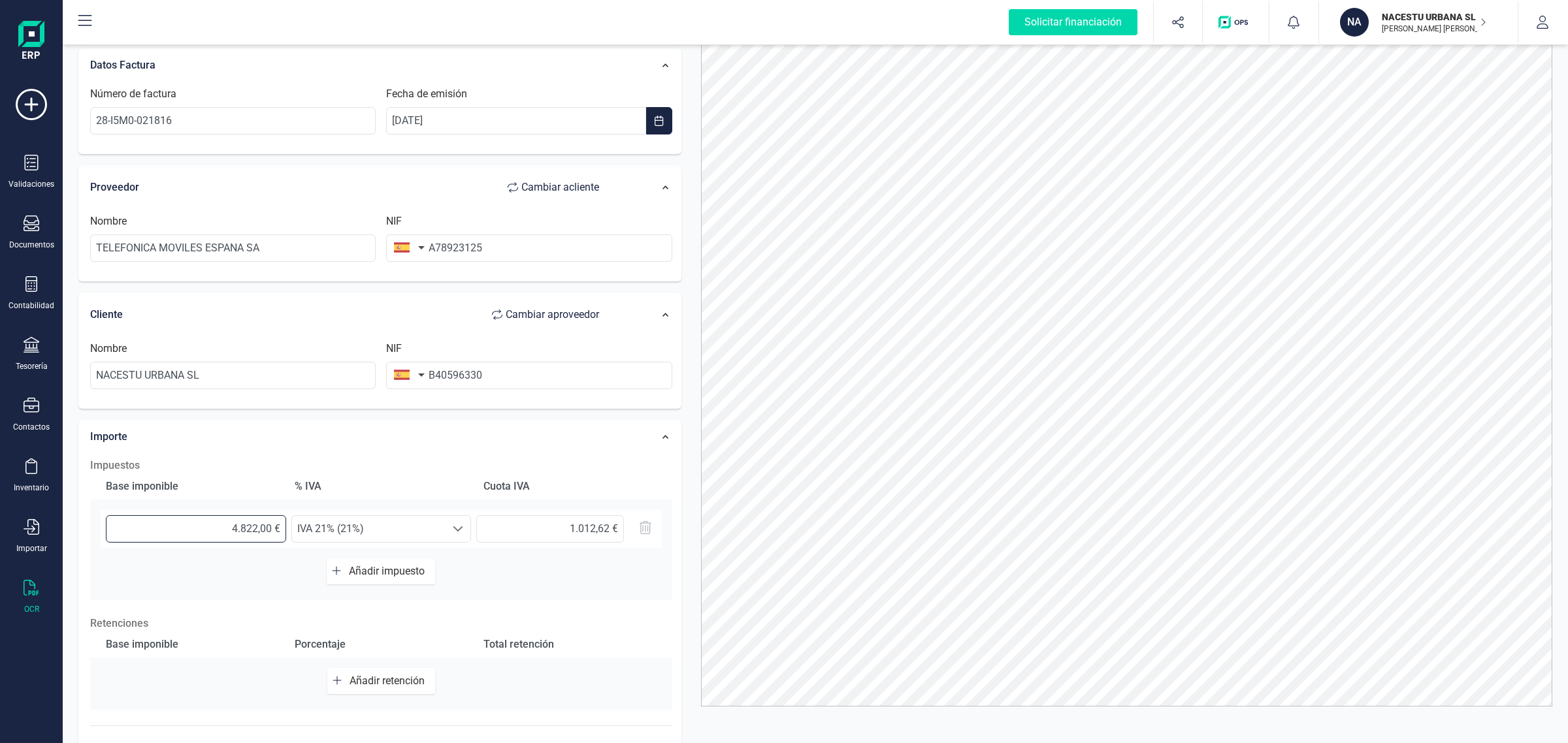
drag, startPoint x: 220, startPoint y: 523, endPoint x: 390, endPoint y: 567, distance: 175.6
click at [376, 563] on div "Base imponible % IVA Cuota IVA 4.822,00 € Seleccione un % IVA 21% (21%) IVA 21%…" at bounding box center [381, 537] width 582 height 127
type input "48,22 €"
click at [557, 527] on input "text" at bounding box center [550, 528] width 148 height 27
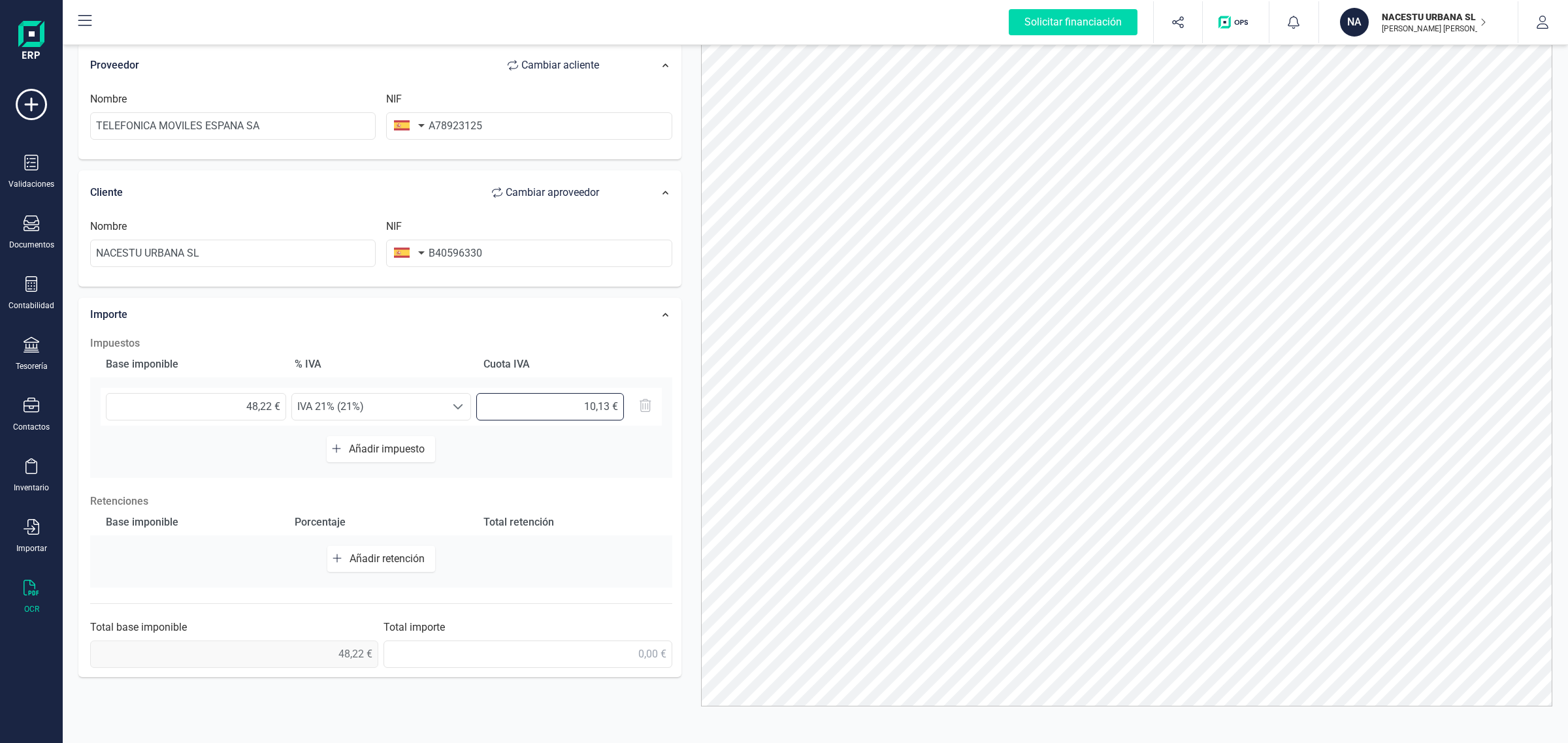
scroll to position [129, 0]
click at [577, 640] on input "text" at bounding box center [528, 648] width 289 height 27
type input "58,35 €"
click at [311, 654] on span "0,00 €" at bounding box center [234, 648] width 289 height 27
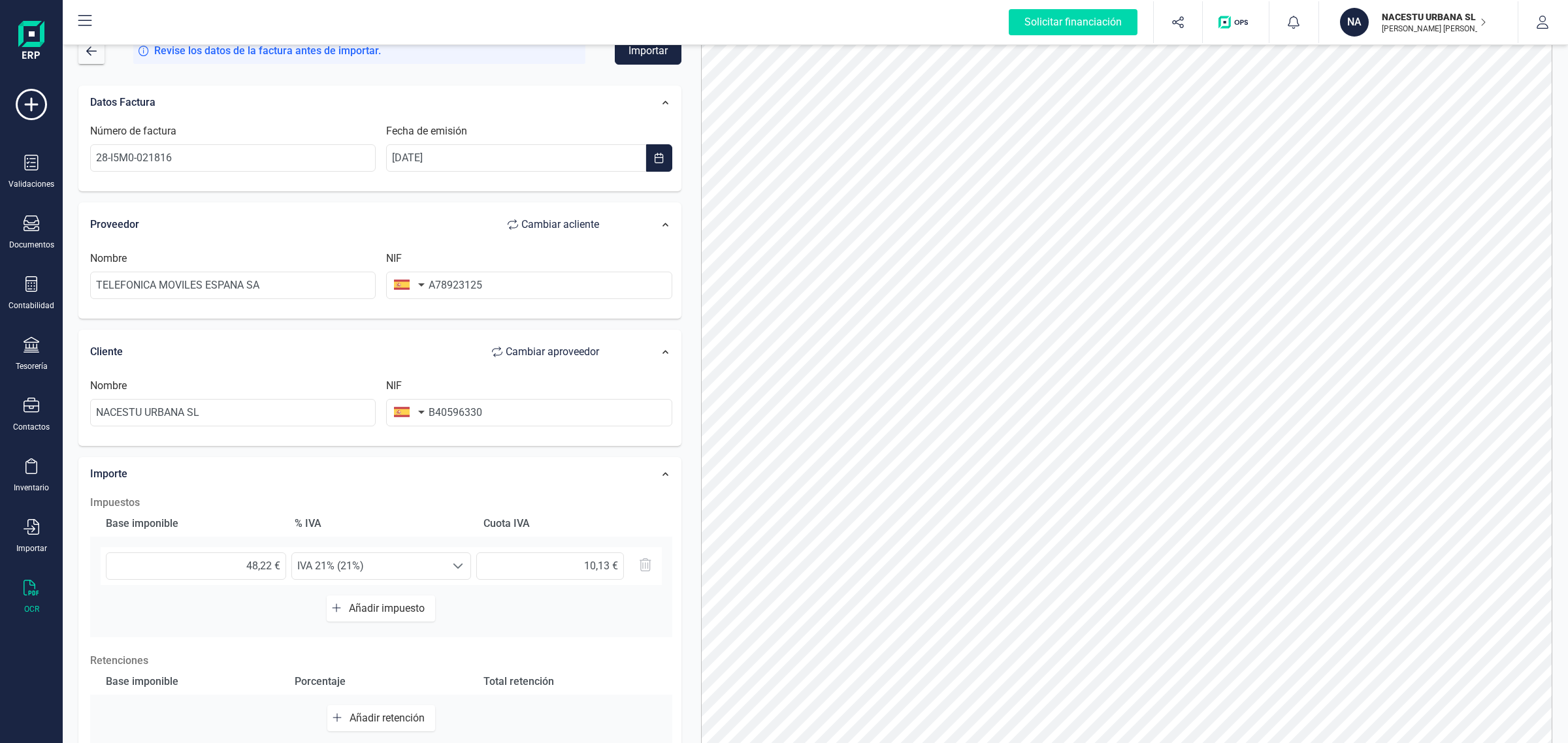
scroll to position [0, 0]
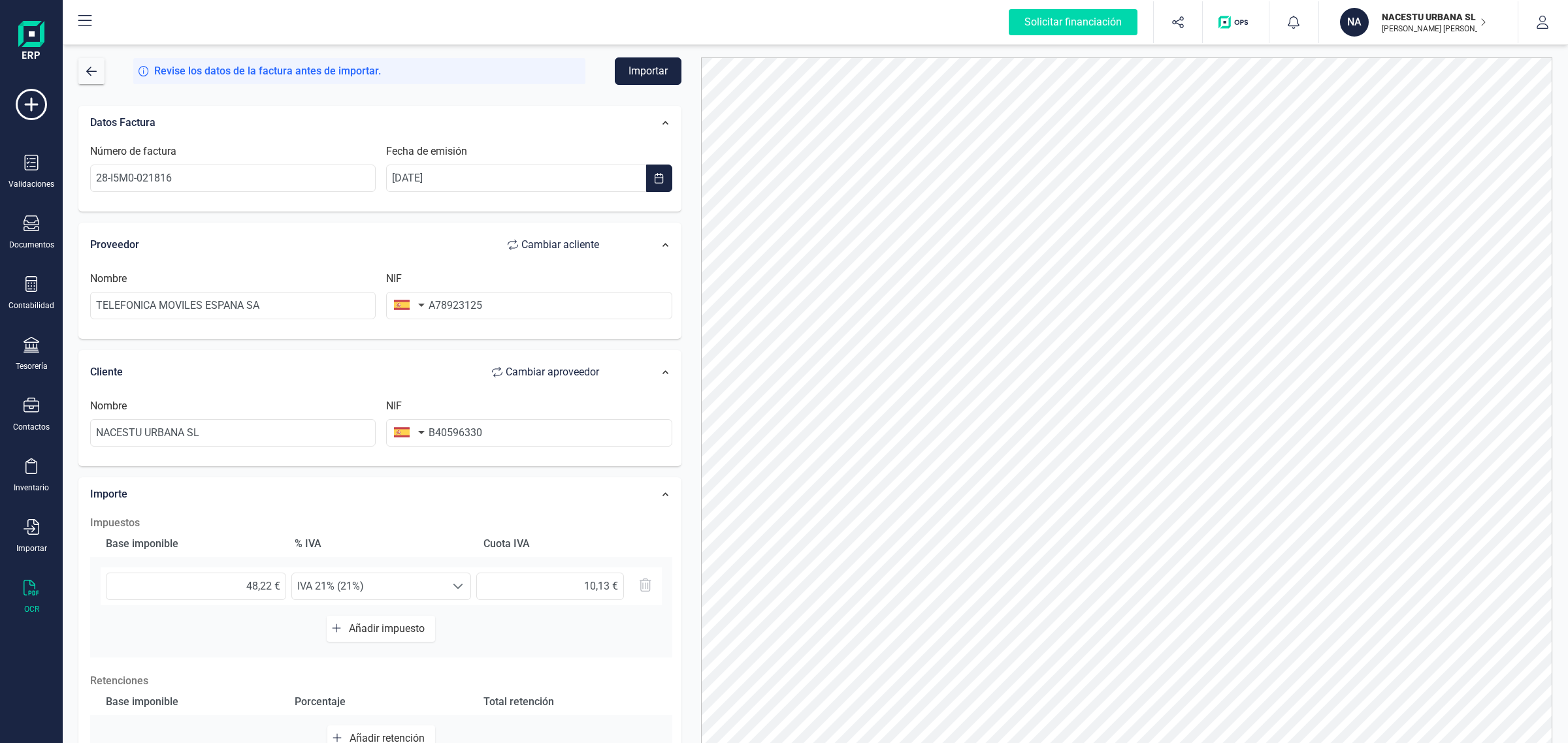
click at [671, 63] on button "Importar" at bounding box center [647, 71] width 66 height 27
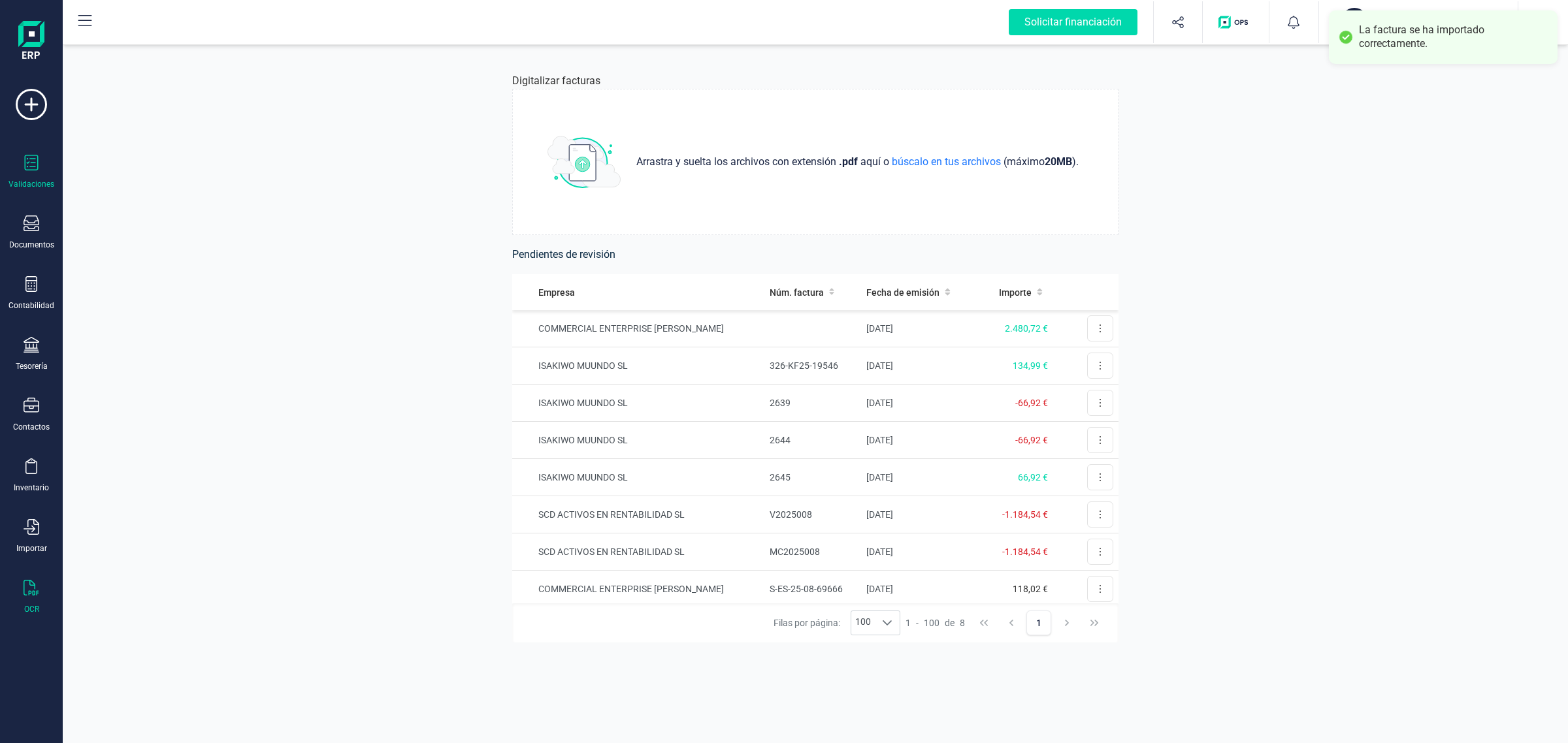
click at [33, 164] on icon at bounding box center [31, 162] width 16 height 16
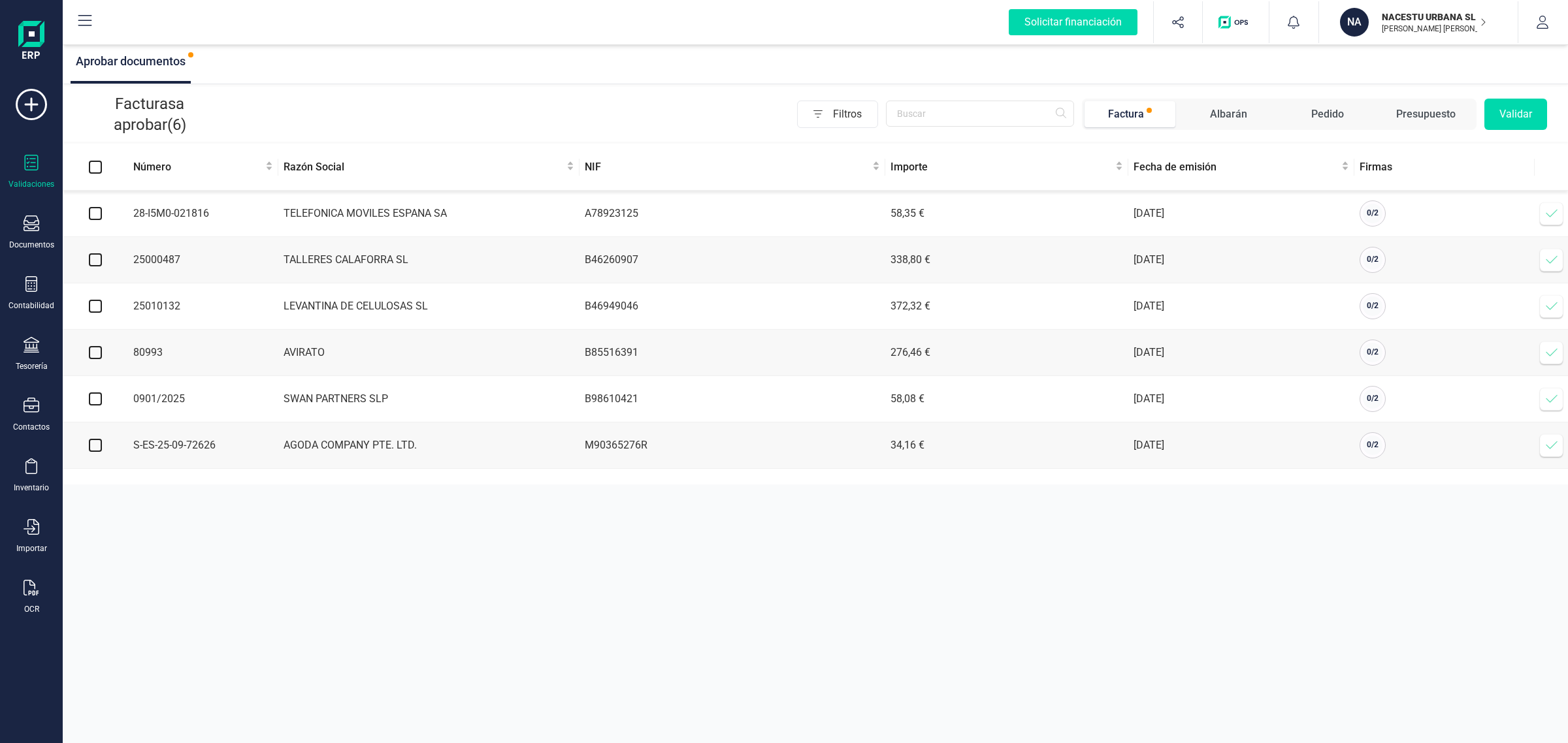
click at [92, 211] on input "checkbox" at bounding box center [95, 214] width 13 height 13
checkbox input "true"
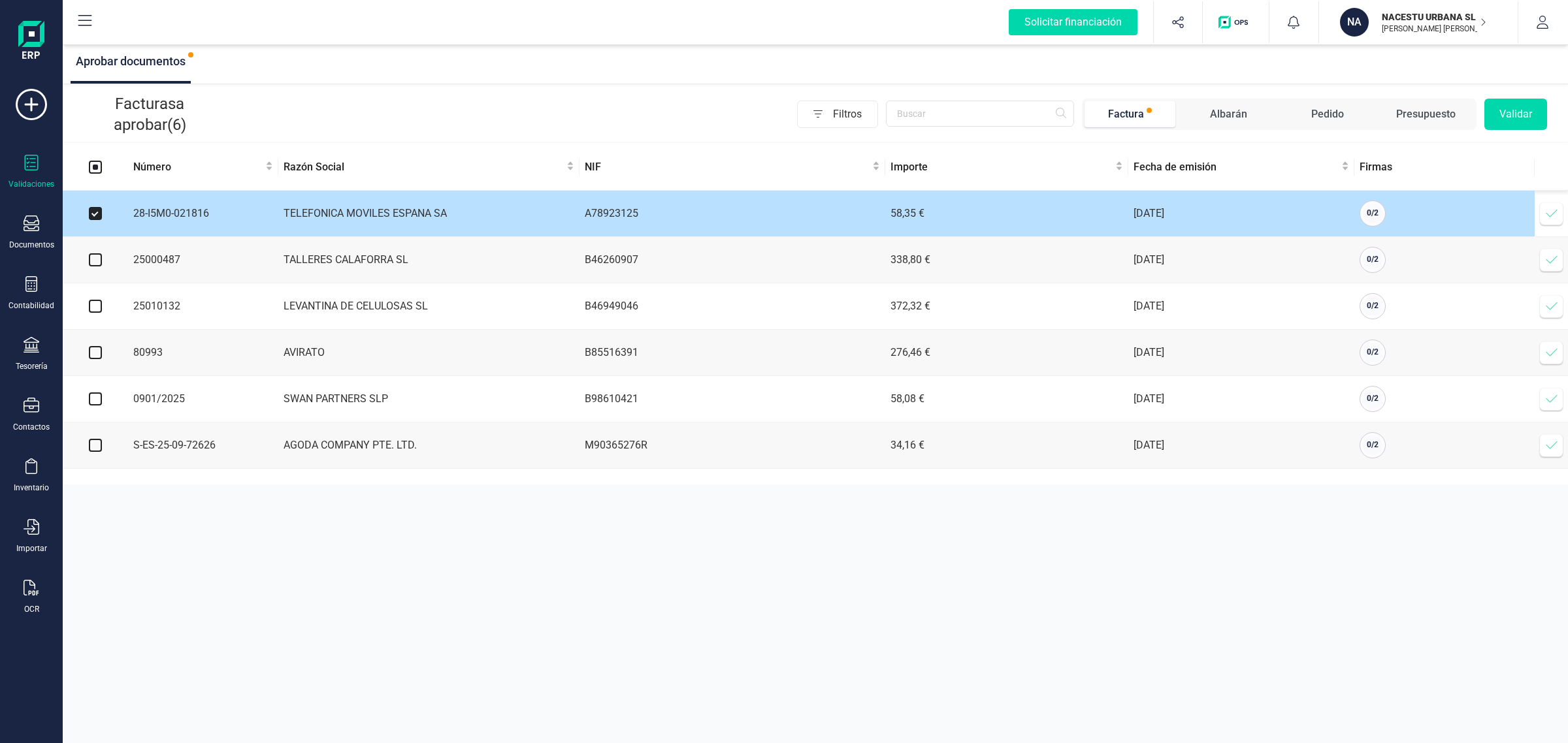
click at [1552, 211] on icon at bounding box center [1552, 214] width 13 height 13
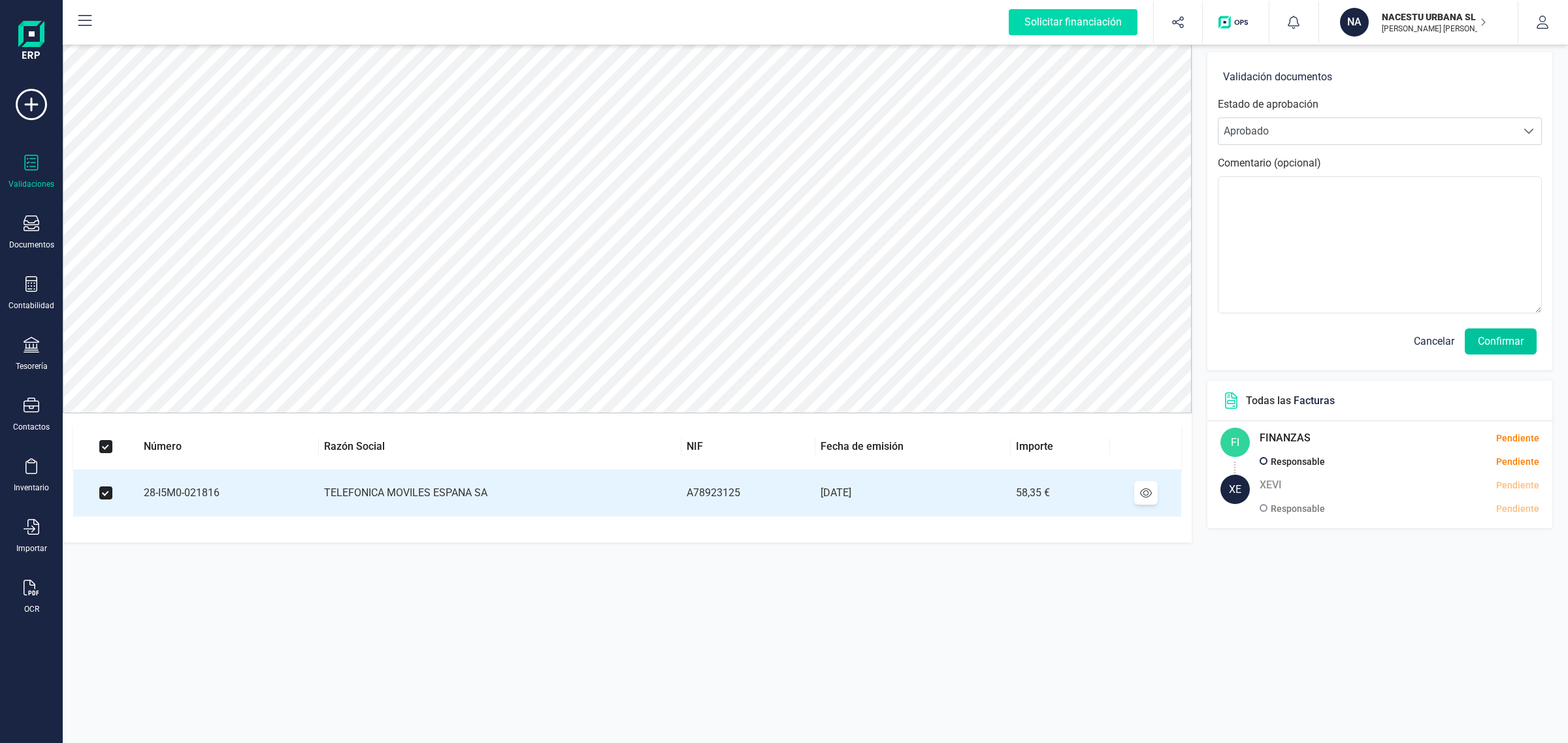
click at [1508, 343] on button "Confirmar" at bounding box center [1501, 342] width 72 height 26
click at [1500, 334] on button "Confirmar" at bounding box center [1501, 342] width 72 height 26
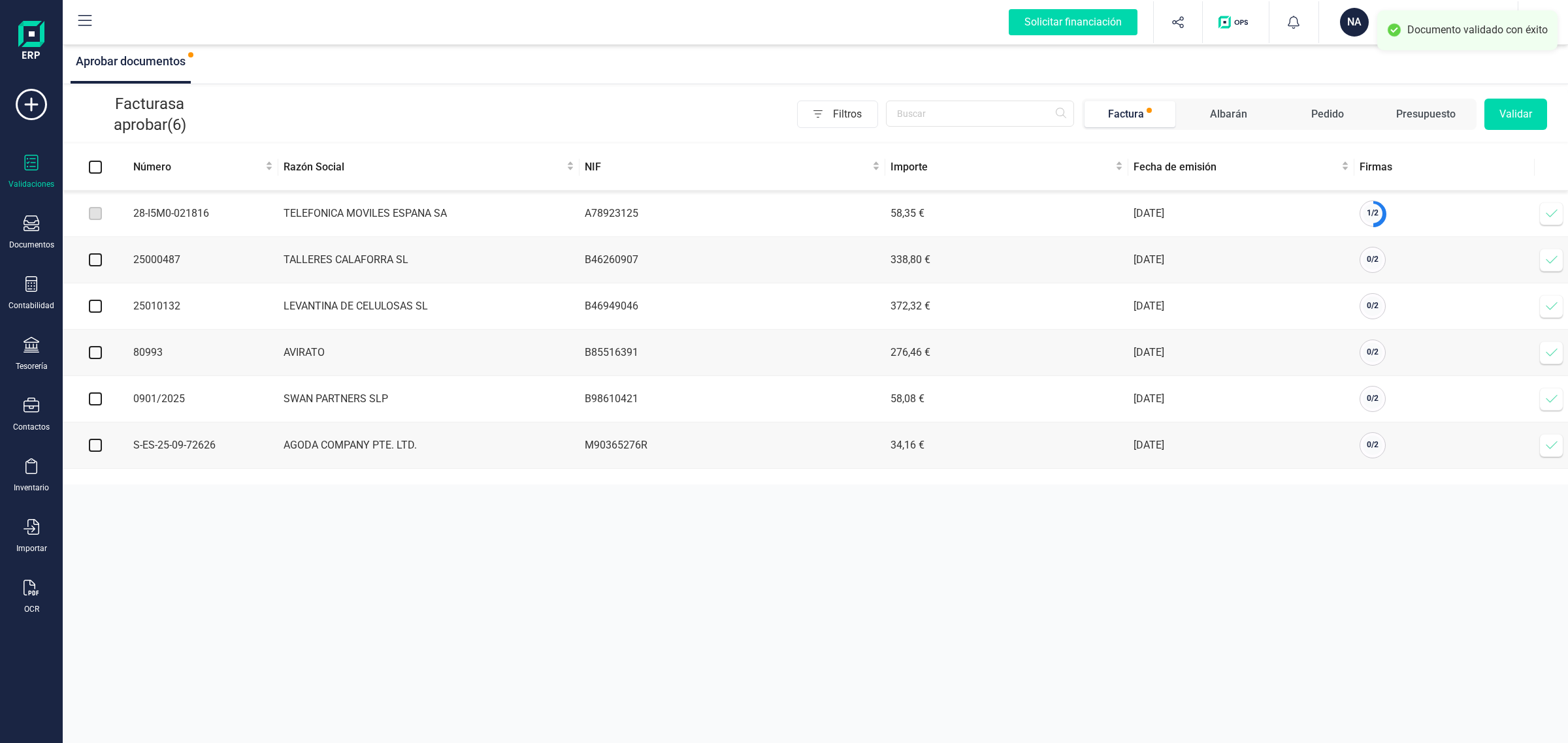
click at [1546, 212] on icon at bounding box center [1552, 214] width 13 height 13
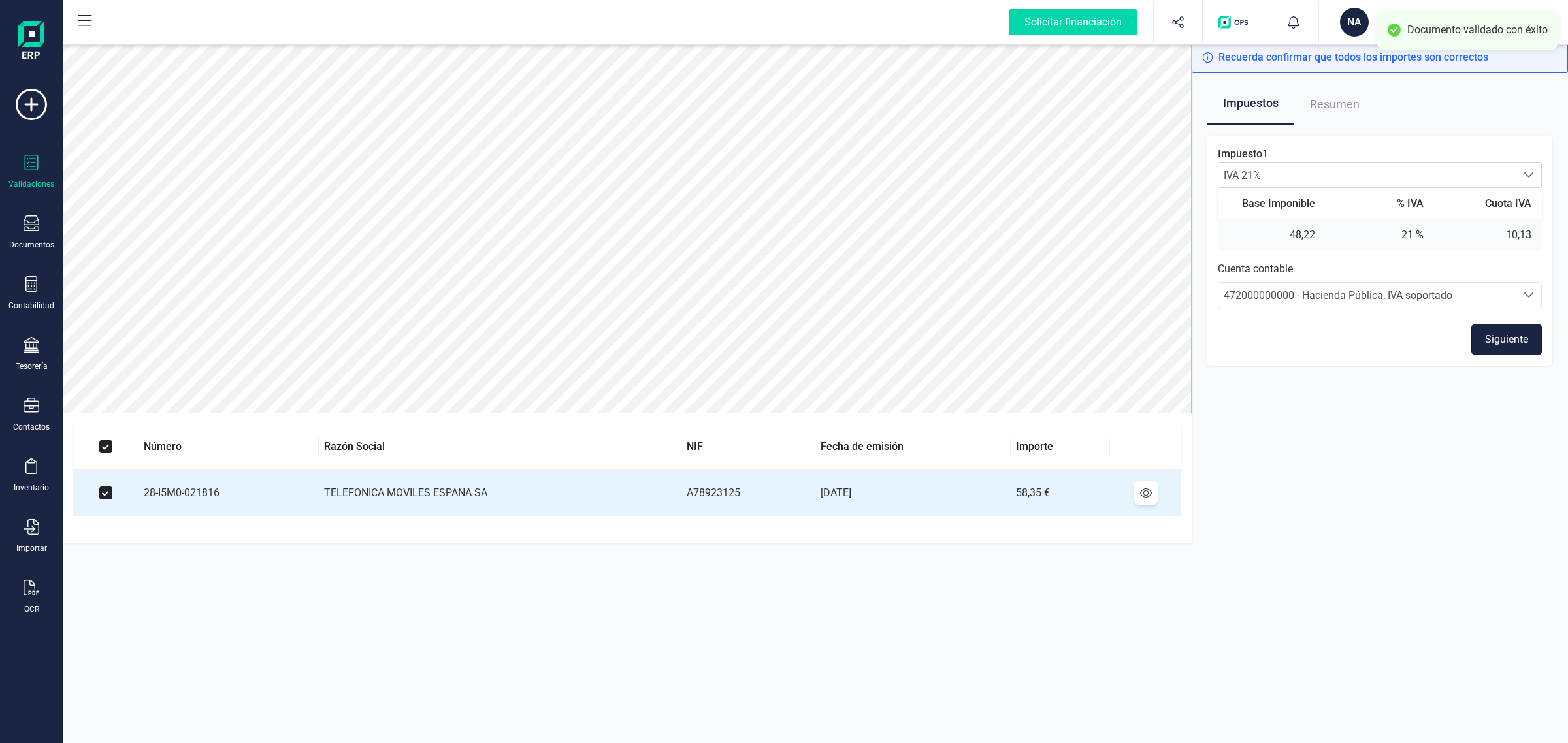
click at [1503, 337] on button "Siguiente" at bounding box center [1507, 340] width 71 height 32
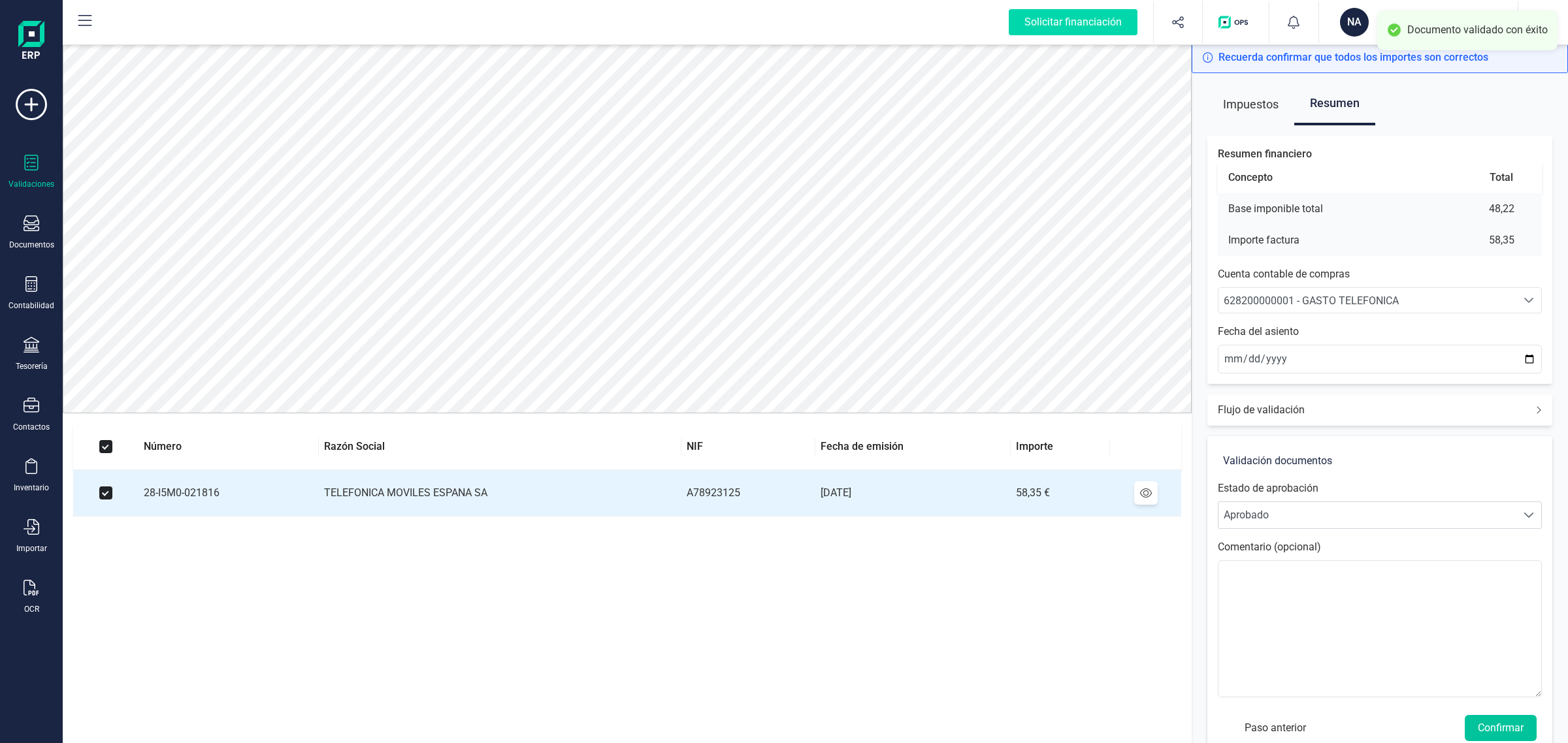
click at [1504, 725] on button "Confirmar" at bounding box center [1501, 728] width 72 height 26
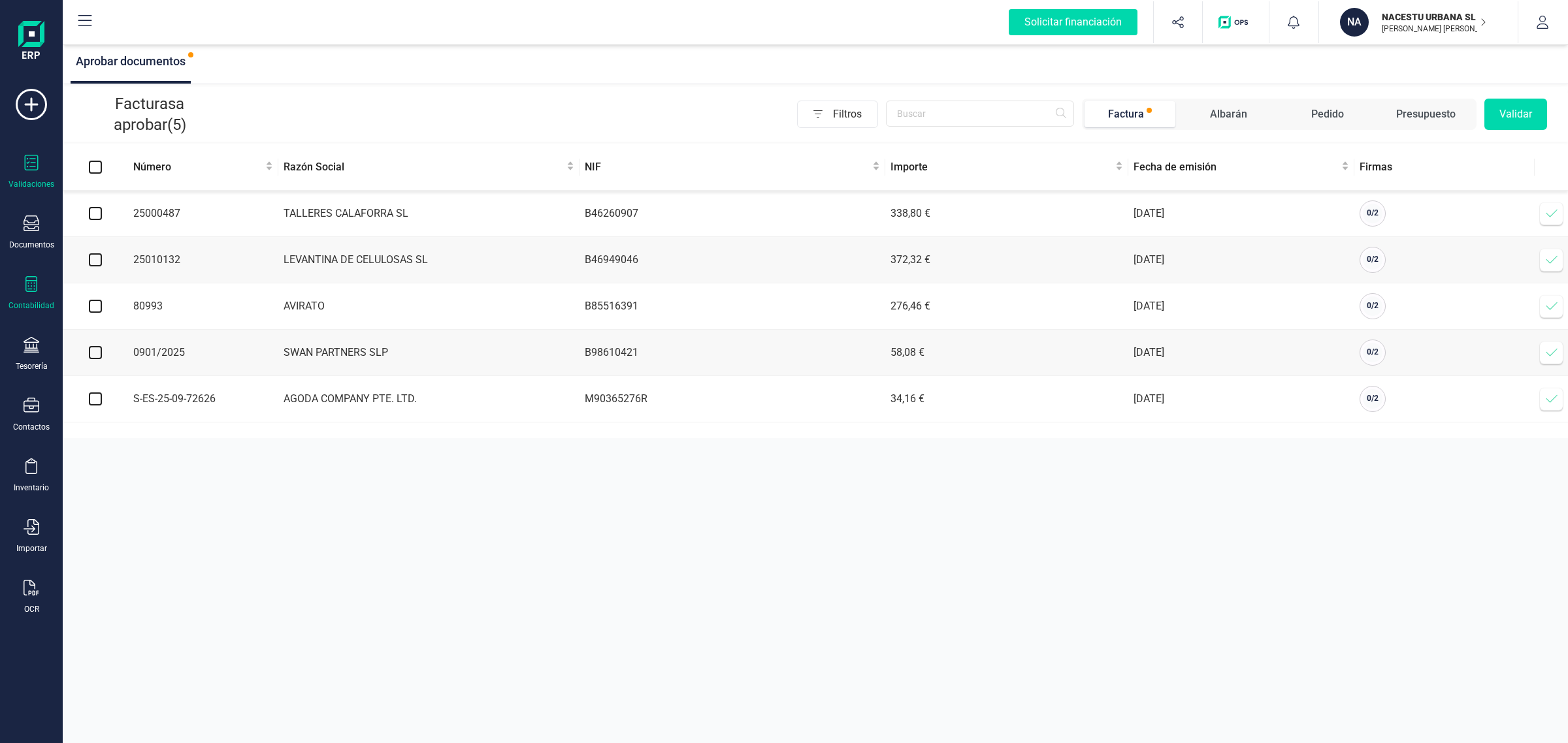
click at [37, 279] on icon at bounding box center [31, 284] width 16 height 16
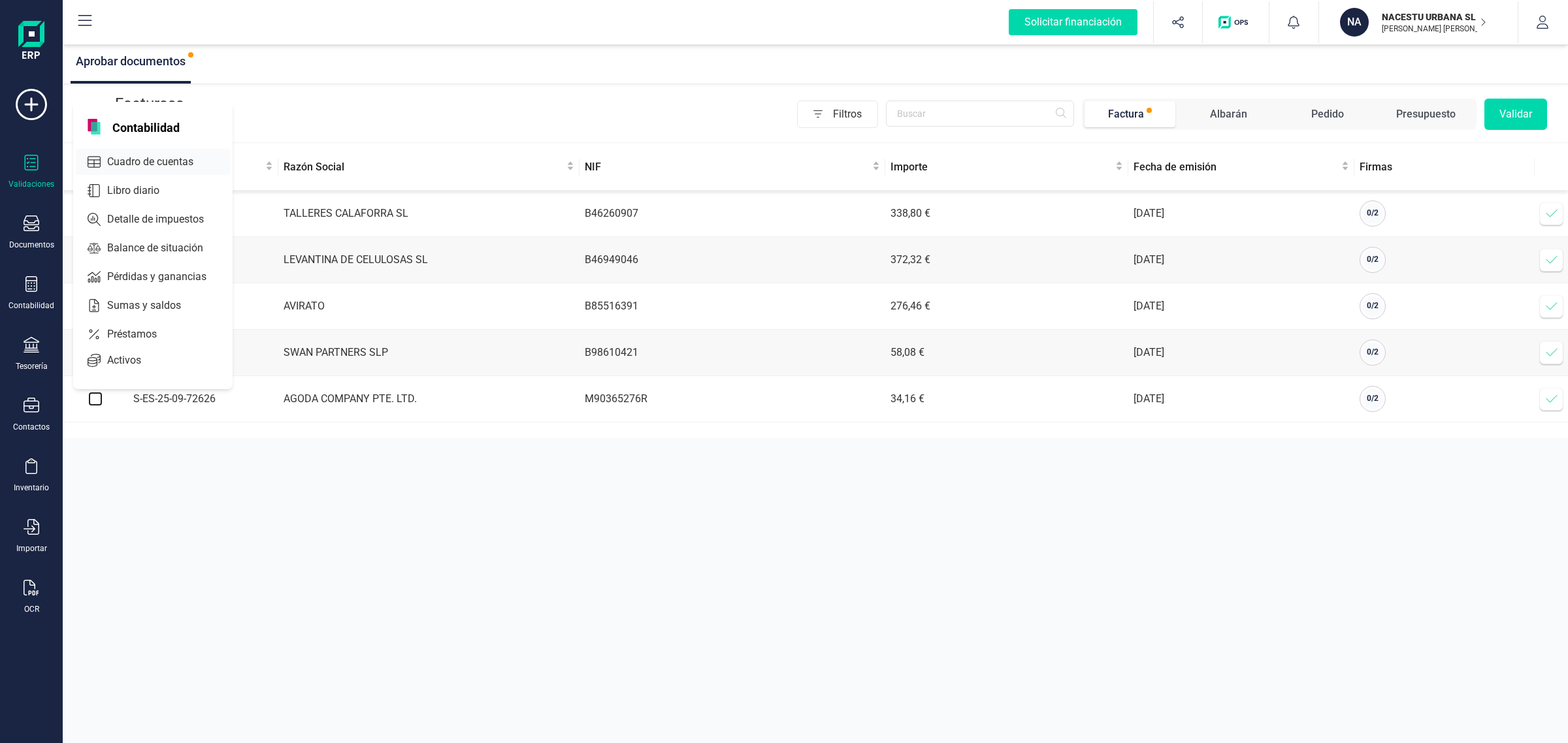
click at [132, 163] on span "Cuadro de cuentas" at bounding box center [159, 161] width 115 height 16
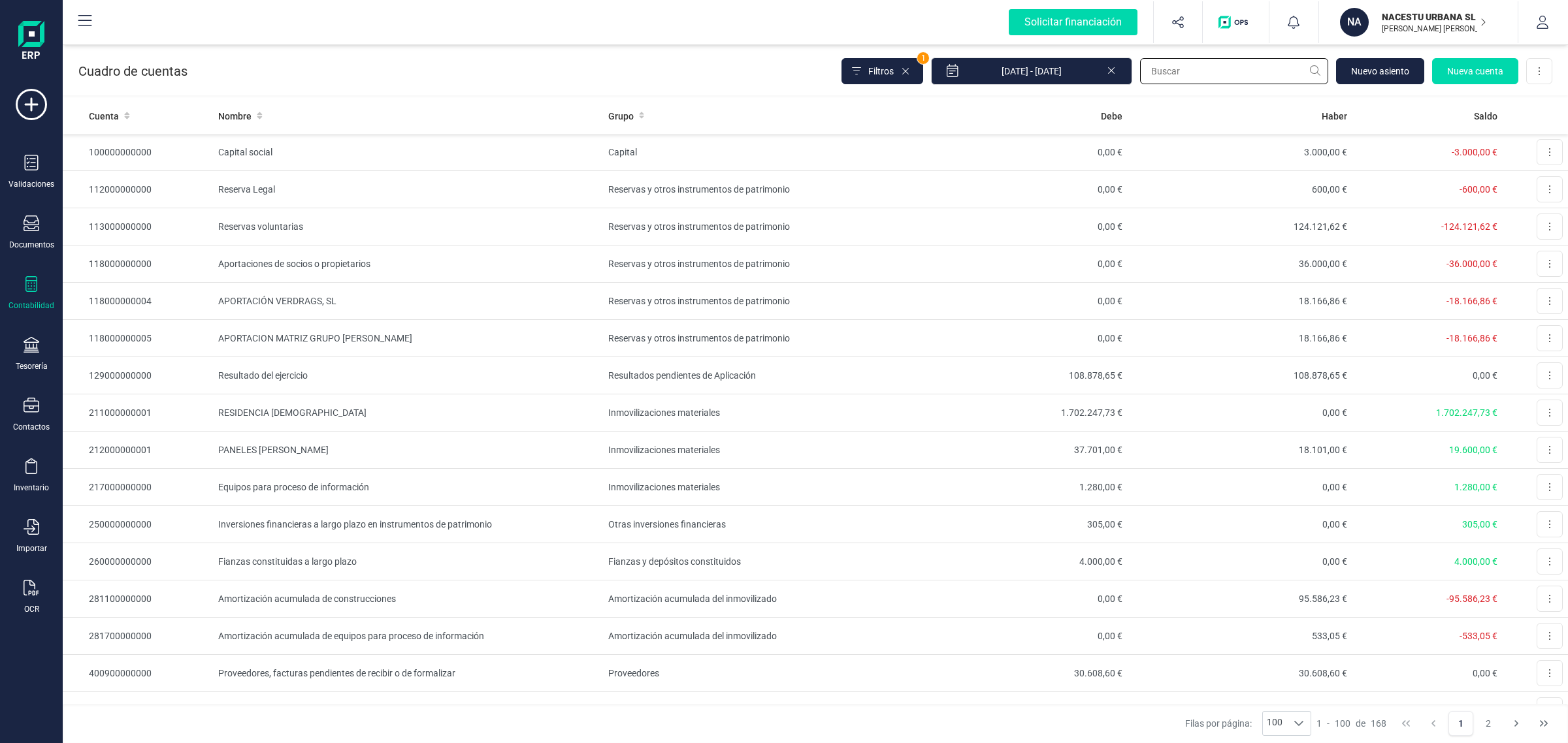
click at [1251, 69] on input "text" at bounding box center [1234, 71] width 188 height 26
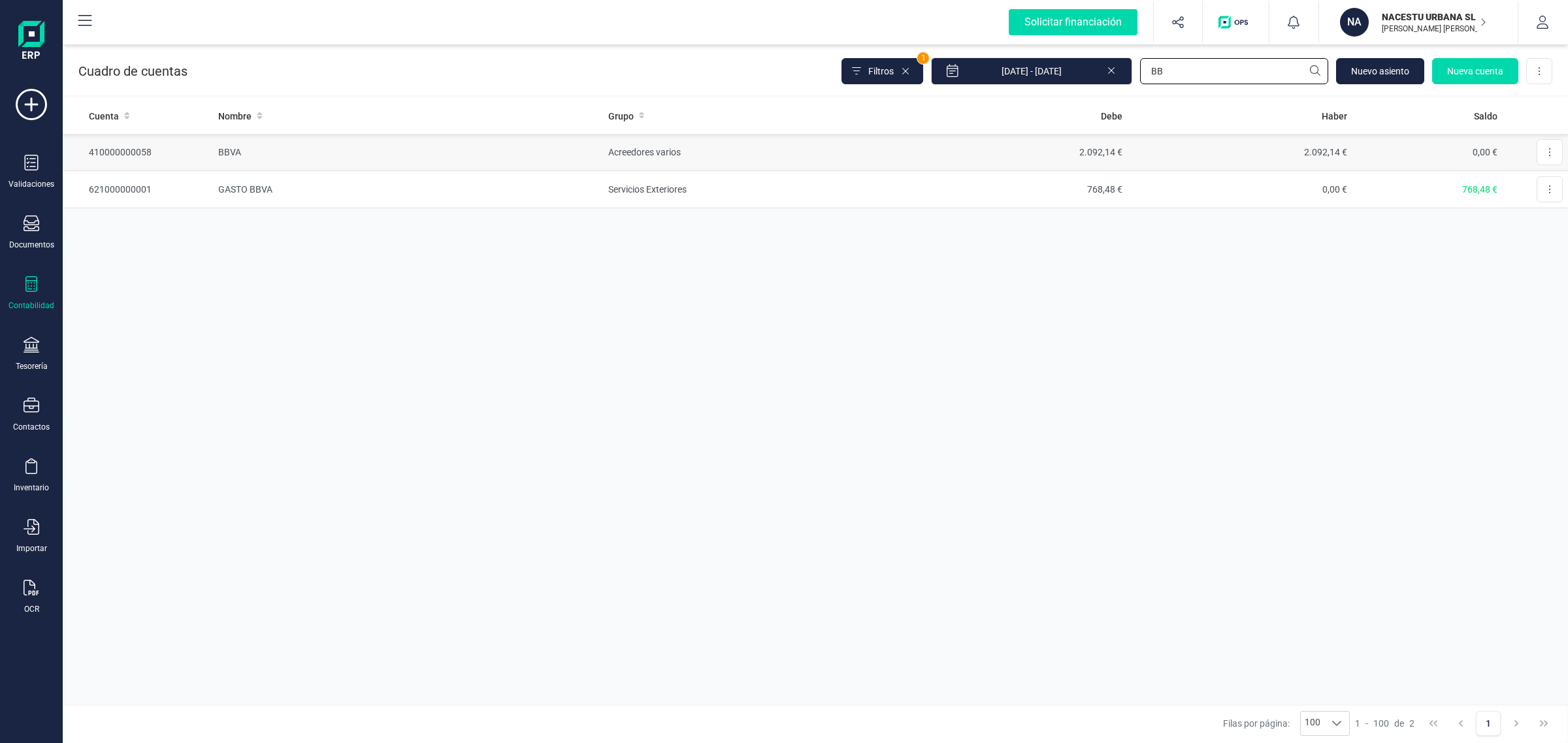
type input "BB"
click at [730, 164] on td "Acreedores varios" at bounding box center [753, 152] width 300 height 37
